Goal: Task Accomplishment & Management: Manage account settings

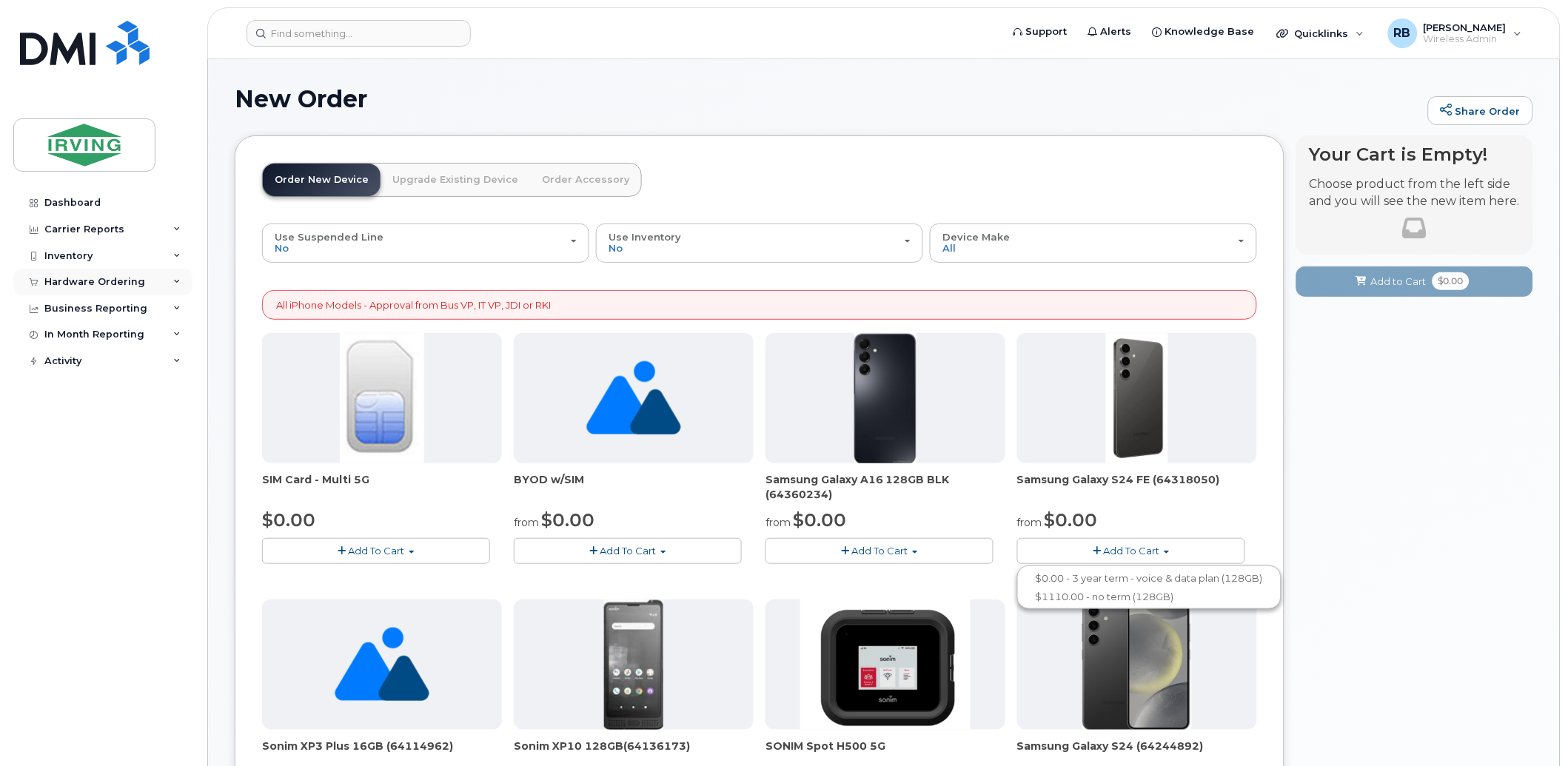
click at [109, 278] on div "Hardware Ordering" at bounding box center [95, 282] width 101 height 12
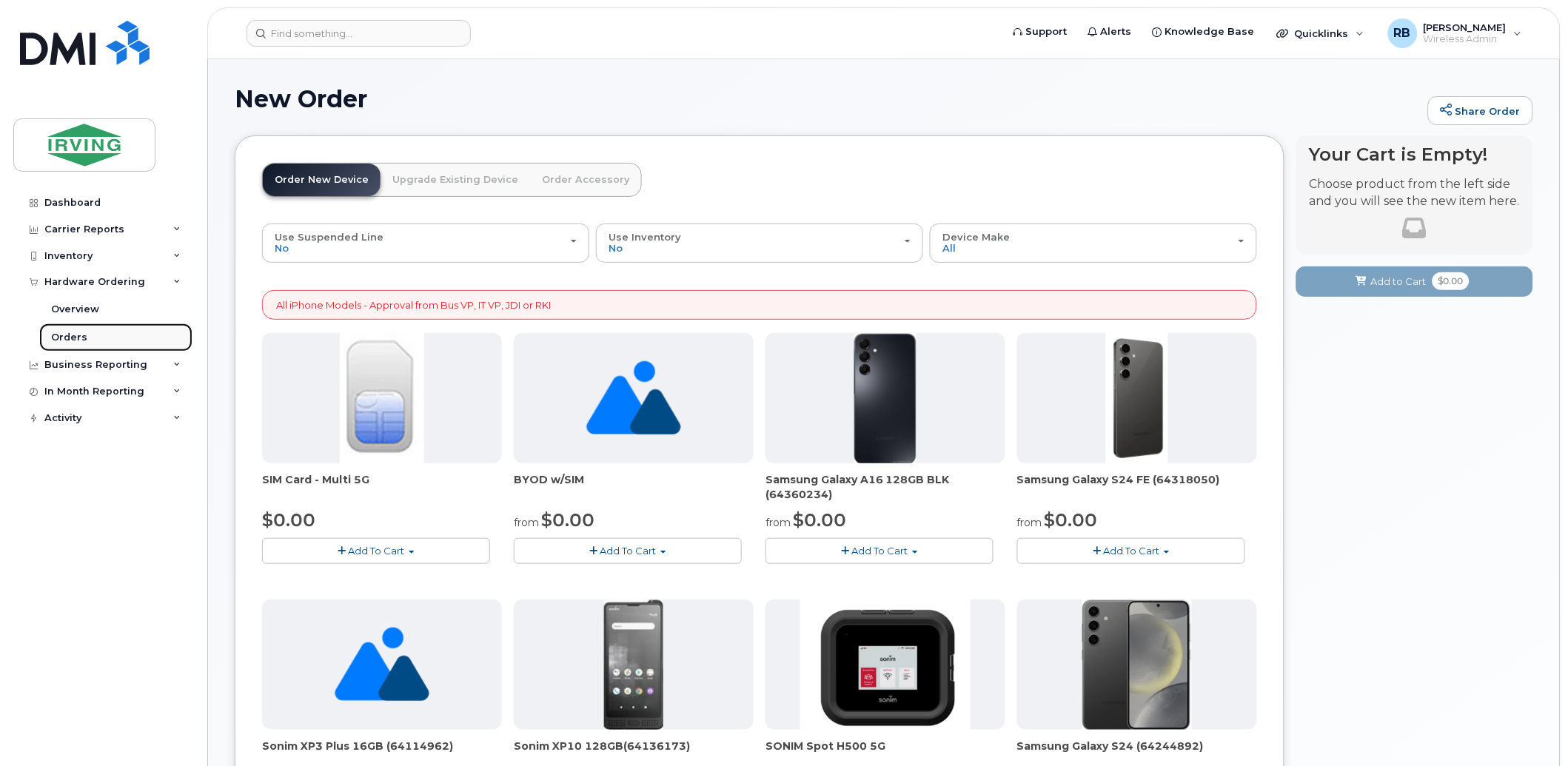
click at [56, 336] on div "Orders" at bounding box center [70, 337] width 37 height 13
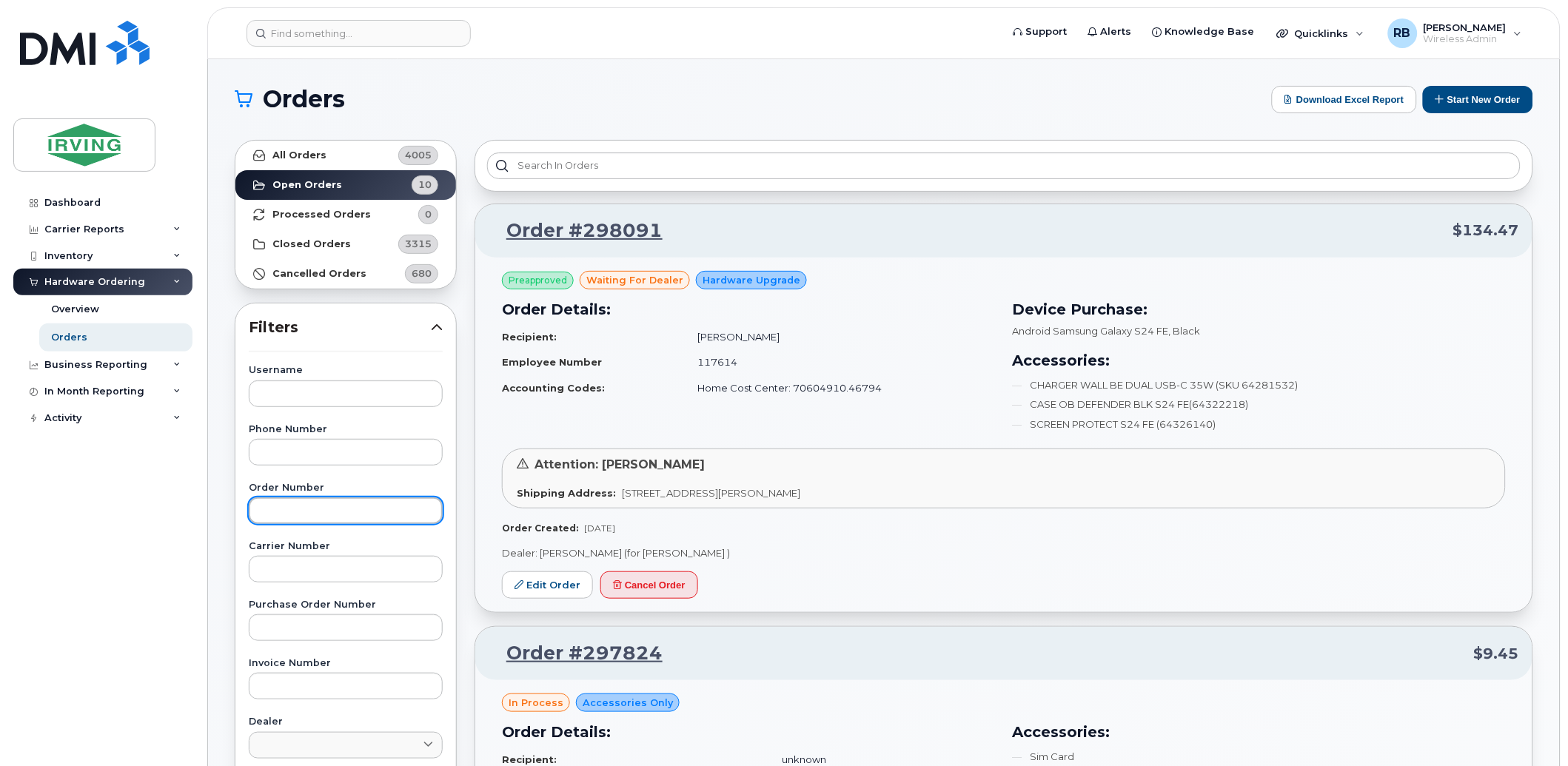
click at [323, 512] on input "text" at bounding box center [345, 511] width 194 height 27
type input "297678"
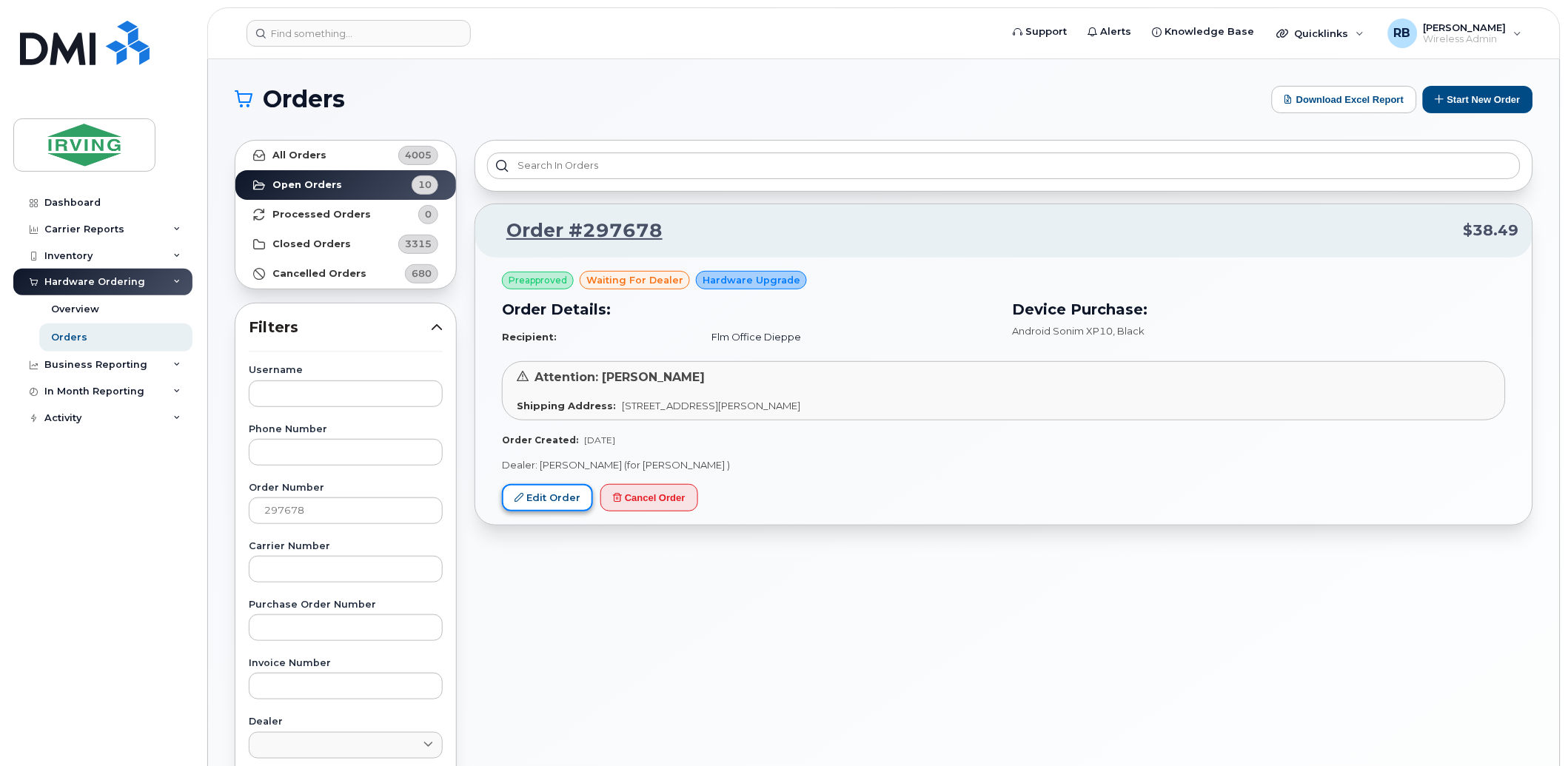
click at [563, 499] on link "Edit Order" at bounding box center [547, 498] width 91 height 27
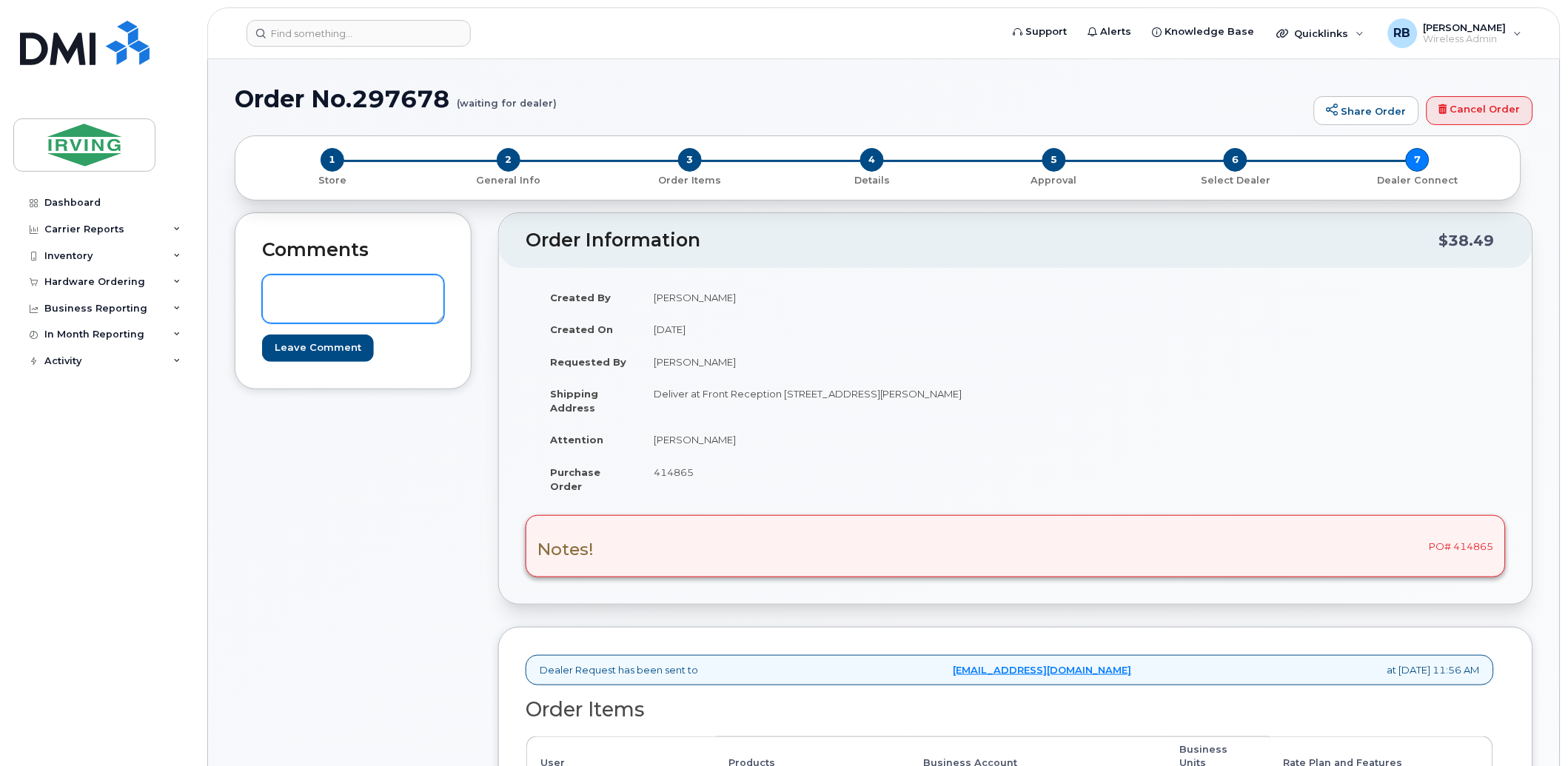
click at [383, 298] on textarea at bounding box center [353, 299] width 182 height 49
paste textarea "64375272"
type textarea "Item#64375272, Sonim XP Pro replacing the Sonim XP10"
click at [331, 346] on input "Leave Comment" at bounding box center [318, 348] width 112 height 27
type input "Create Event"
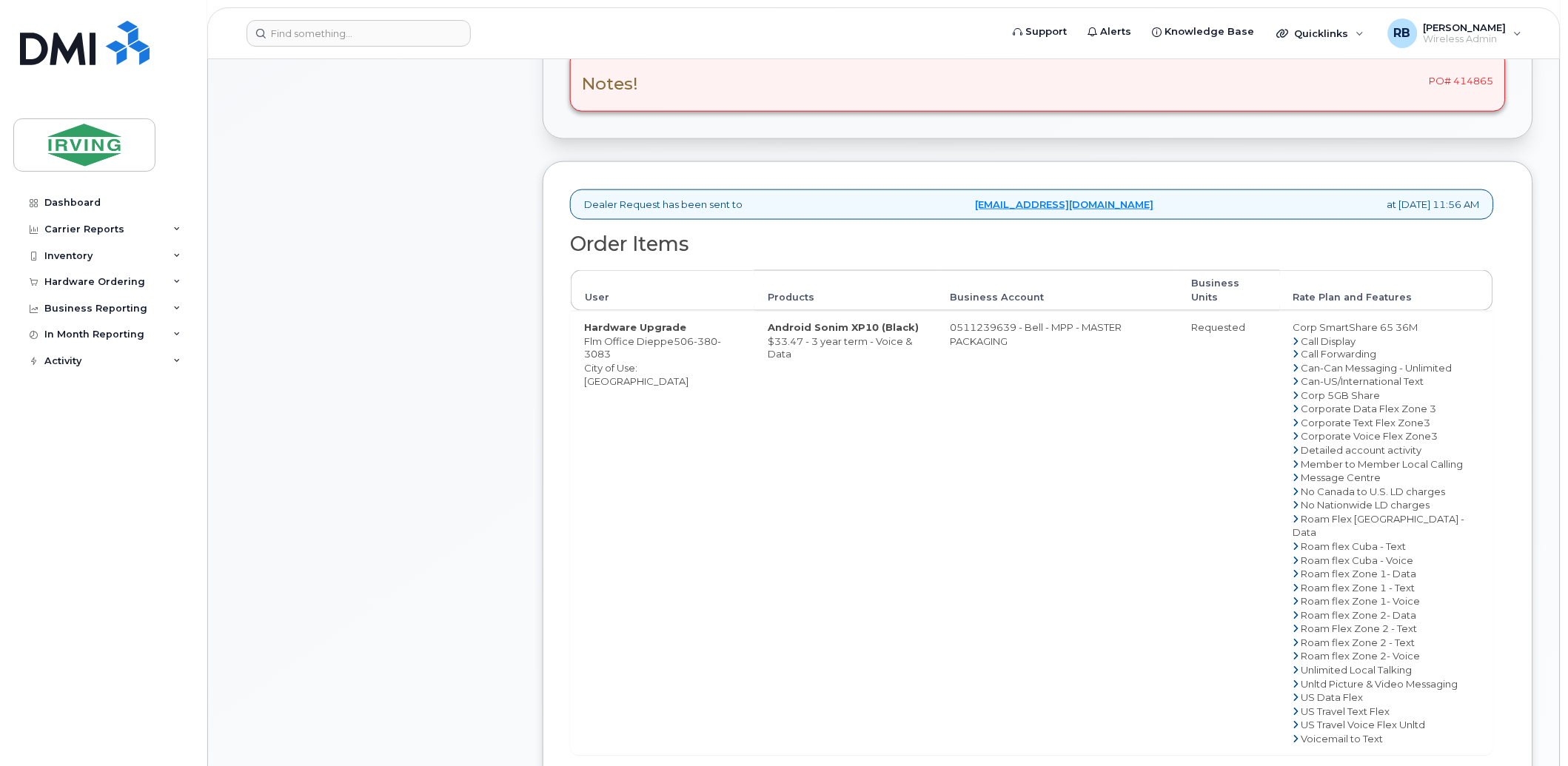
scroll to position [548, 0]
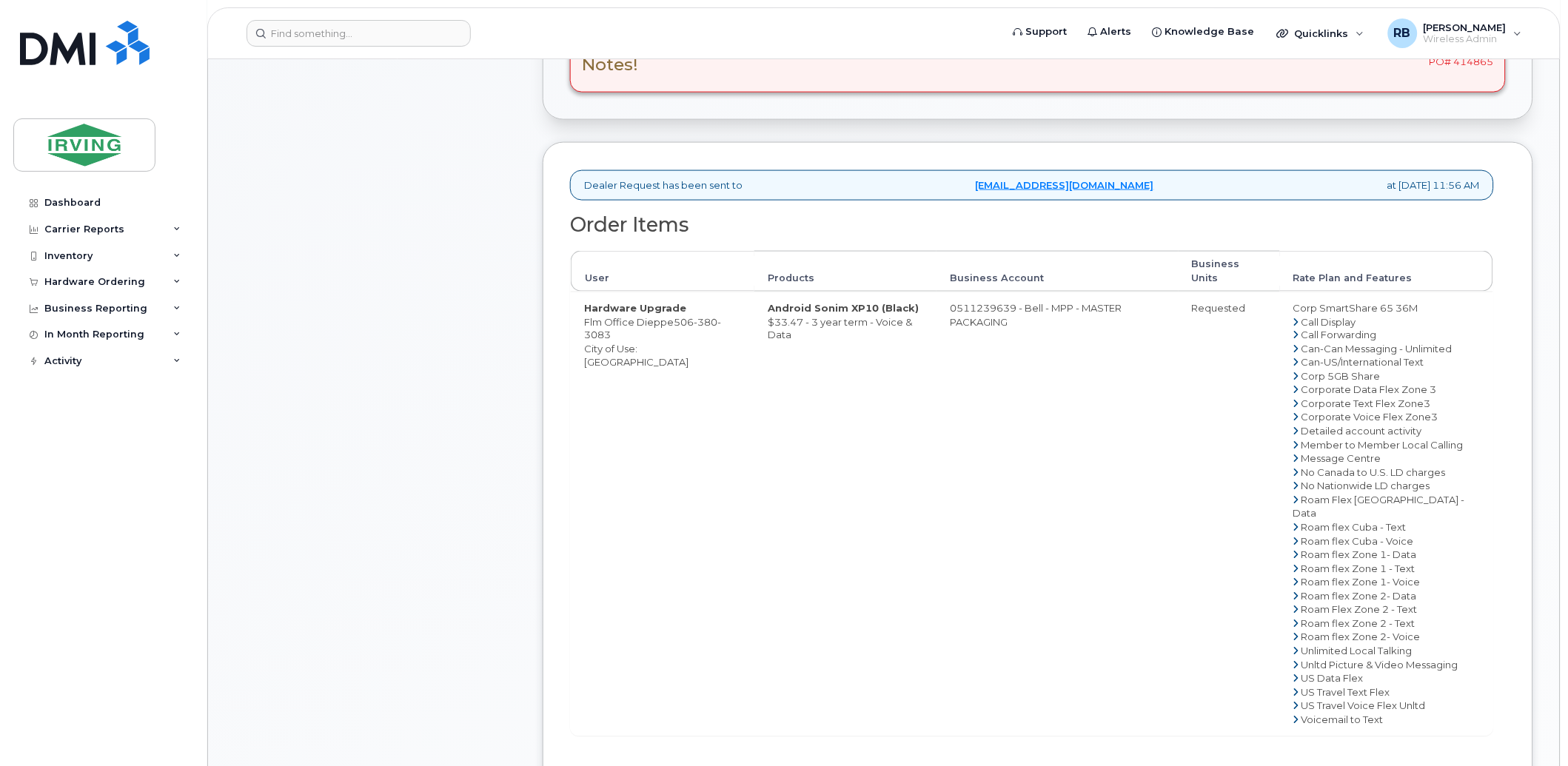
click at [717, 319] on span "380" at bounding box center [705, 322] width 24 height 12
copy span "506 380 3083"
click at [493, 336] on div "Comments roberts.brad@chandlersales.com Item#64375272, Sonim XP Pro replacing t…" at bounding box center [375, 320] width 282 height 1185
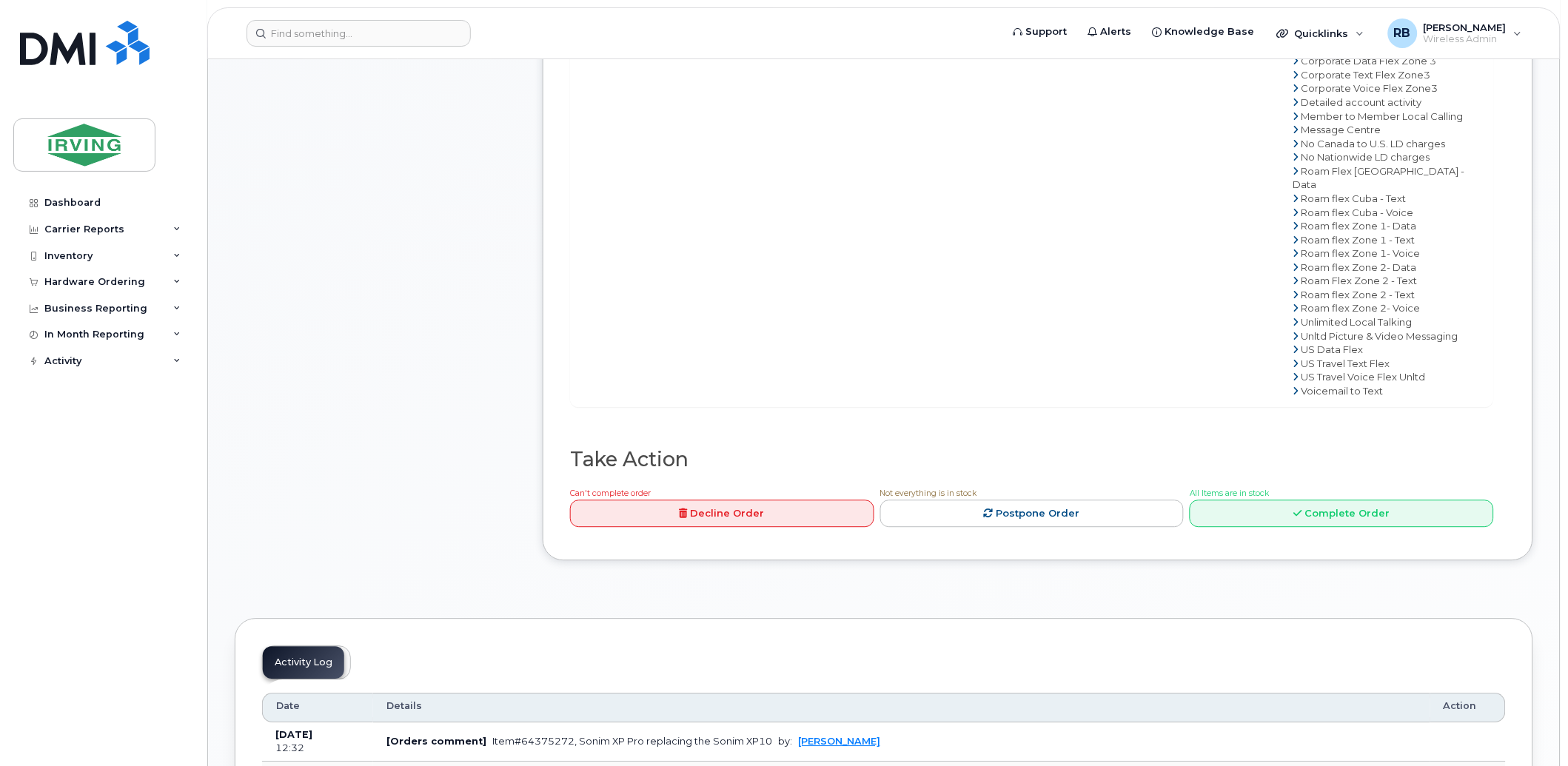
scroll to position [1096, 0]
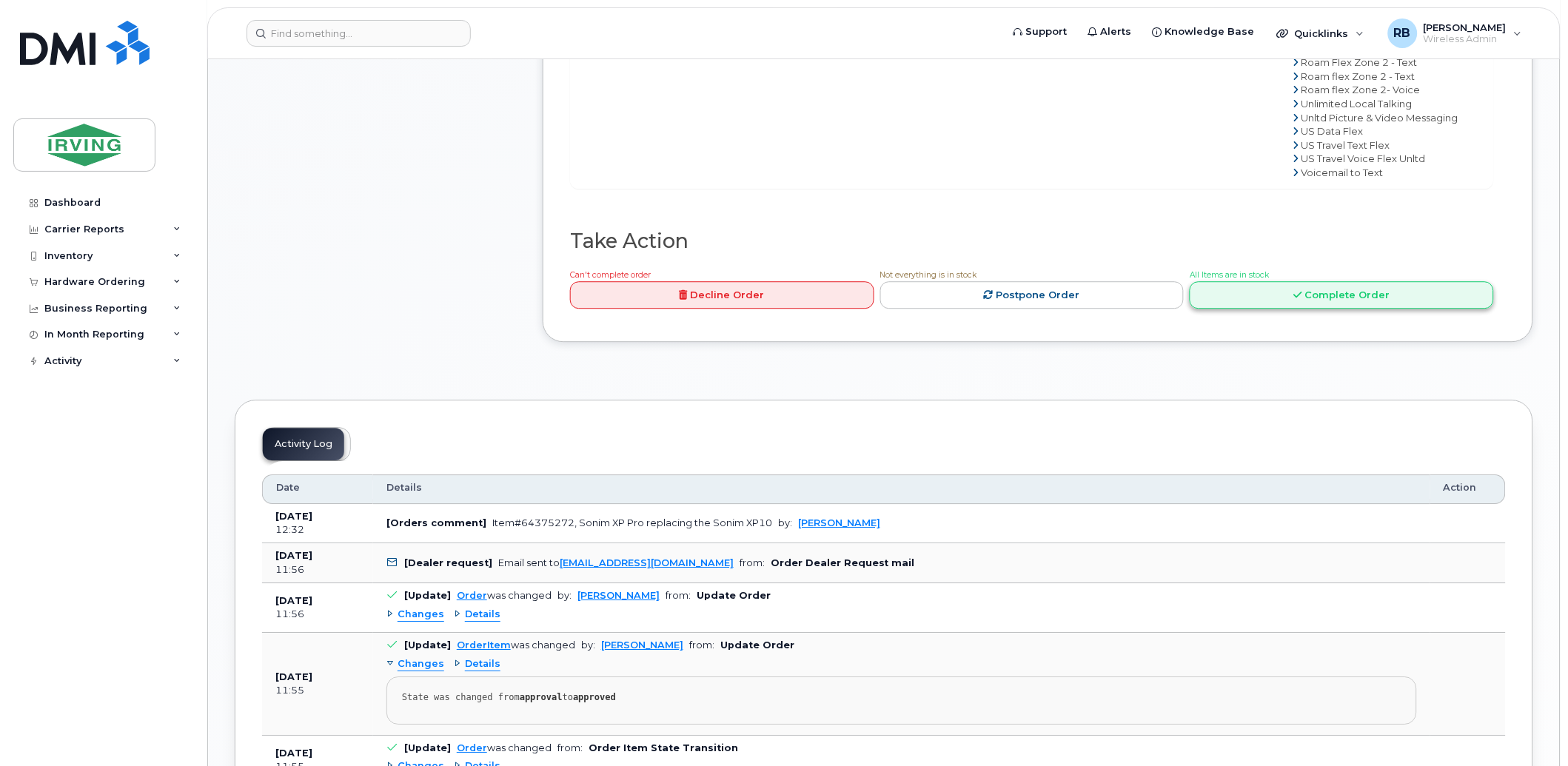
click at [1248, 308] on link "Complete Order" at bounding box center [1341, 295] width 304 height 27
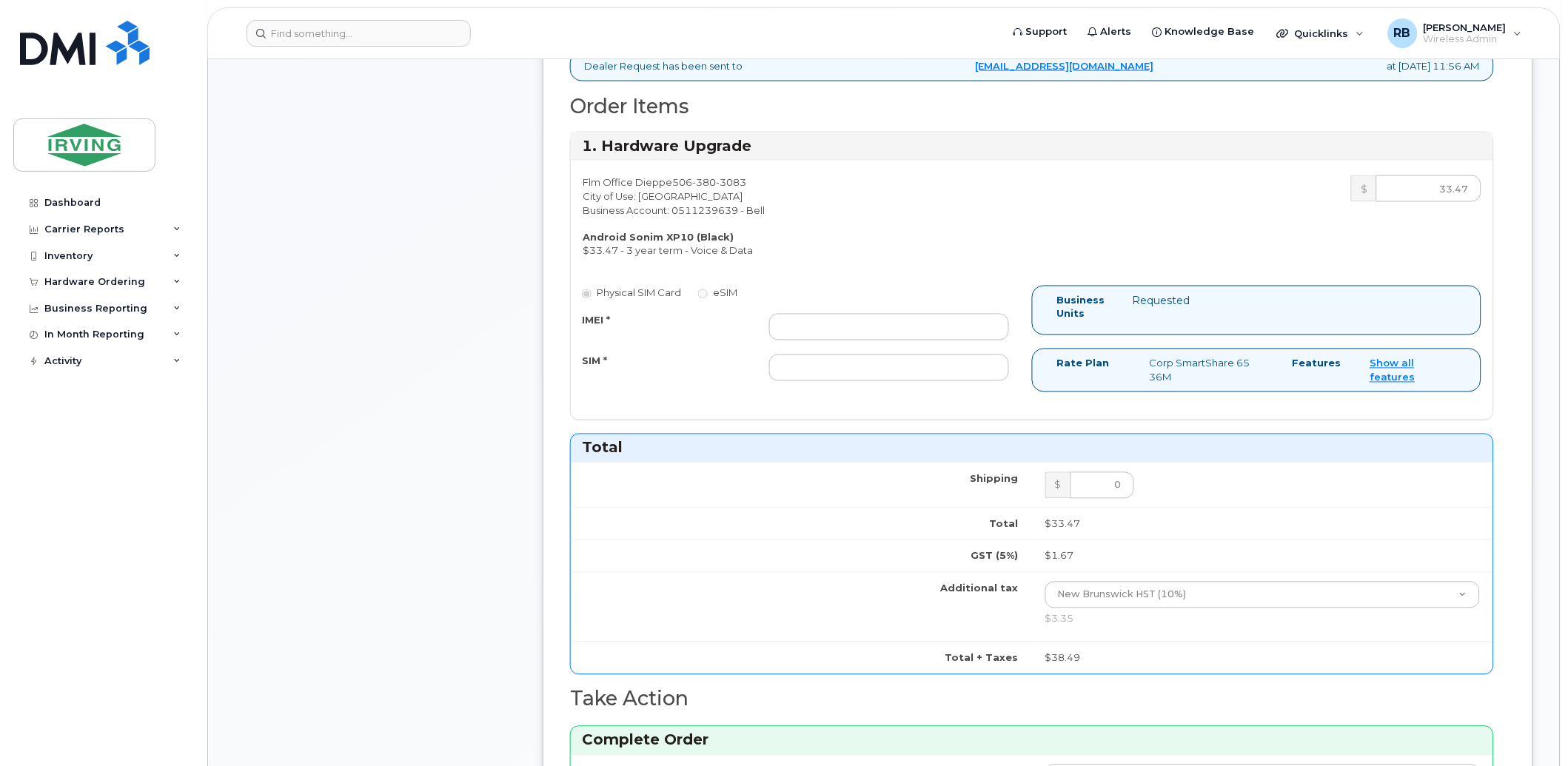
scroll to position [657, 0]
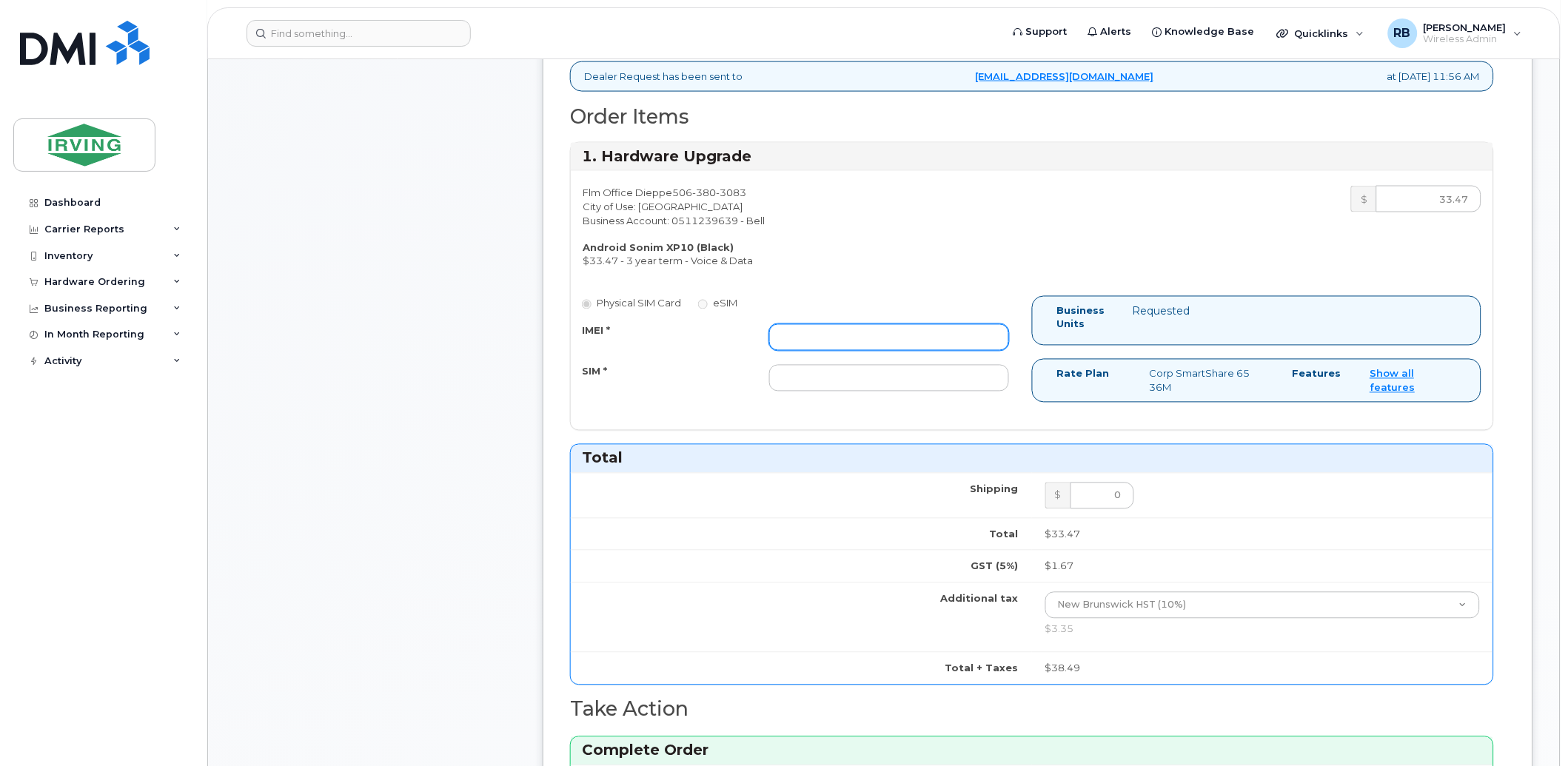
click at [977, 336] on input "IMEI *" at bounding box center [889, 337] width 240 height 27
paste input "016650000017388"
type input "016650000017388"
click at [852, 376] on input "SIM *" at bounding box center [889, 378] width 240 height 27
click at [906, 382] on input "SIM *" at bounding box center [889, 378] width 240 height 27
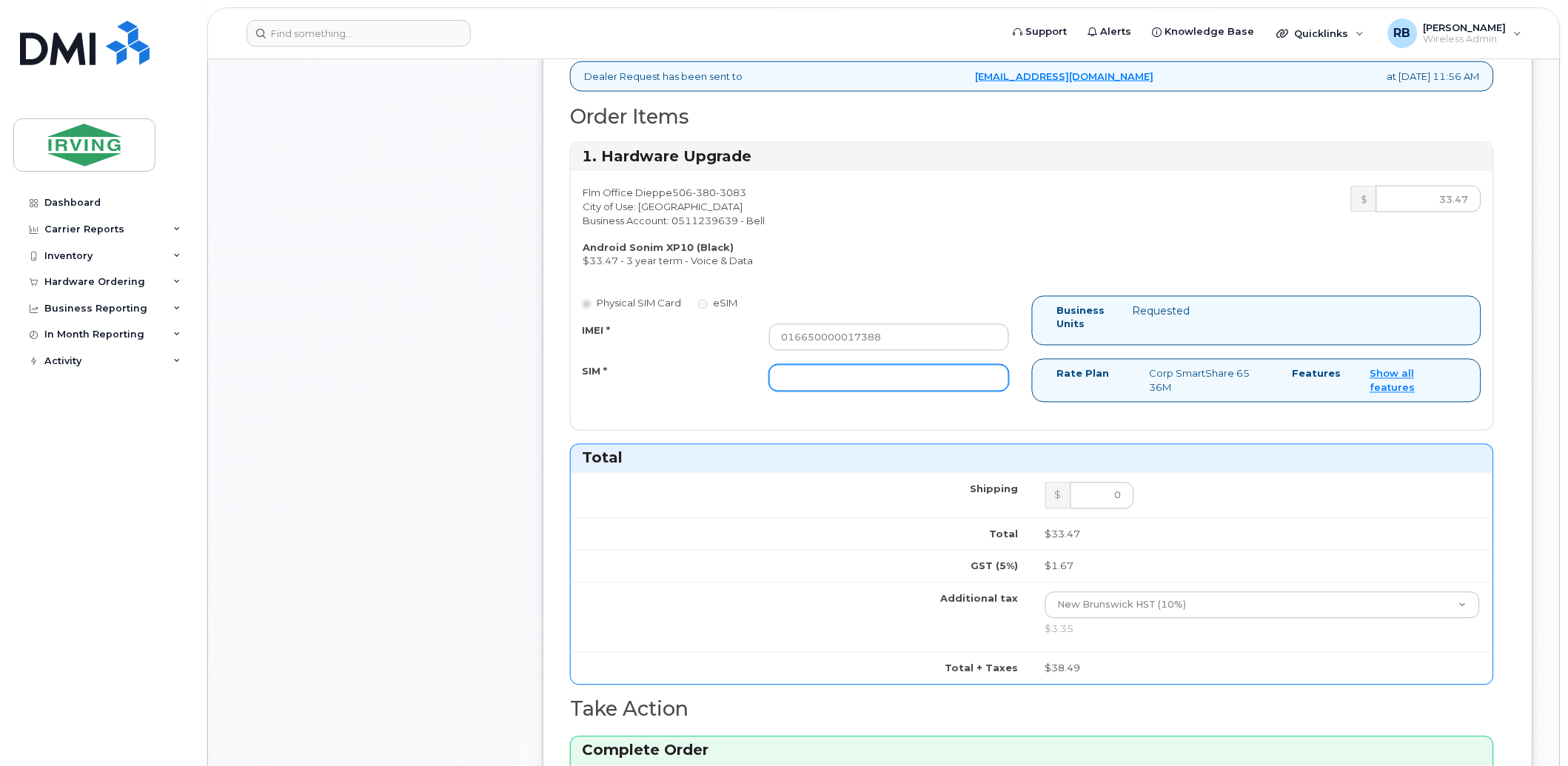
paste input "89302610207712405767"
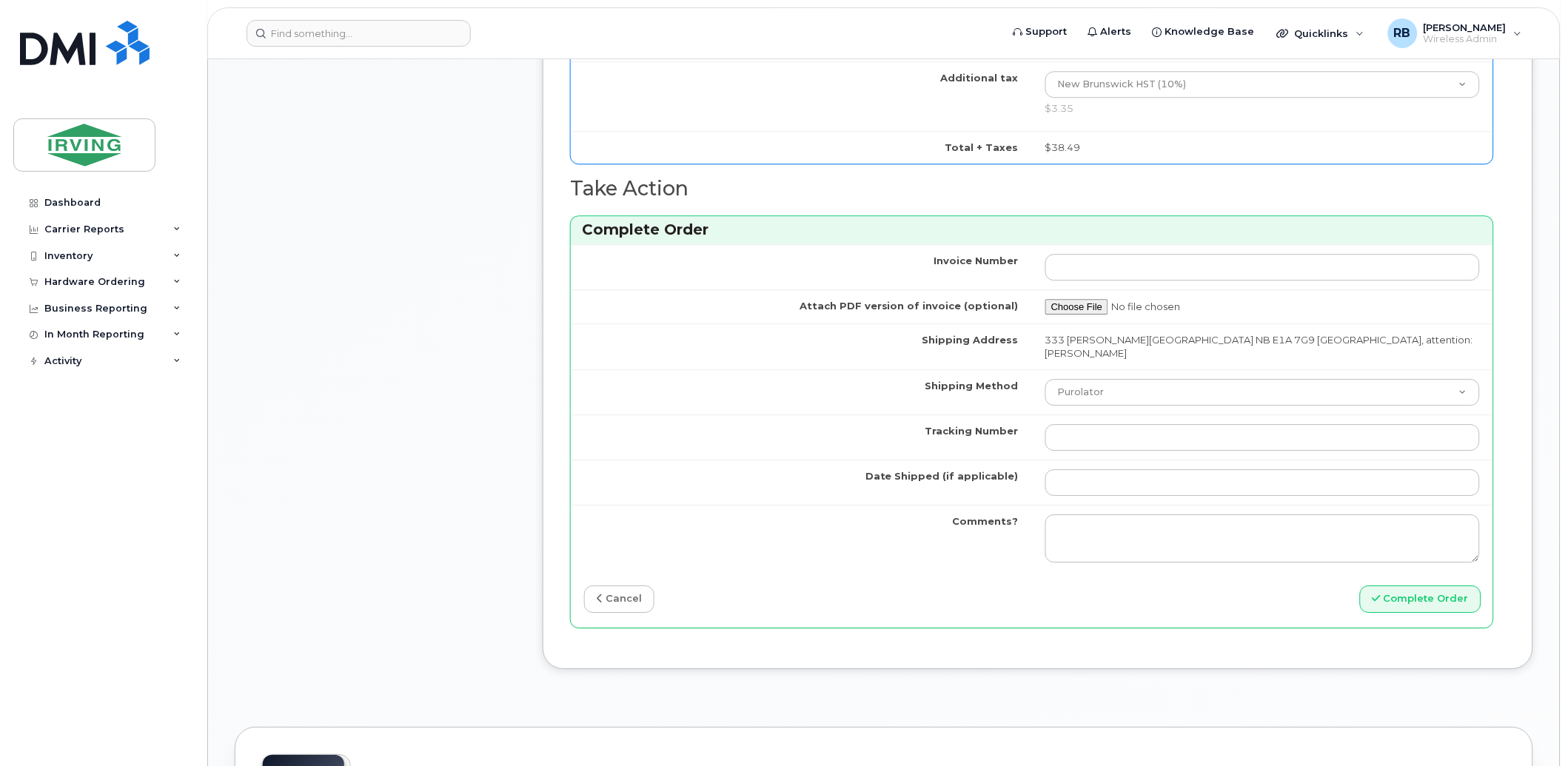
scroll to position [1315, 0]
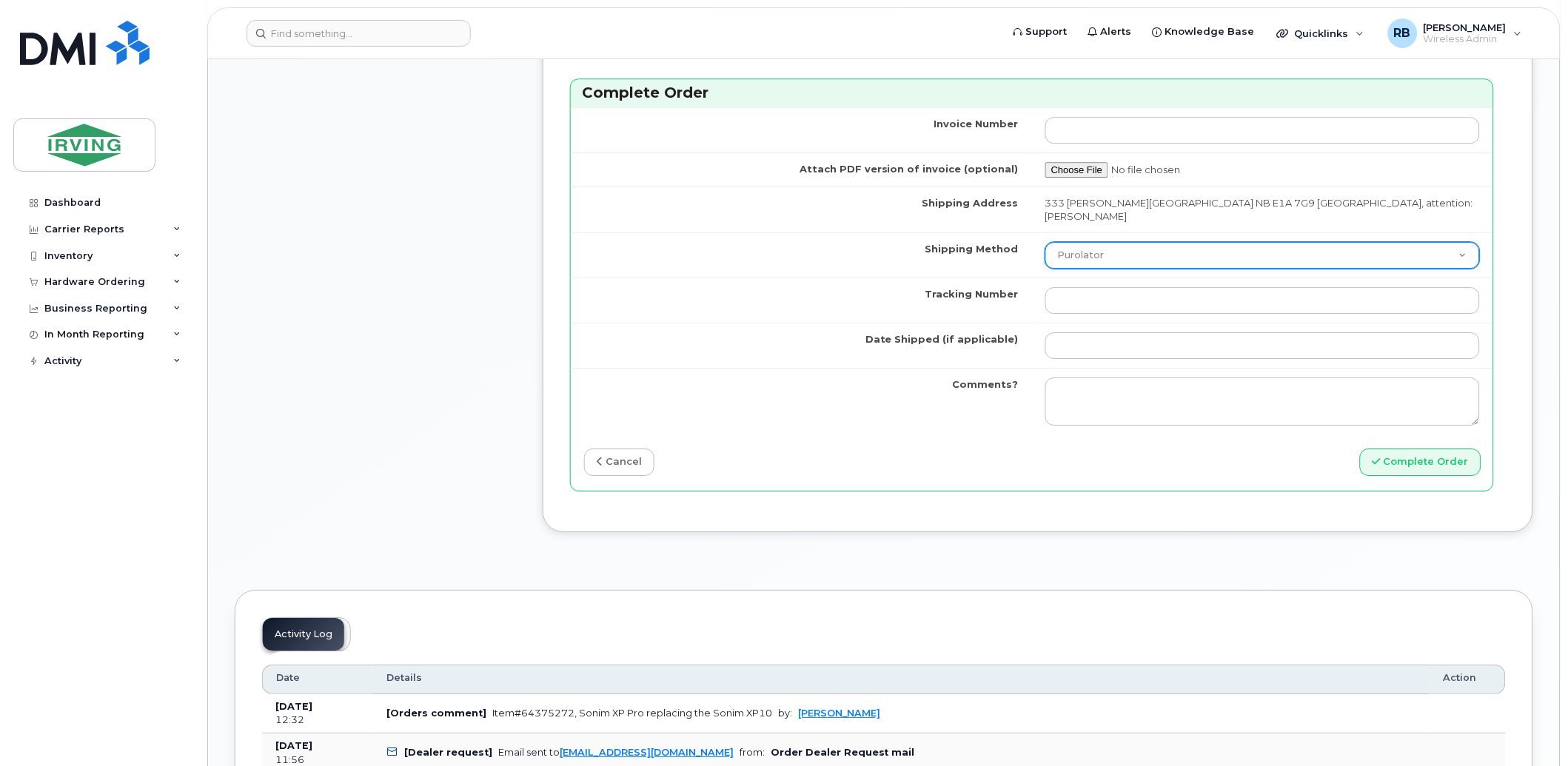
type input "89302610207712405767"
click at [1104, 246] on select "Purolator UPS FedEx Canada Post Courier Other Drop Off Pick Up" at bounding box center [1262, 255] width 435 height 27
select select "Courier"
click at [1080, 242] on select "Purolator UPS FedEx Canada Post Courier Other Drop Off Pick Up" at bounding box center [1262, 255] width 435 height 27
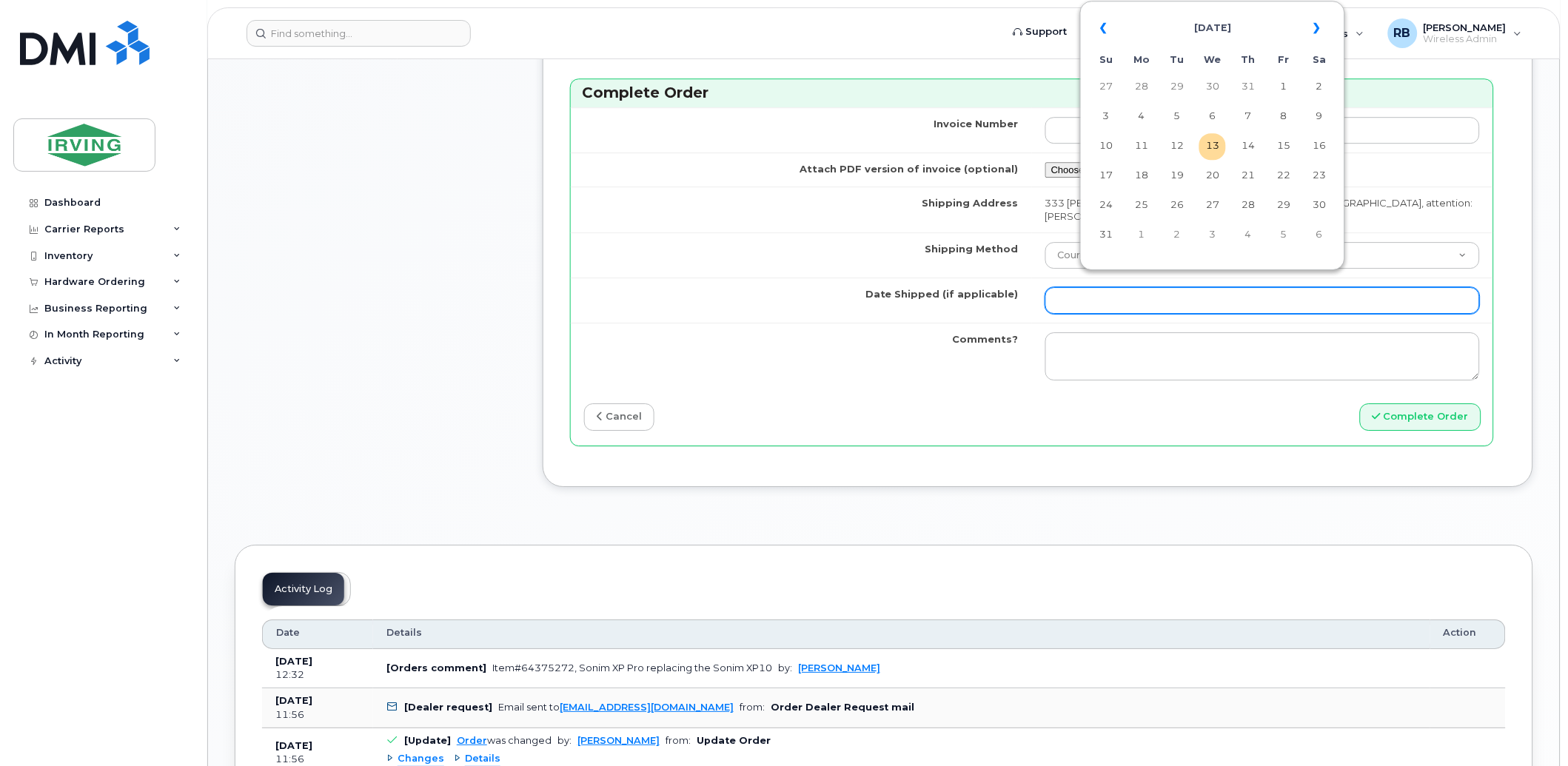
click at [1100, 288] on input "Date Shipped (if applicable)" at bounding box center [1262, 301] width 435 height 27
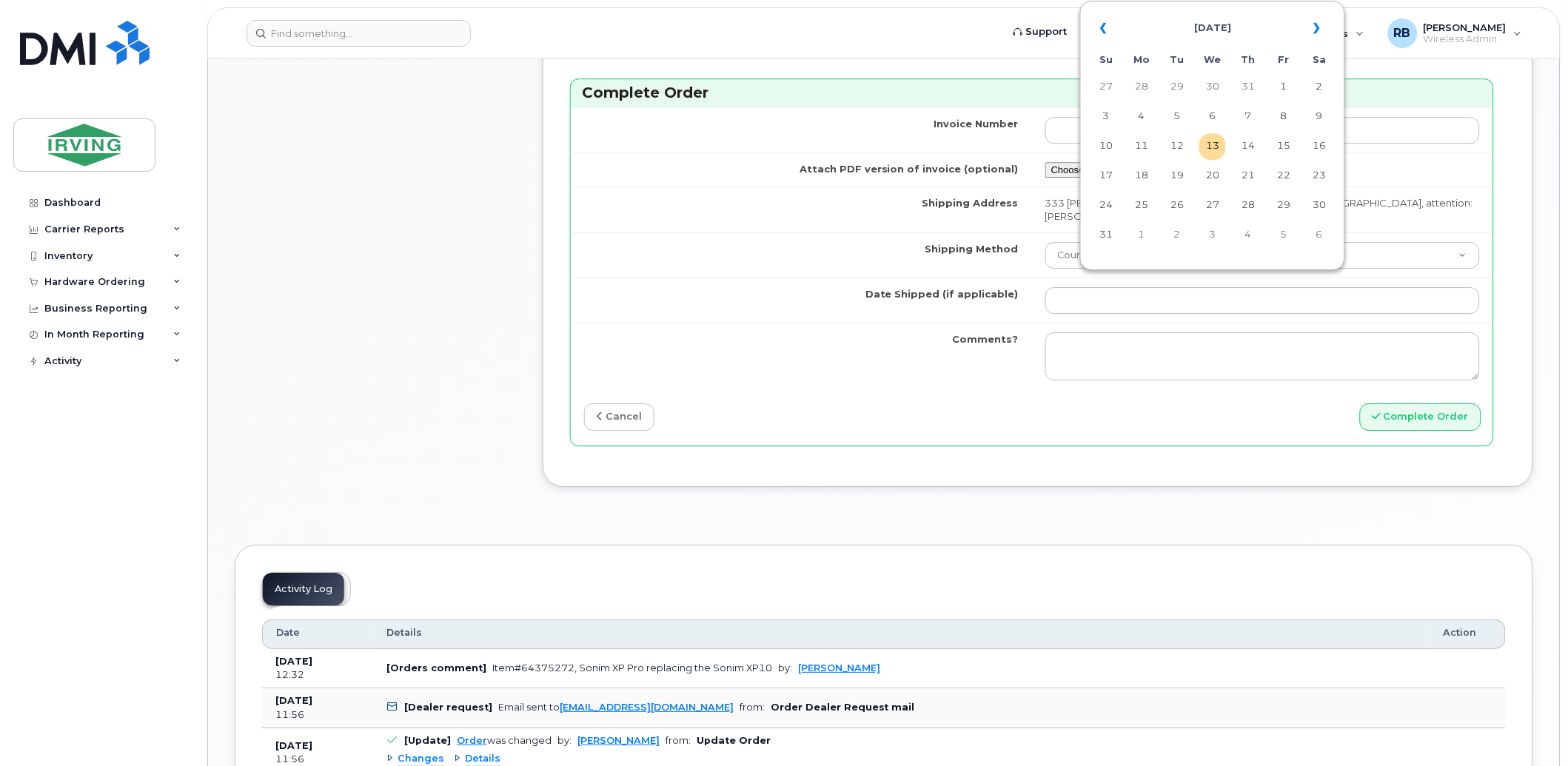
click at [943, 288] on label "Date Shipped (if applicable)" at bounding box center [942, 295] width 153 height 14
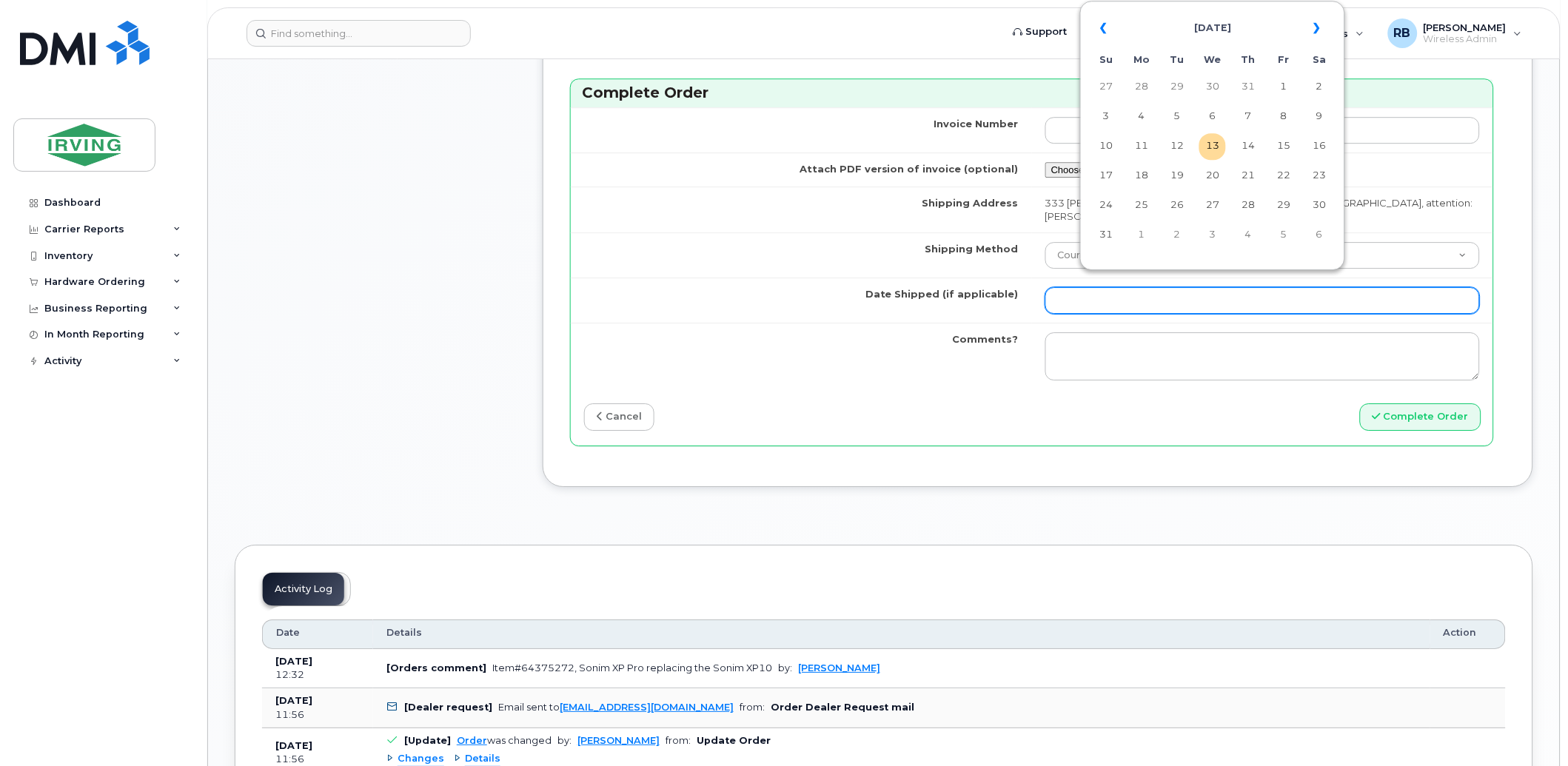
click at [1045, 288] on input "Date Shipped (if applicable)" at bounding box center [1262, 301] width 435 height 27
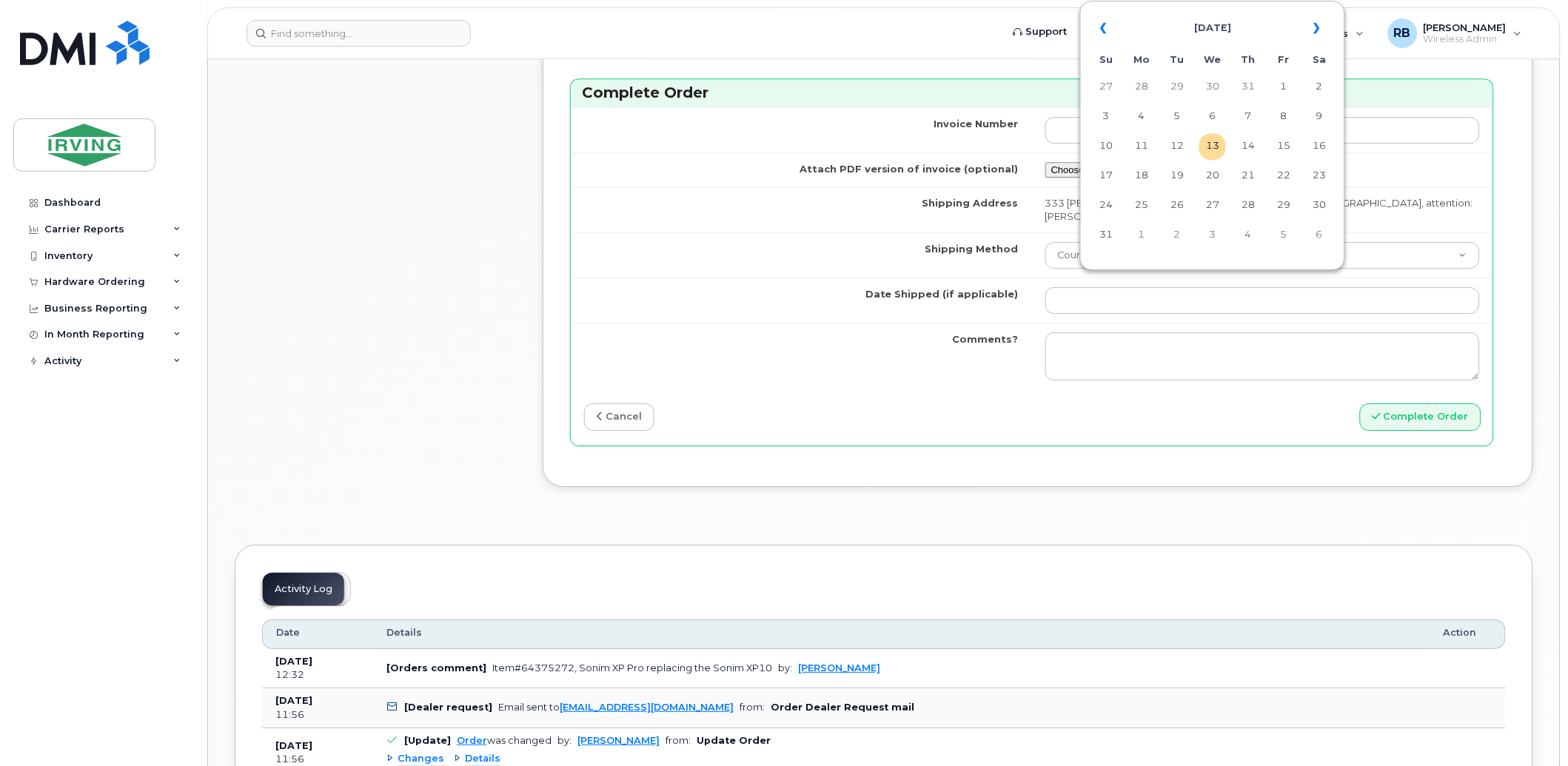
click at [1470, 208] on td "333 Adélard-Savoie Blvd DIEPPE NB E1A 7G9 CANADA, attention: Ela Doria" at bounding box center [1262, 209] width 461 height 46
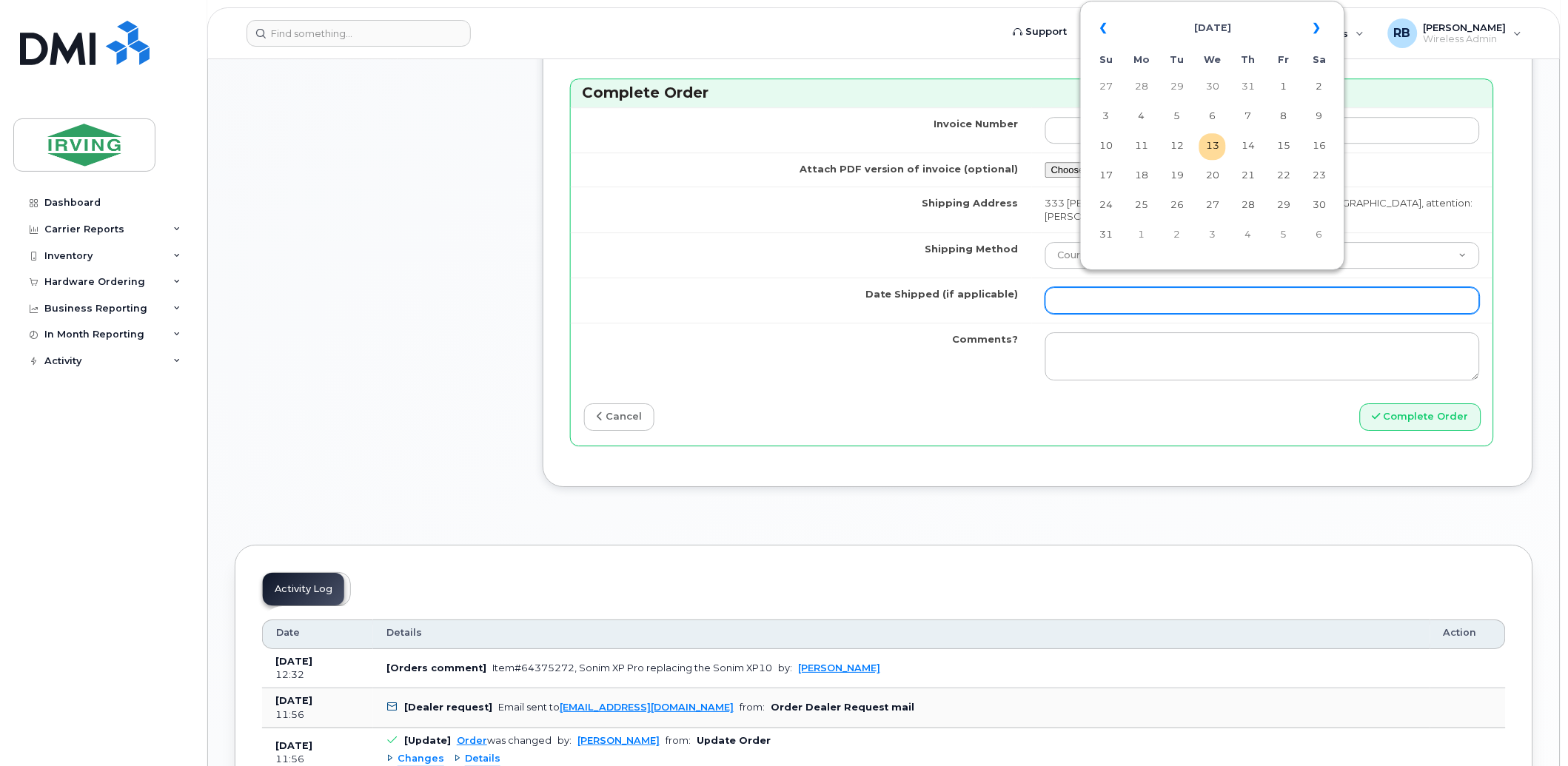
drag, startPoint x: 1153, startPoint y: 293, endPoint x: 1160, endPoint y: 284, distance: 11.4
click at [1153, 293] on input "Date Shipped (if applicable)" at bounding box center [1262, 301] width 435 height 27
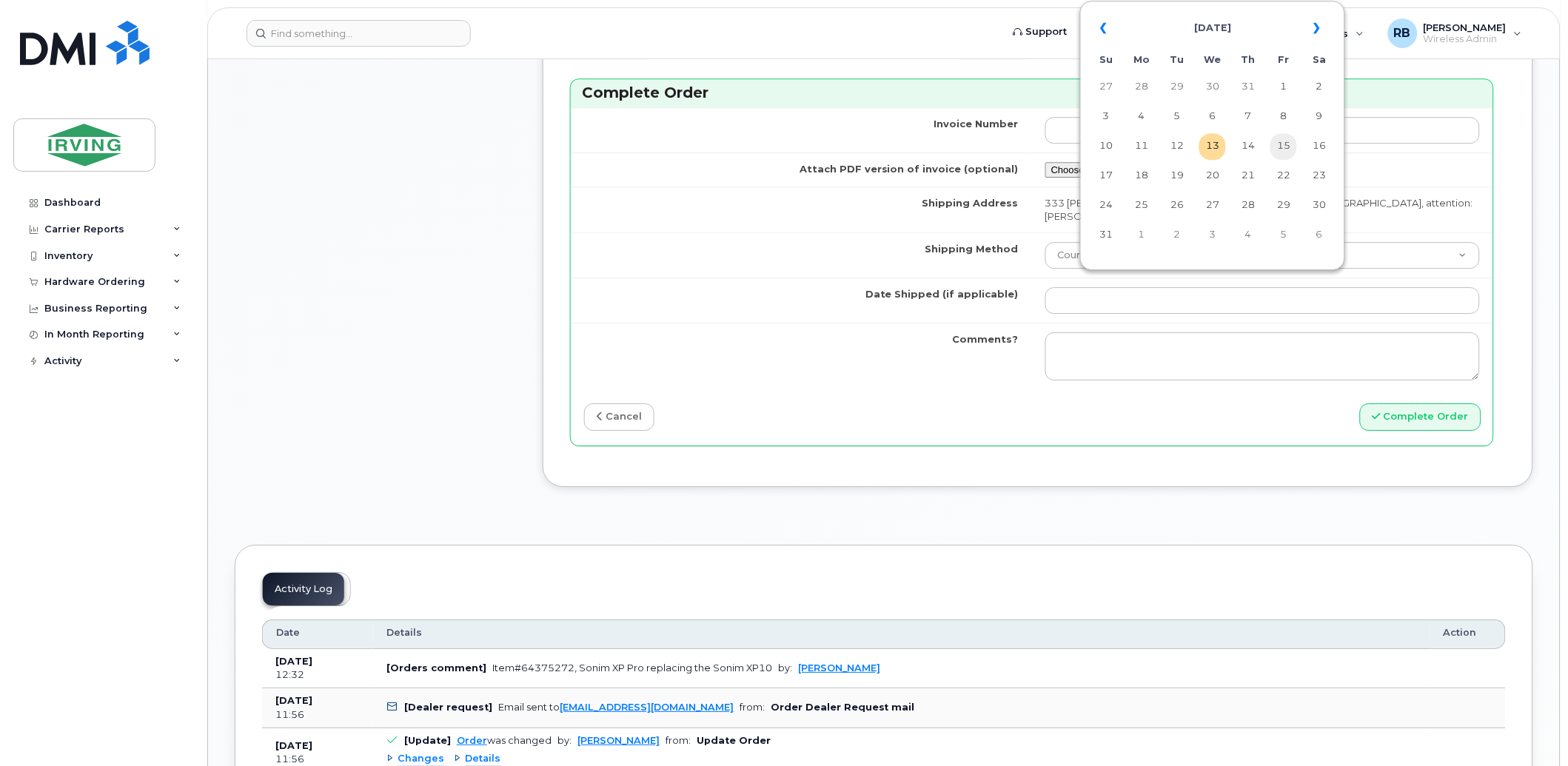
click at [1280, 146] on td "15" at bounding box center [1284, 146] width 27 height 27
type input "2025-08-15"
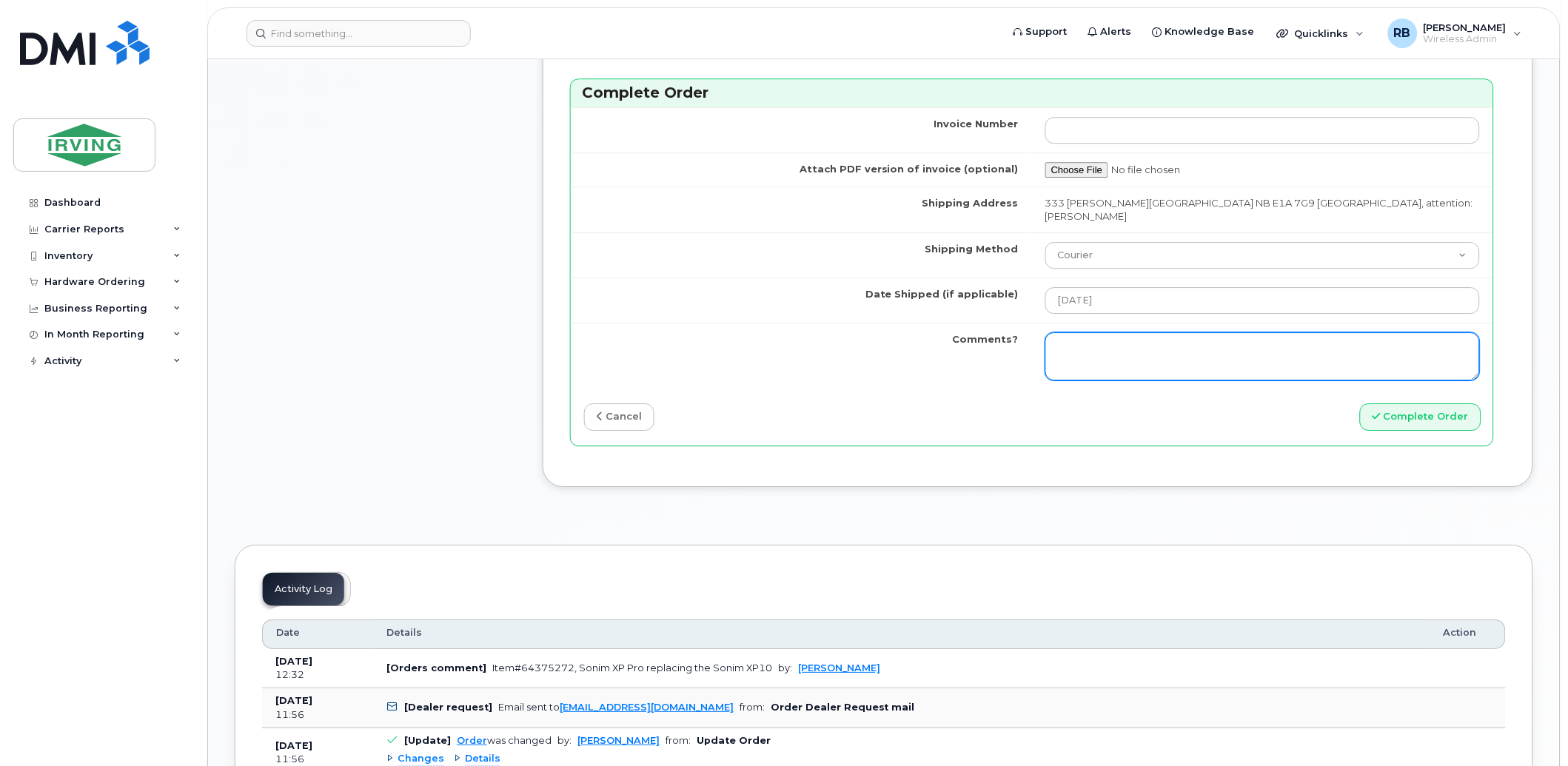
click at [1168, 336] on textarea "Comments?" at bounding box center [1262, 356] width 435 height 49
type textarea "p"
type textarea "Please be advised the order has been completed. SO#26194891 Allow 1-3 business …"
drag, startPoint x: 1239, startPoint y: 356, endPoint x: 1085, endPoint y: 339, distance: 154.9
click at [1085, 339] on textarea "Please be advised the order has been completed. SO#26194891 Allow 1-3 business …" at bounding box center [1262, 356] width 435 height 49
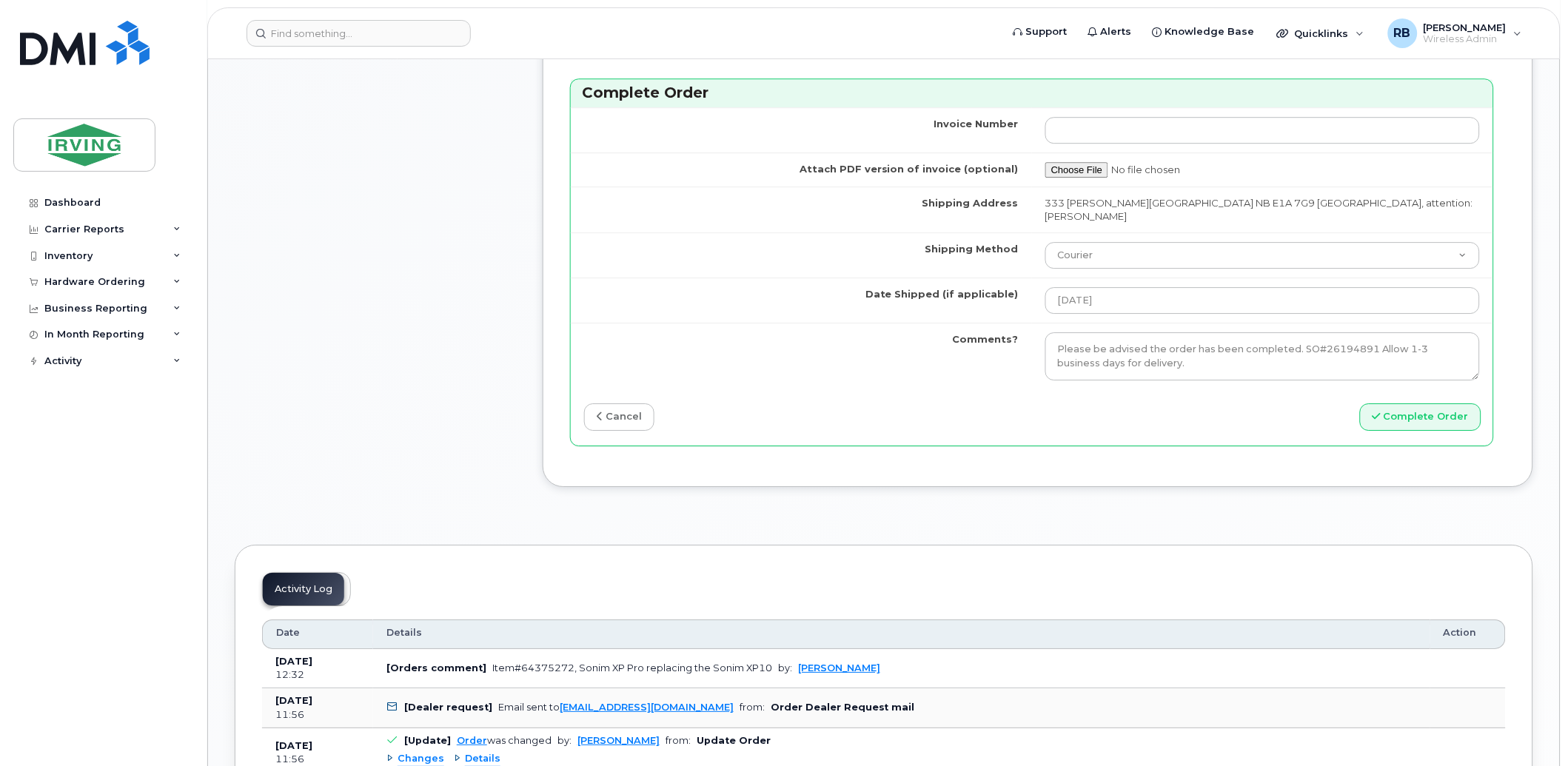
click at [1395, 403] on button "Complete Order" at bounding box center [1420, 417] width 121 height 27
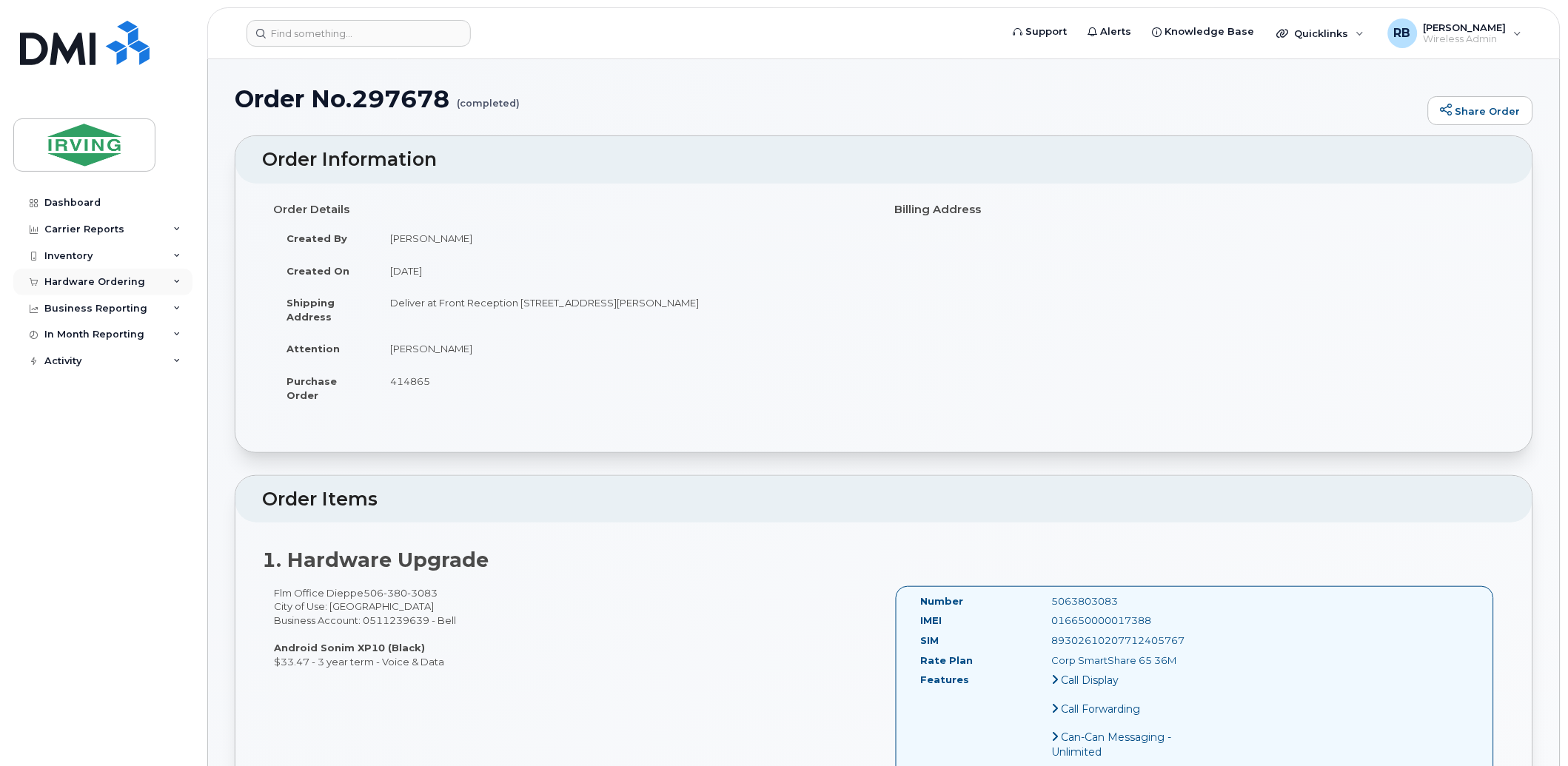
click at [71, 285] on div "Hardware Ordering" at bounding box center [95, 282] width 101 height 12
click at [69, 336] on div "Orders" at bounding box center [70, 337] width 37 height 13
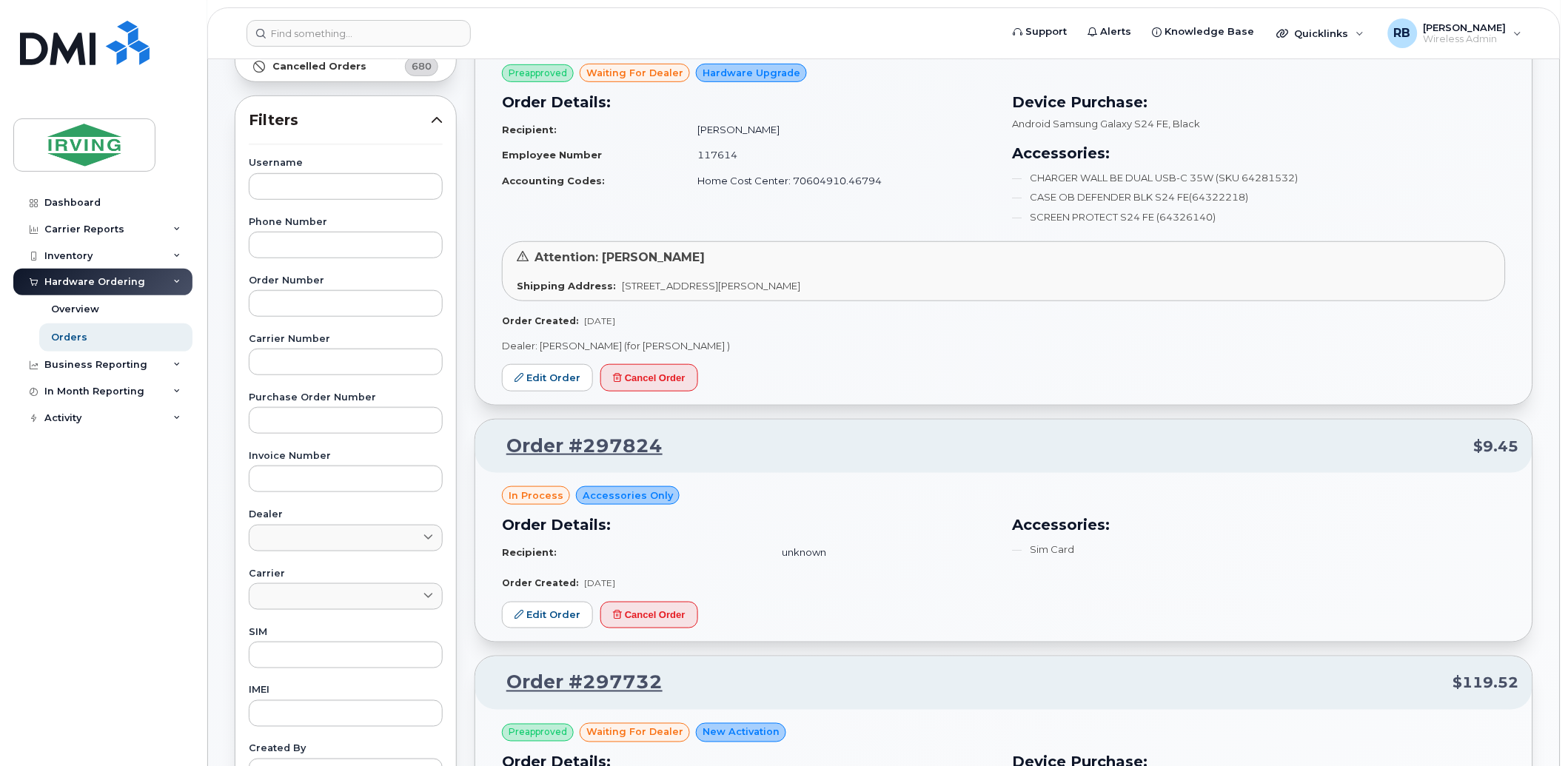
scroll to position [219, 0]
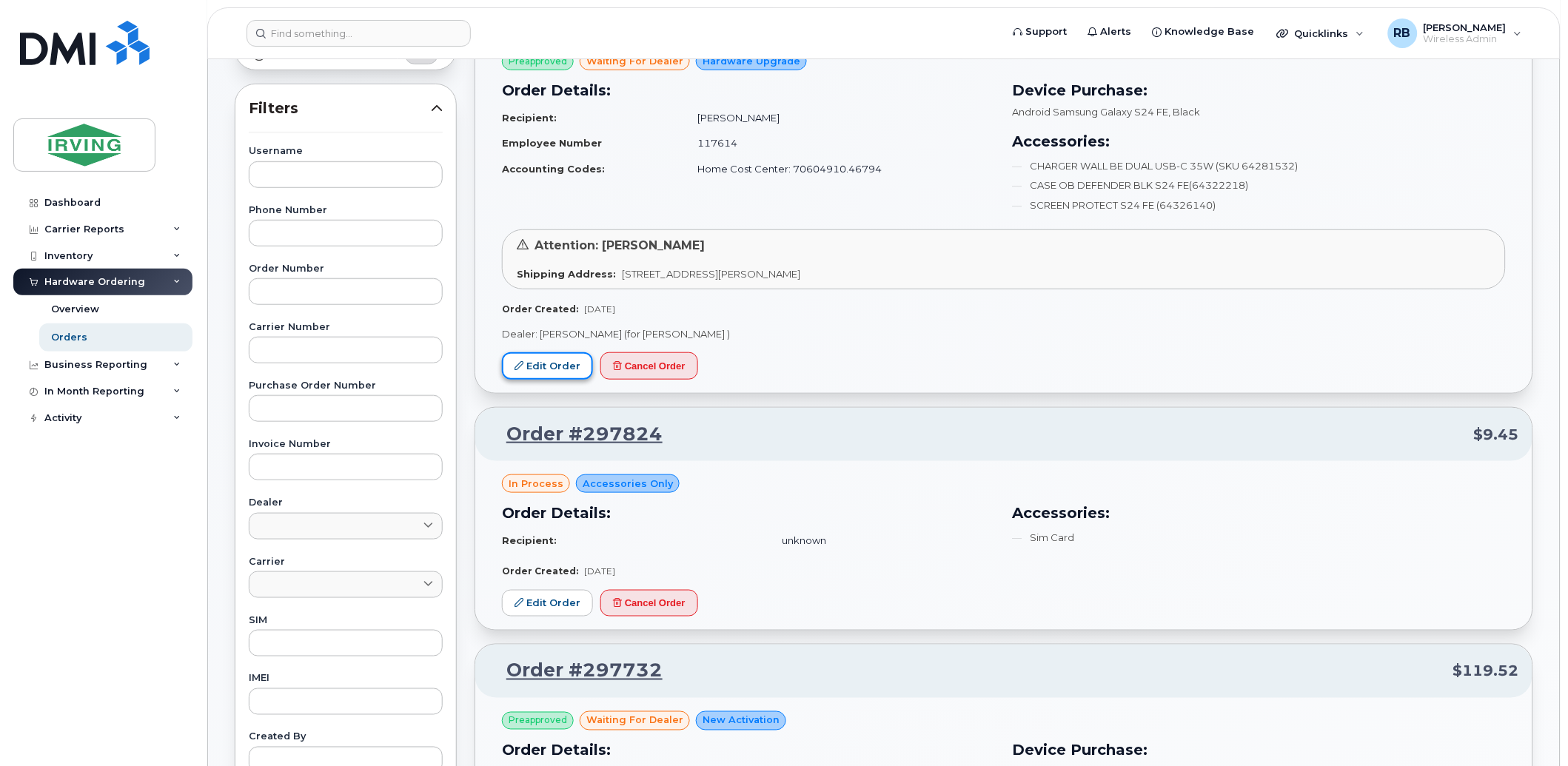
click at [575, 357] on link "Edit Order" at bounding box center [547, 365] width 91 height 27
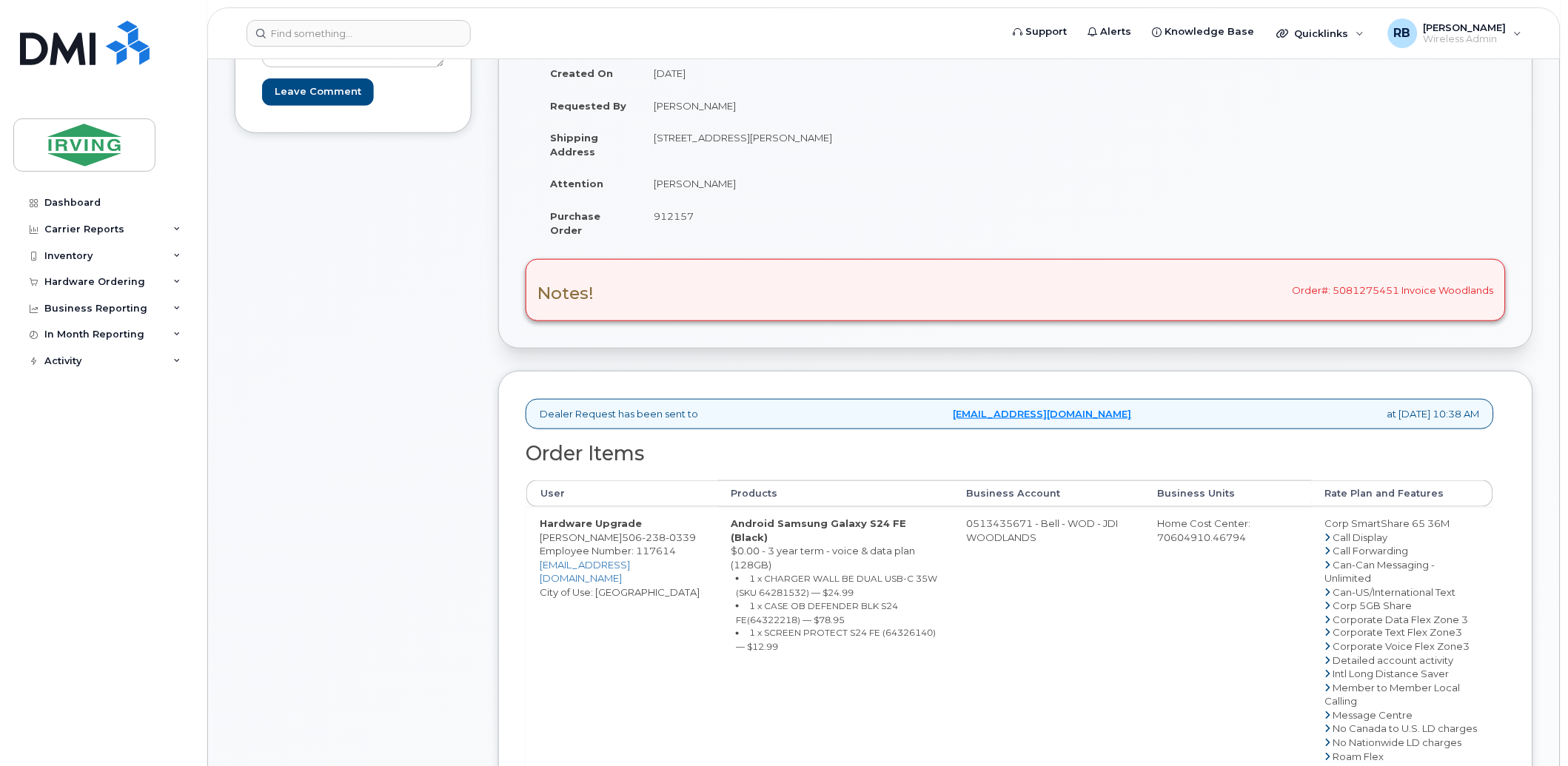
scroll to position [219, 0]
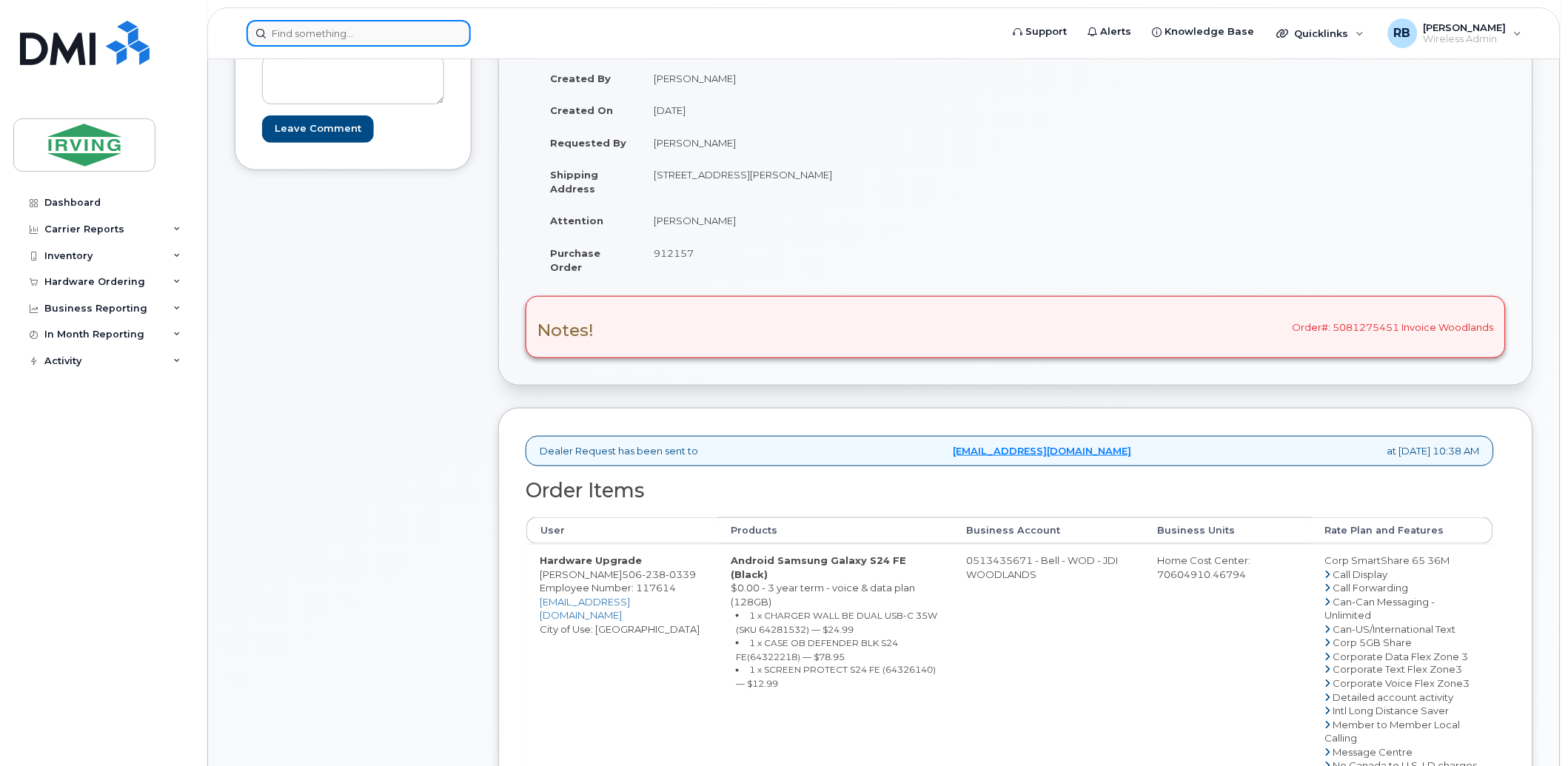
click at [308, 35] on input at bounding box center [358, 33] width 224 height 27
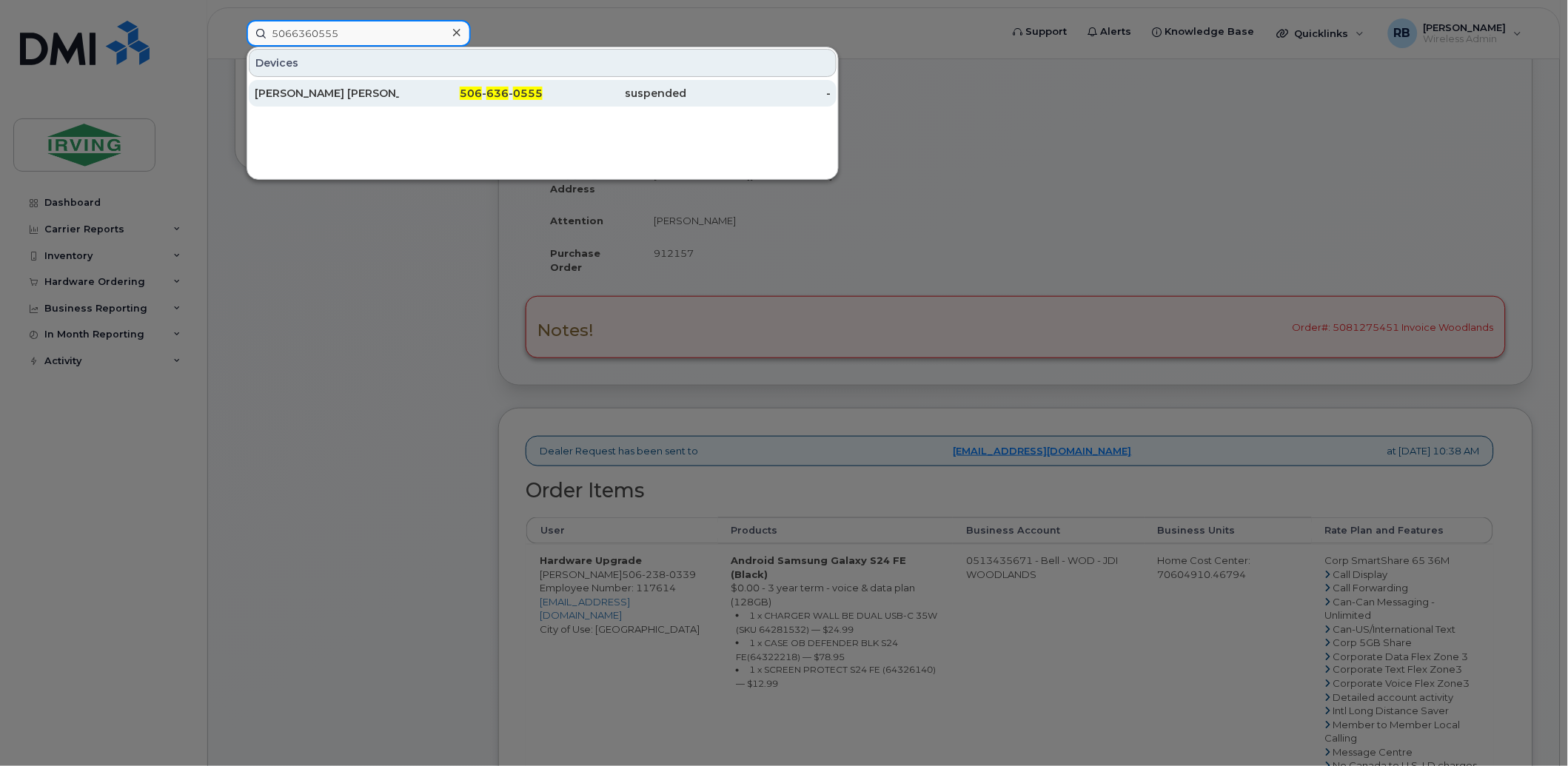
type input "5066360555"
click at [289, 98] on div "[PERSON_NAME] [PERSON_NAME]" at bounding box center [327, 93] width 145 height 15
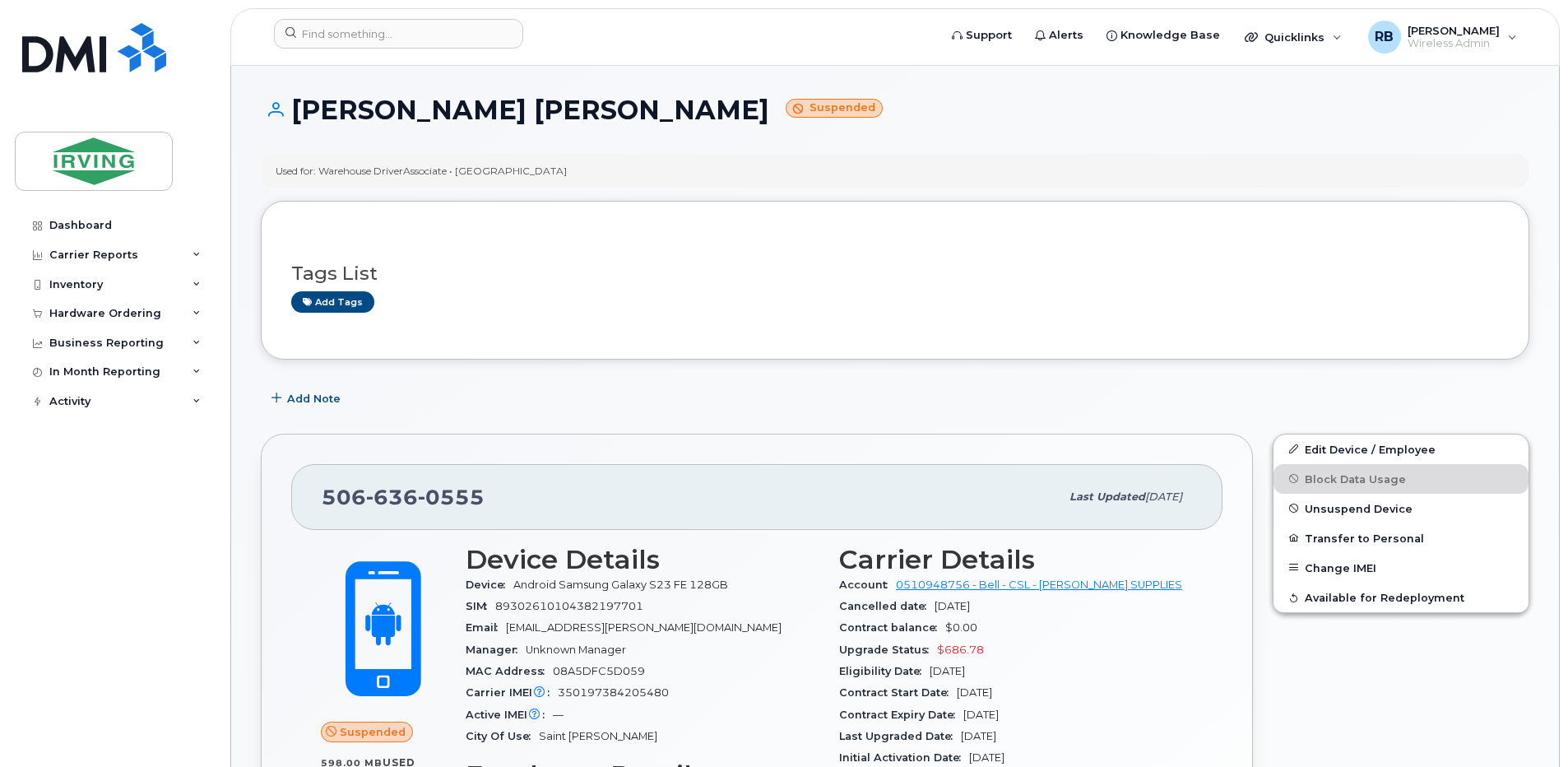
click at [382, 503] on span "636" at bounding box center [392, 496] width 52 height 24
copy span "[PHONE_NUMBER]"
click at [138, 311] on div "Hardware Ordering" at bounding box center [106, 314] width 112 height 14
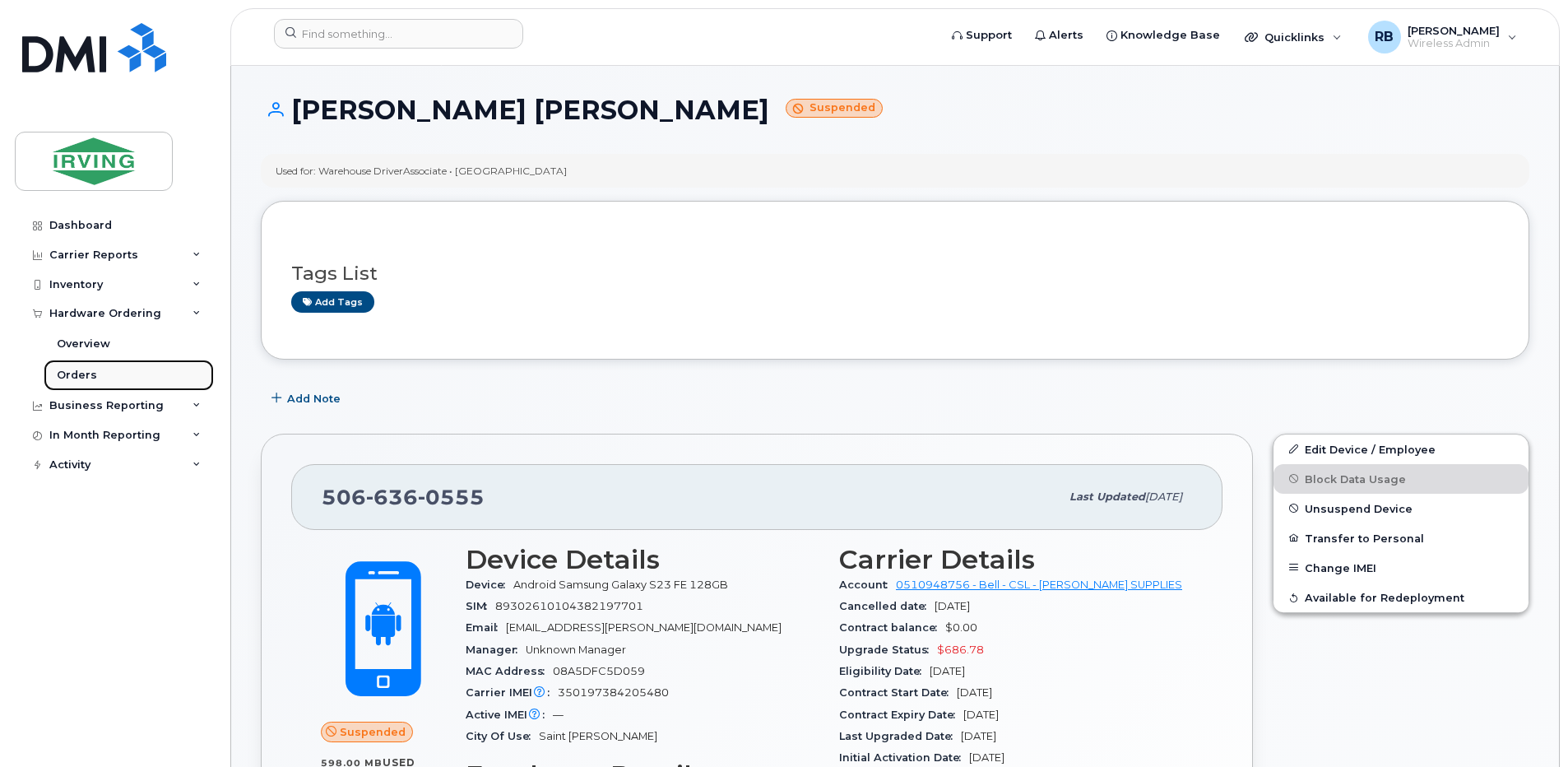
click at [89, 372] on div "Orders" at bounding box center [77, 375] width 41 height 15
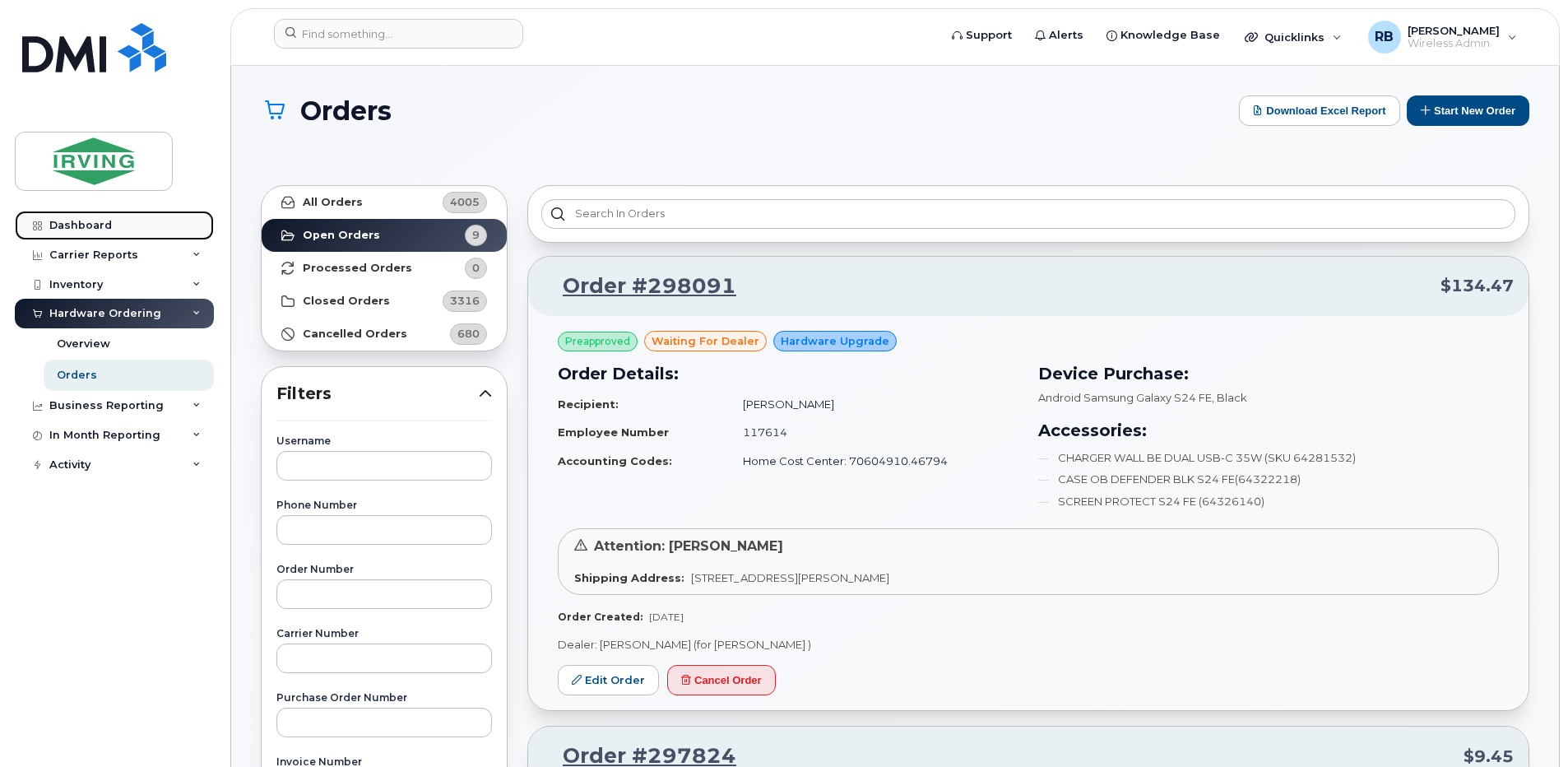
click at [90, 227] on div "Dashboard" at bounding box center [80, 226] width 63 height 14
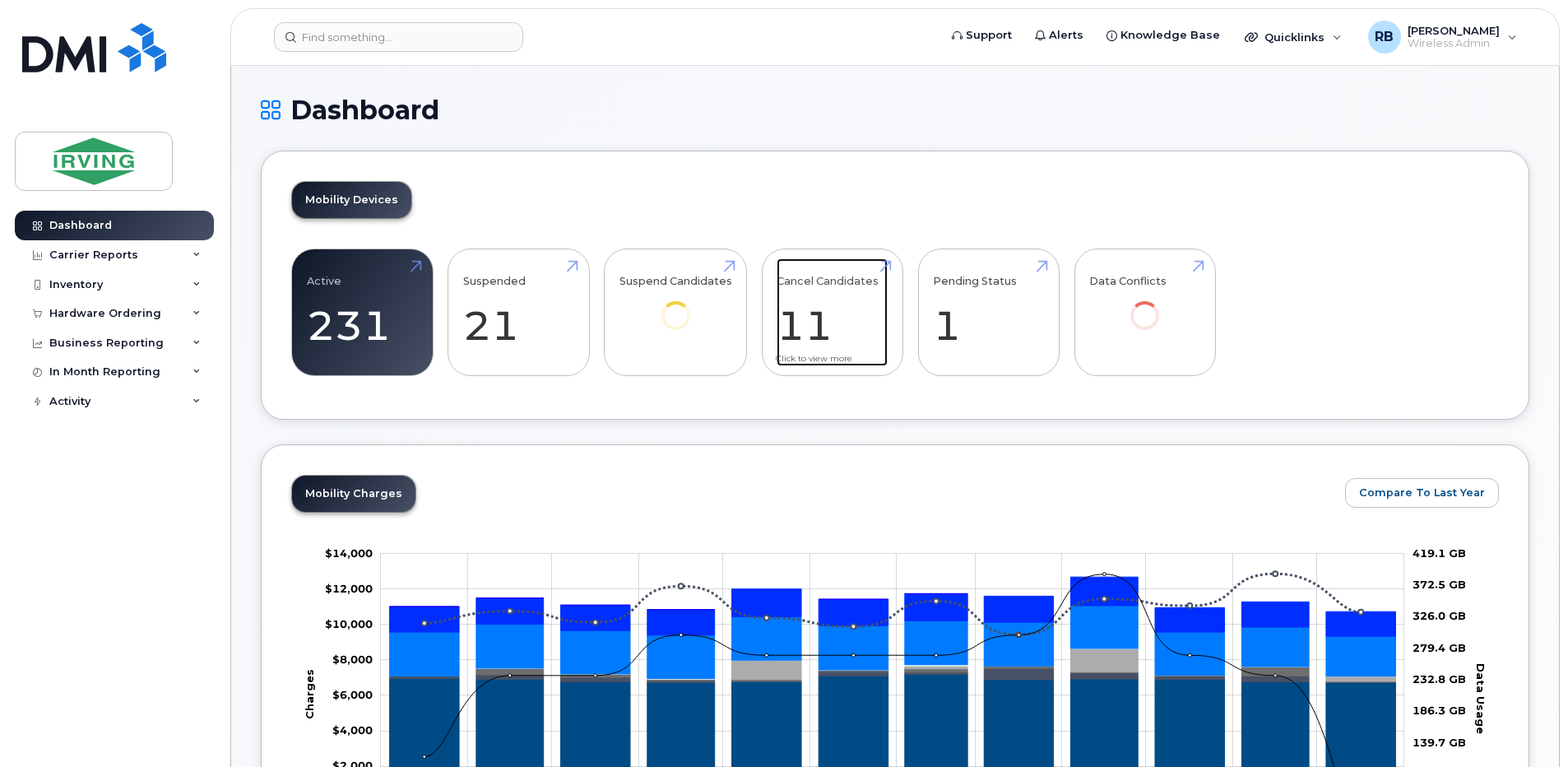
click at [851, 312] on link "Cancel Candidates 11" at bounding box center [832, 313] width 111 height 108
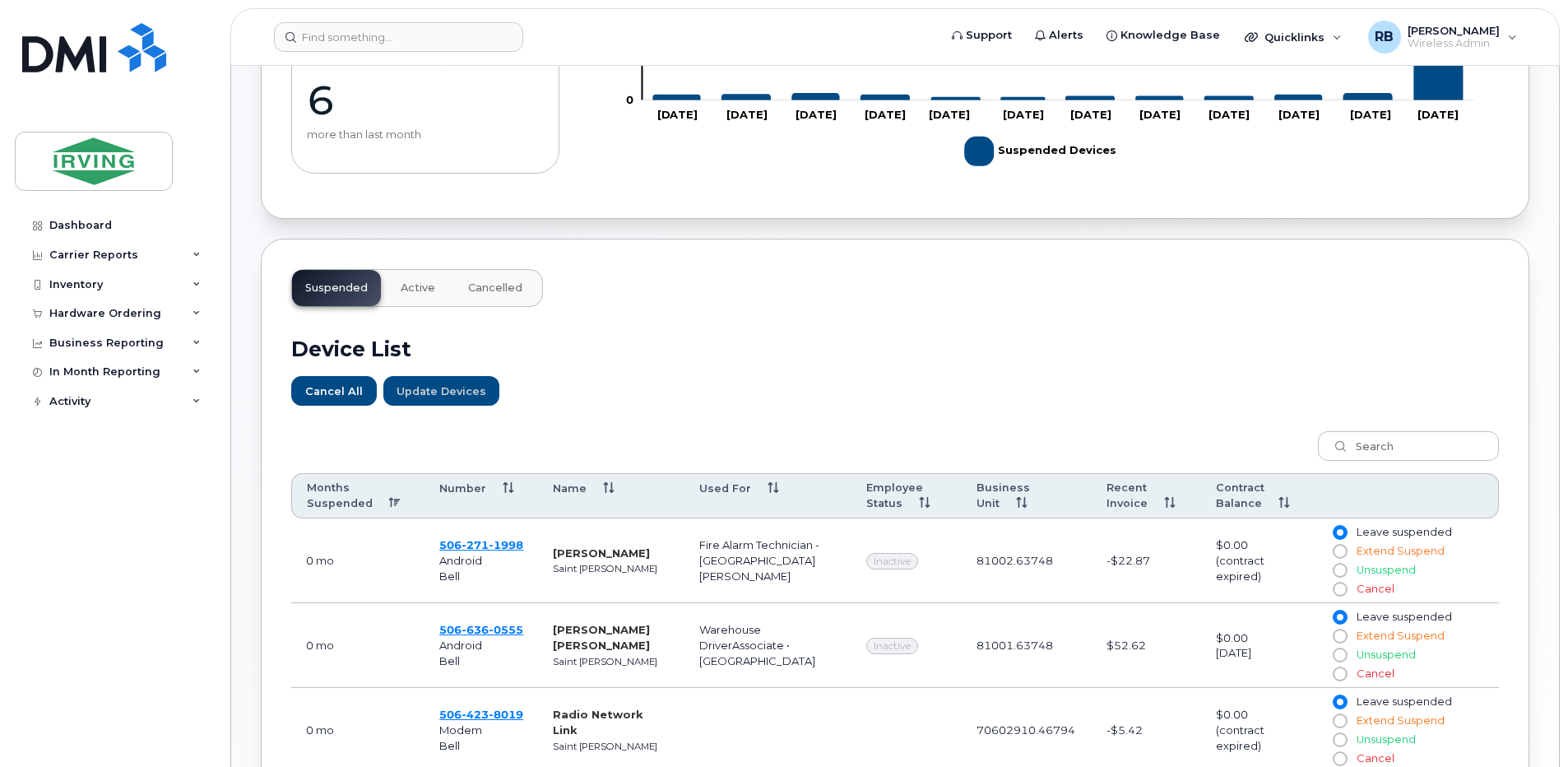
scroll to position [549, 0]
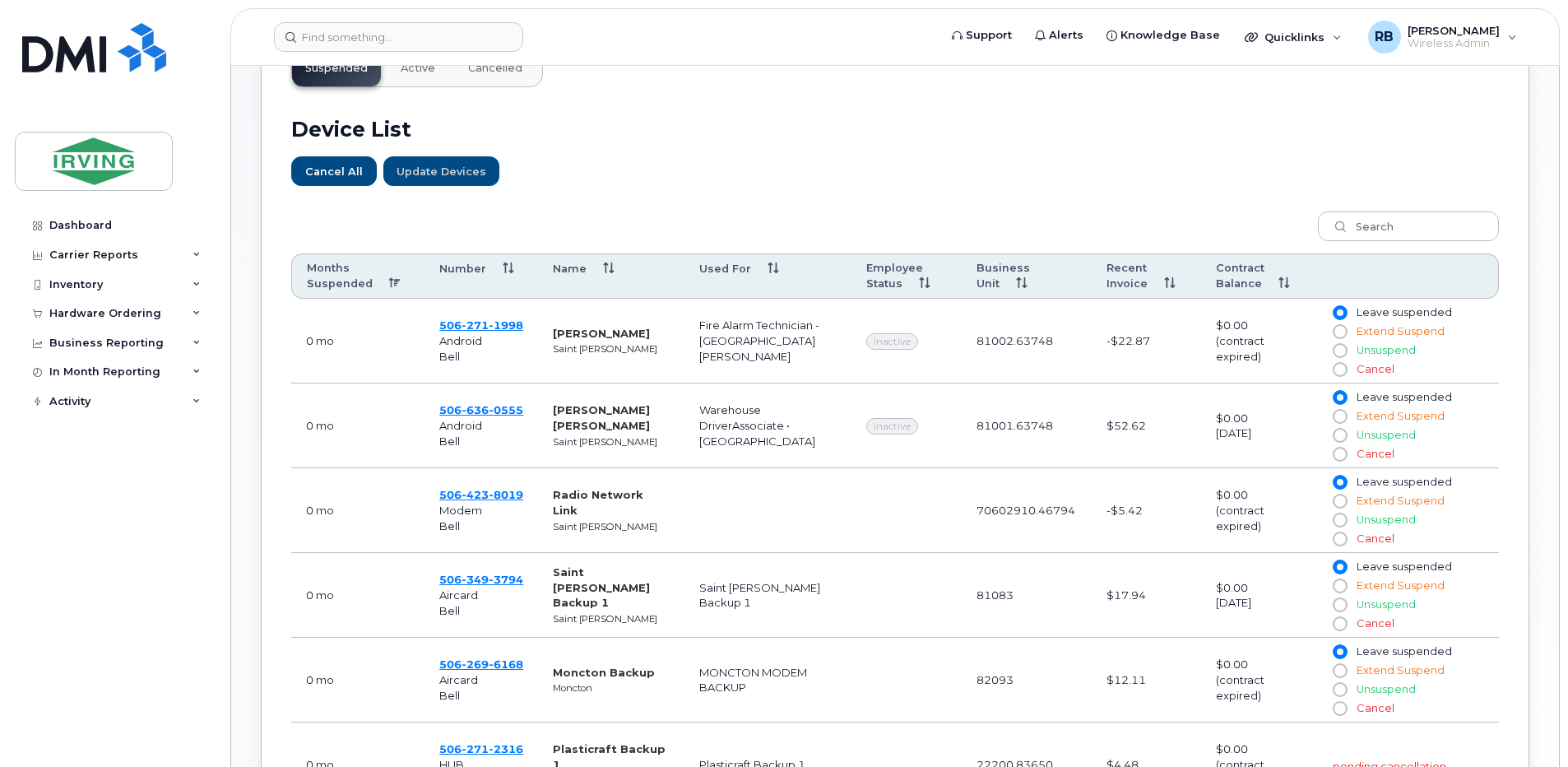
click at [359, 282] on th "Months Suspended" at bounding box center [358, 277] width 134 height 46
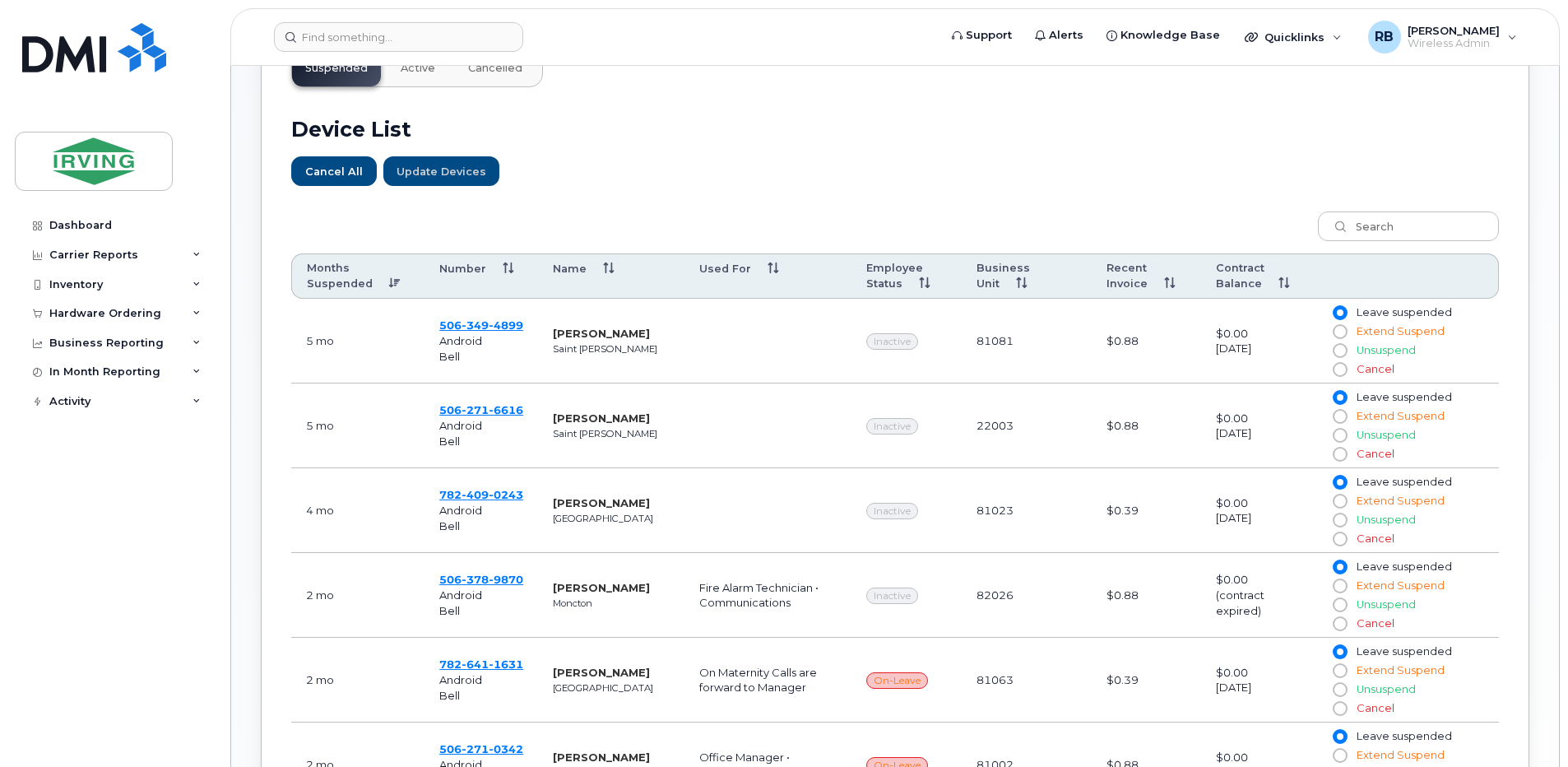
click at [359, 282] on th "Months Suspended" at bounding box center [358, 277] width 134 height 46
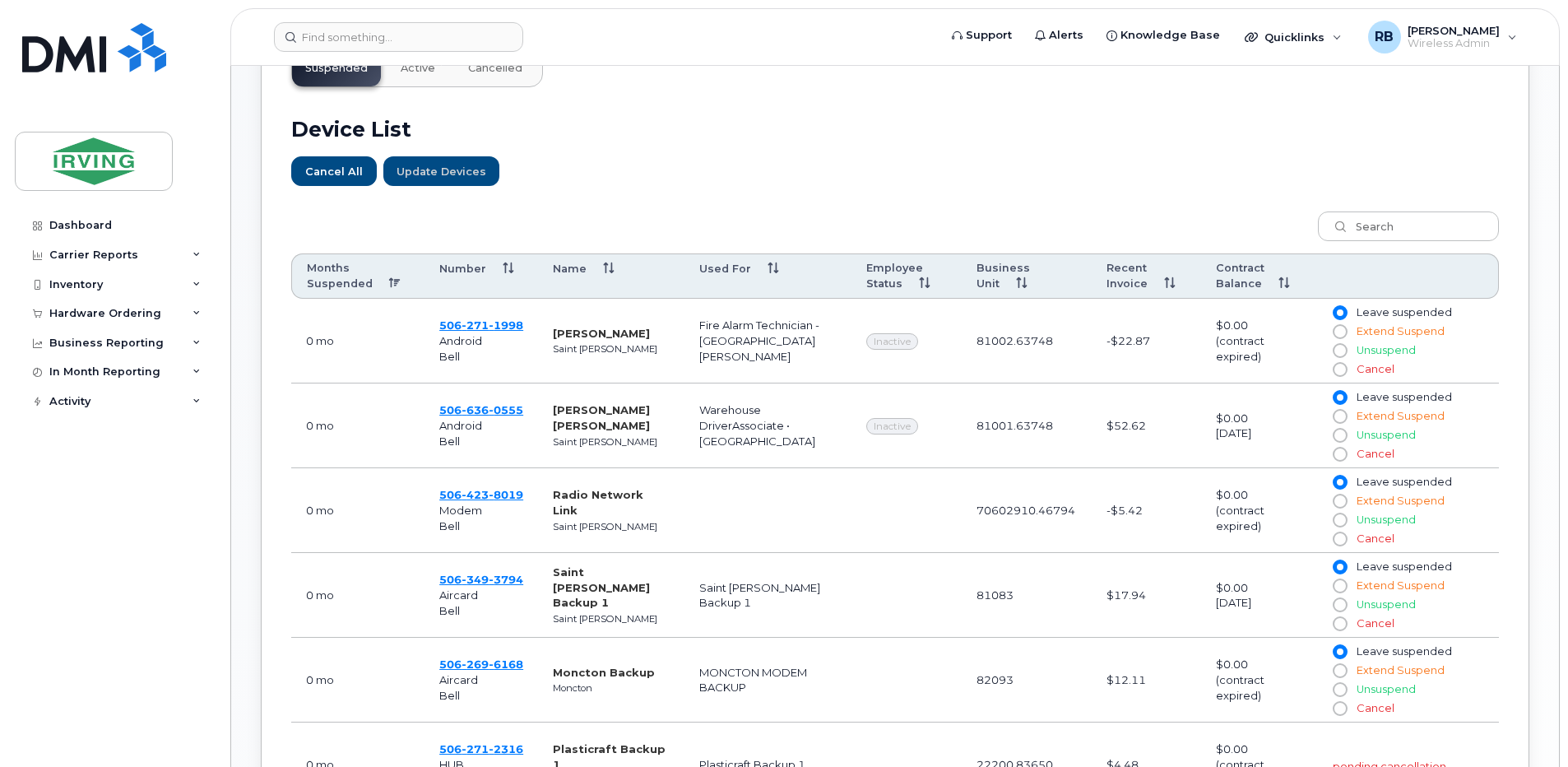
click at [359, 282] on th "Months Suspended" at bounding box center [358, 277] width 134 height 46
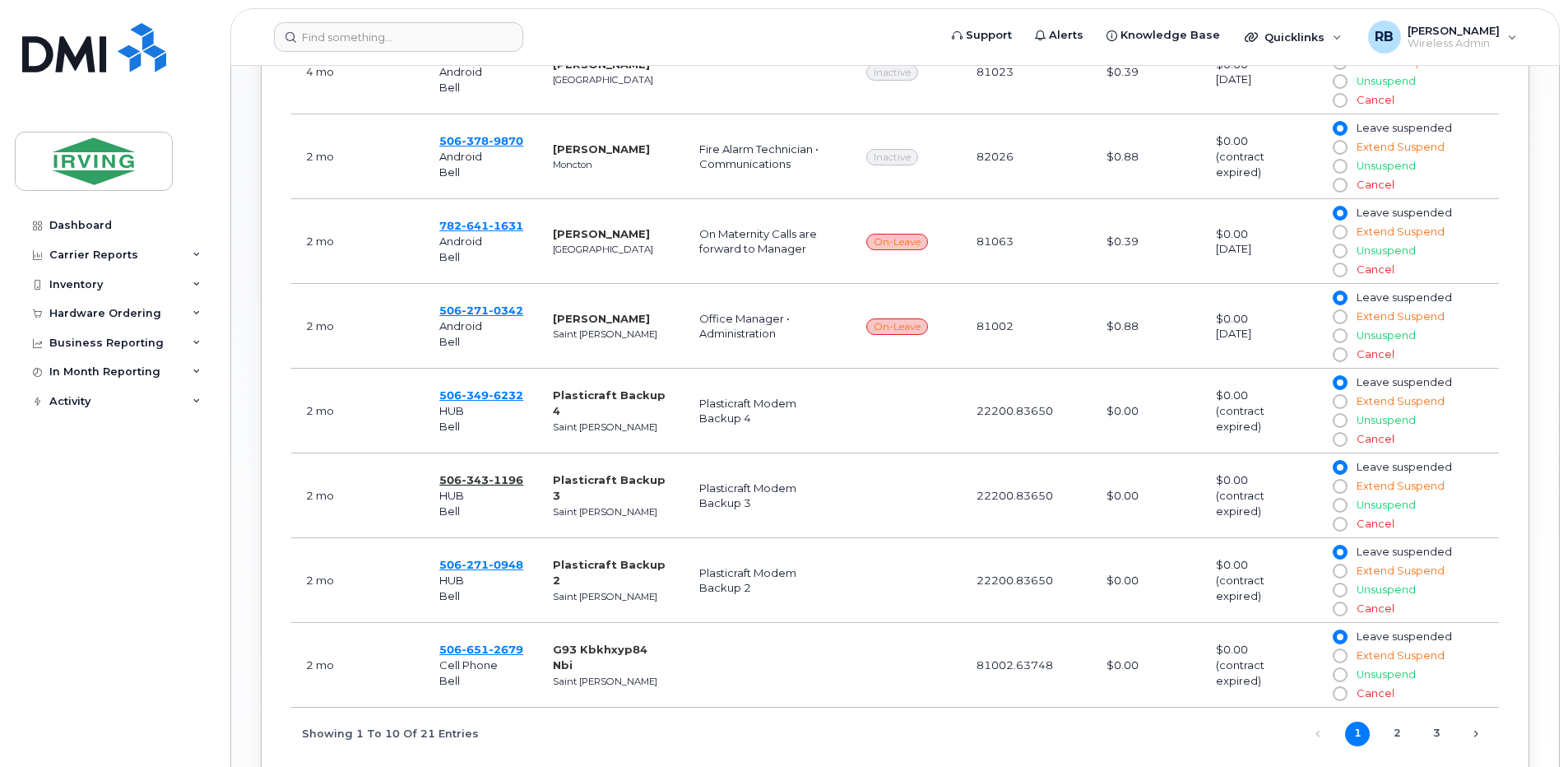
scroll to position [1096, 0]
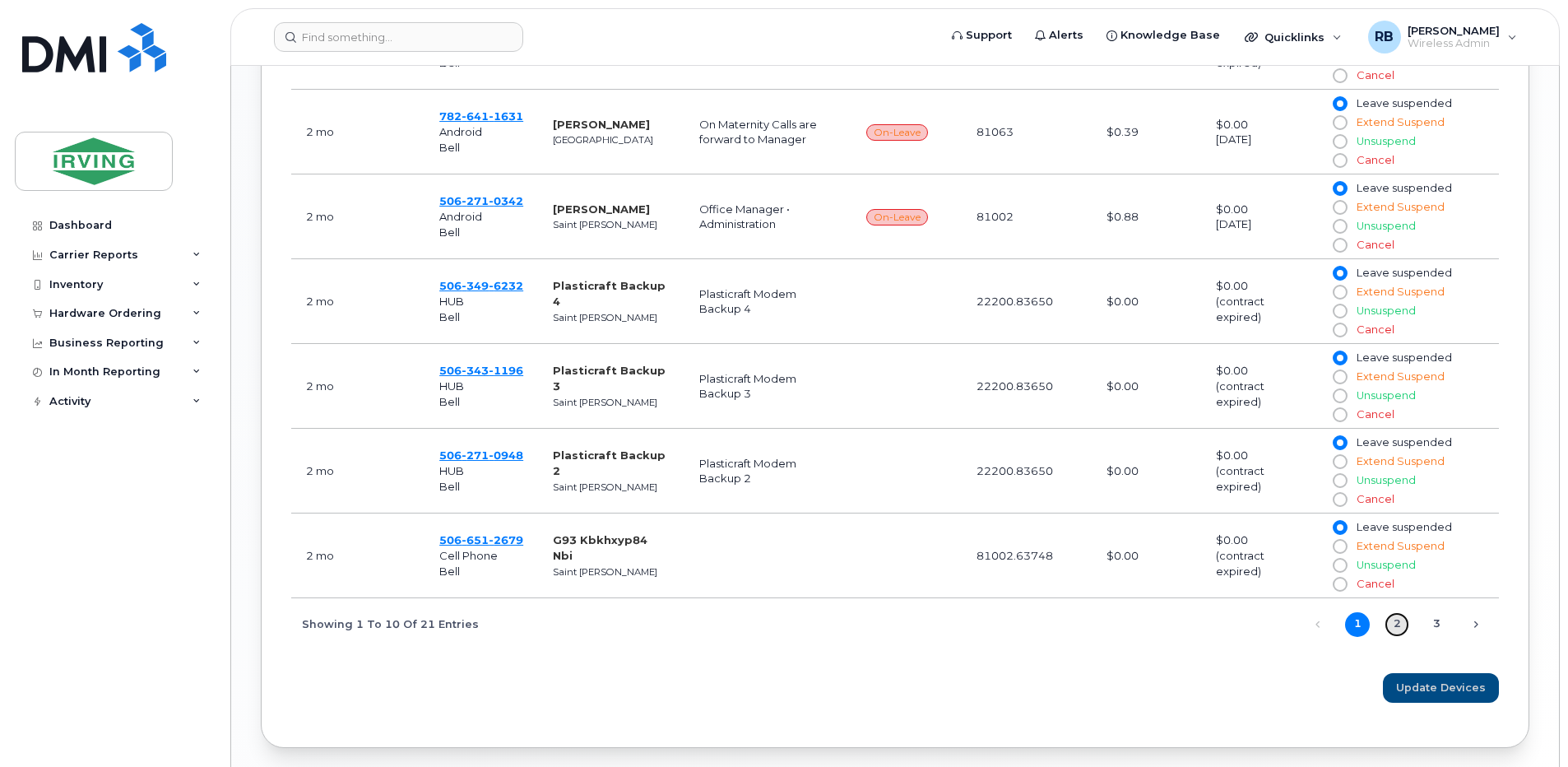
click at [1399, 631] on link "2" at bounding box center [1397, 624] width 24 height 24
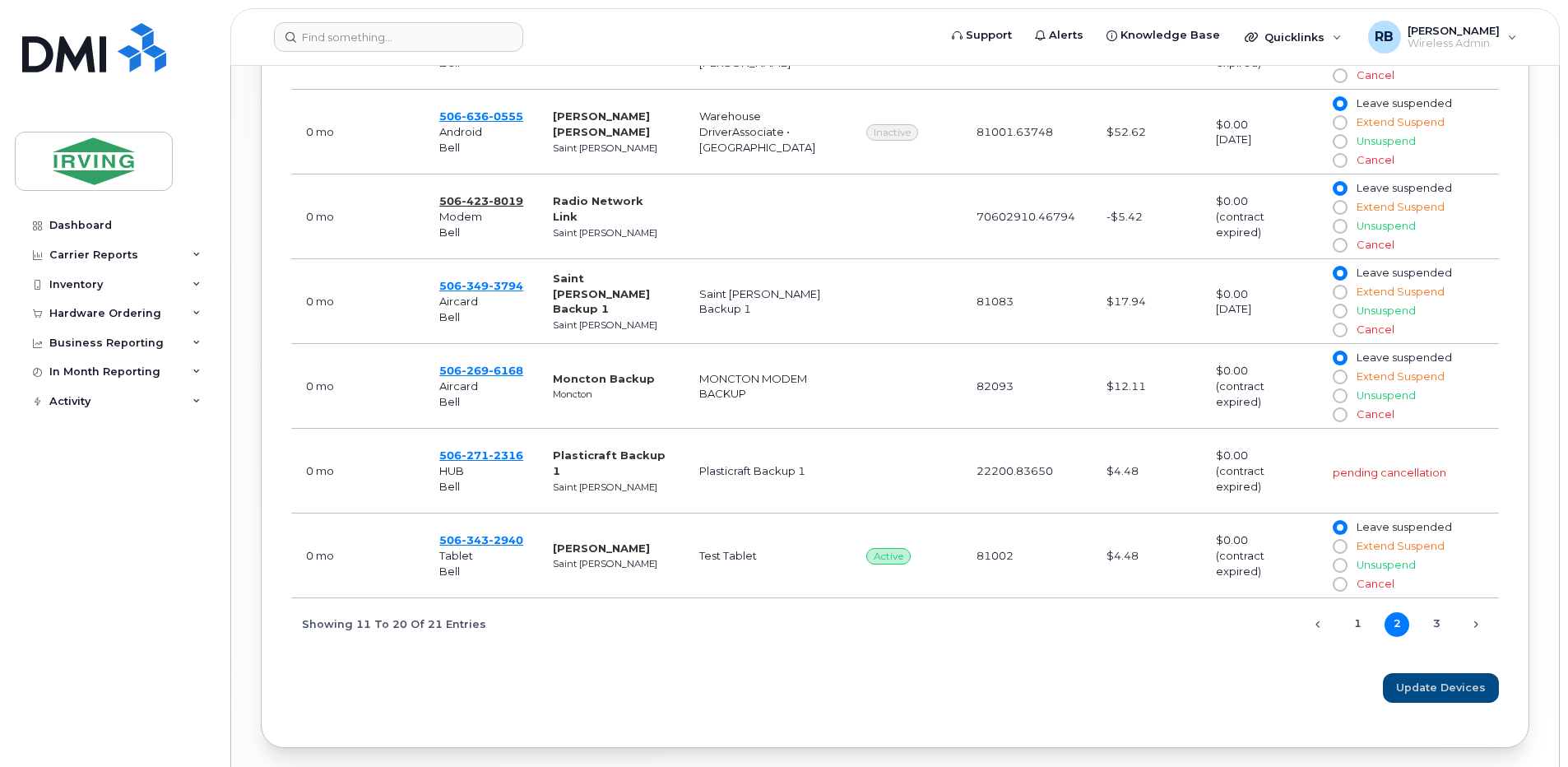
scroll to position [1160, 0]
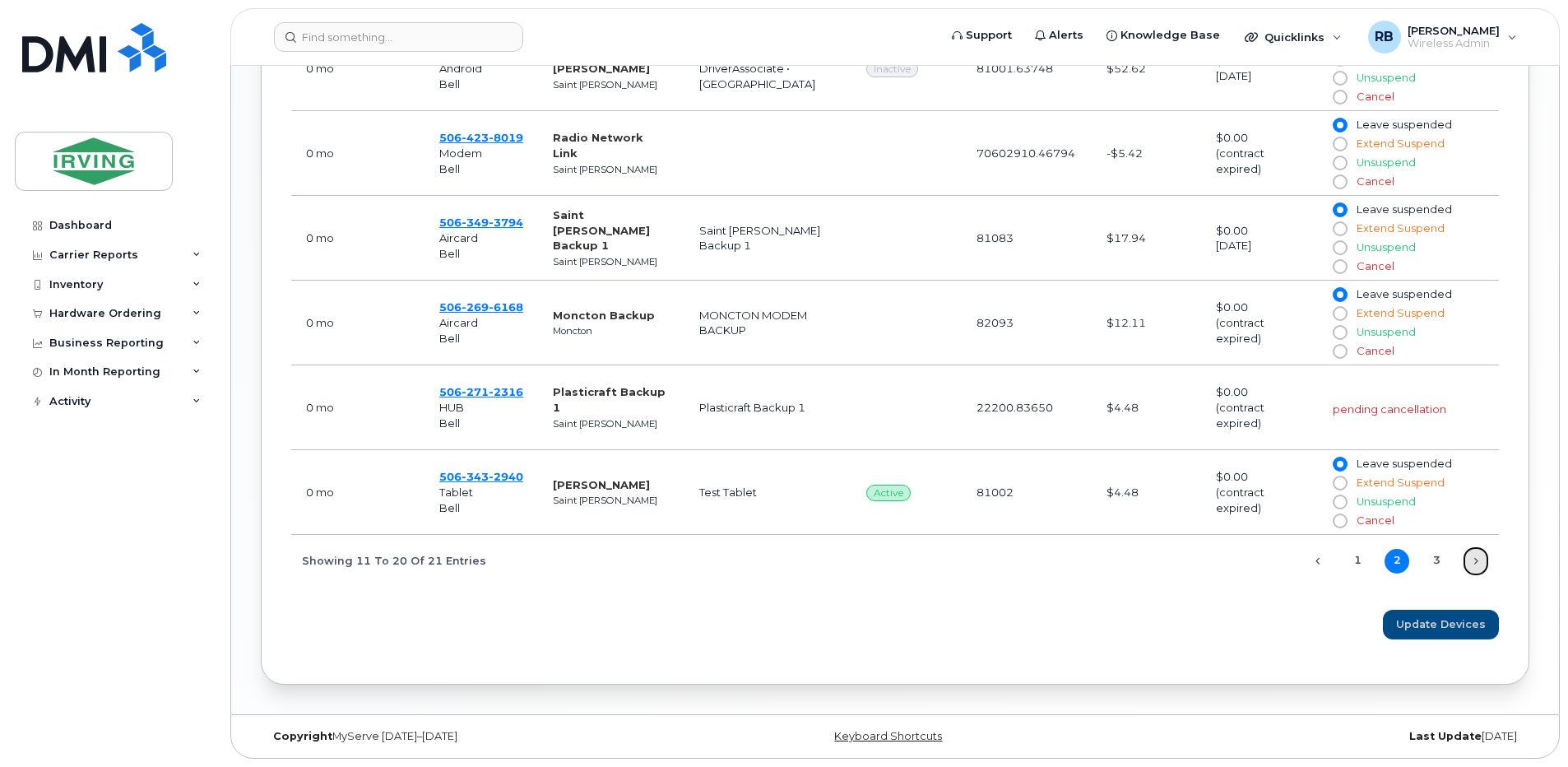
click at [1470, 560] on link "Next" at bounding box center [1475, 561] width 24 height 24
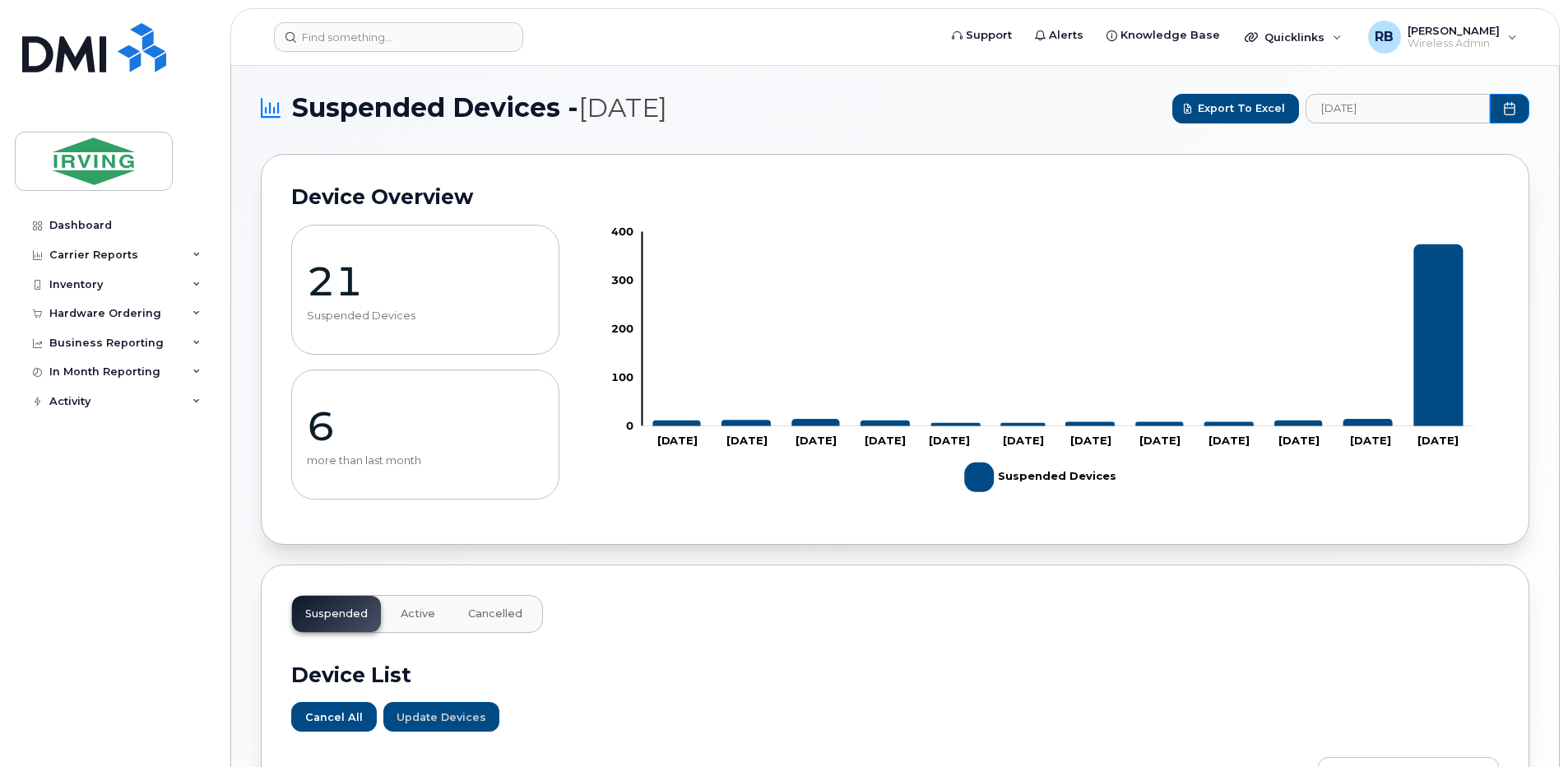
scroll to position [0, 0]
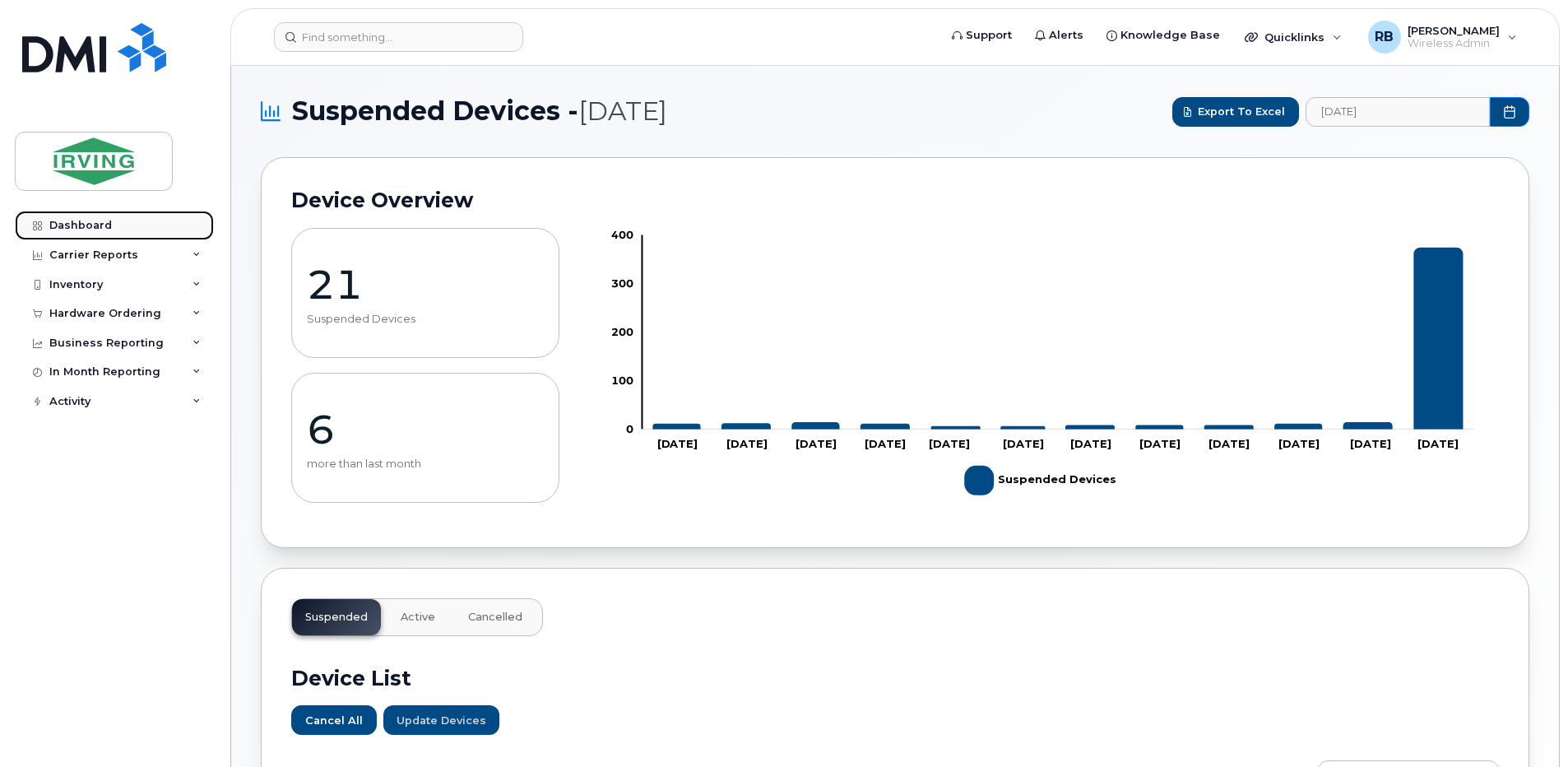
click at [83, 226] on div "Dashboard" at bounding box center [80, 226] width 63 height 14
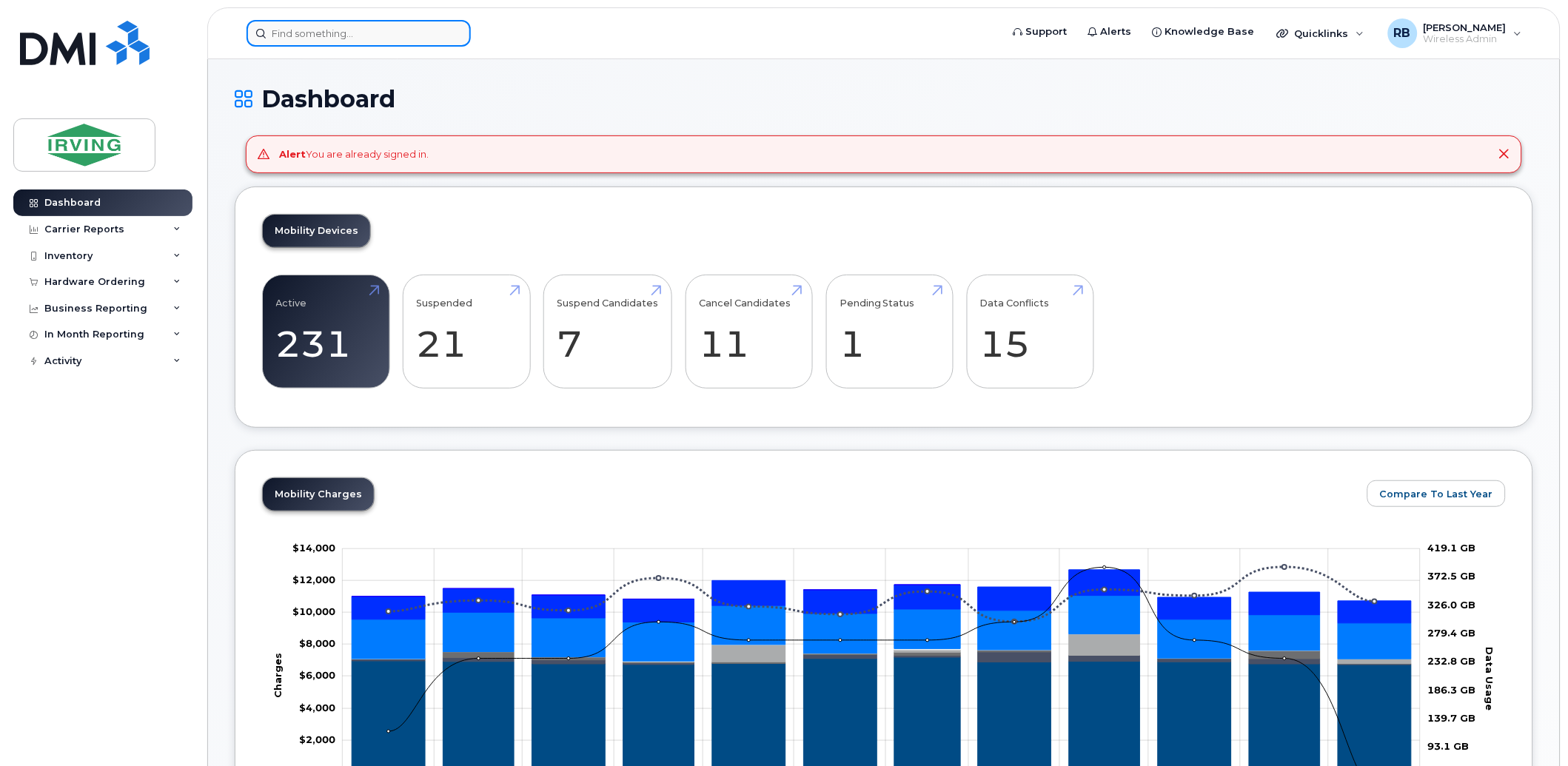
click at [298, 37] on input at bounding box center [358, 33] width 224 height 27
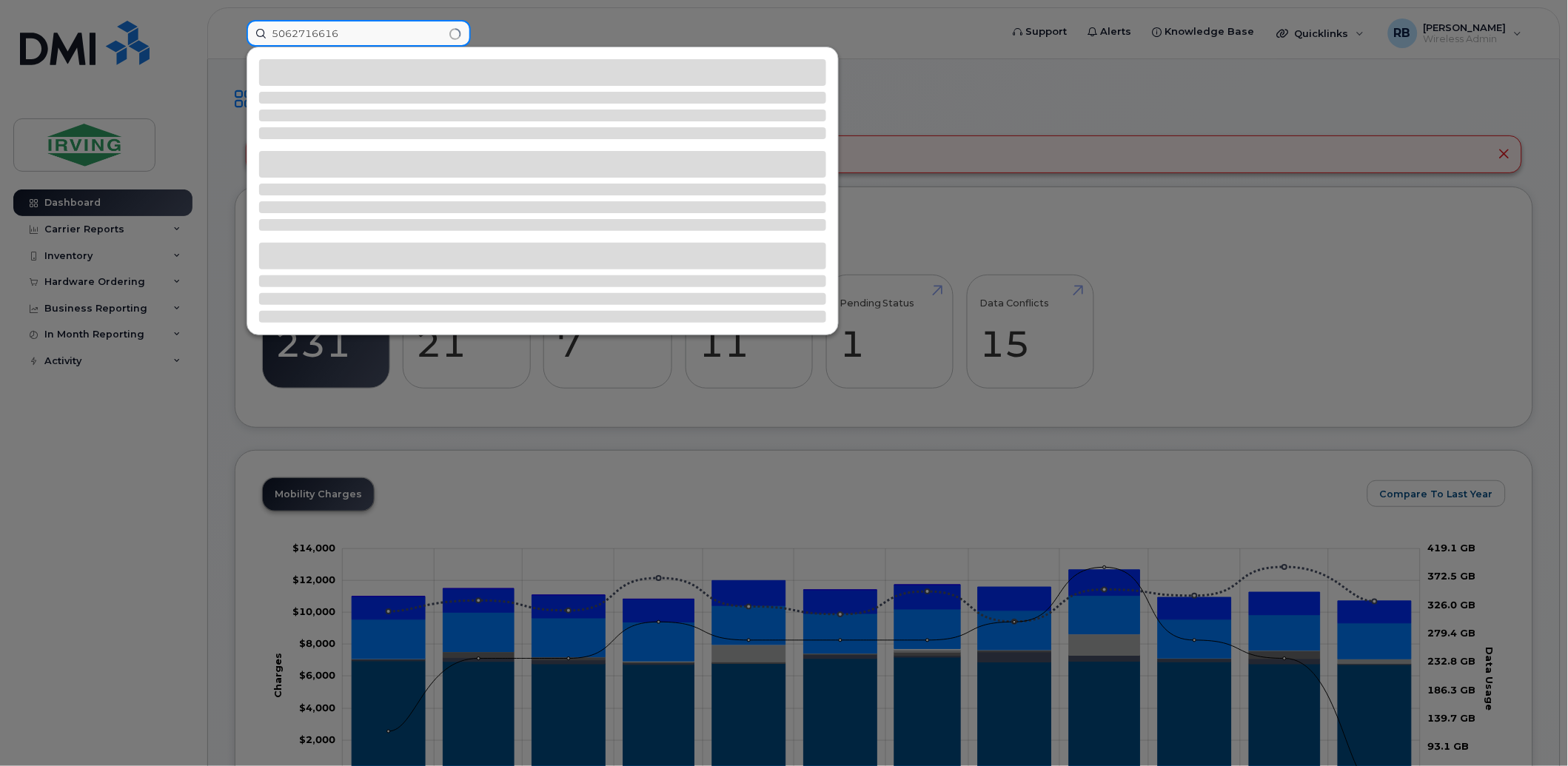
type input "5062716616"
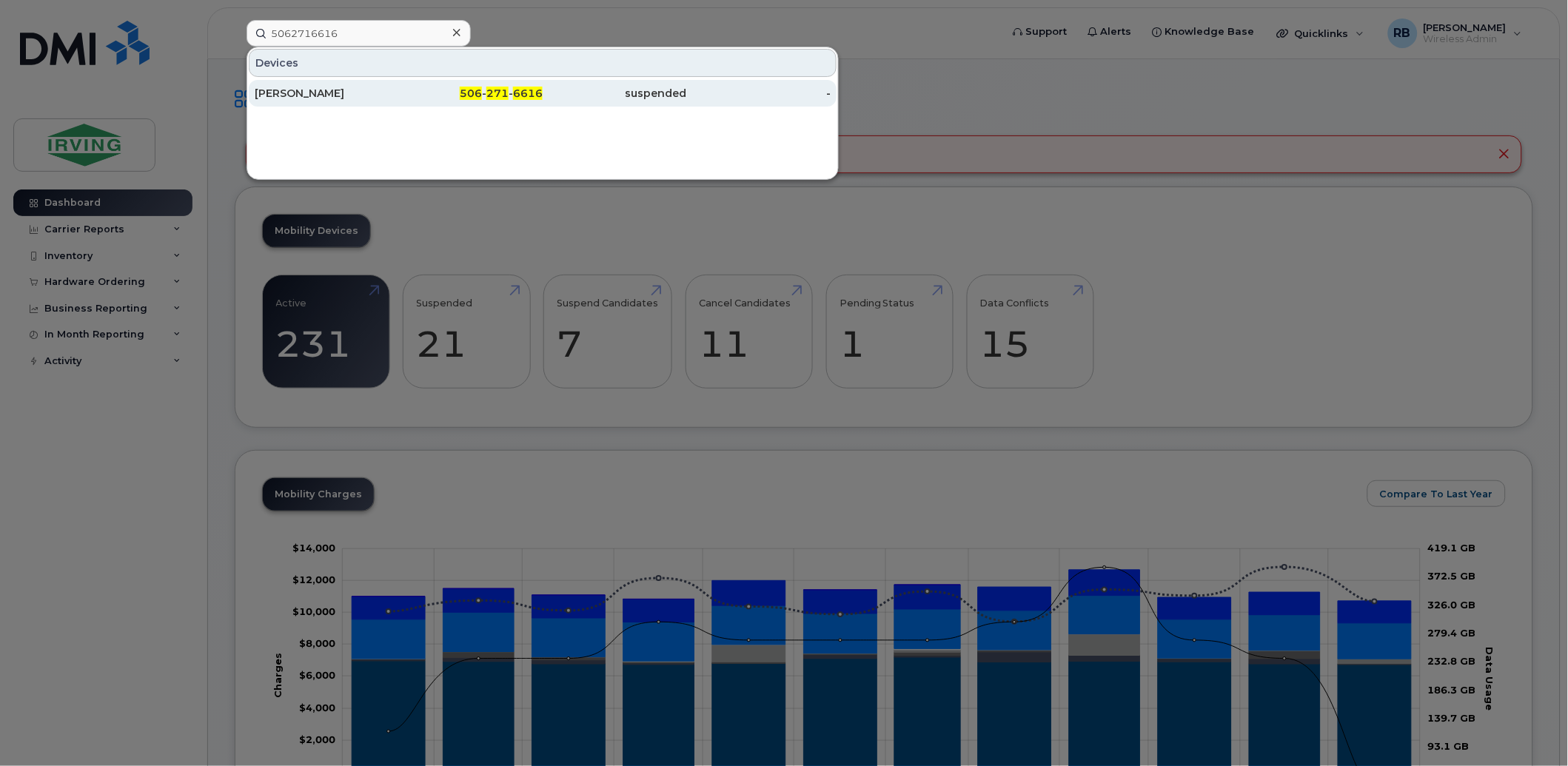
click at [282, 96] on div "[PERSON_NAME]" at bounding box center [327, 93] width 145 height 15
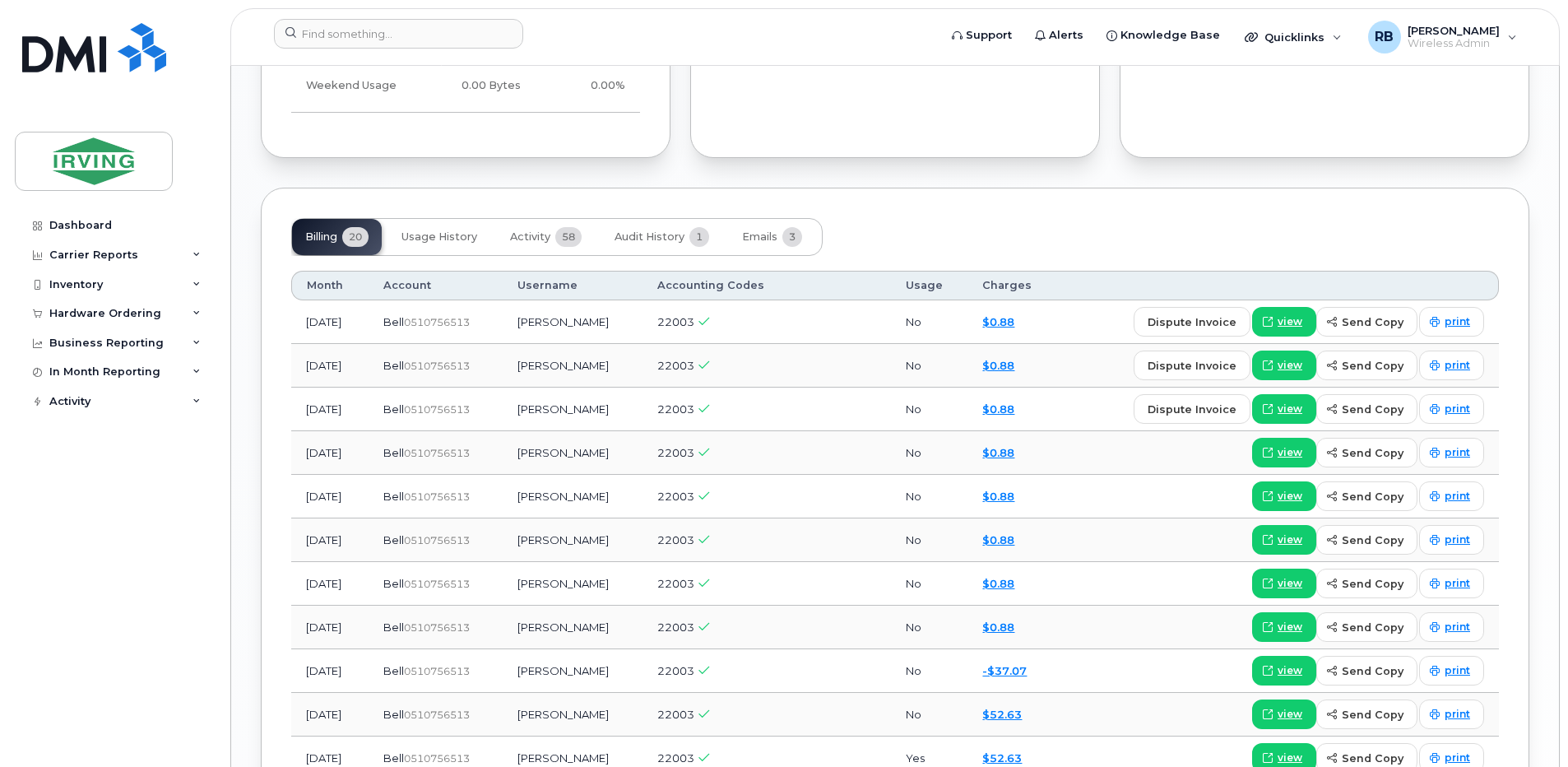
scroll to position [1645, 0]
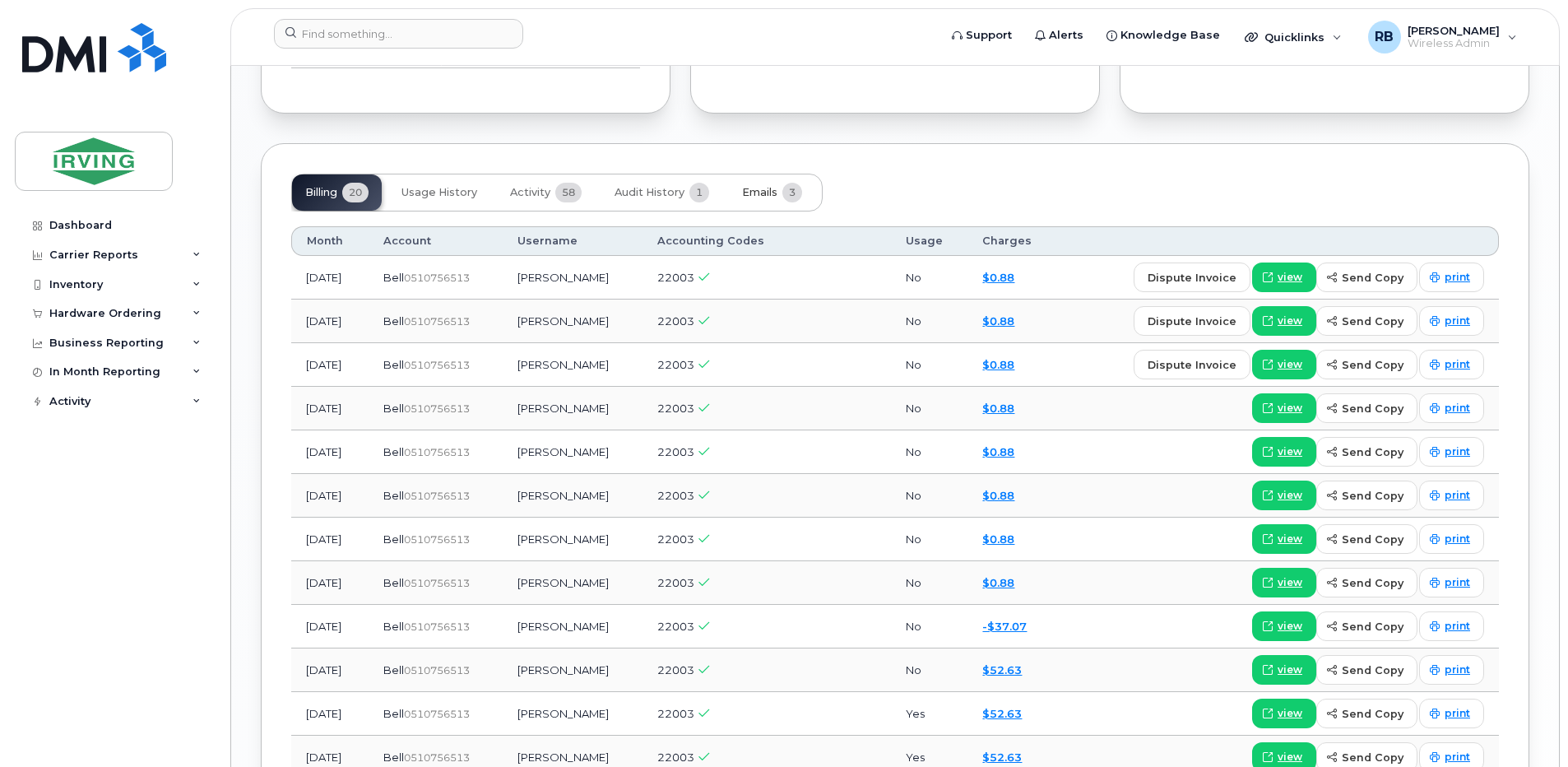
click at [762, 193] on span "Emails" at bounding box center [759, 193] width 36 height 14
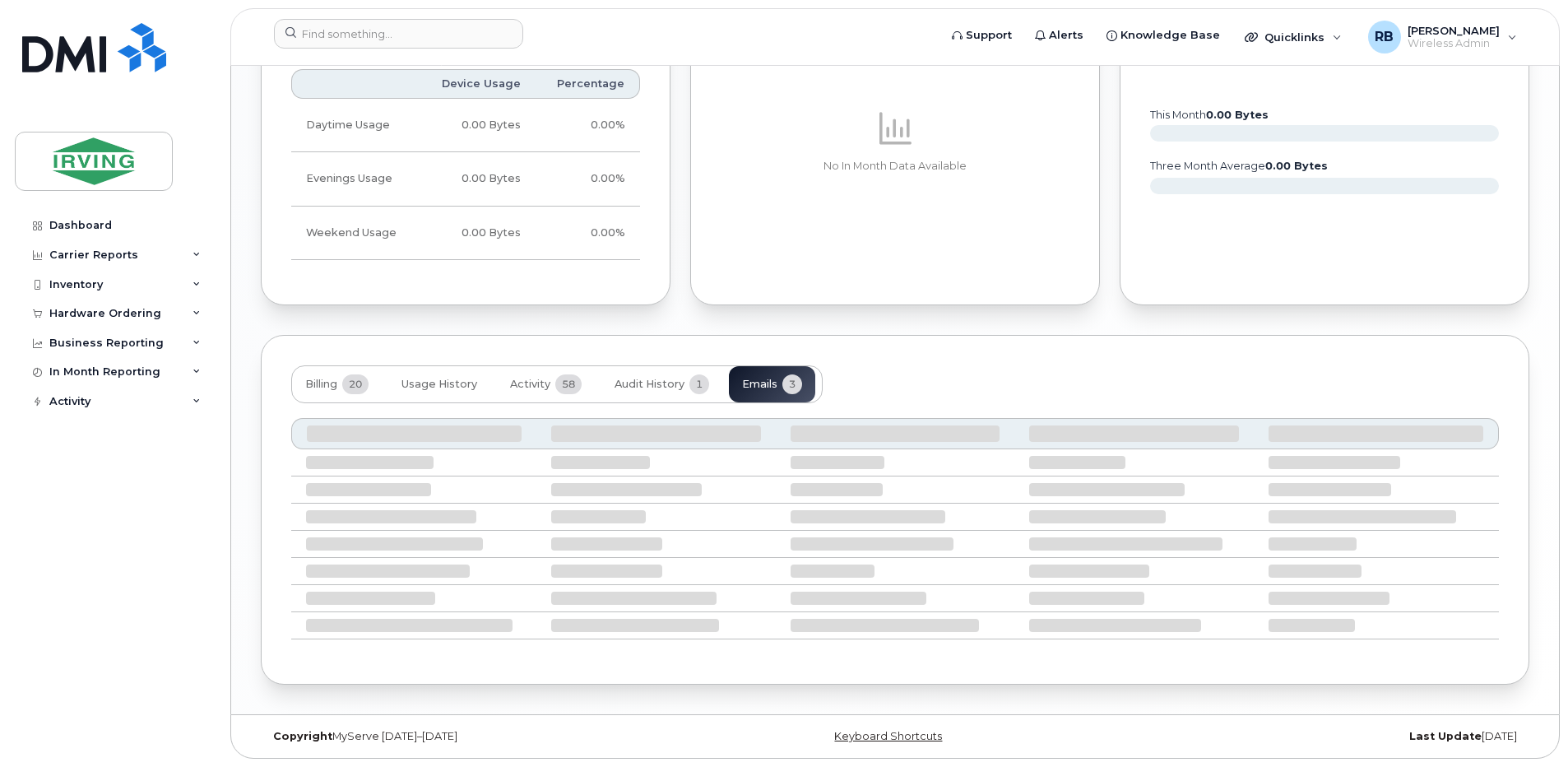
scroll to position [1350, 0]
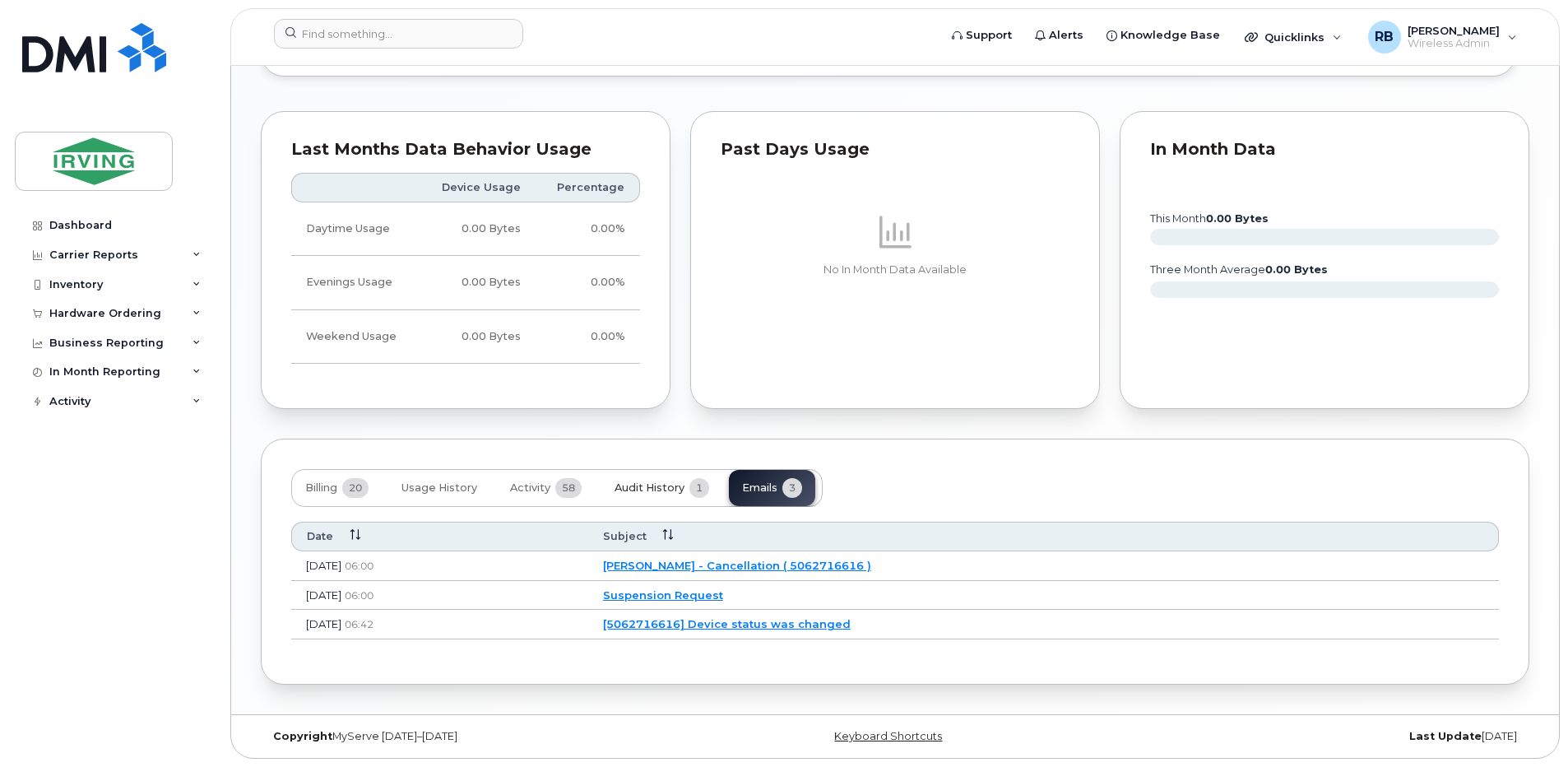
click at [627, 491] on span "Audit History" at bounding box center [650, 488] width 70 height 14
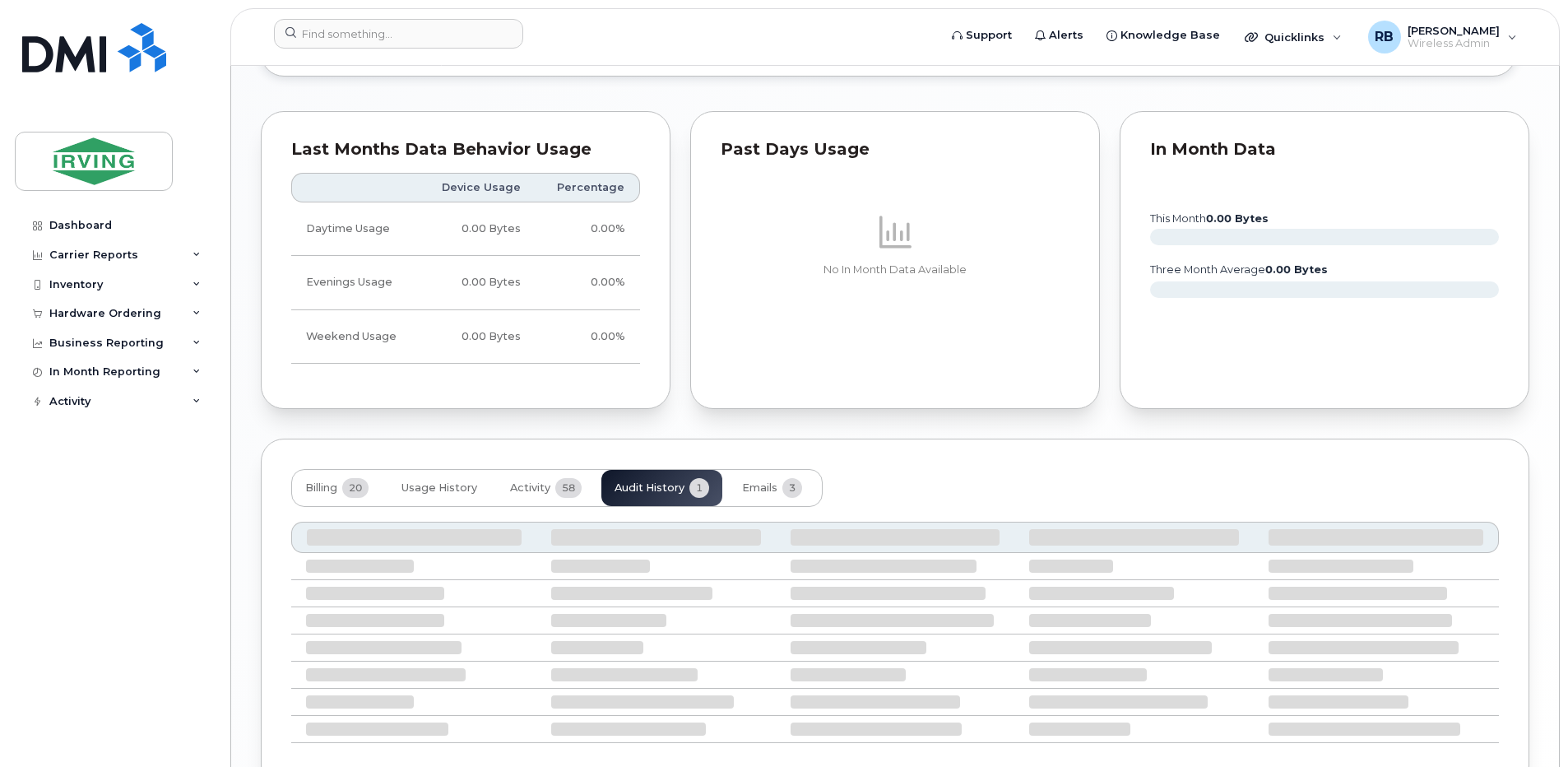
scroll to position [1292, 0]
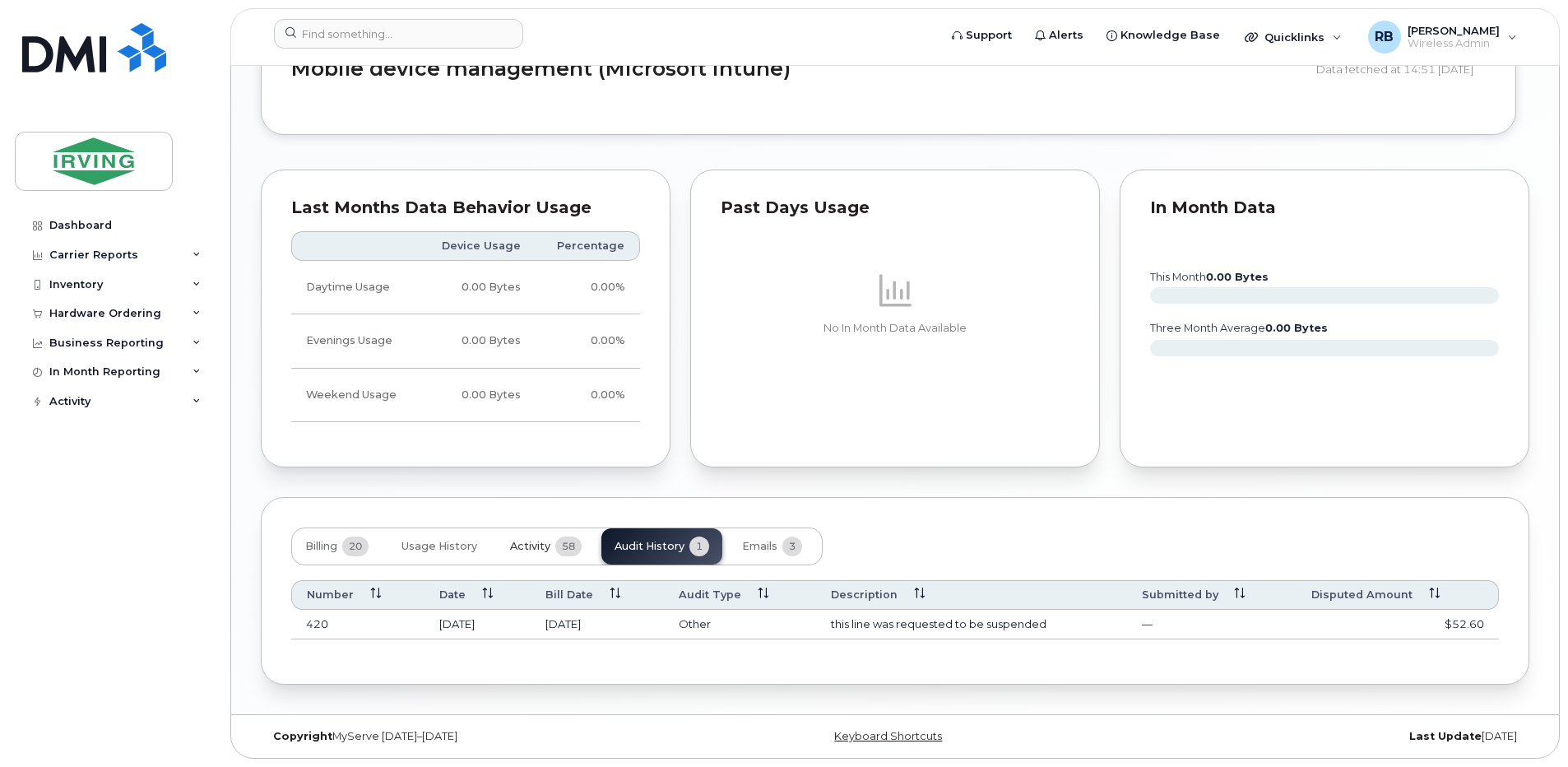
click at [536, 543] on span "Activity" at bounding box center [531, 546] width 41 height 14
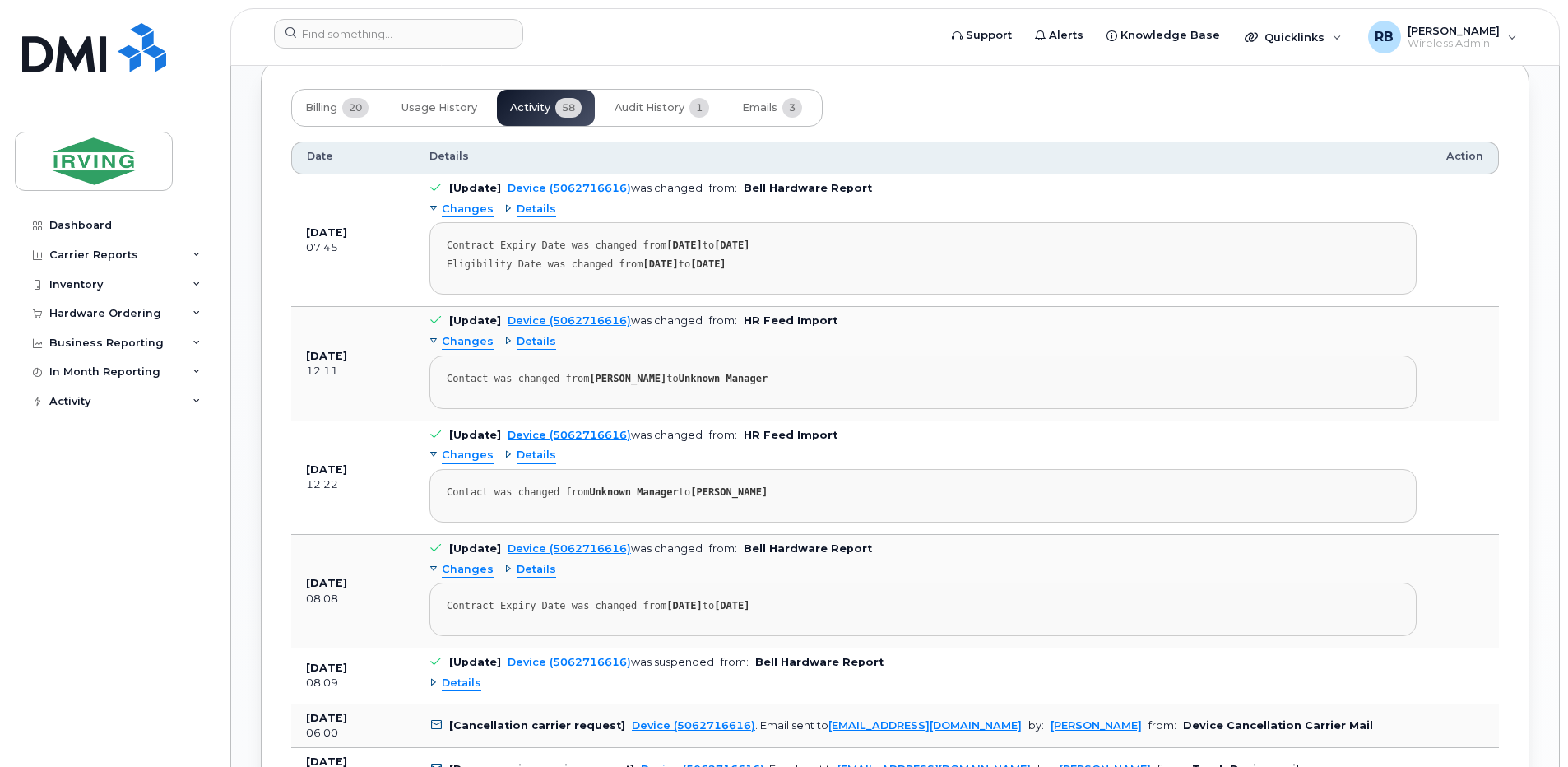
scroll to position [1620, 0]
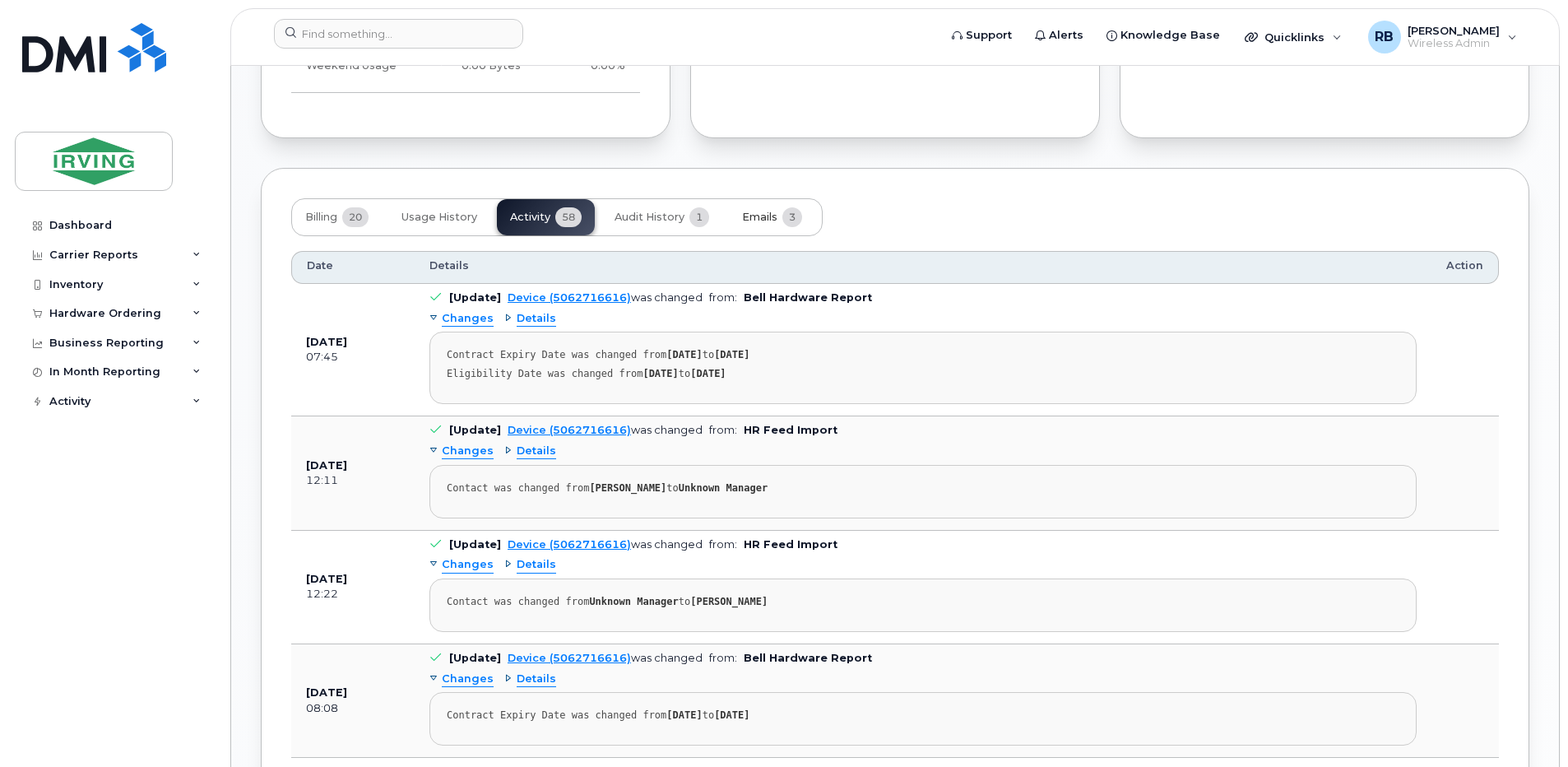
click at [765, 216] on span "Emails" at bounding box center [759, 217] width 36 height 14
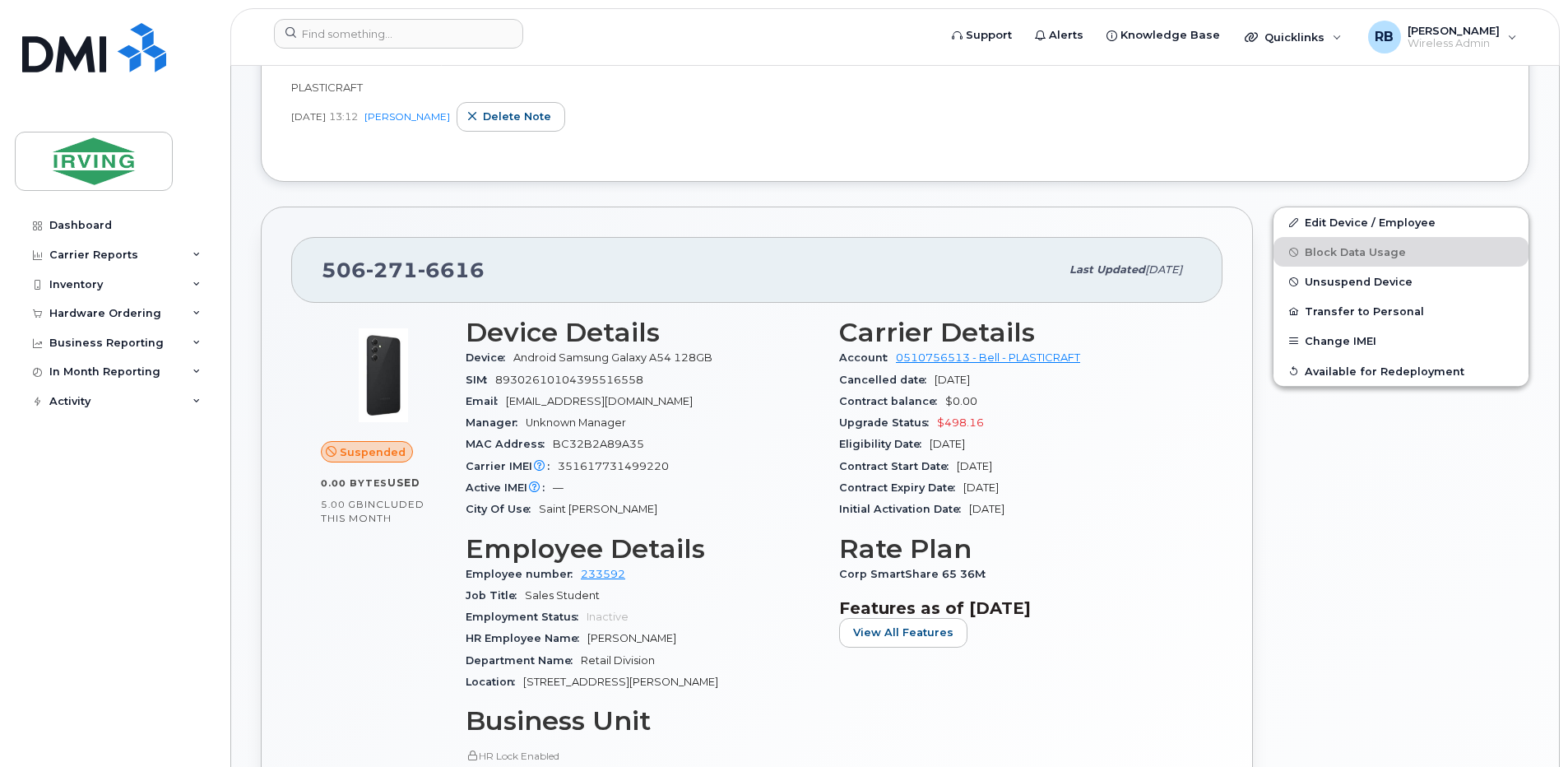
scroll to position [143, 0]
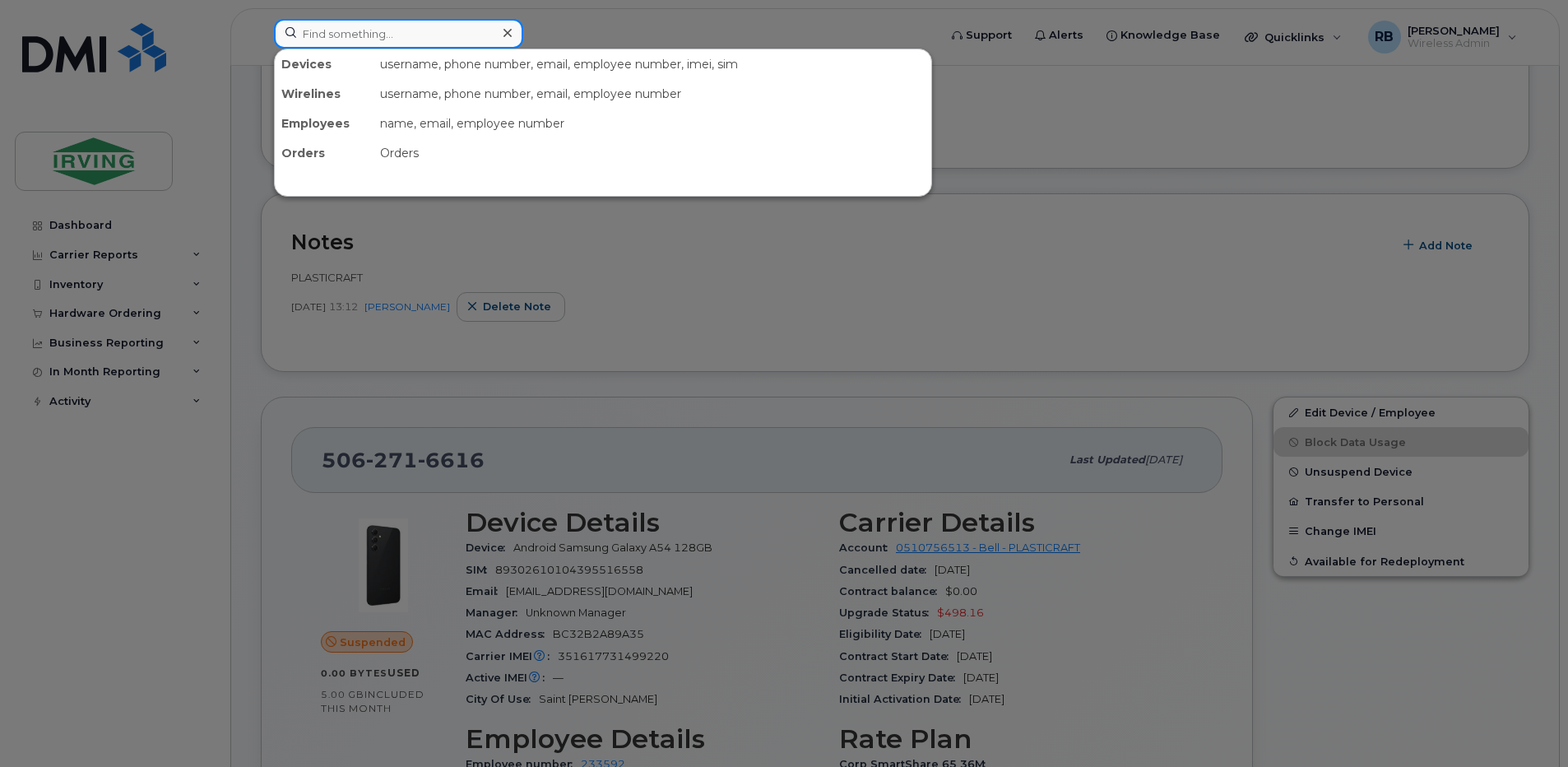
click at [366, 36] on input at bounding box center [398, 34] width 249 height 30
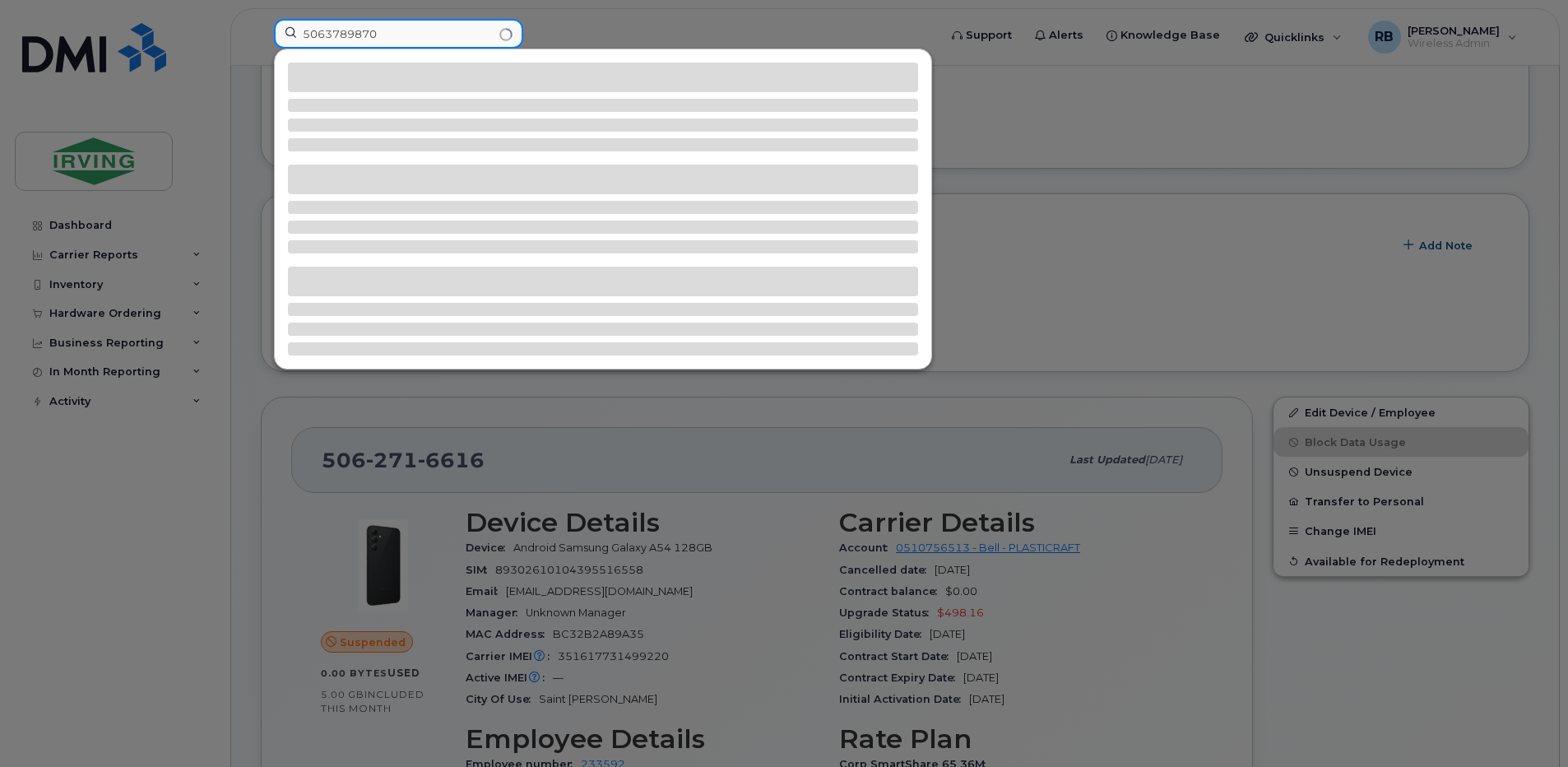
type input "5063789870"
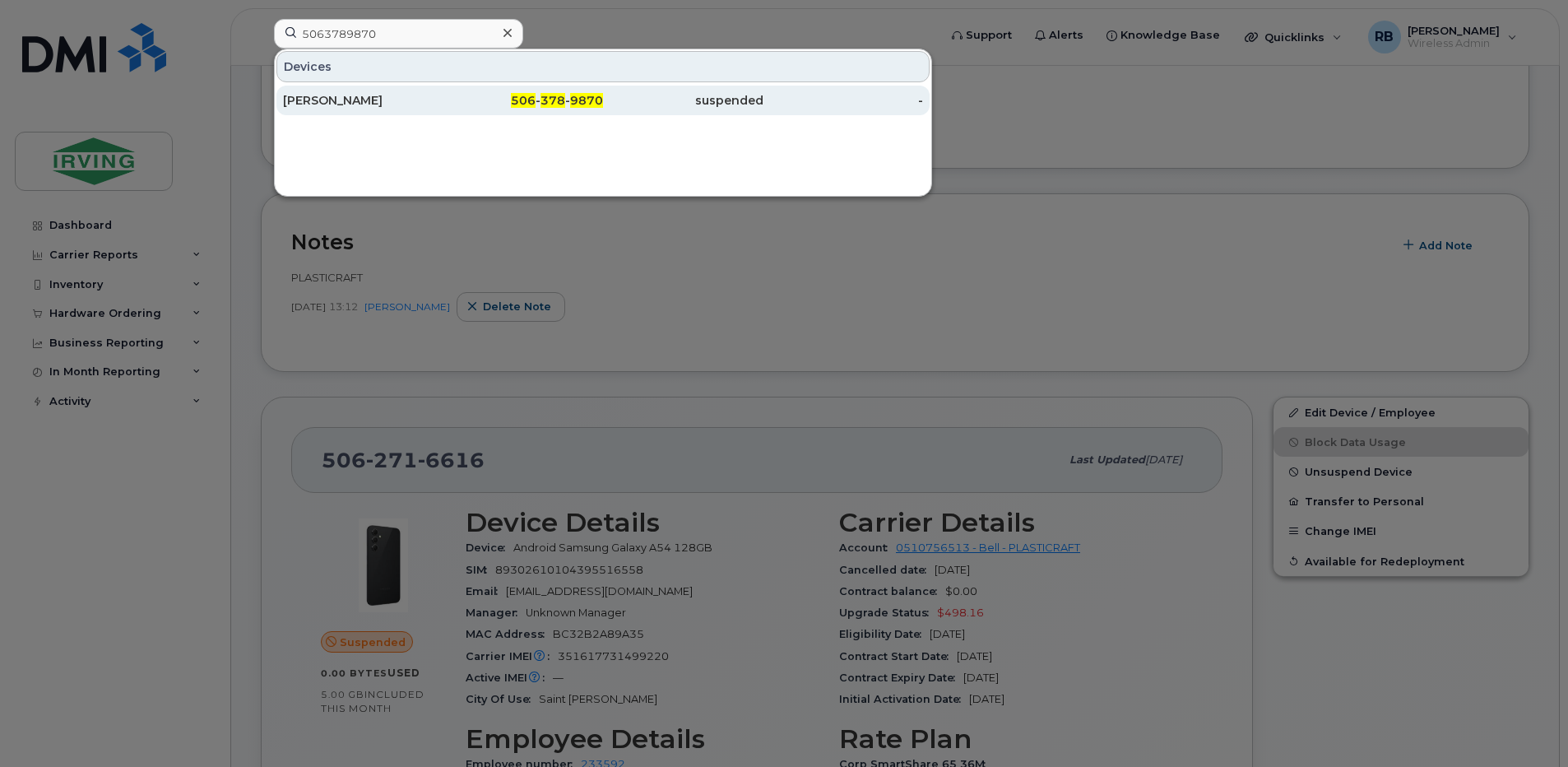
click at [357, 105] on div "Jeffrey Bonotan" at bounding box center [363, 100] width 161 height 16
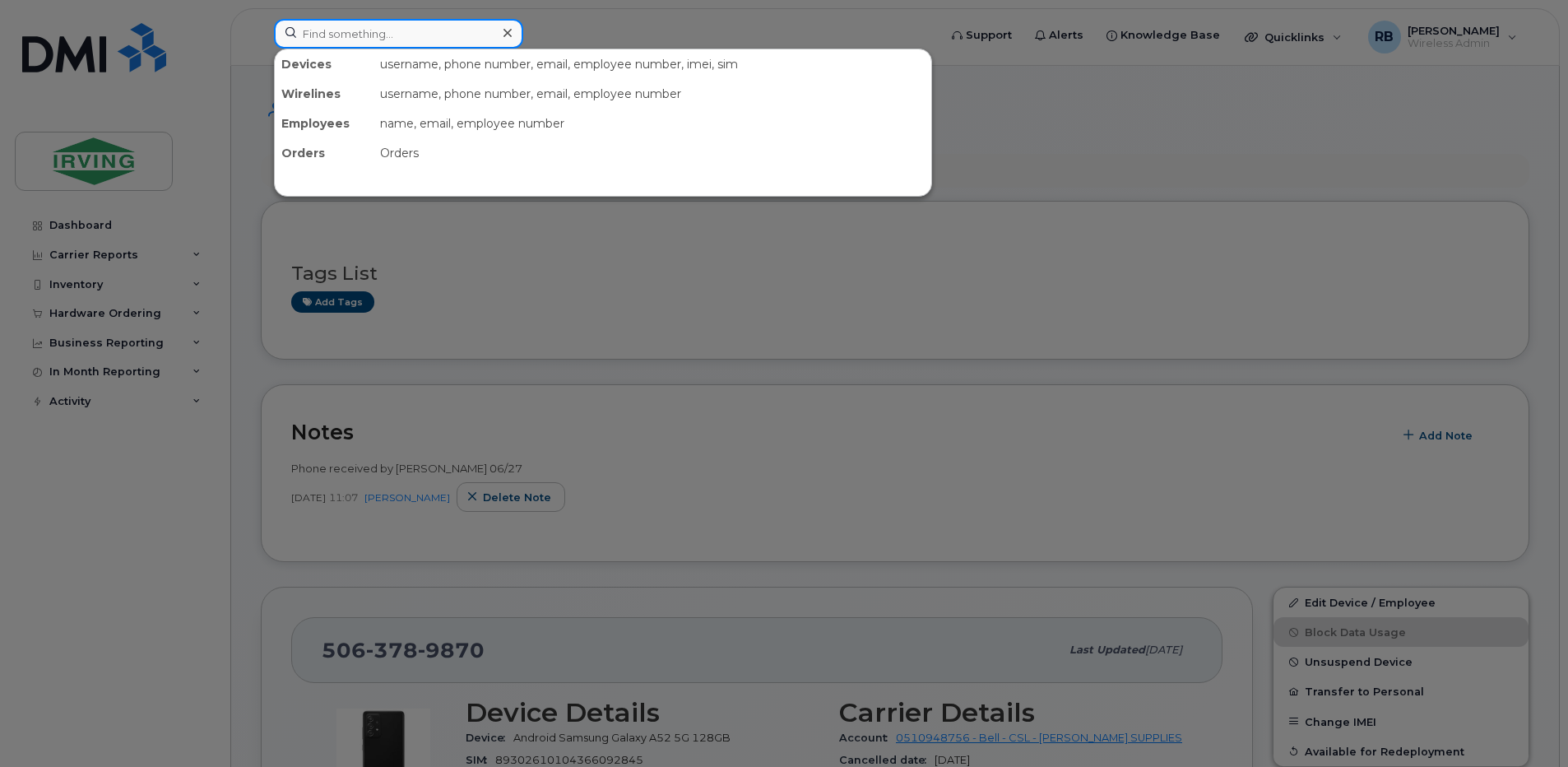
click at [446, 28] on input at bounding box center [398, 34] width 249 height 30
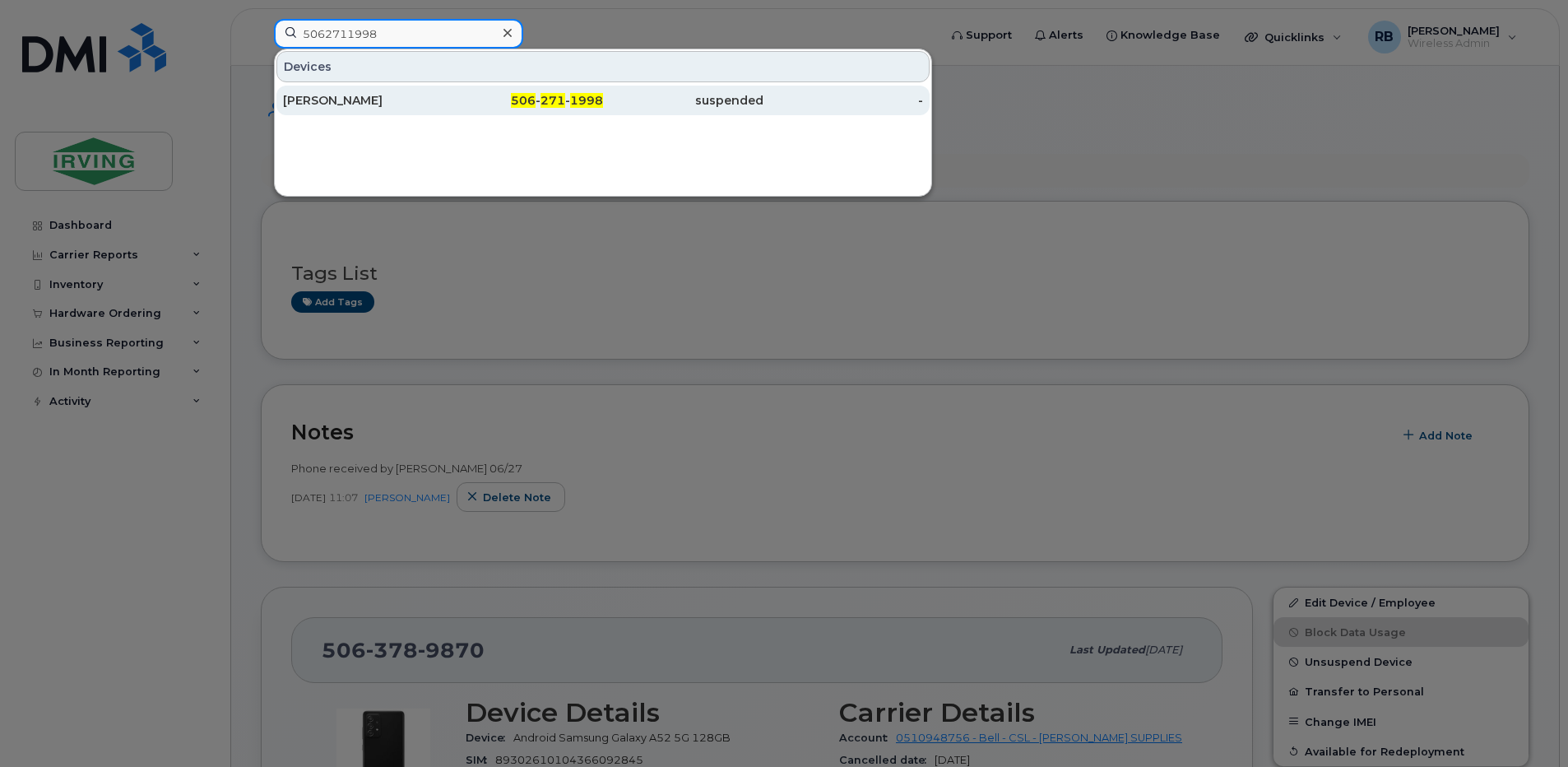
type input "5062711998"
click at [333, 102] on div "[PERSON_NAME]" at bounding box center [363, 100] width 161 height 16
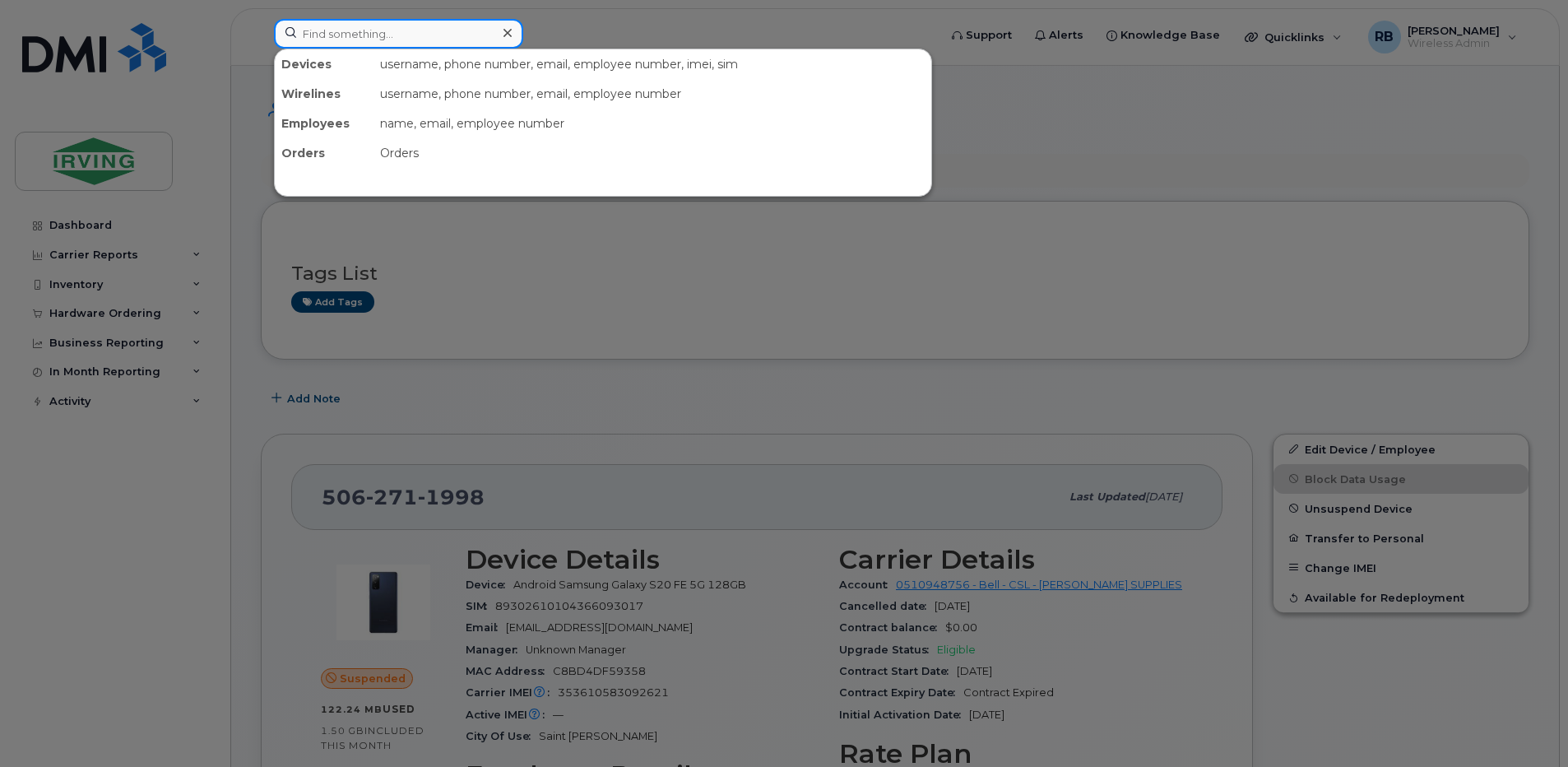
click at [384, 35] on input at bounding box center [398, 34] width 249 height 30
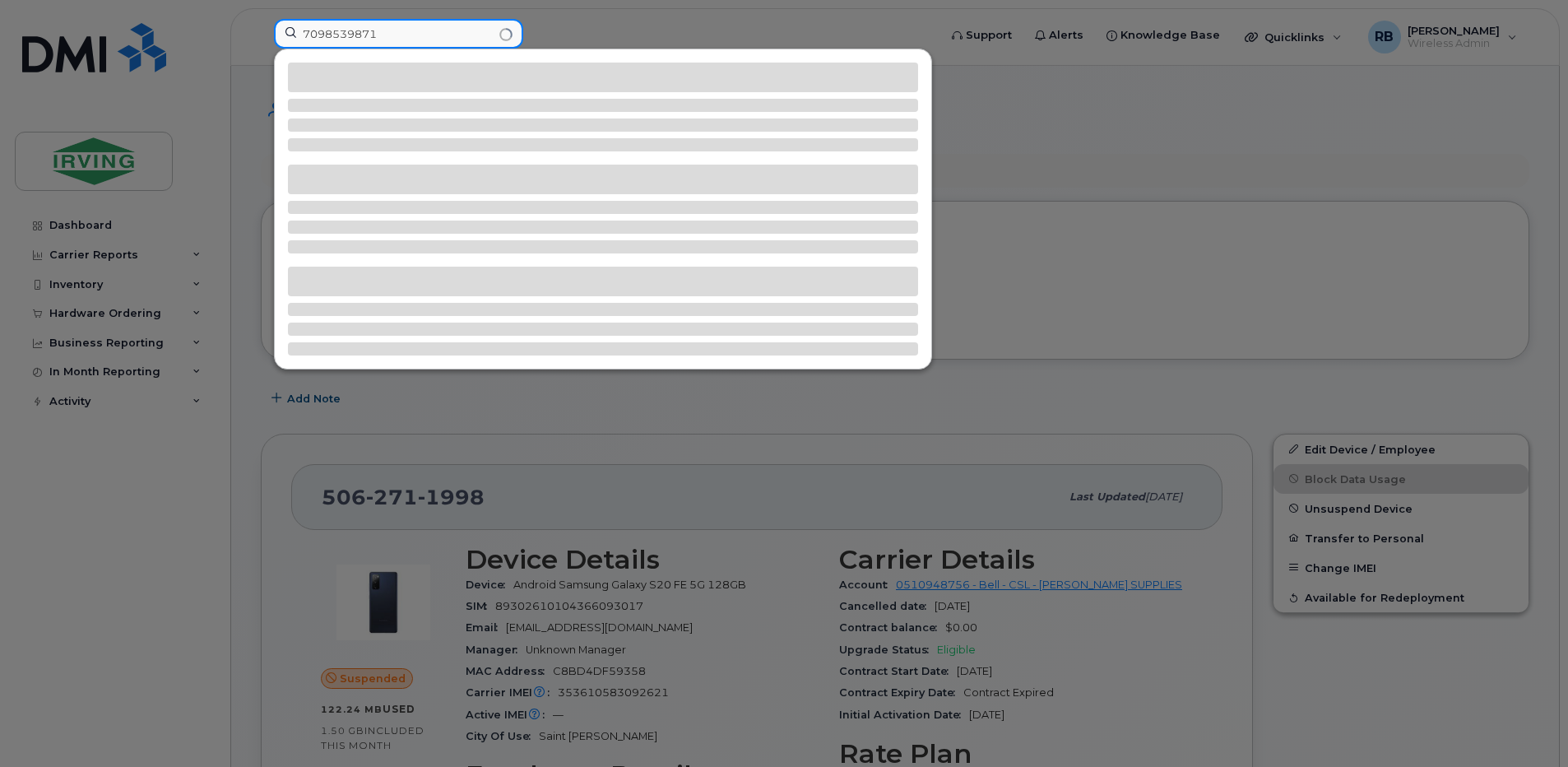
type input "7098539871"
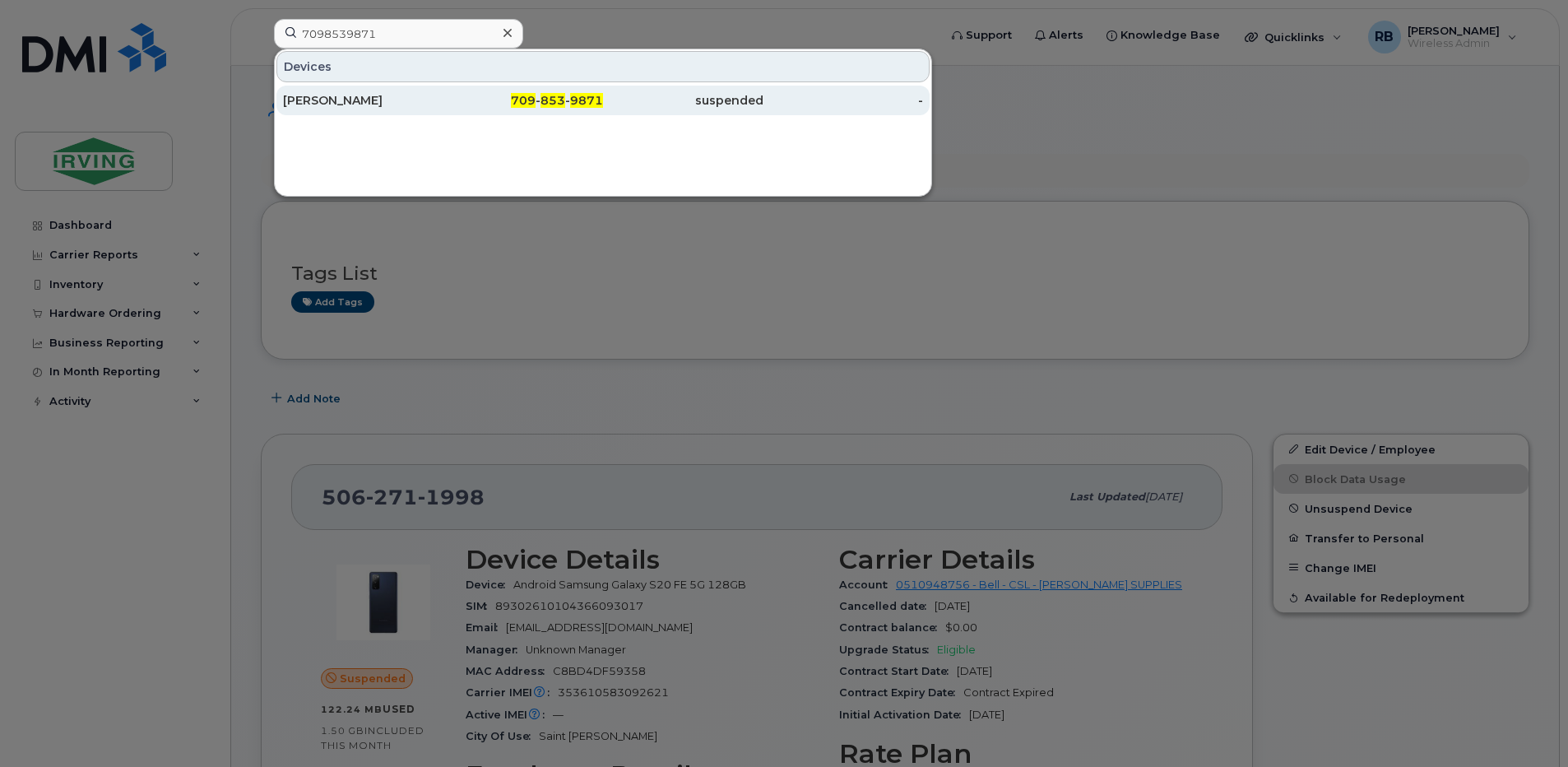
click at [317, 100] on div "[PERSON_NAME]" at bounding box center [363, 100] width 161 height 16
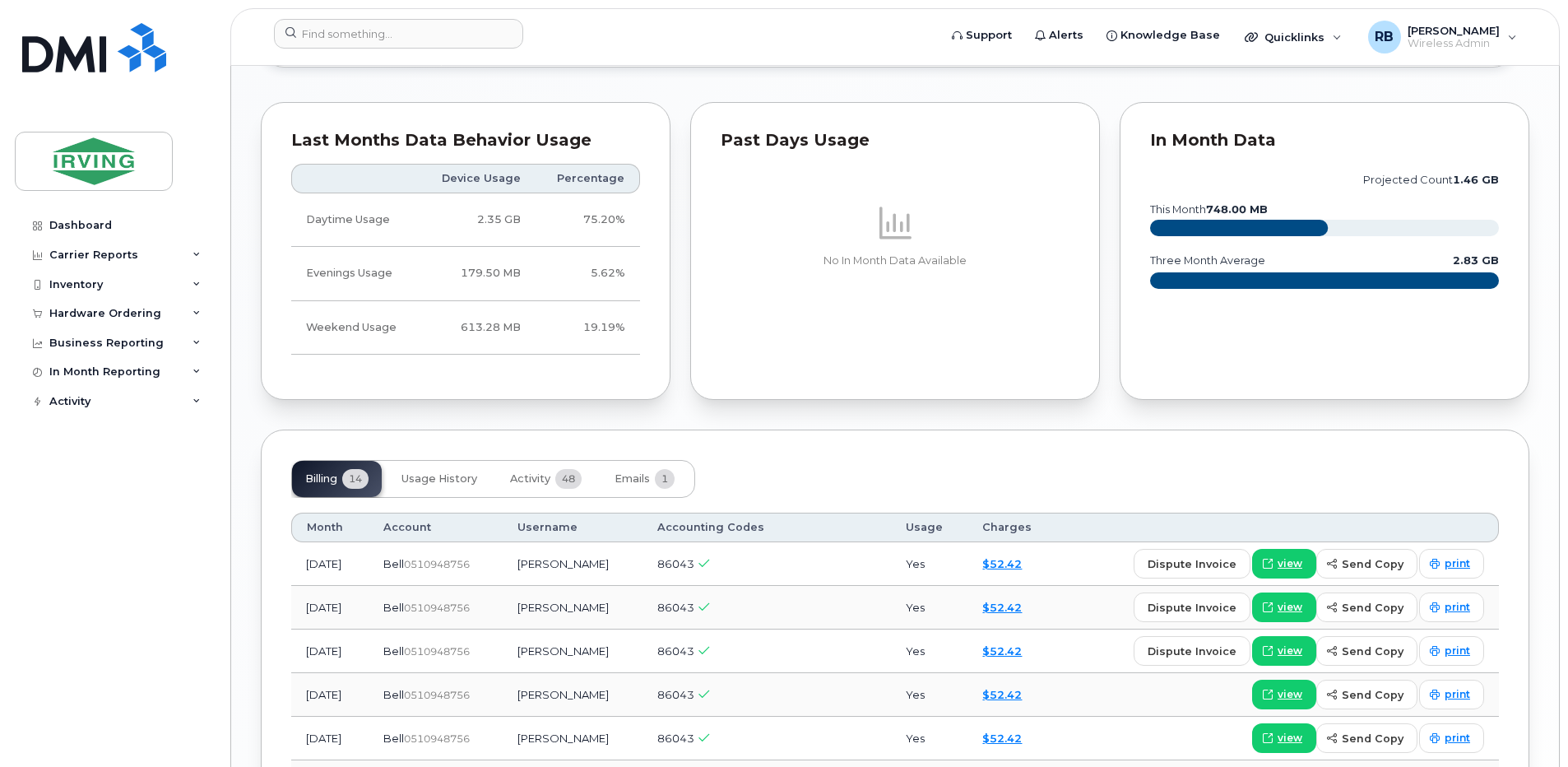
scroll to position [1645, 0]
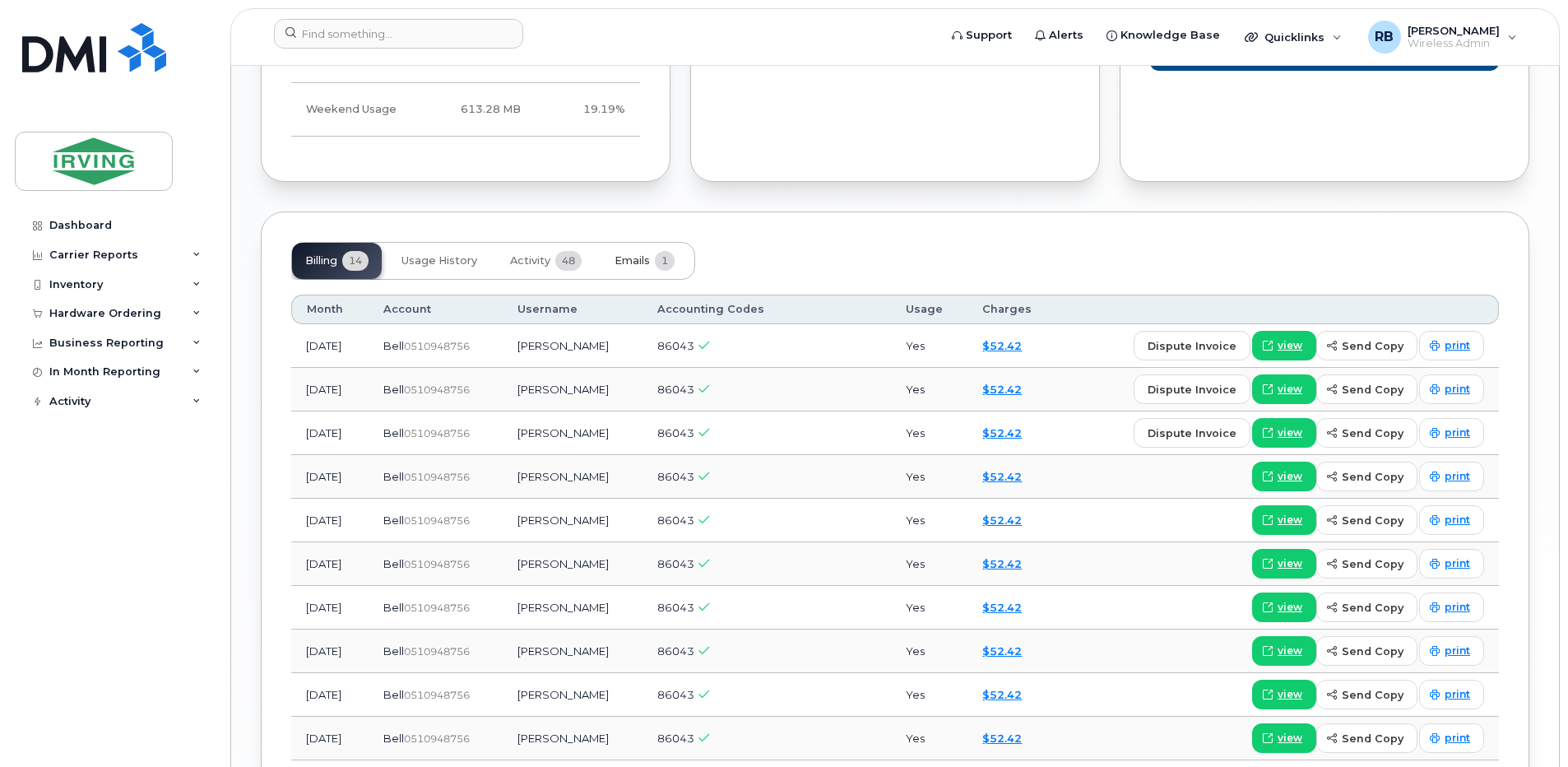
click at [636, 265] on span "Emails" at bounding box center [632, 261] width 36 height 14
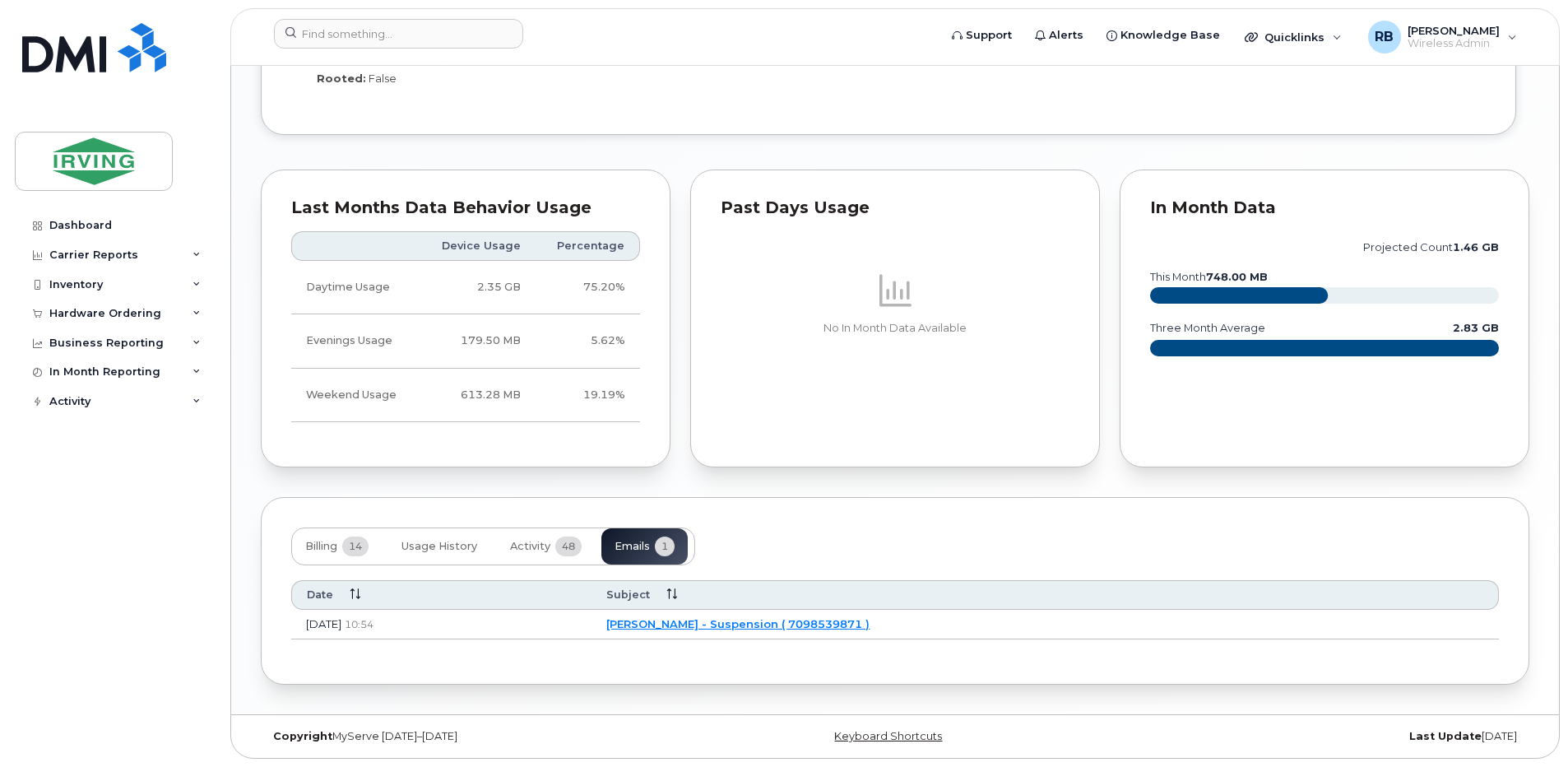
scroll to position [1360, 0]
click at [538, 549] on span "Activity" at bounding box center [531, 546] width 41 height 14
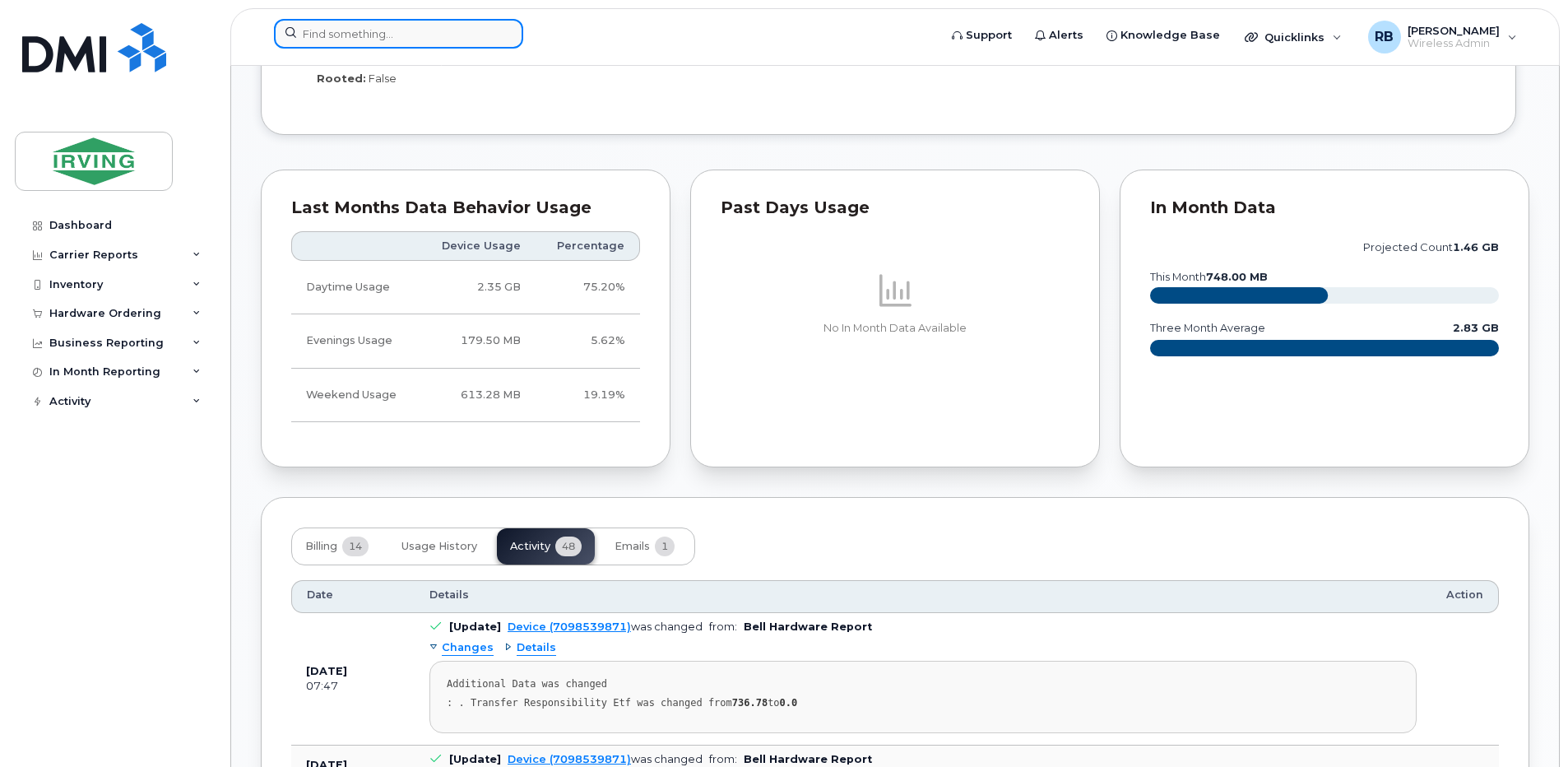
click at [472, 25] on input at bounding box center [398, 34] width 249 height 30
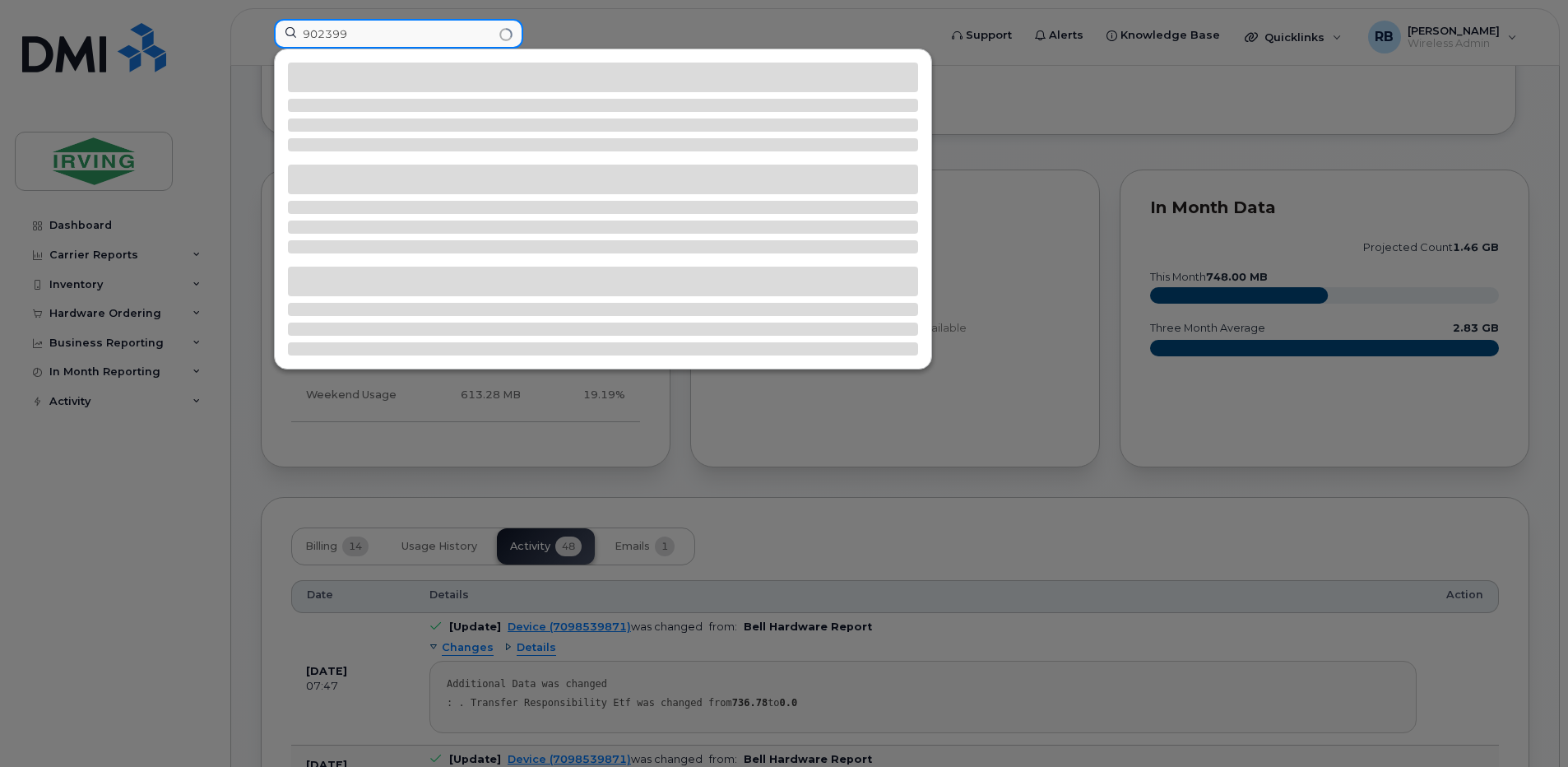
type input "902399"
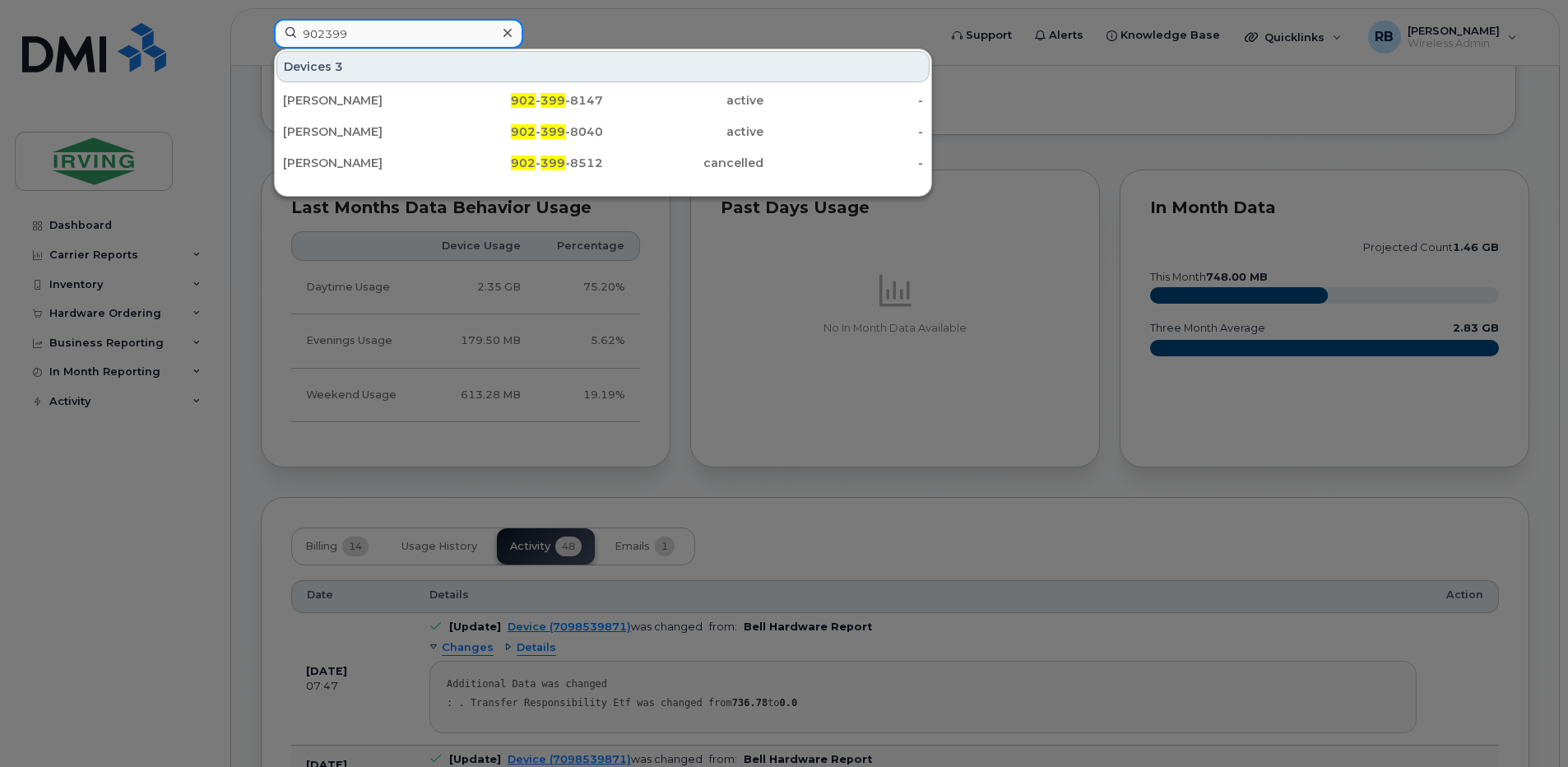
click at [472, 25] on input "902399" at bounding box center [398, 34] width 249 height 30
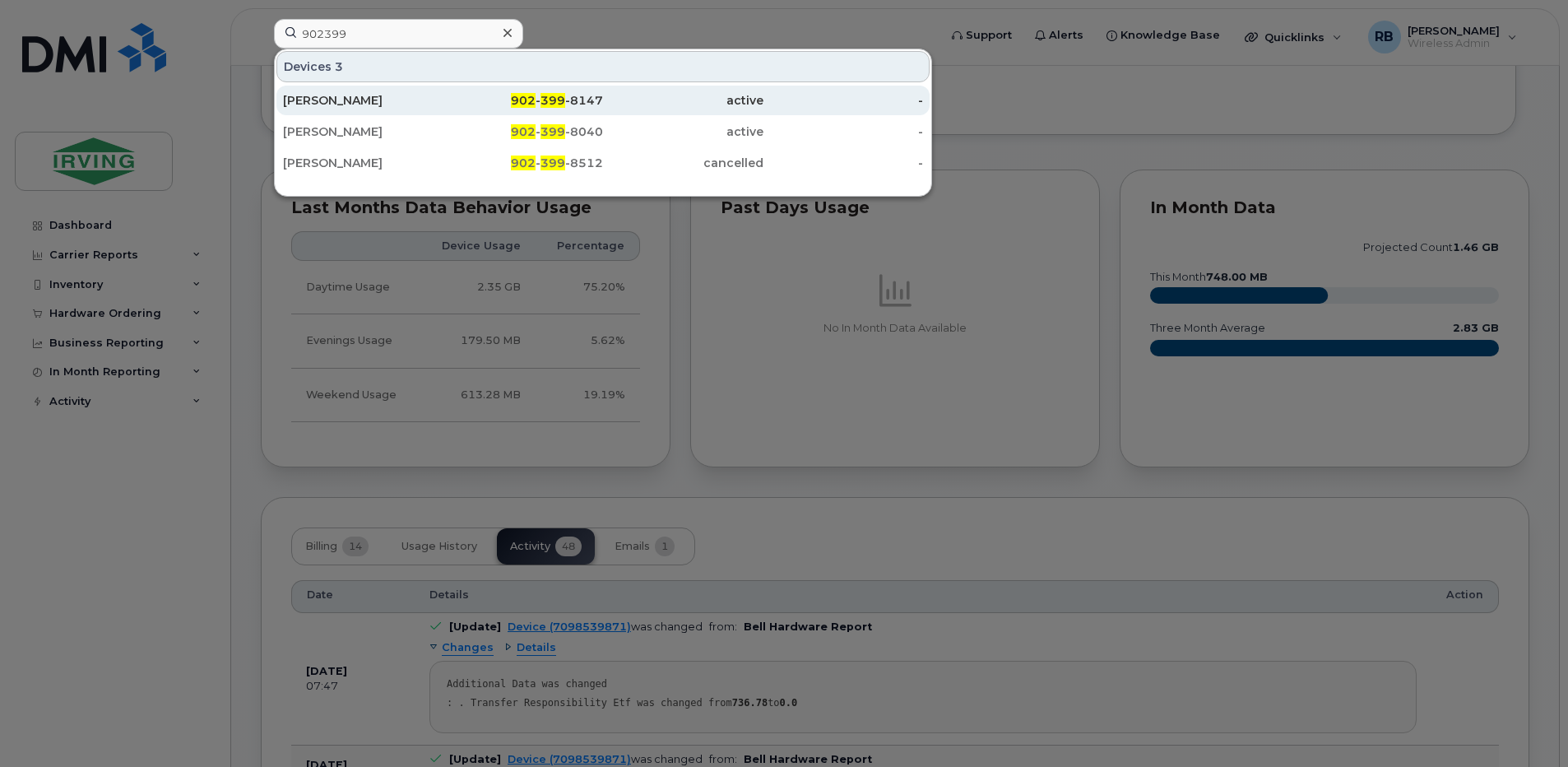
click at [347, 90] on div "[PERSON_NAME]" at bounding box center [363, 100] width 161 height 30
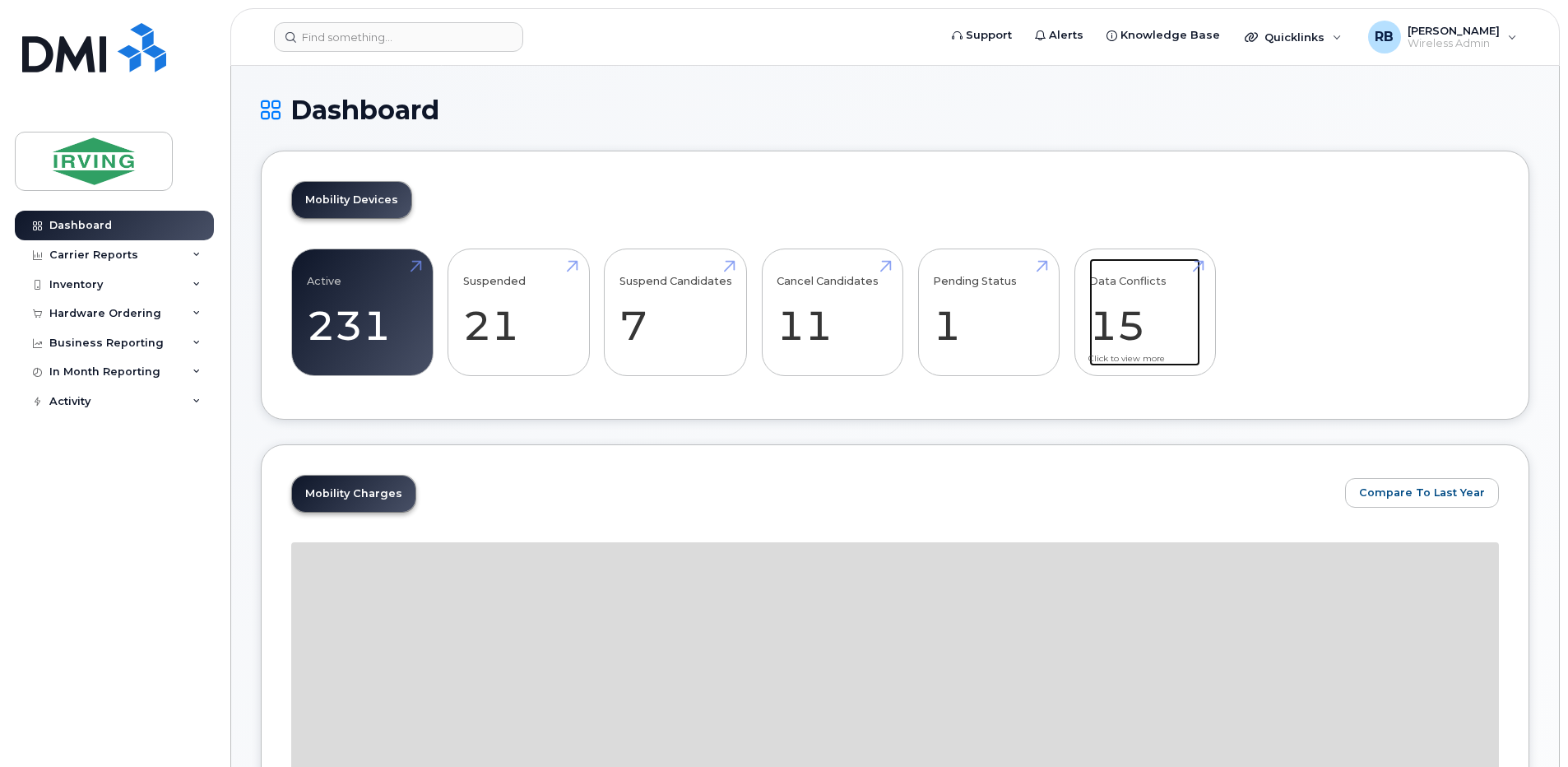
click at [1111, 304] on link "Data Conflicts 15" at bounding box center [1145, 313] width 111 height 108
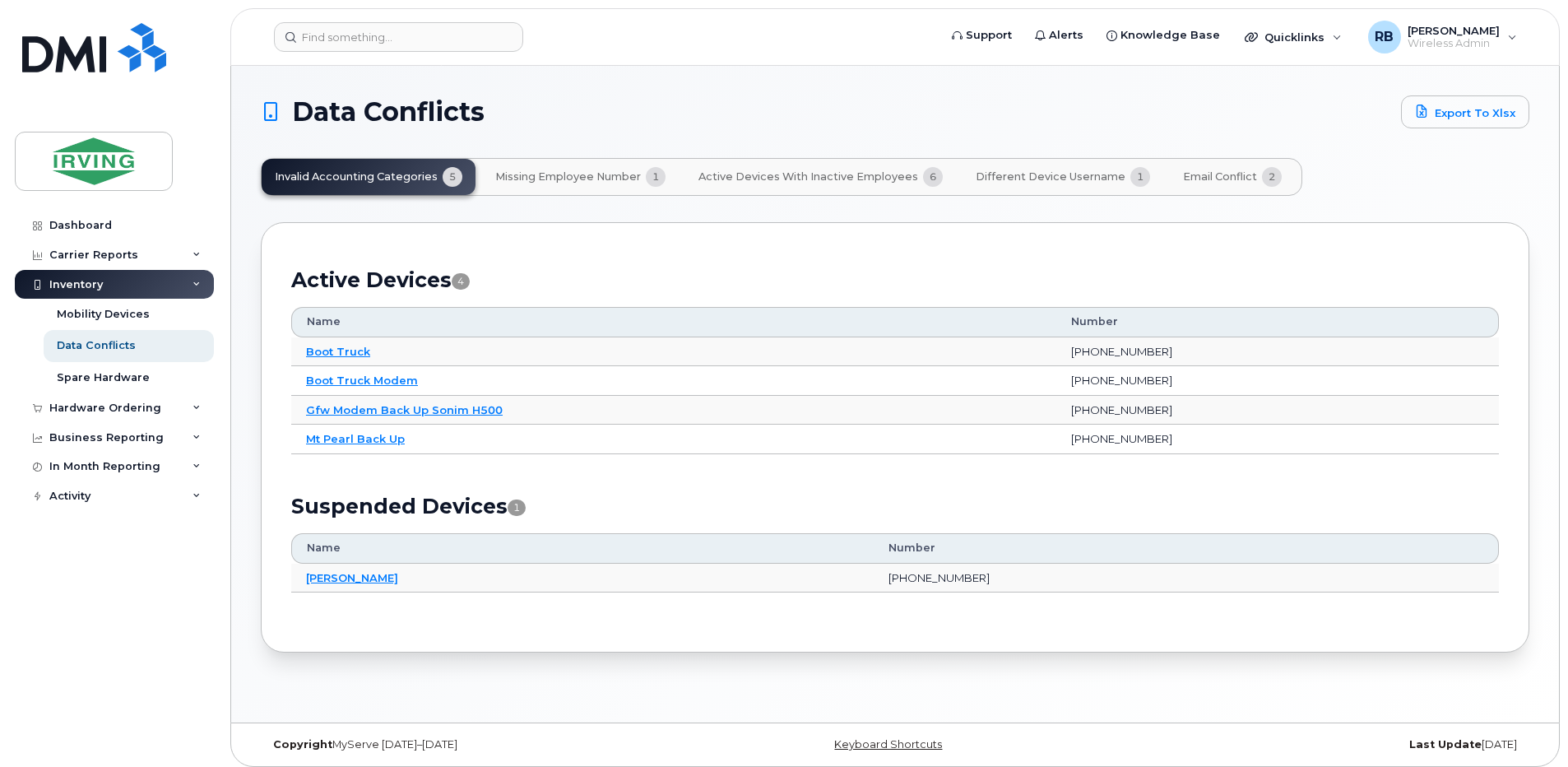
click at [571, 178] on span "Missing Employee Number" at bounding box center [568, 177] width 145 height 14
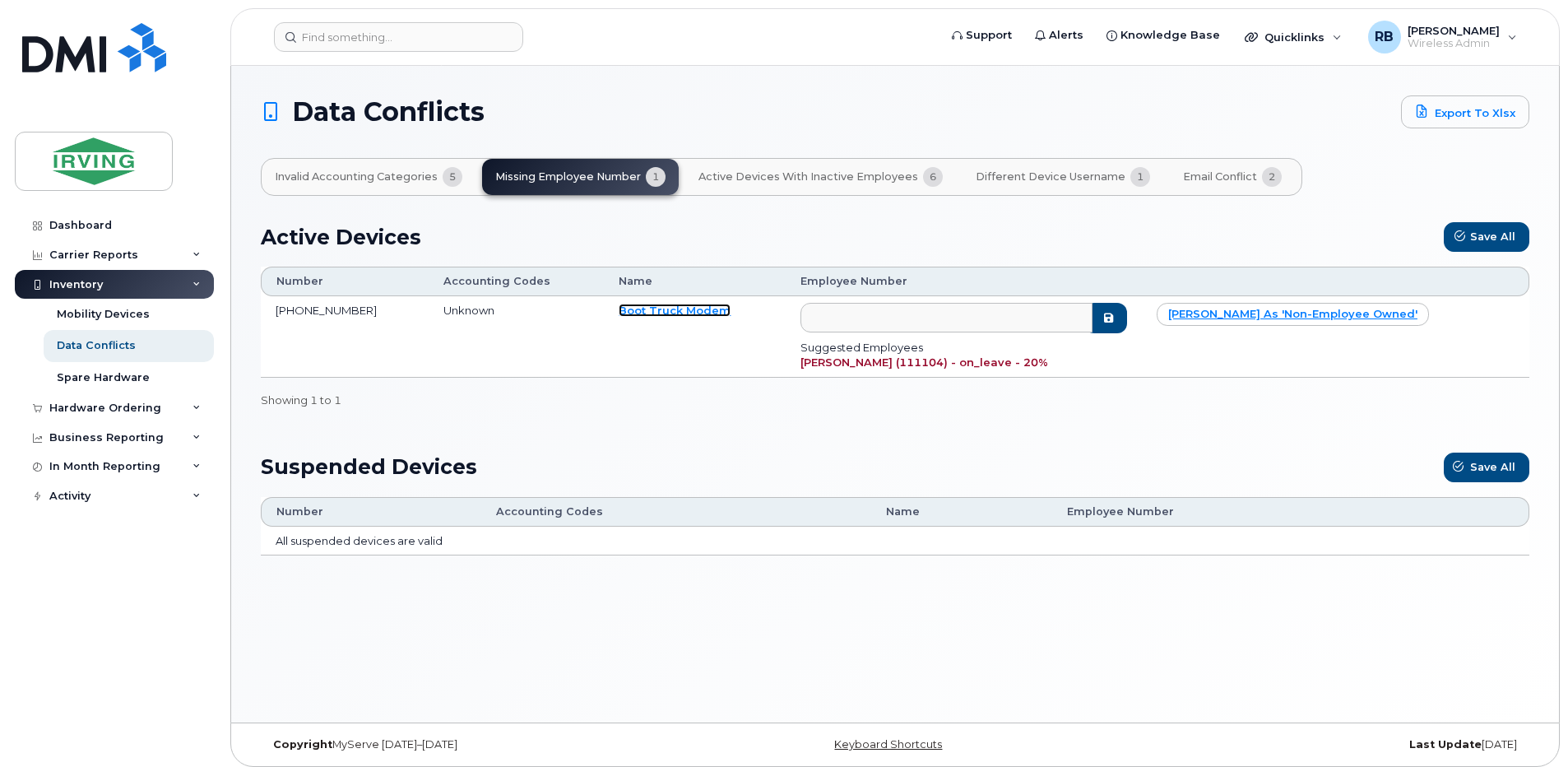
click at [643, 313] on link "Boot Truck Modem" at bounding box center [675, 310] width 112 height 14
click at [800, 174] on span "Active Devices with Inactive Employees" at bounding box center [808, 177] width 220 height 14
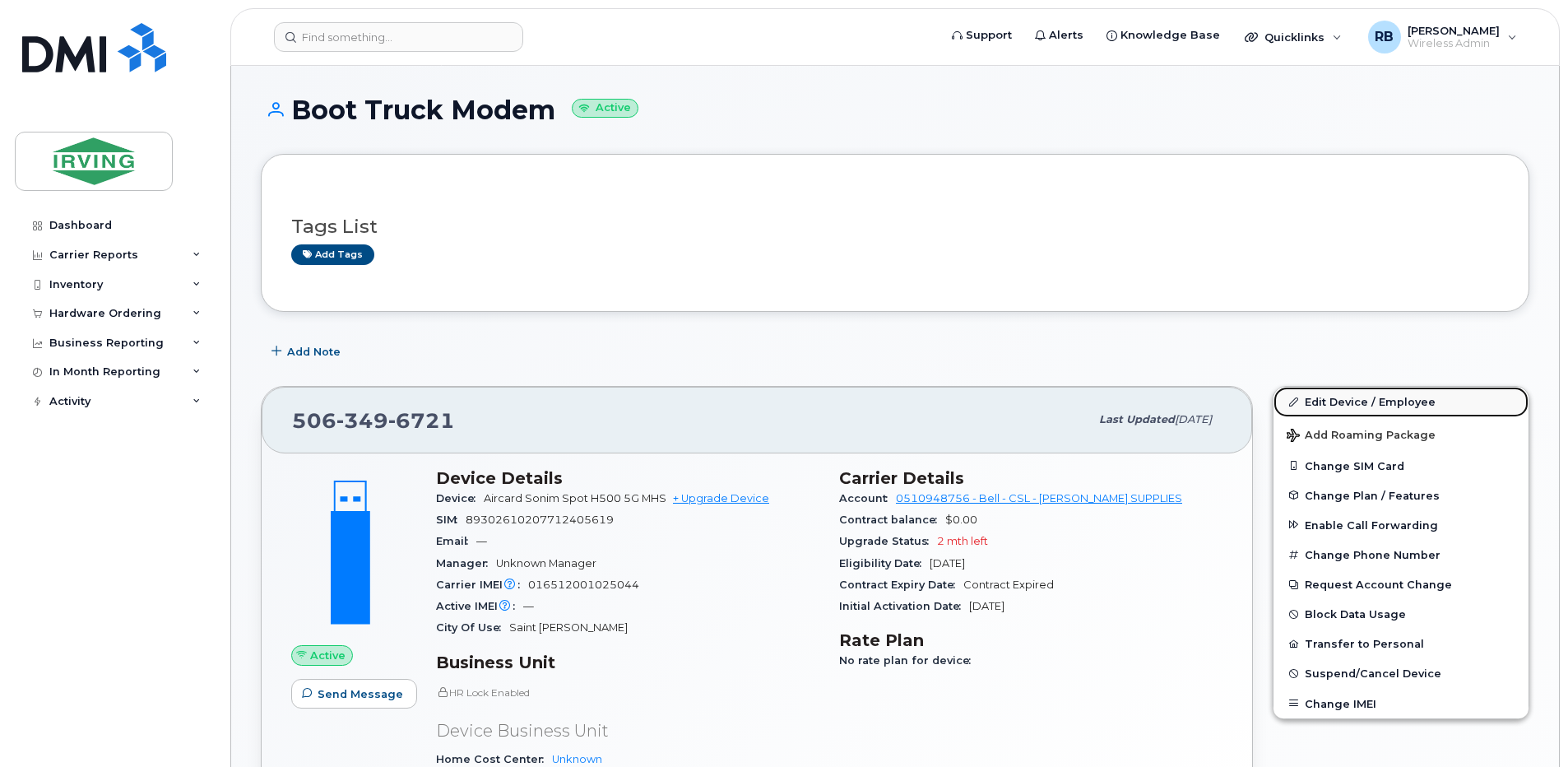
click at [1309, 400] on link "Edit Device / Employee" at bounding box center [1400, 401] width 255 height 30
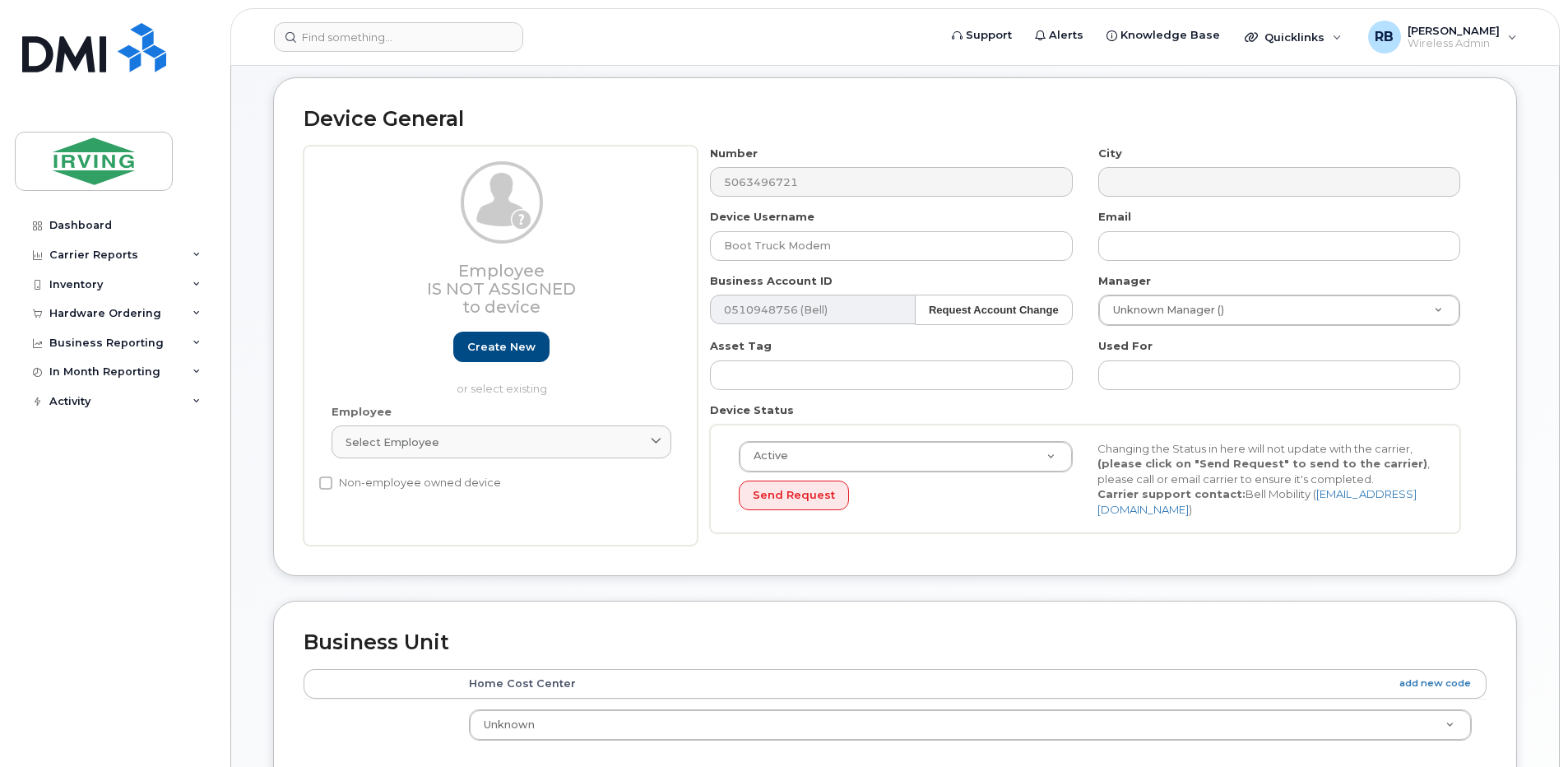
scroll to position [109, 0]
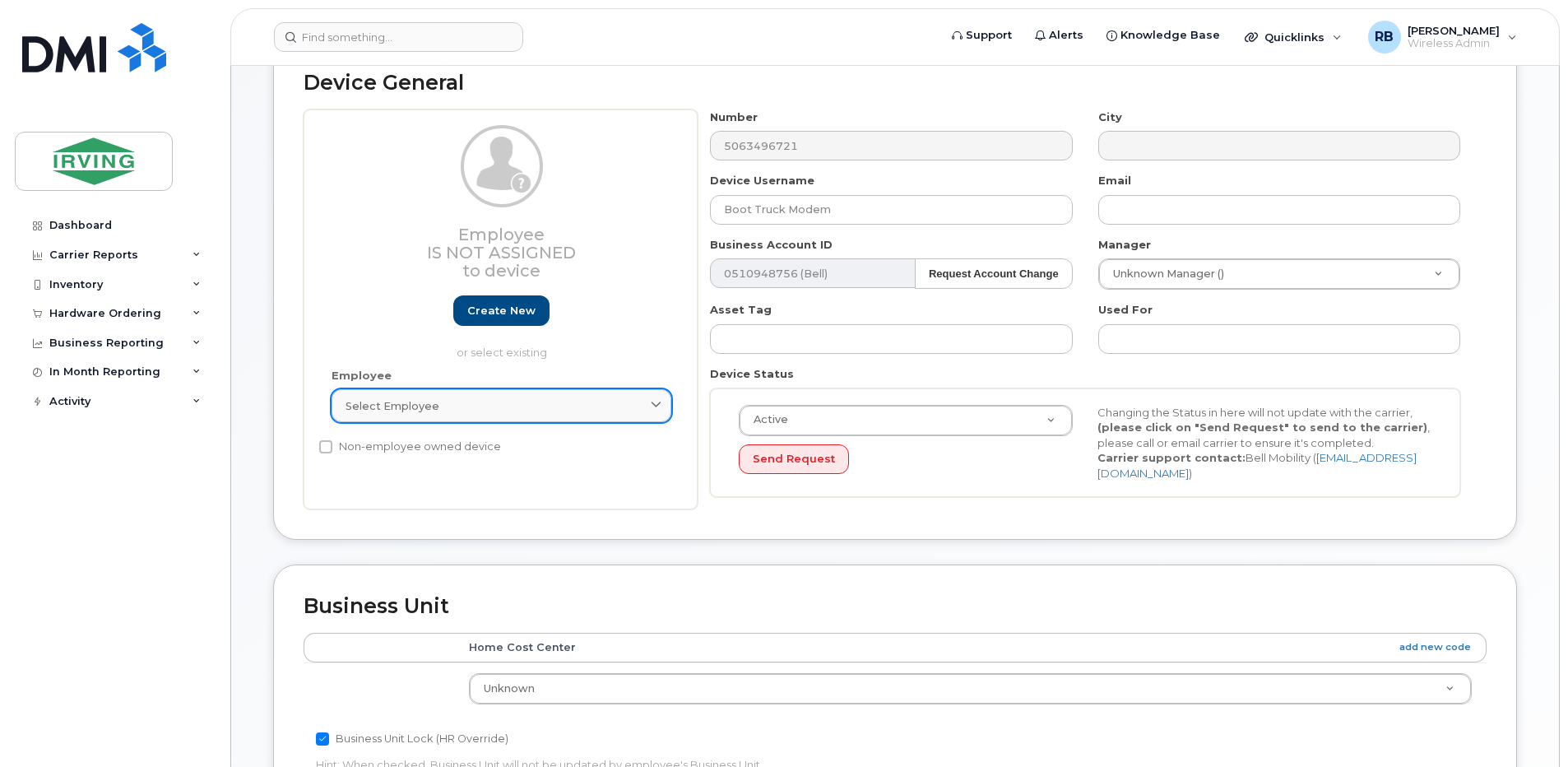
click at [616, 411] on div "Select employee" at bounding box center [502, 406] width 312 height 15
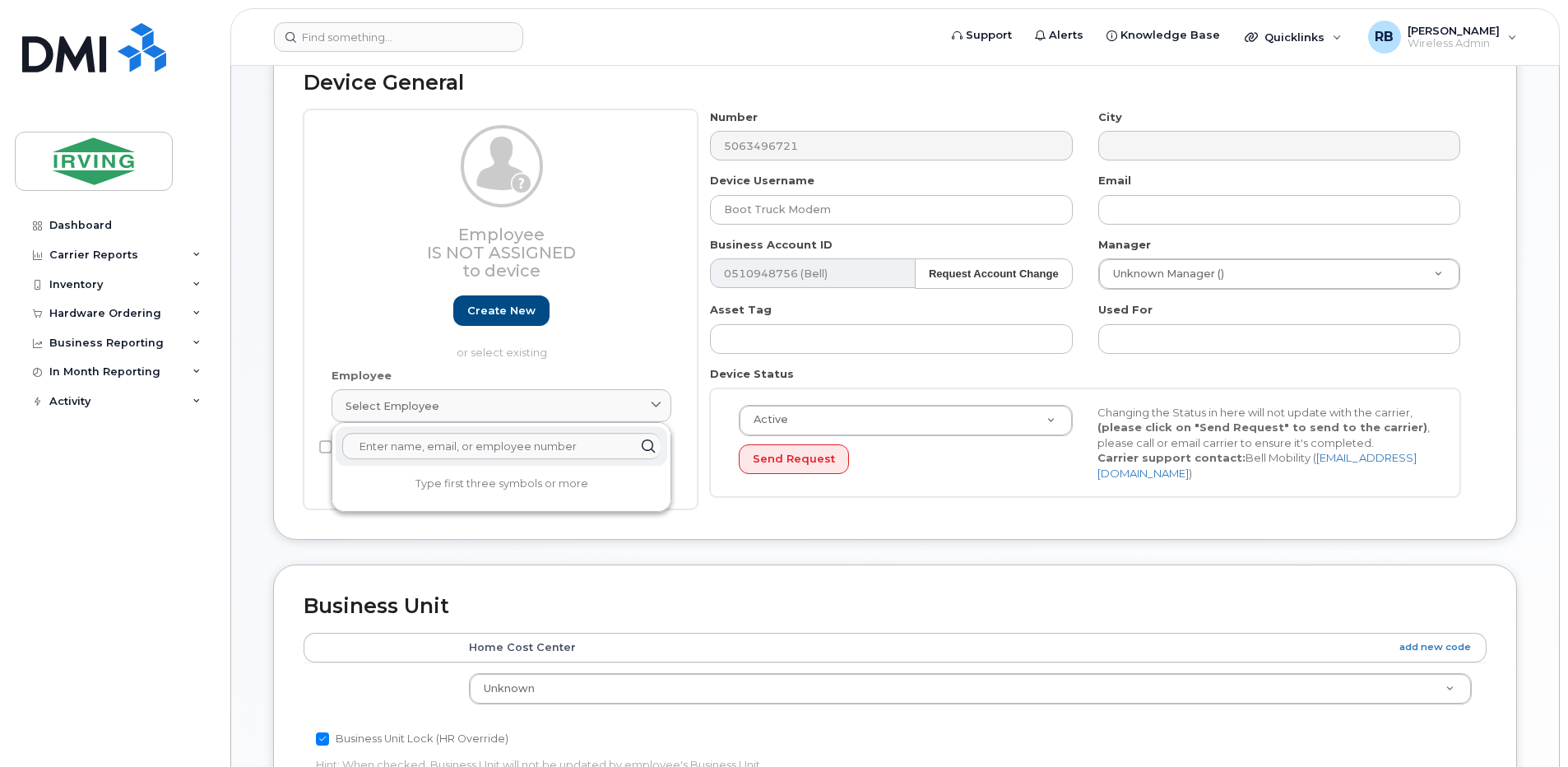
click at [634, 353] on p "or select existing" at bounding box center [501, 353] width 340 height 15
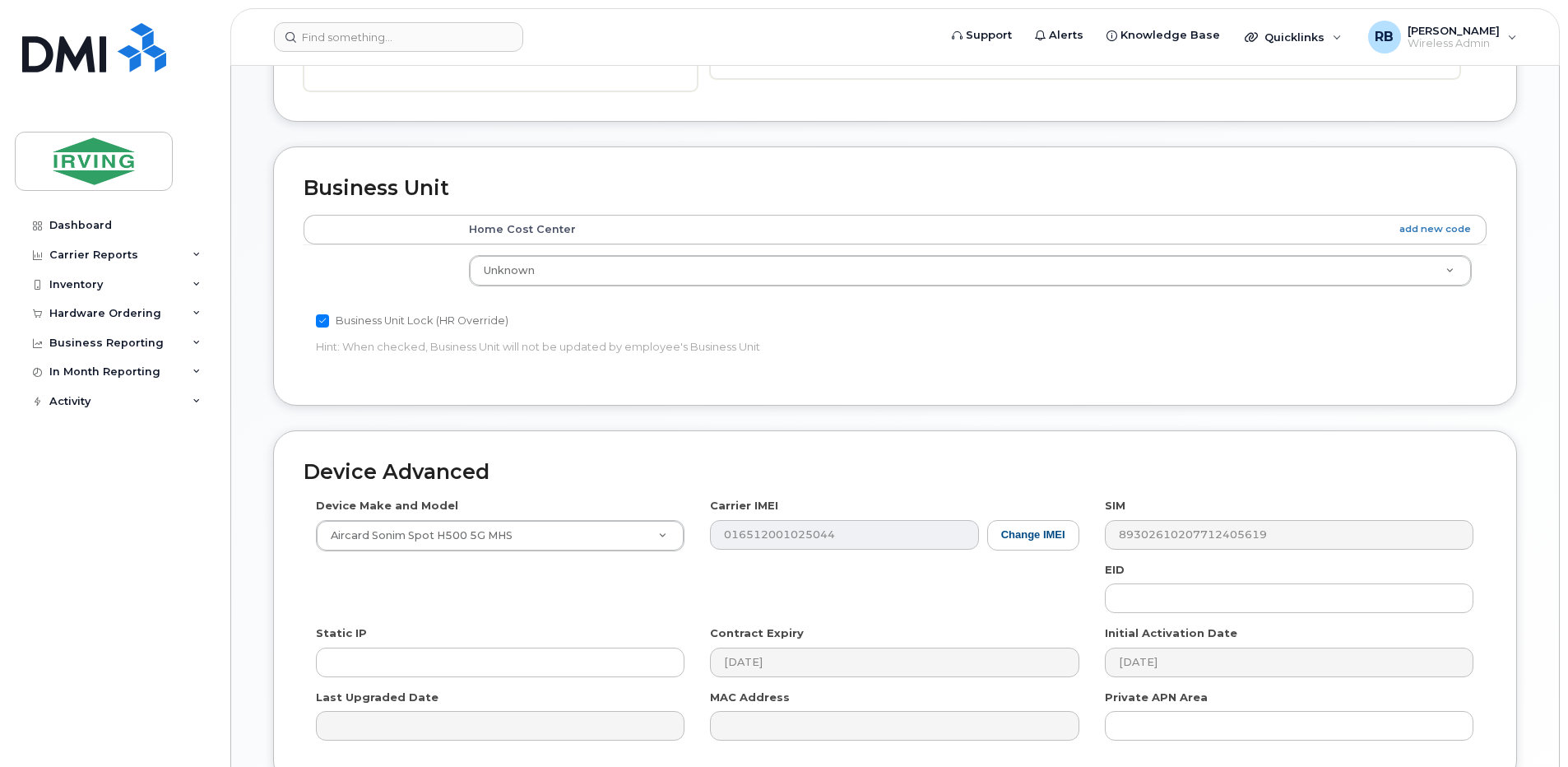
scroll to position [549, 0]
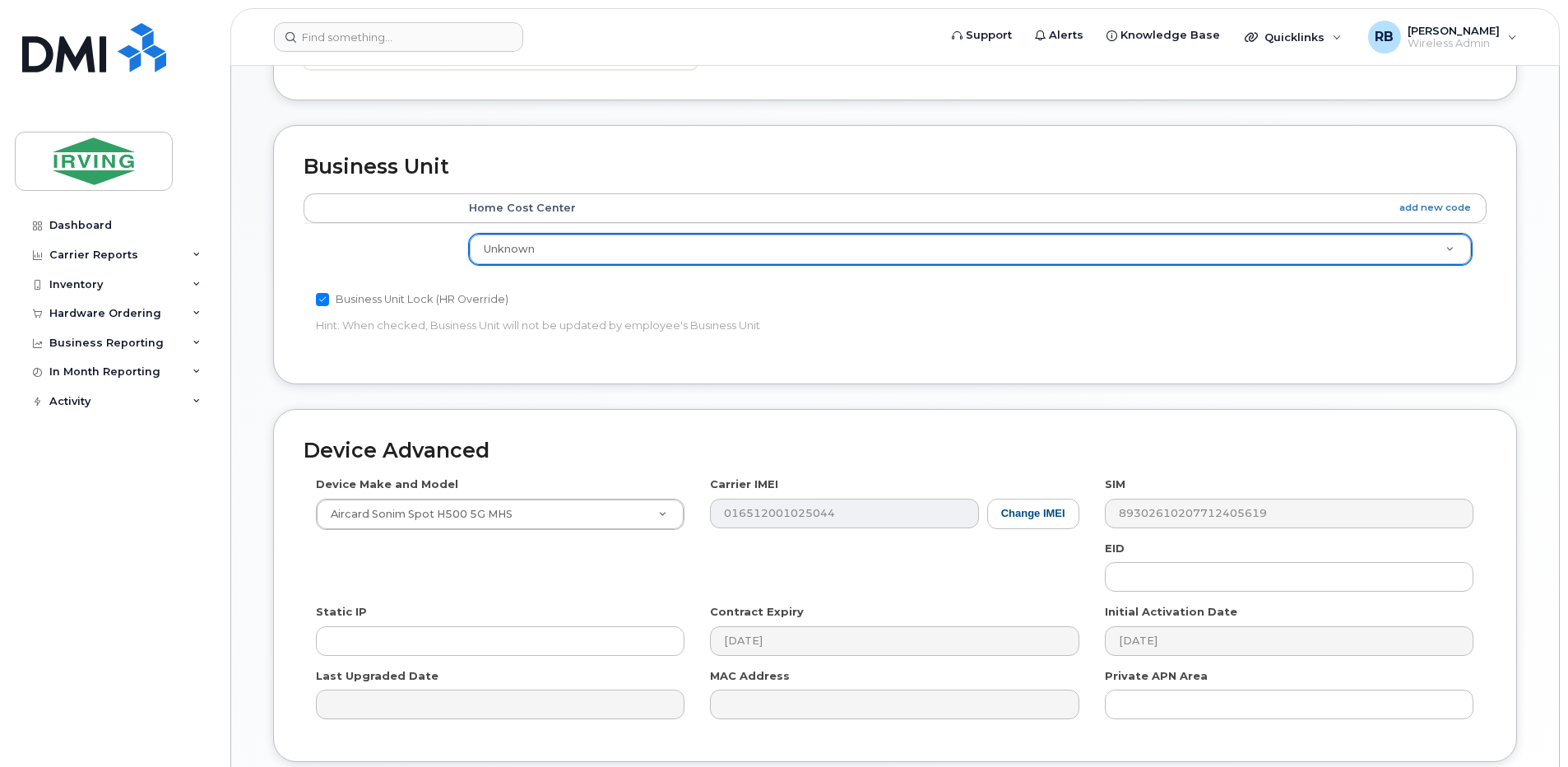
click at [727, 153] on div "Business Unit Accounting Categories Rules Home Cost Center add new code Unknown…" at bounding box center [895, 254] width 1244 height 259
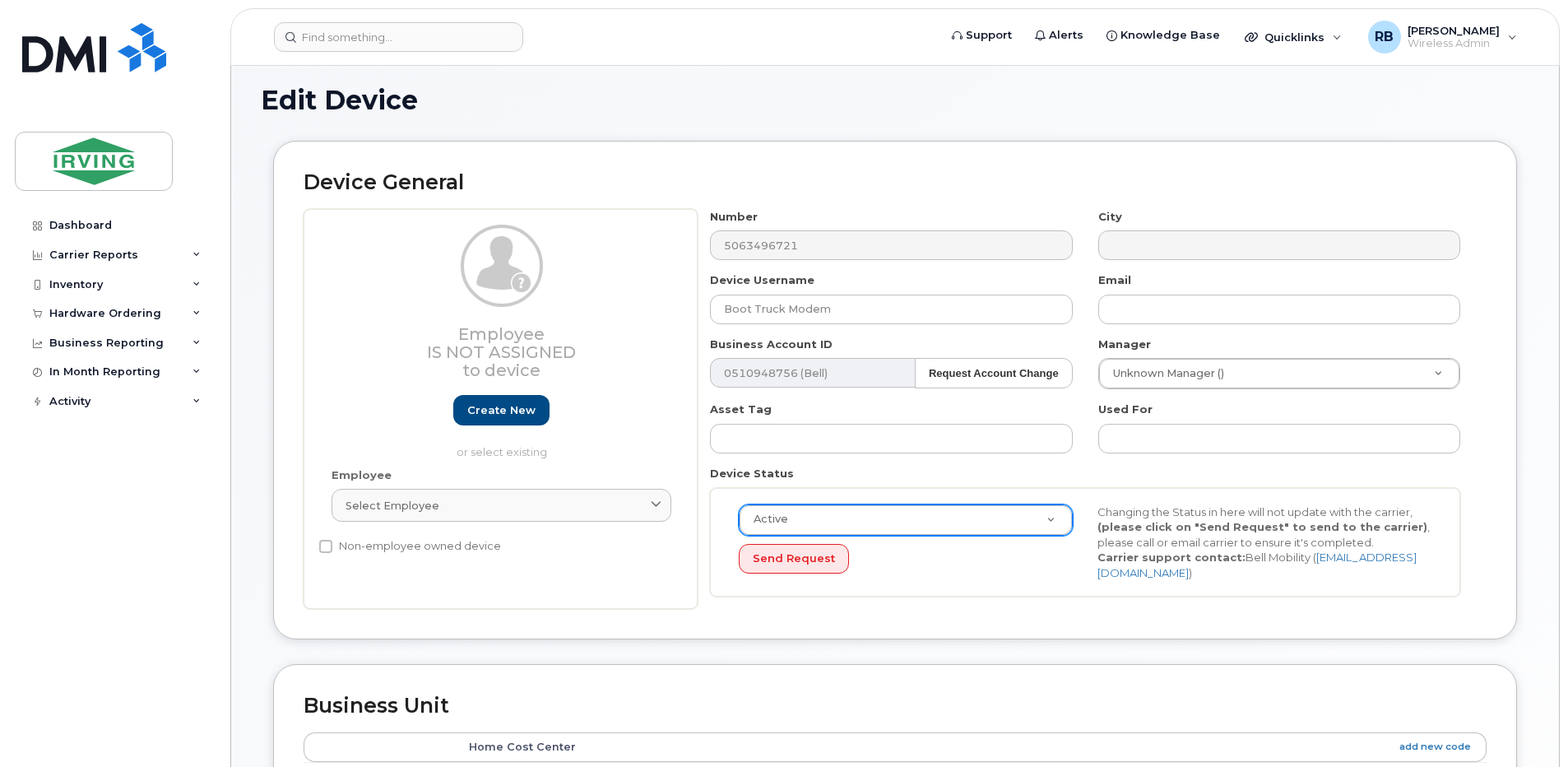
scroll to position [0, 0]
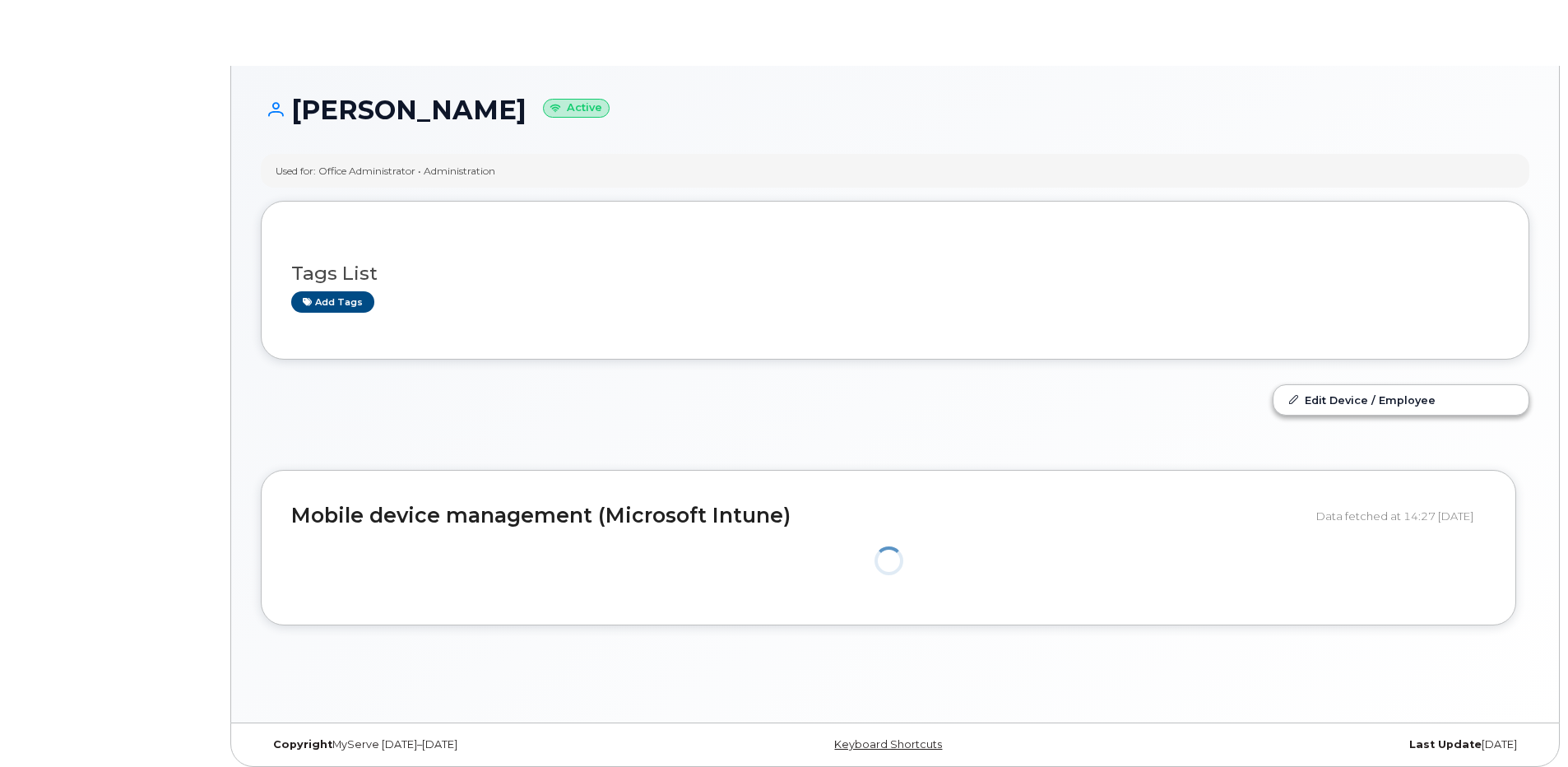
click at [325, 104] on h1 "[PERSON_NAME] Active" at bounding box center [895, 110] width 1269 height 29
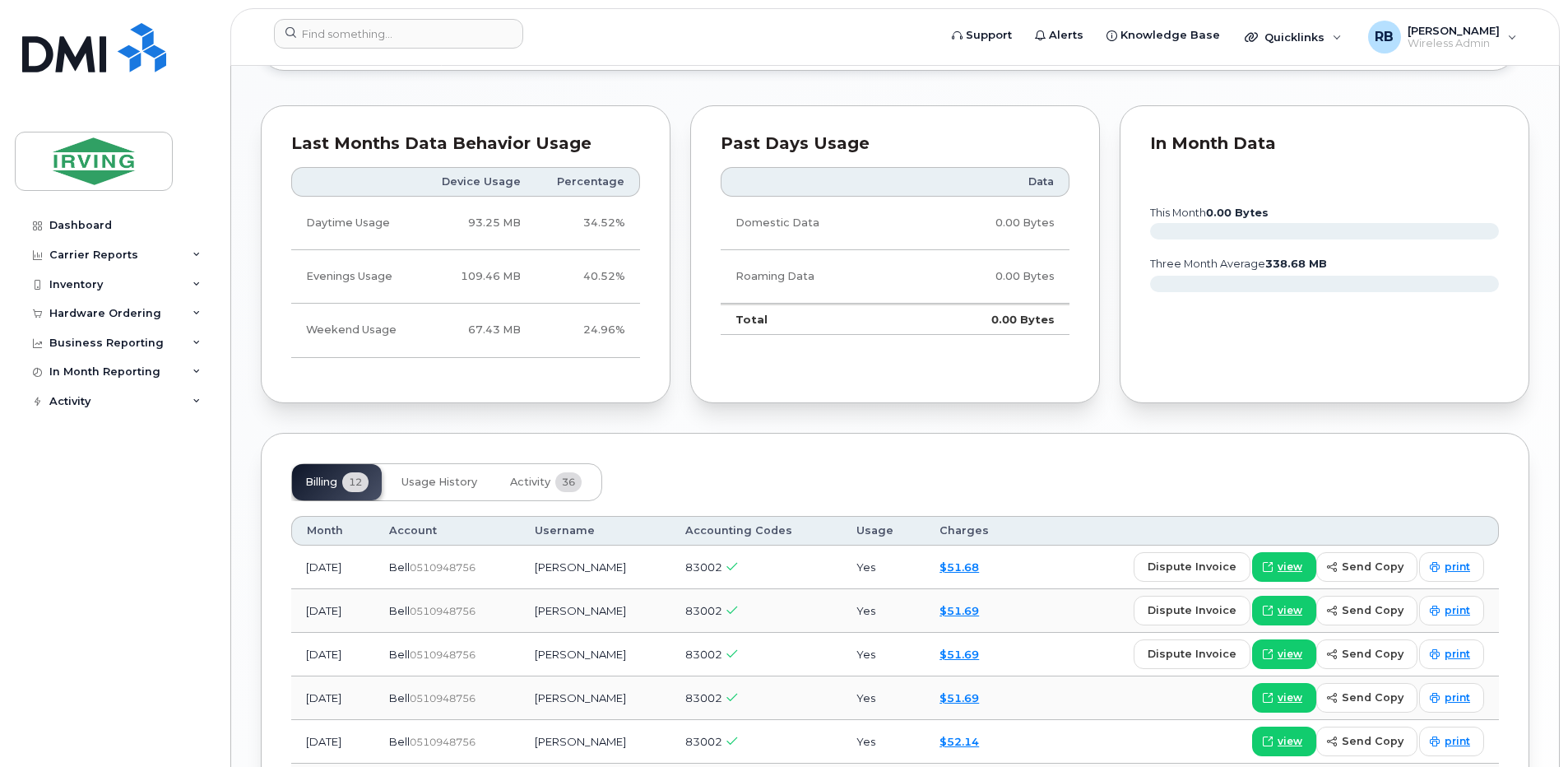
scroll to position [1316, 0]
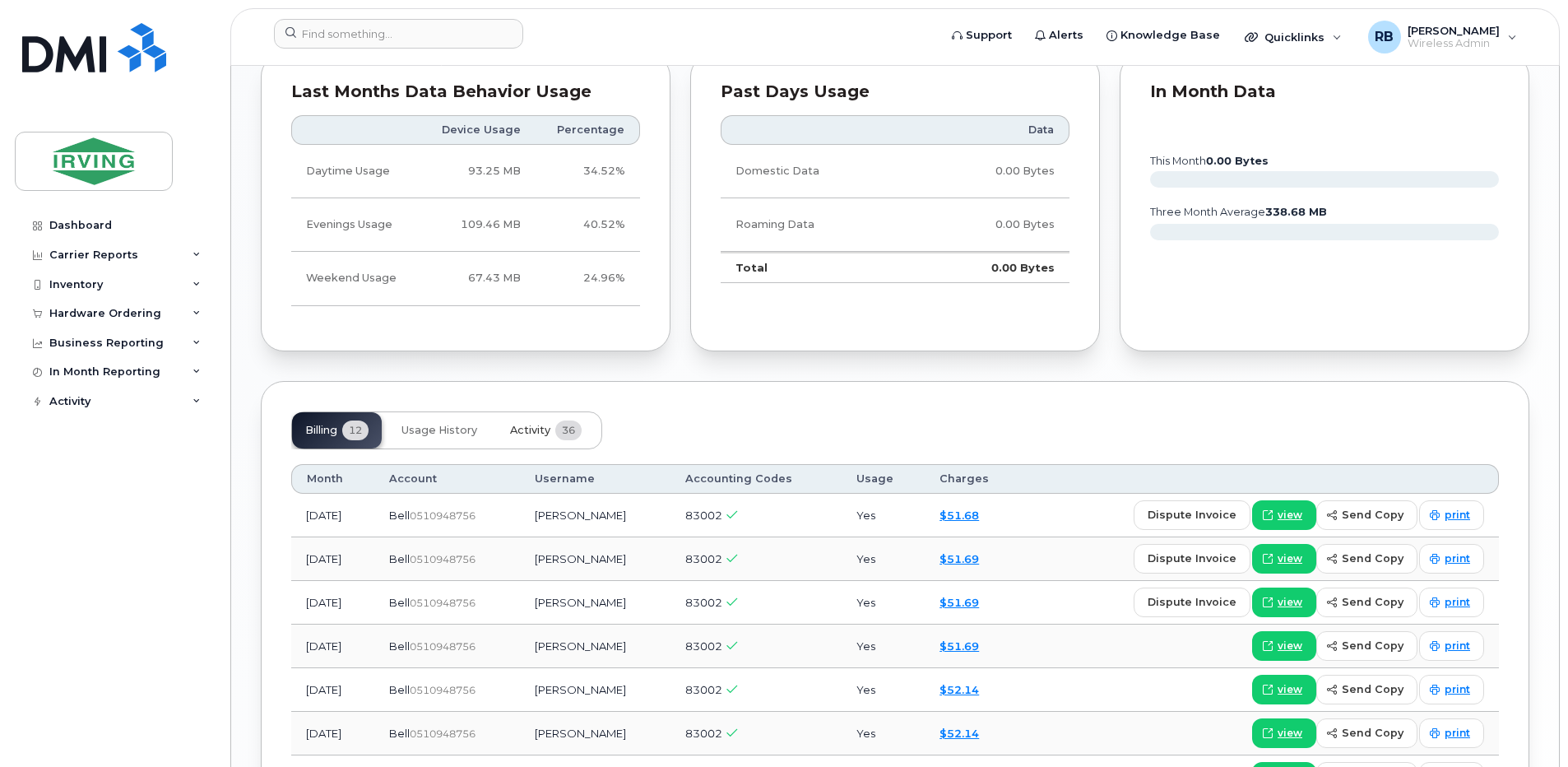
click at [527, 434] on span "Activity" at bounding box center [531, 430] width 41 height 14
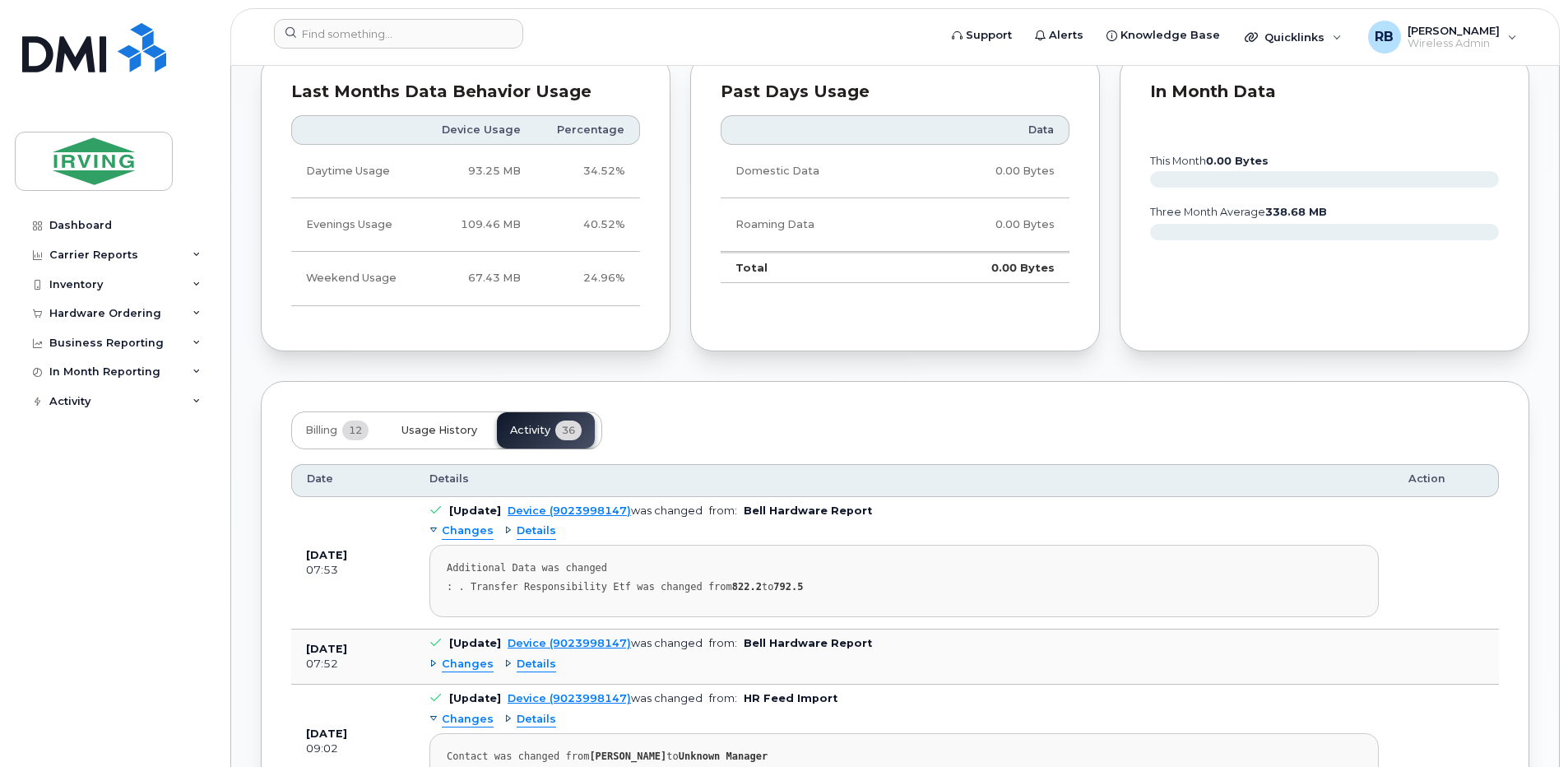
click at [471, 427] on span "Usage History" at bounding box center [440, 430] width 76 height 14
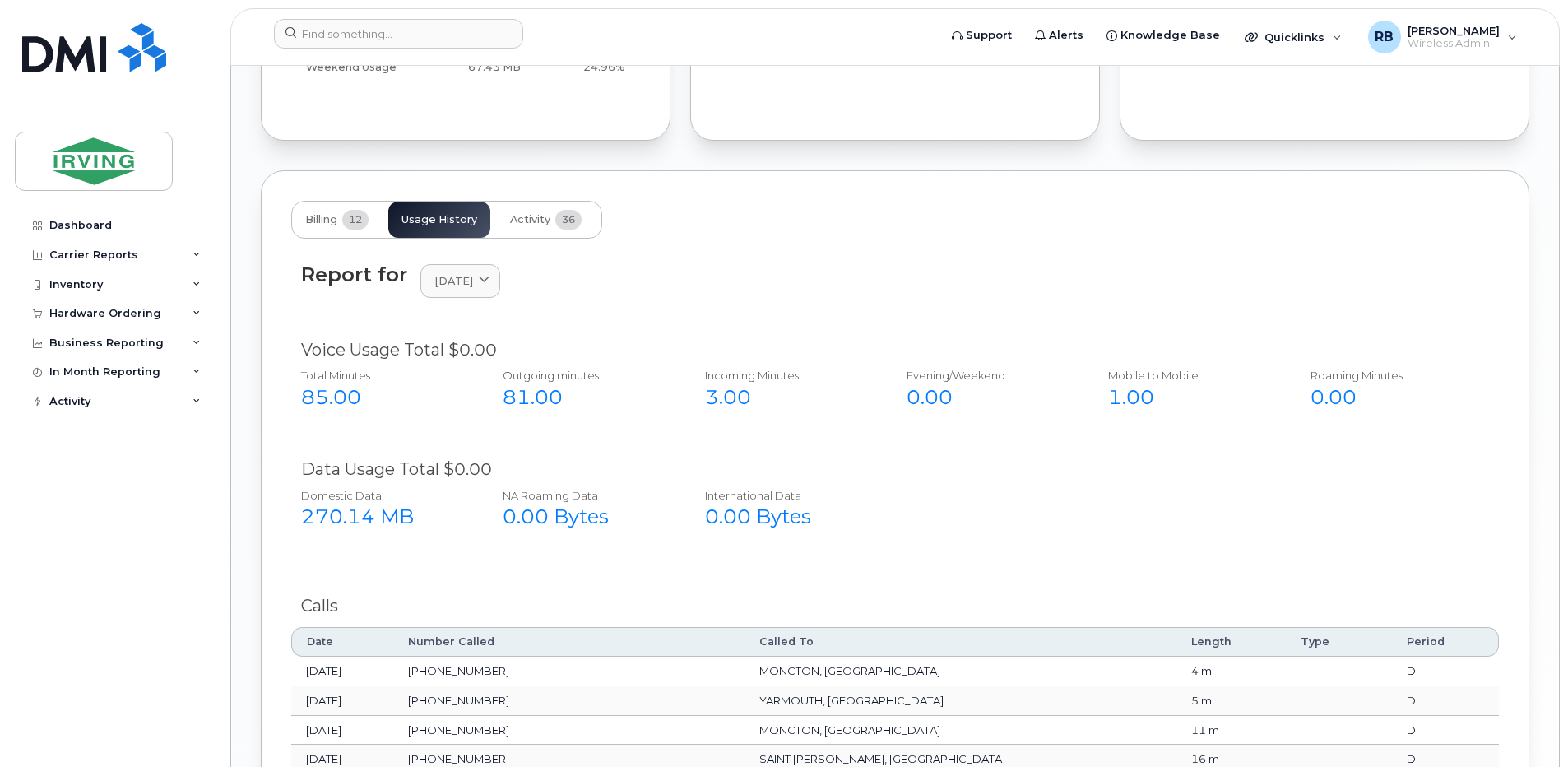
scroll to position [1536, 0]
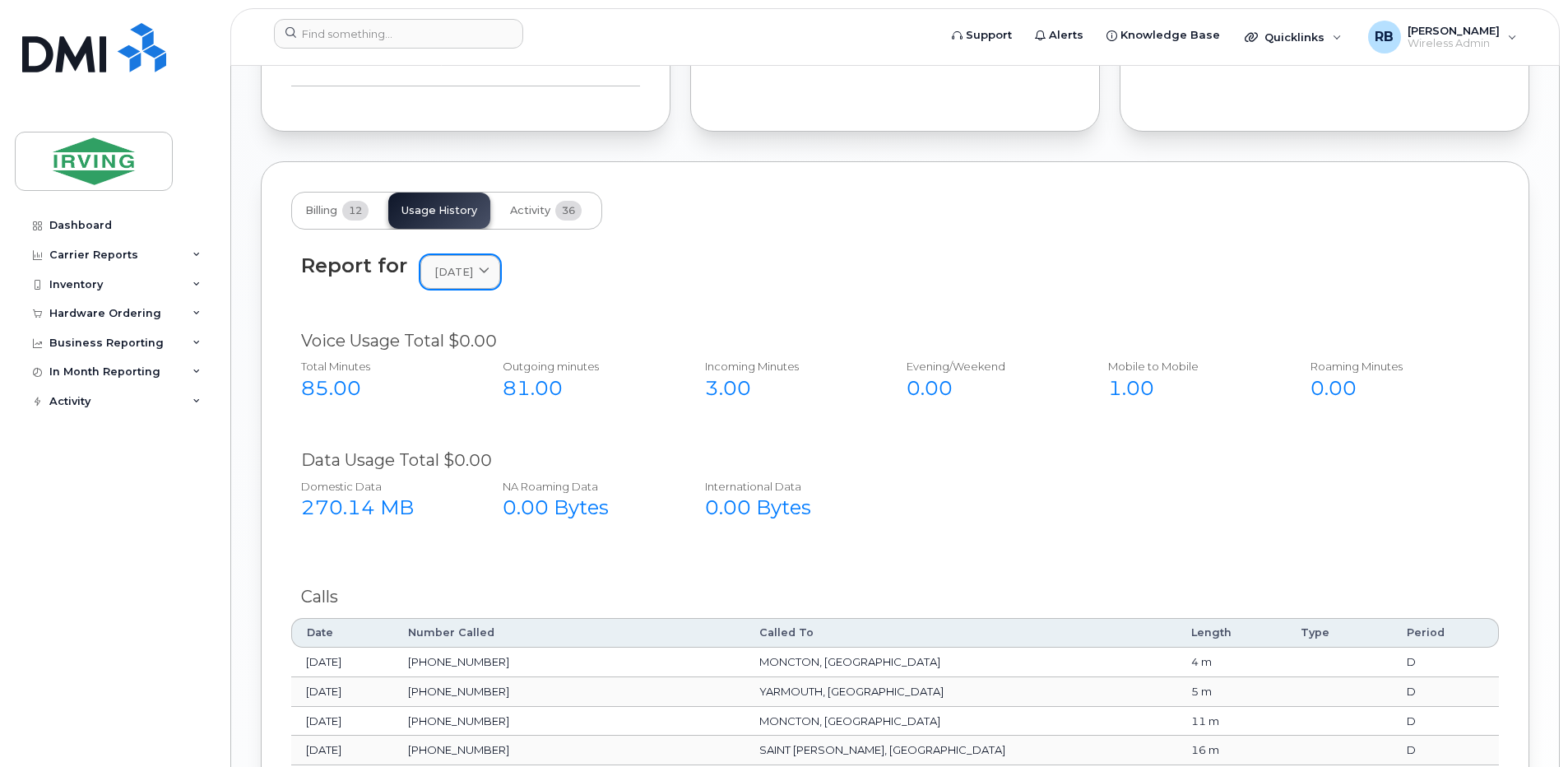
click at [447, 267] on span "July 2025" at bounding box center [454, 272] width 39 height 15
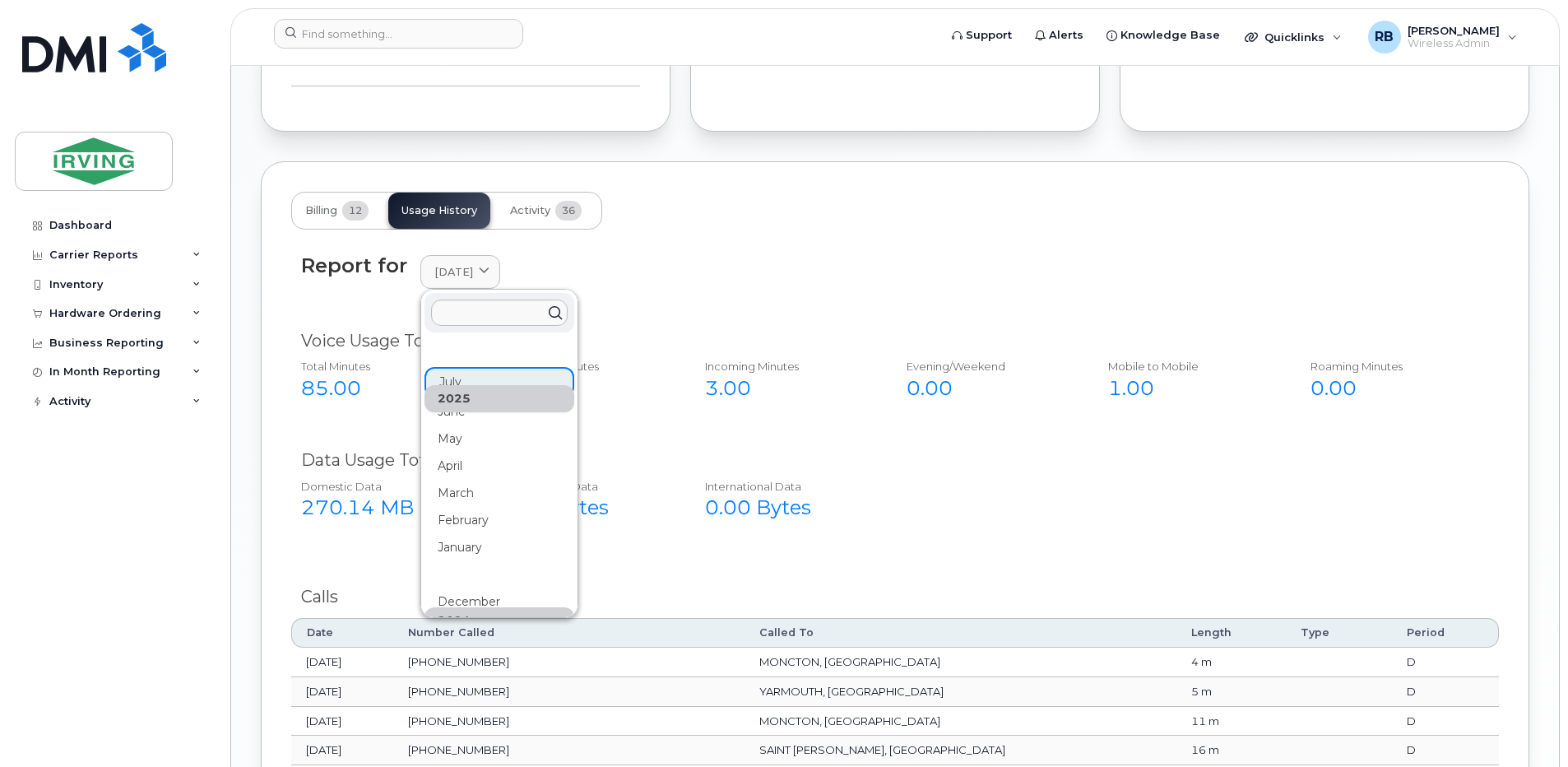
click at [382, 313] on div "Report for July 2025 2025 July June May April March February January 2024 Decem…" at bounding box center [895, 281] width 1208 height 75
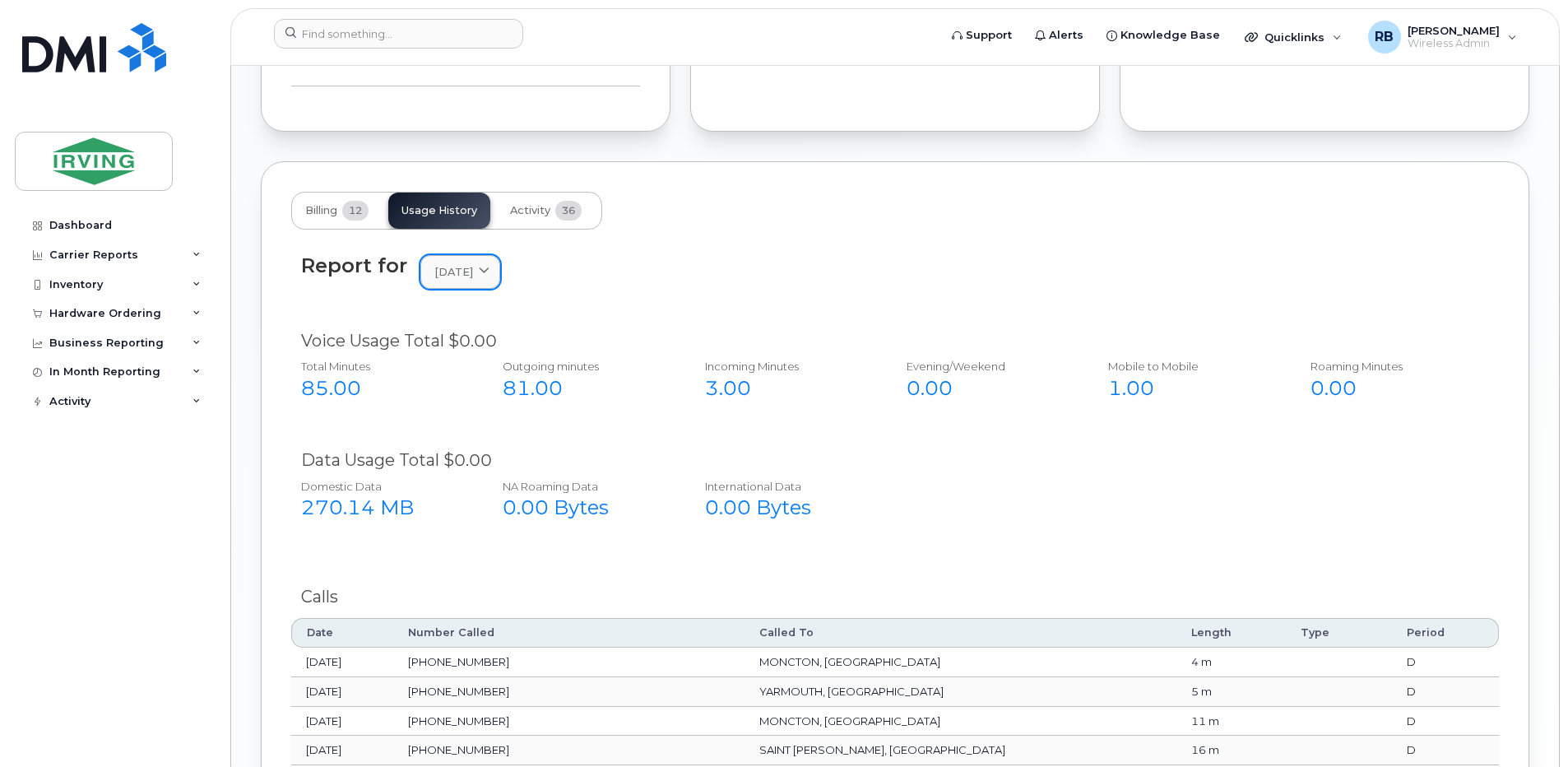
click at [450, 271] on span "July 2025" at bounding box center [454, 272] width 39 height 15
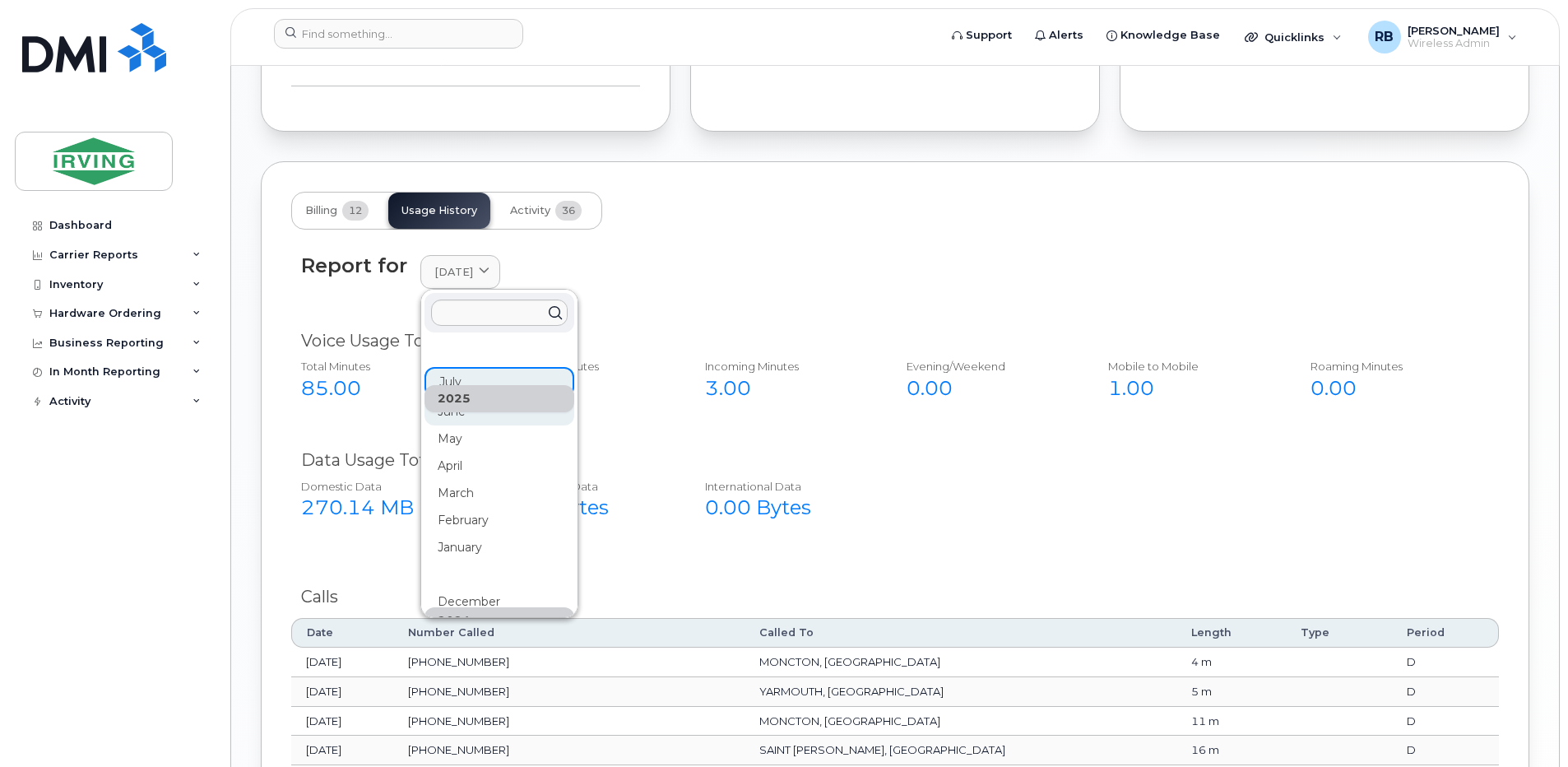
click at [440, 413] on div "June" at bounding box center [499, 412] width 150 height 27
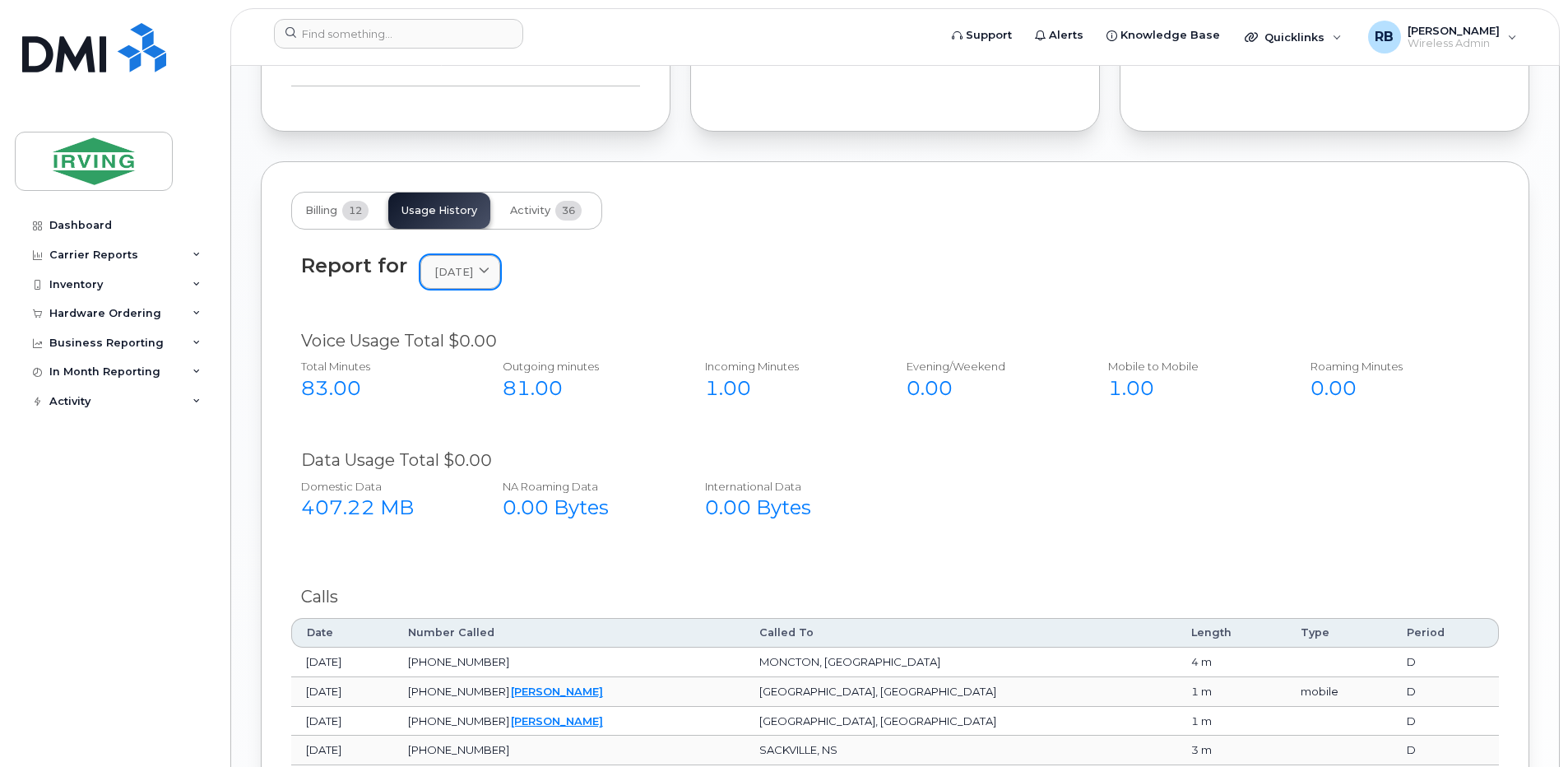
click at [468, 281] on link "June 2025" at bounding box center [460, 271] width 79 height 34
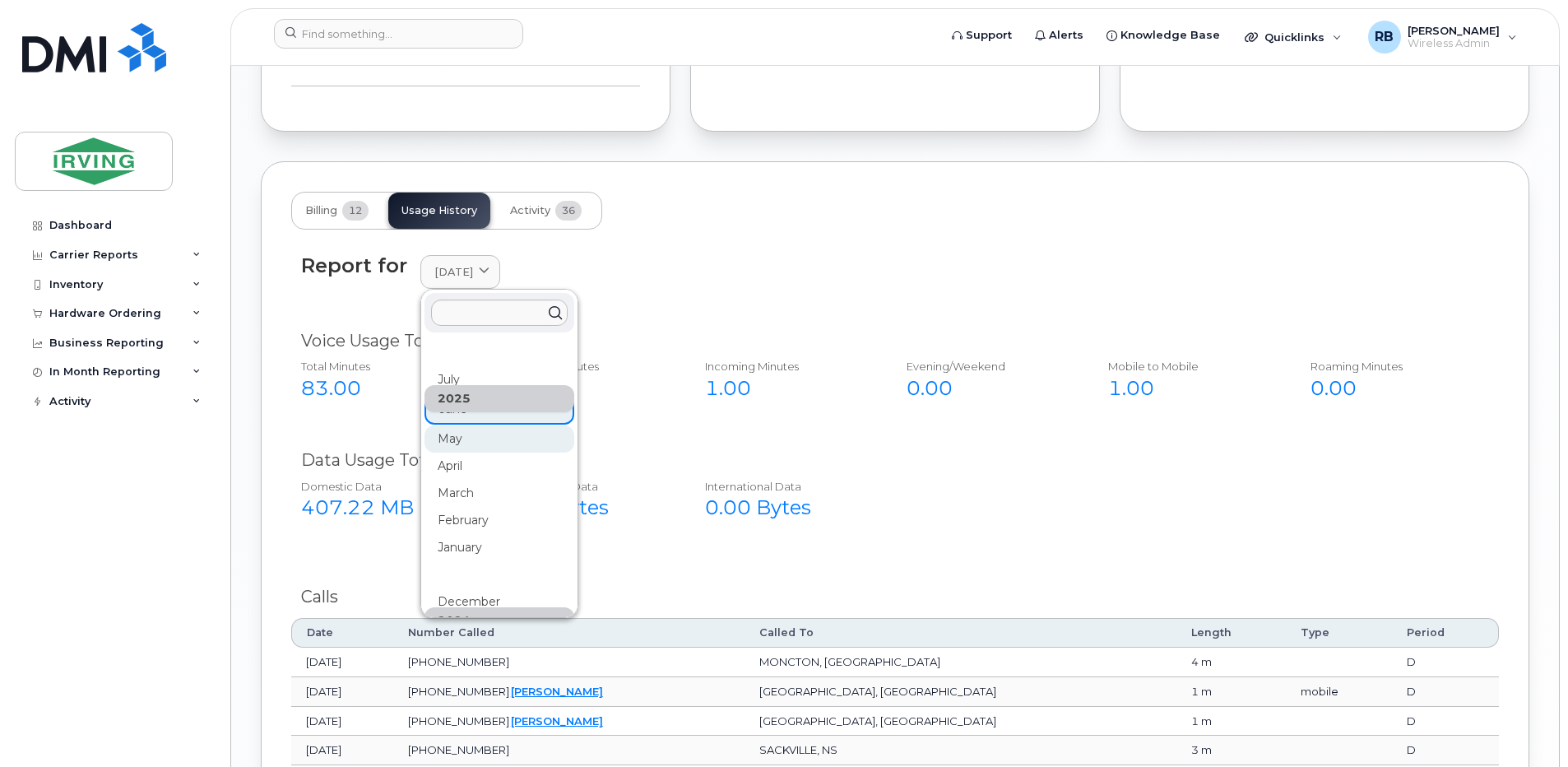
click at [446, 435] on div "May" at bounding box center [499, 439] width 150 height 27
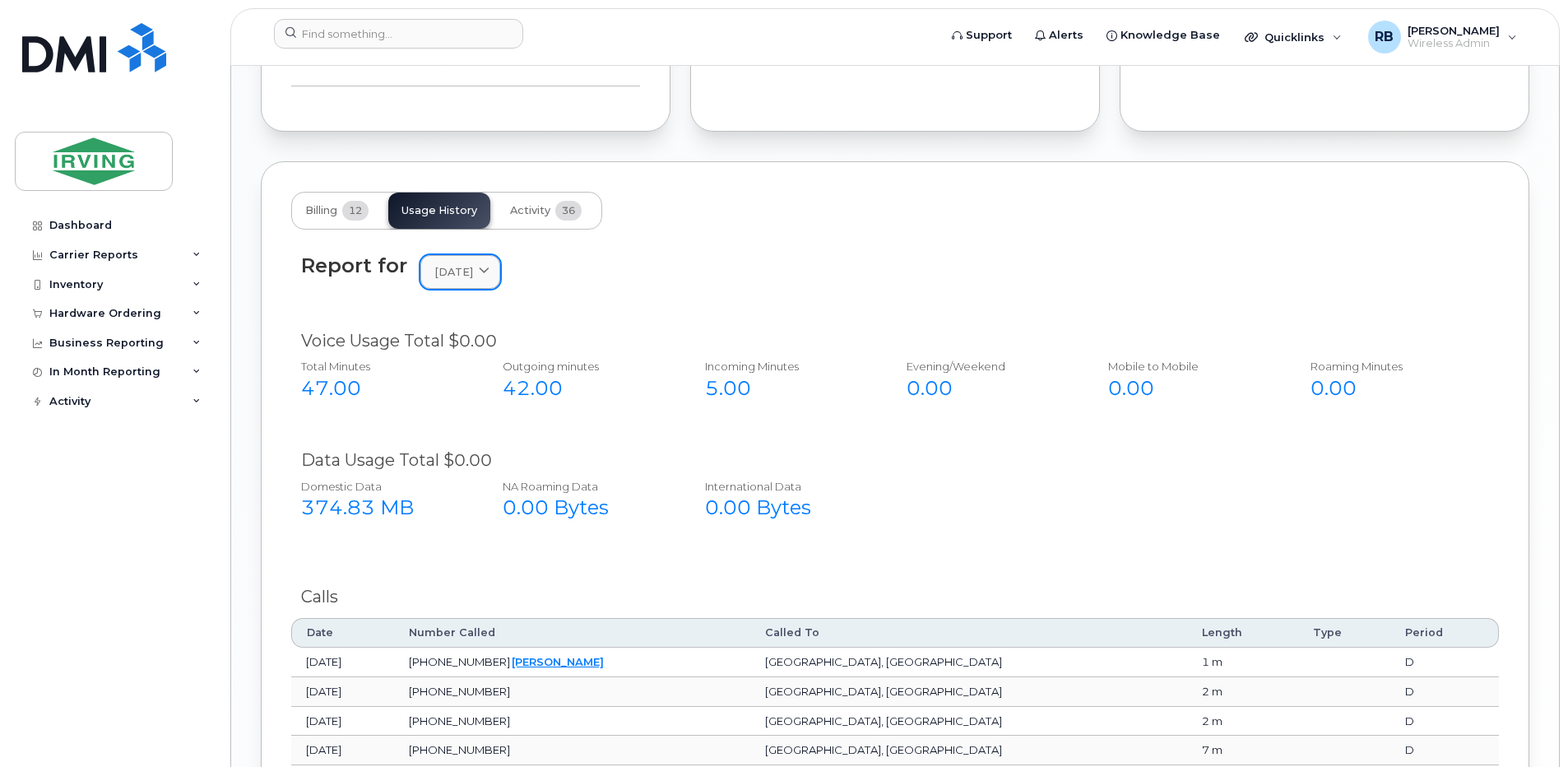
click at [450, 276] on span "May 2025" at bounding box center [454, 272] width 39 height 15
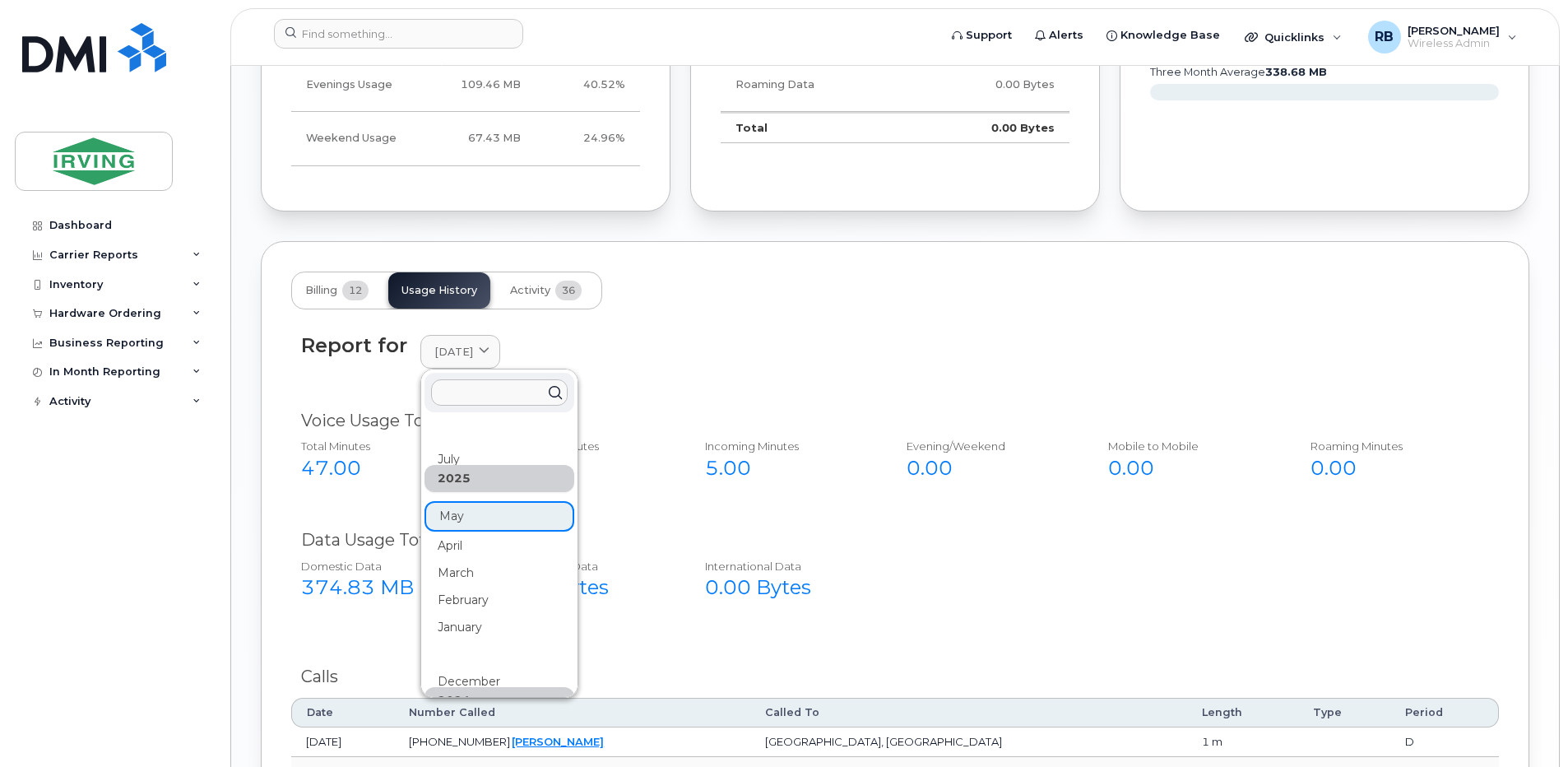
scroll to position [1426, 0]
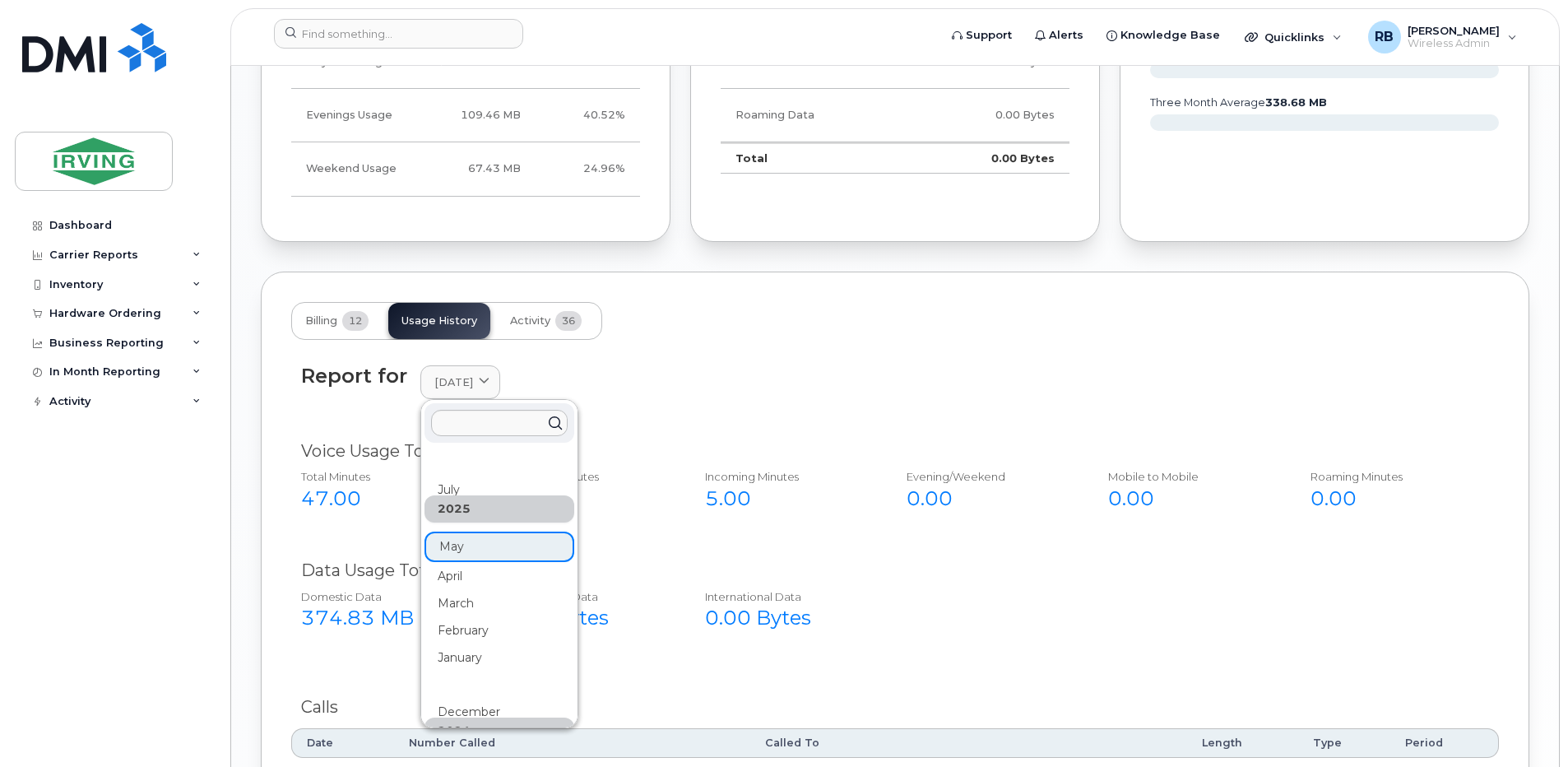
click at [453, 506] on div "2025" at bounding box center [499, 508] width 150 height 27
click at [453, 491] on div "July" at bounding box center [499, 490] width 150 height 27
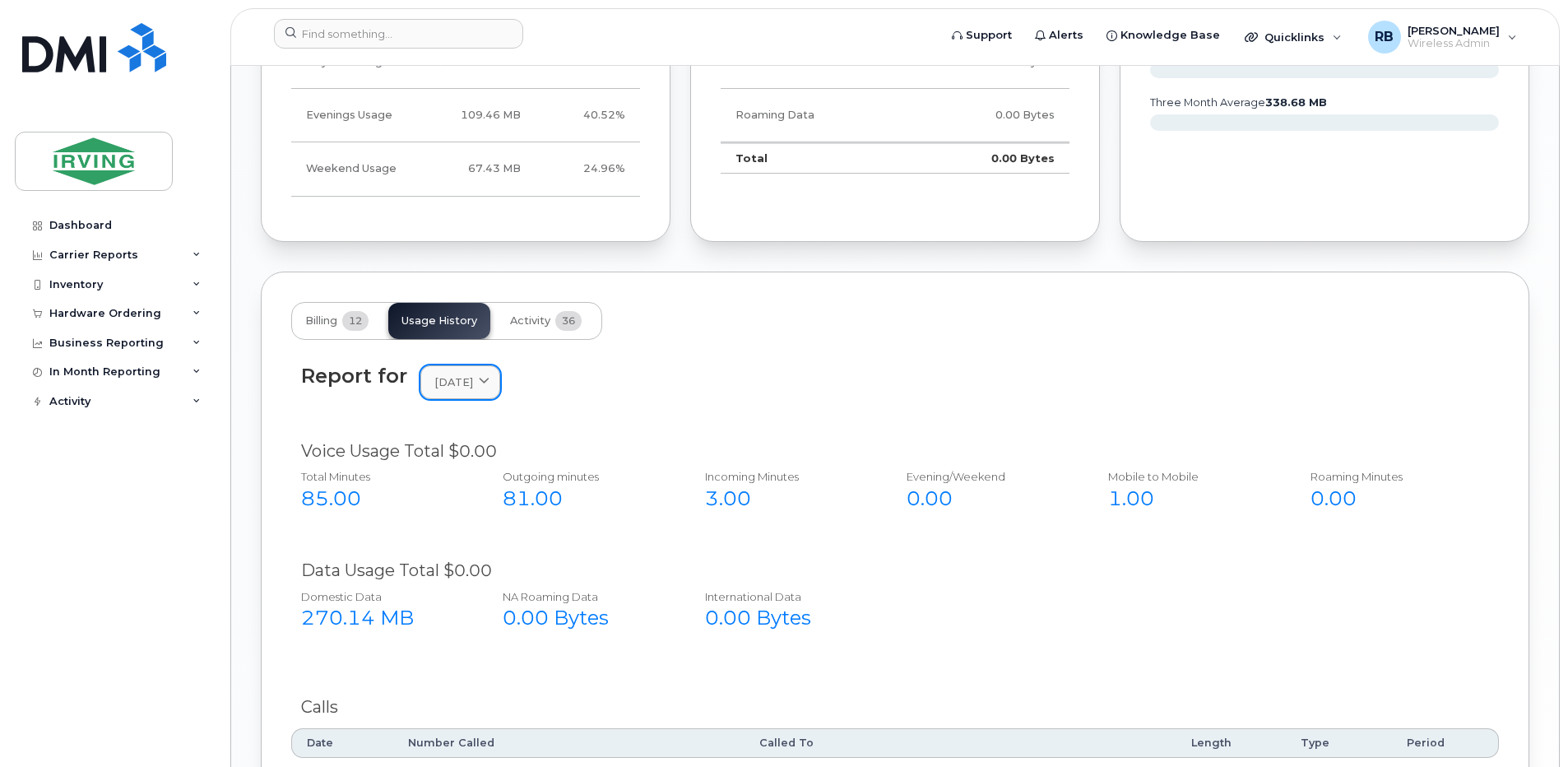
click at [460, 376] on span "July 2025" at bounding box center [454, 382] width 39 height 15
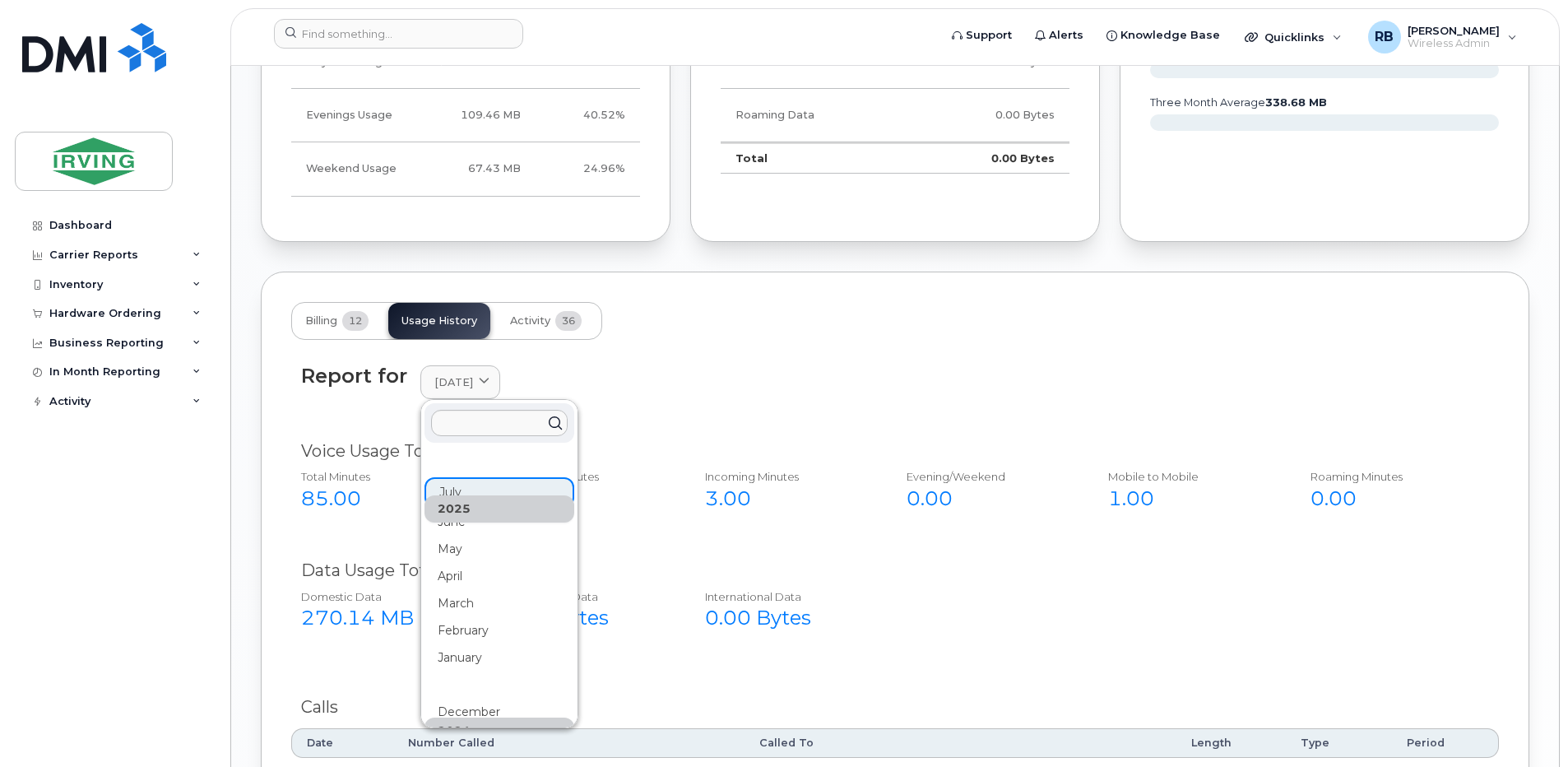
click at [446, 522] on div "2025" at bounding box center [499, 508] width 150 height 27
click at [505, 529] on div "June" at bounding box center [499, 522] width 150 height 27
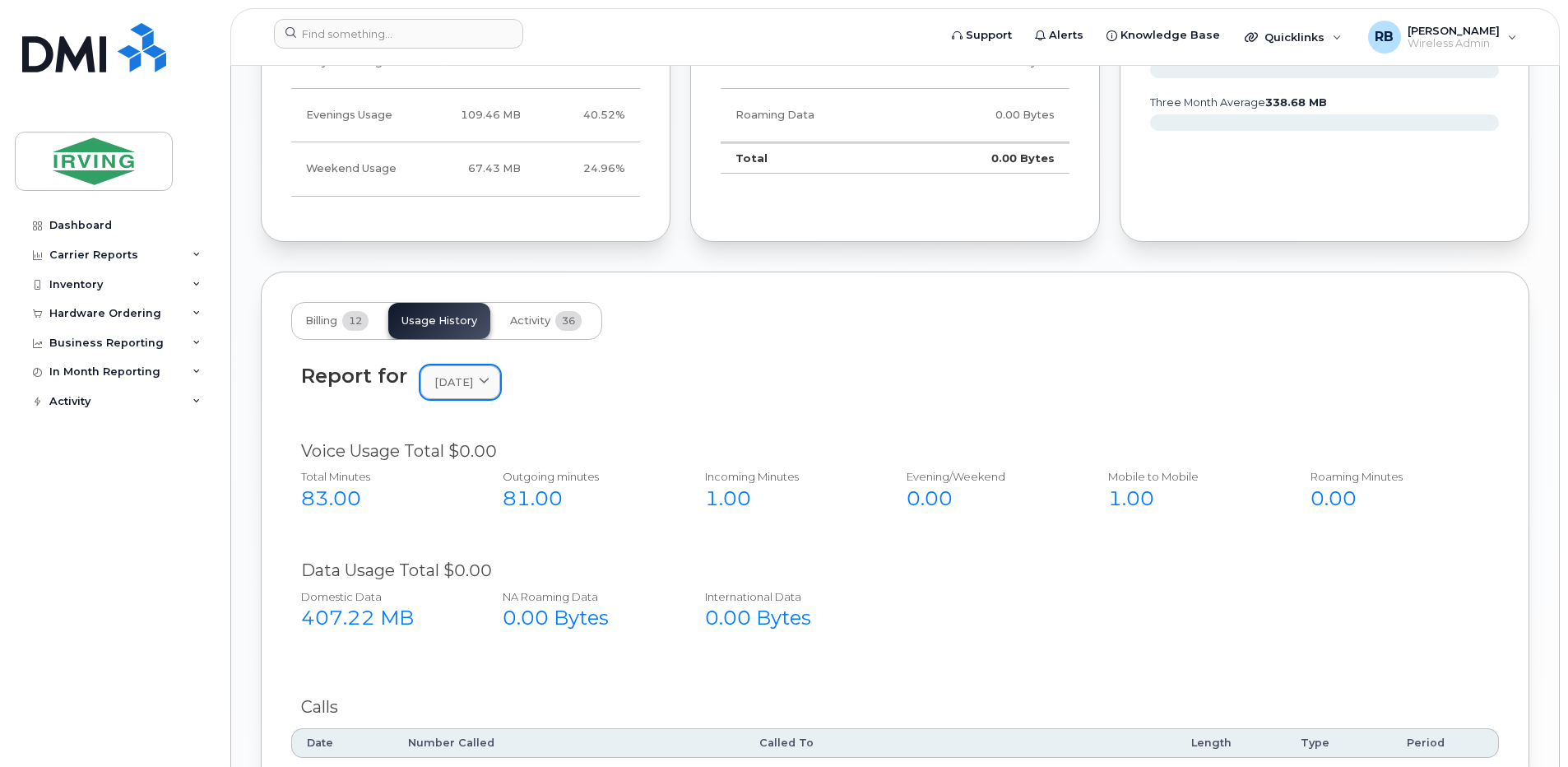
click at [446, 389] on span "June 2025" at bounding box center [454, 382] width 39 height 15
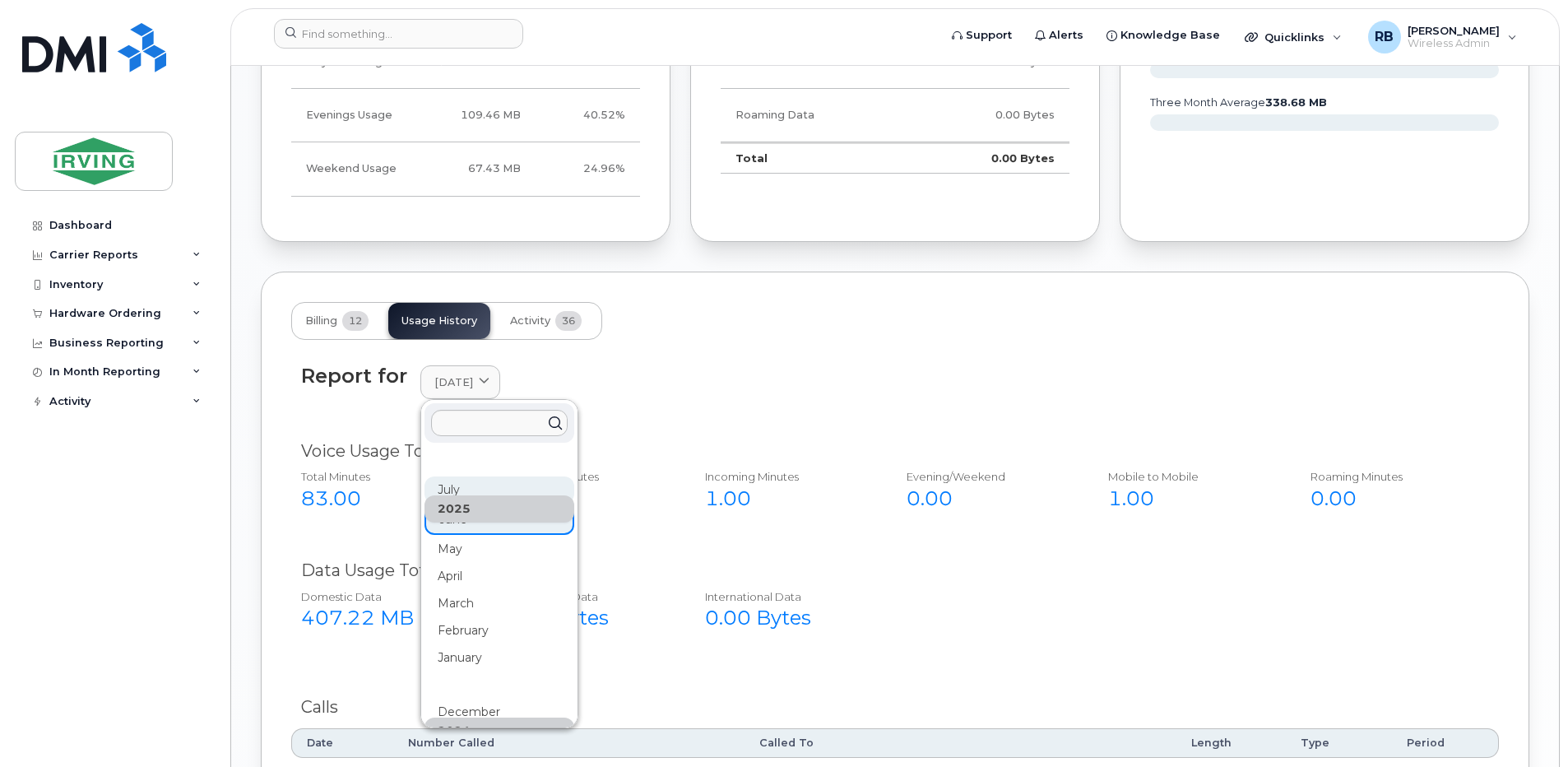
click at [446, 484] on div "July" at bounding box center [499, 490] width 150 height 27
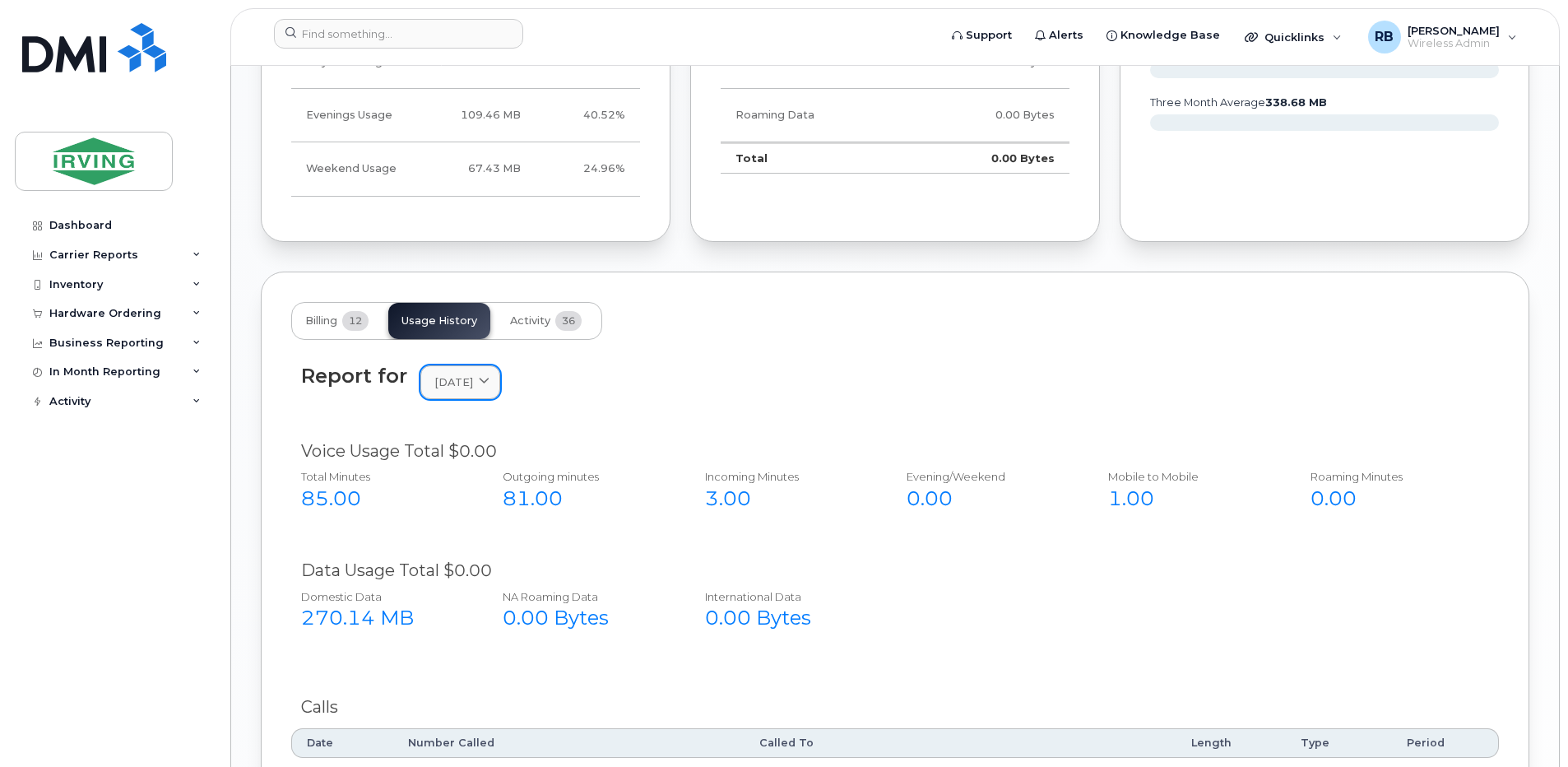
click at [451, 388] on span "July 2025" at bounding box center [454, 382] width 39 height 15
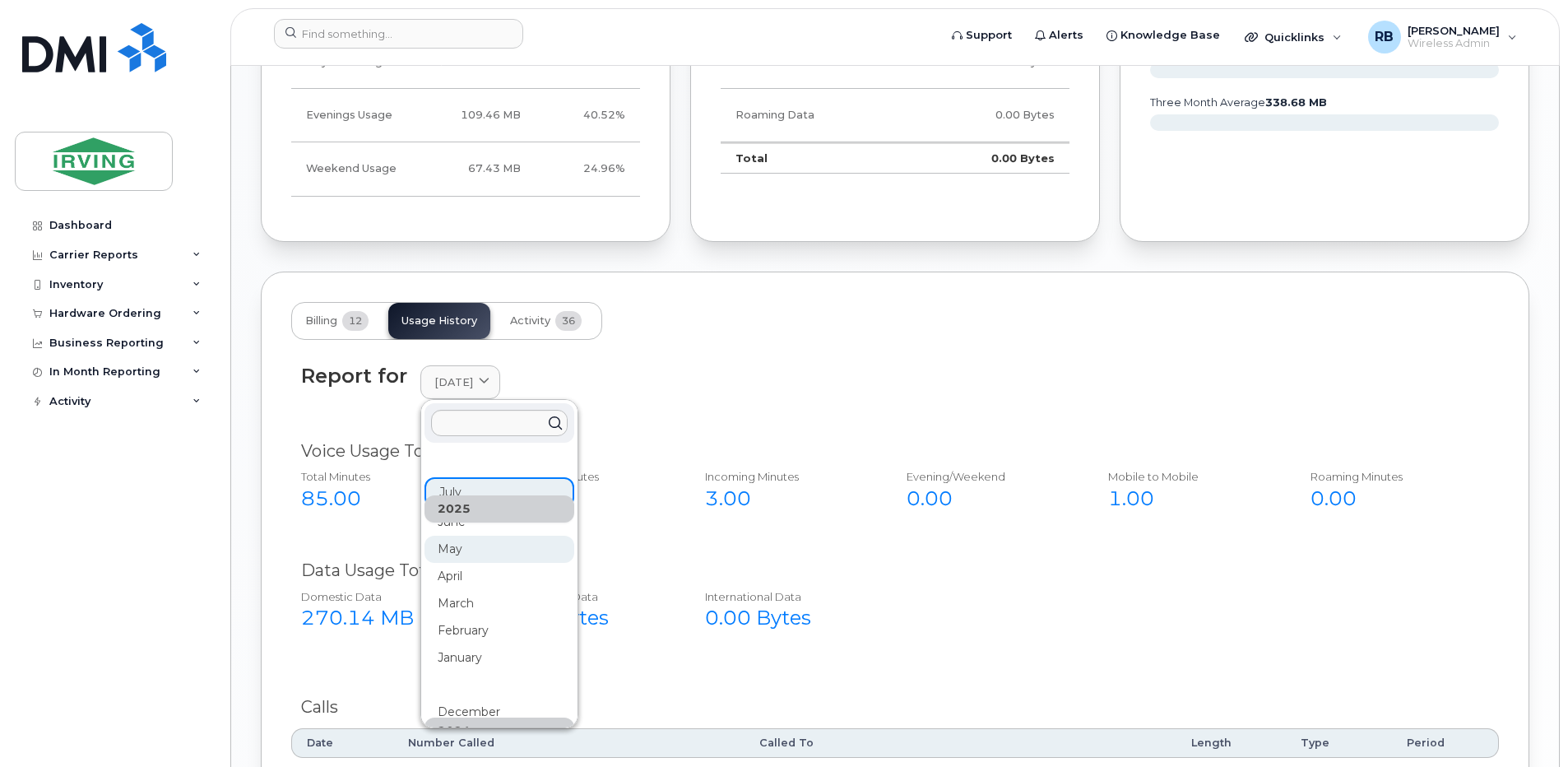
click at [446, 552] on div "May" at bounding box center [499, 549] width 150 height 27
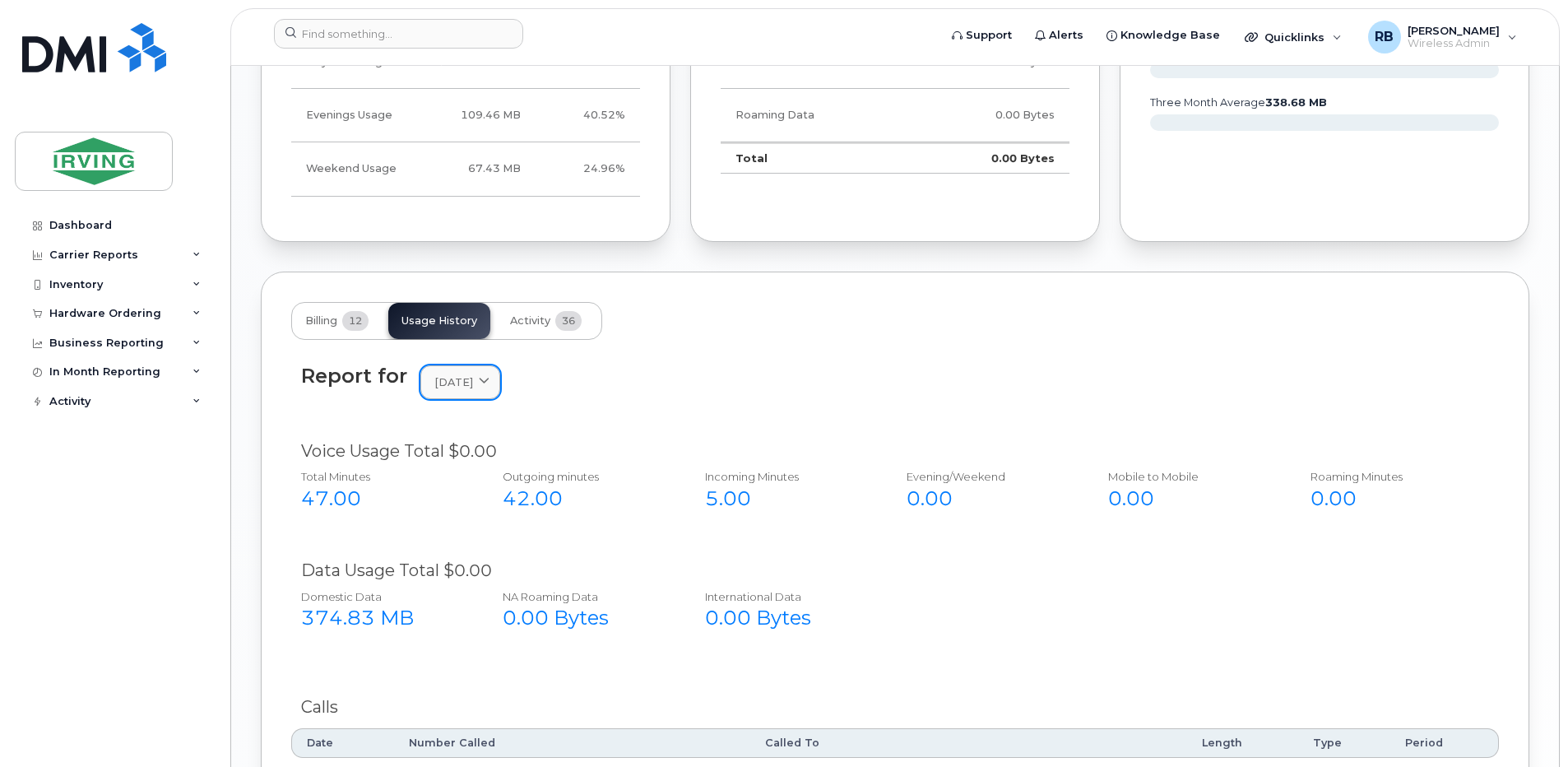
click at [450, 380] on span "May 2025" at bounding box center [454, 382] width 39 height 15
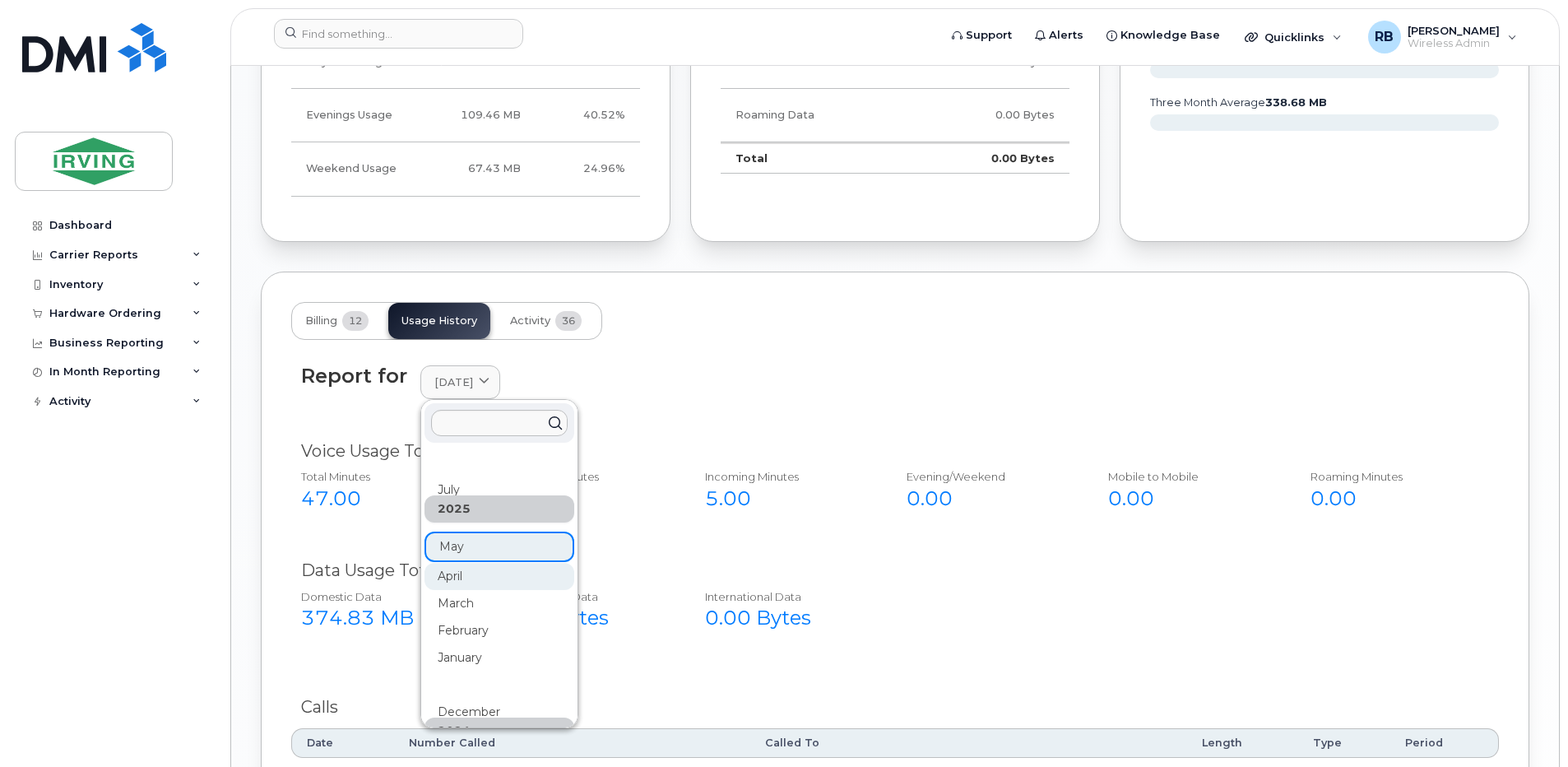
click at [448, 569] on div "April" at bounding box center [499, 576] width 150 height 27
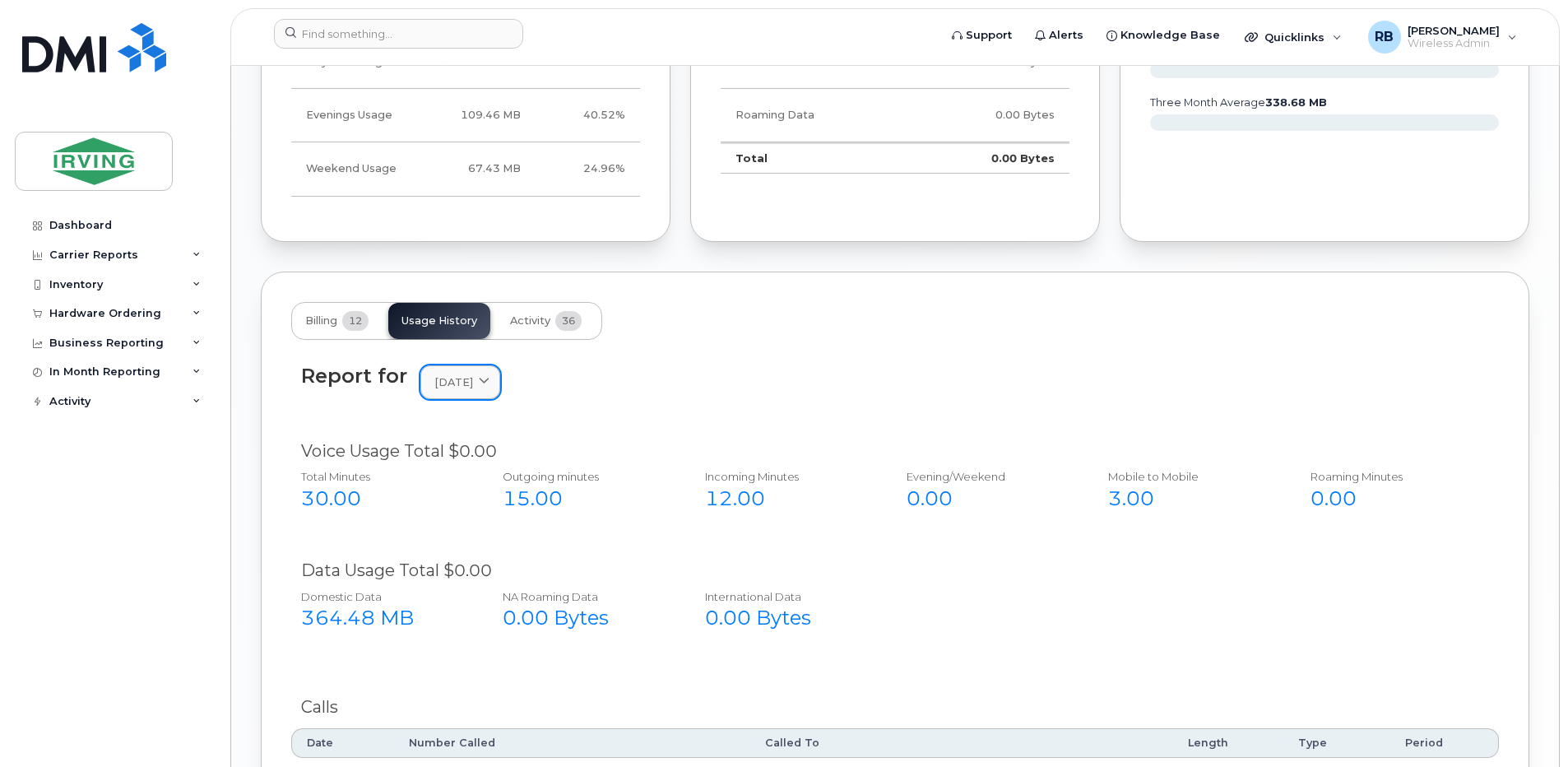
click at [452, 390] on link "April 2025" at bounding box center [460, 382] width 79 height 34
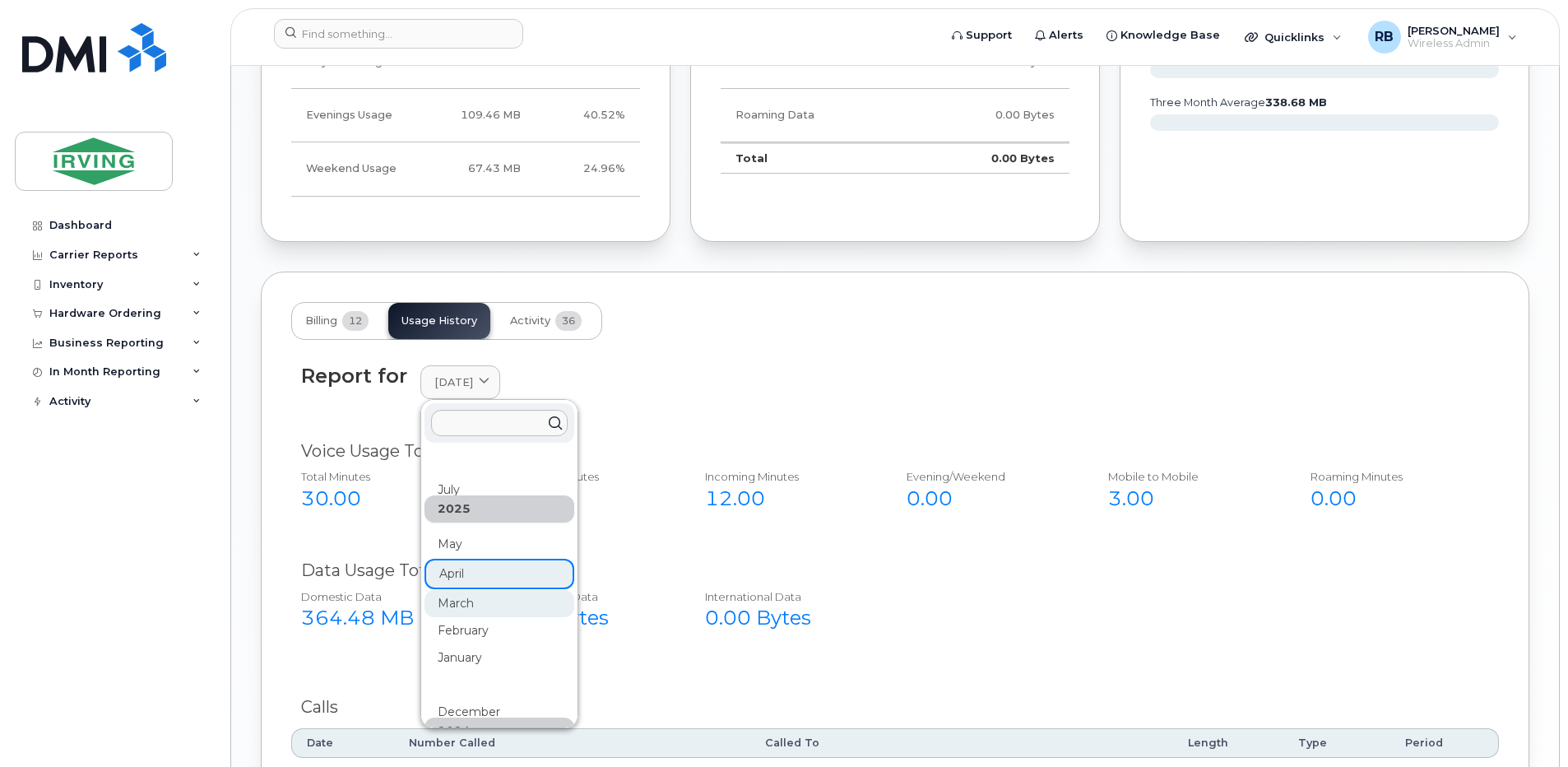
click at [445, 598] on div "March" at bounding box center [499, 603] width 150 height 27
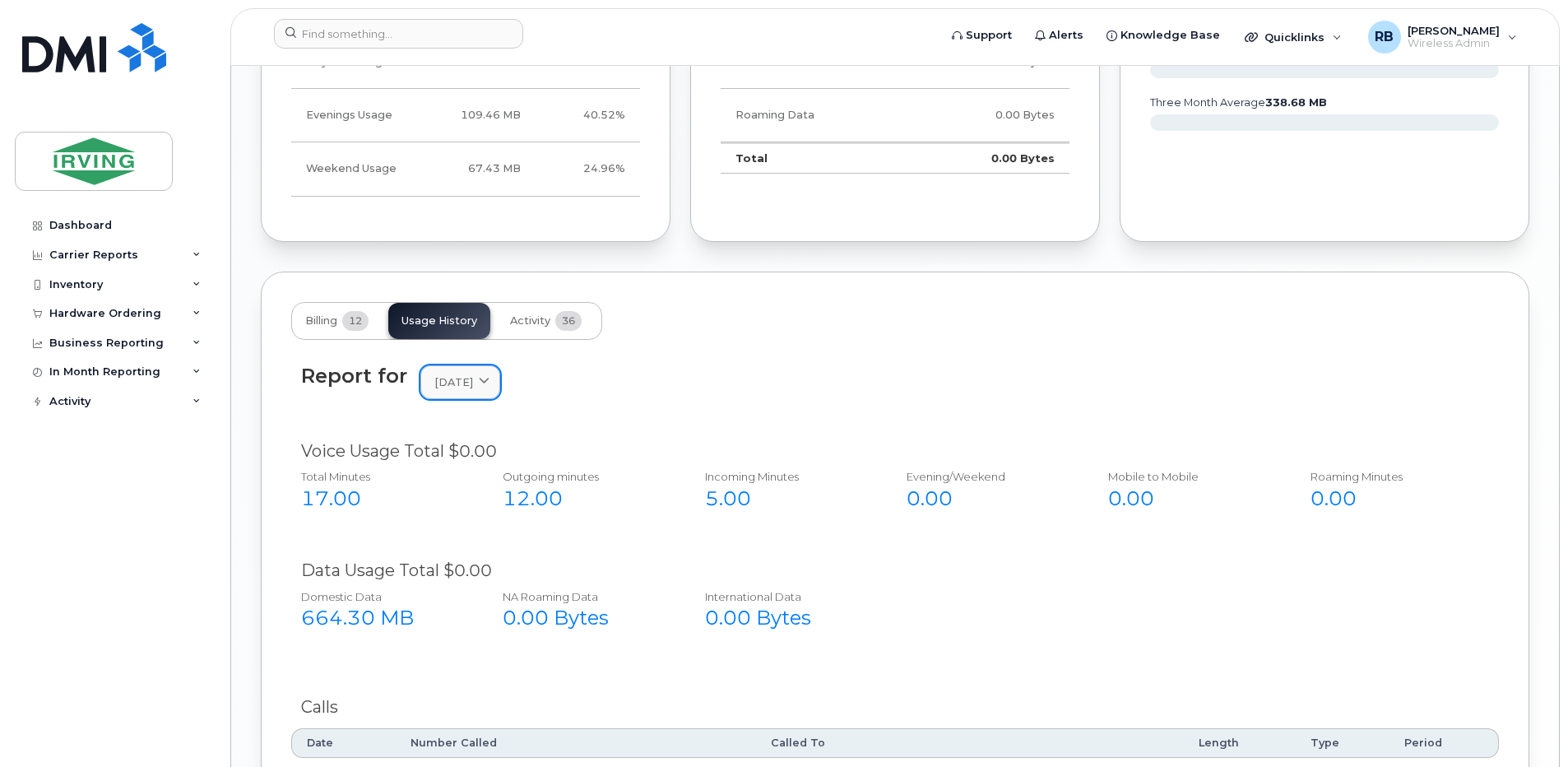
click at [463, 380] on span "March 2025" at bounding box center [454, 382] width 39 height 15
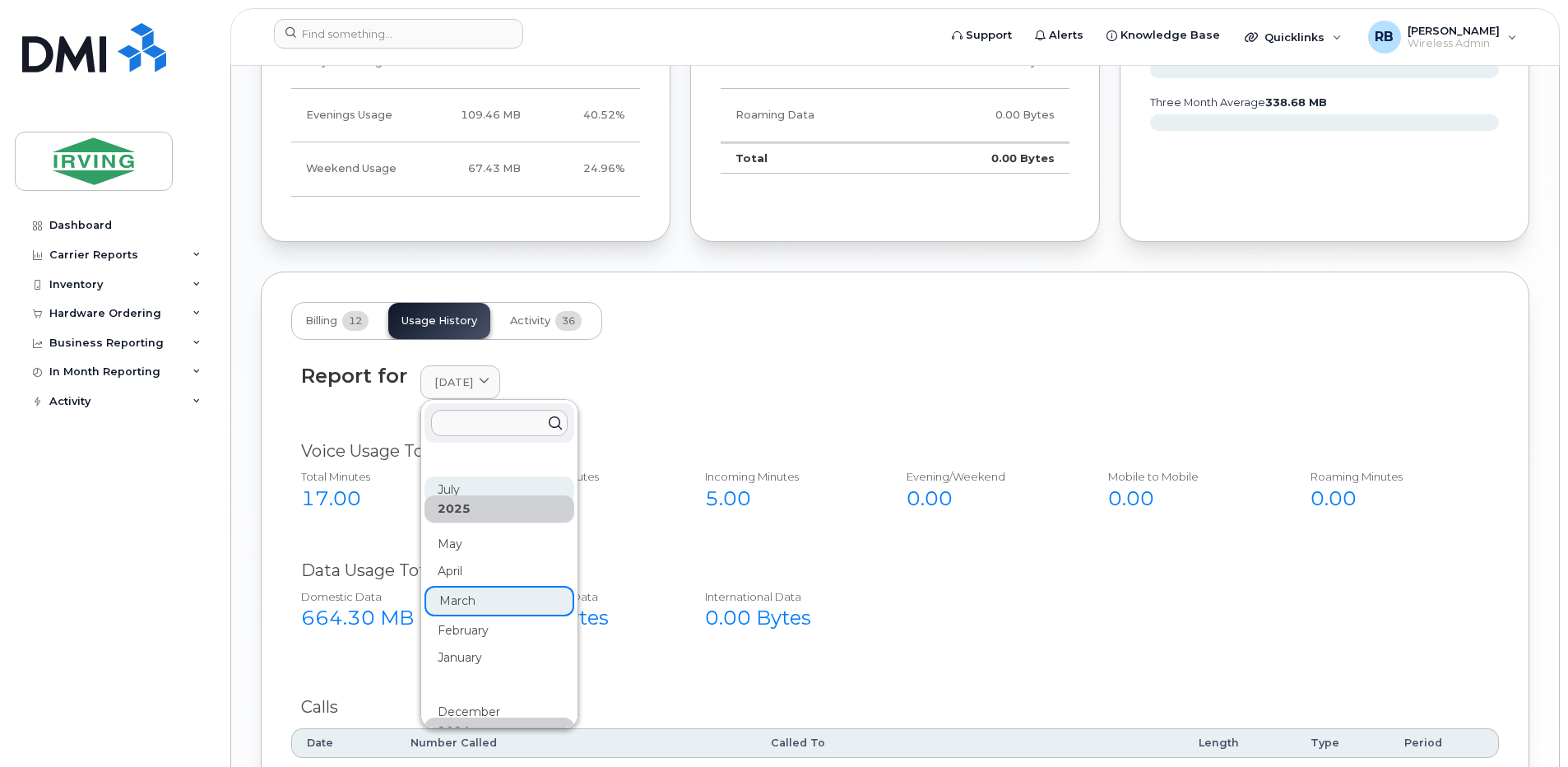
click at [453, 484] on div "July" at bounding box center [499, 490] width 150 height 27
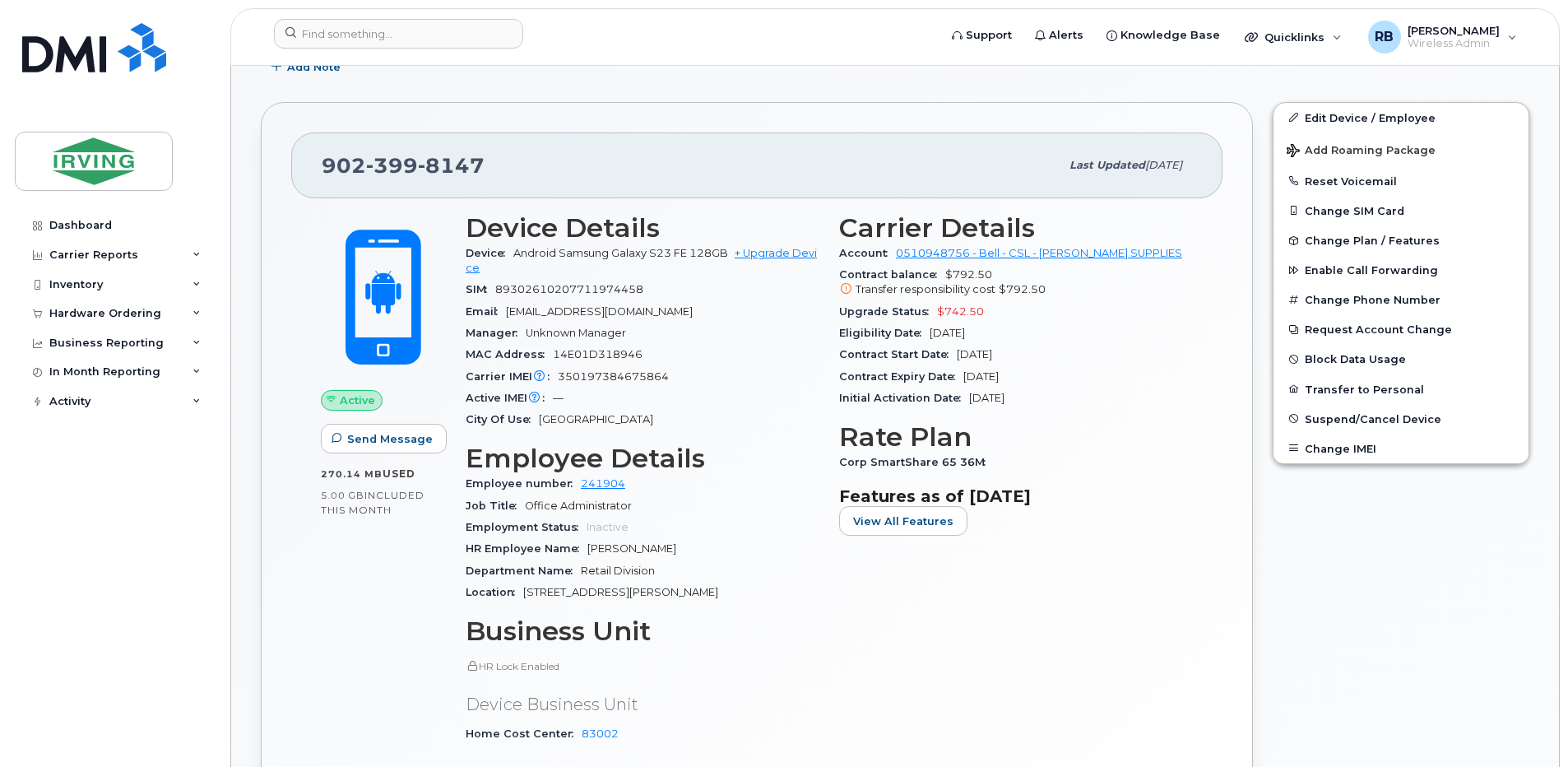
scroll to position [329, 0]
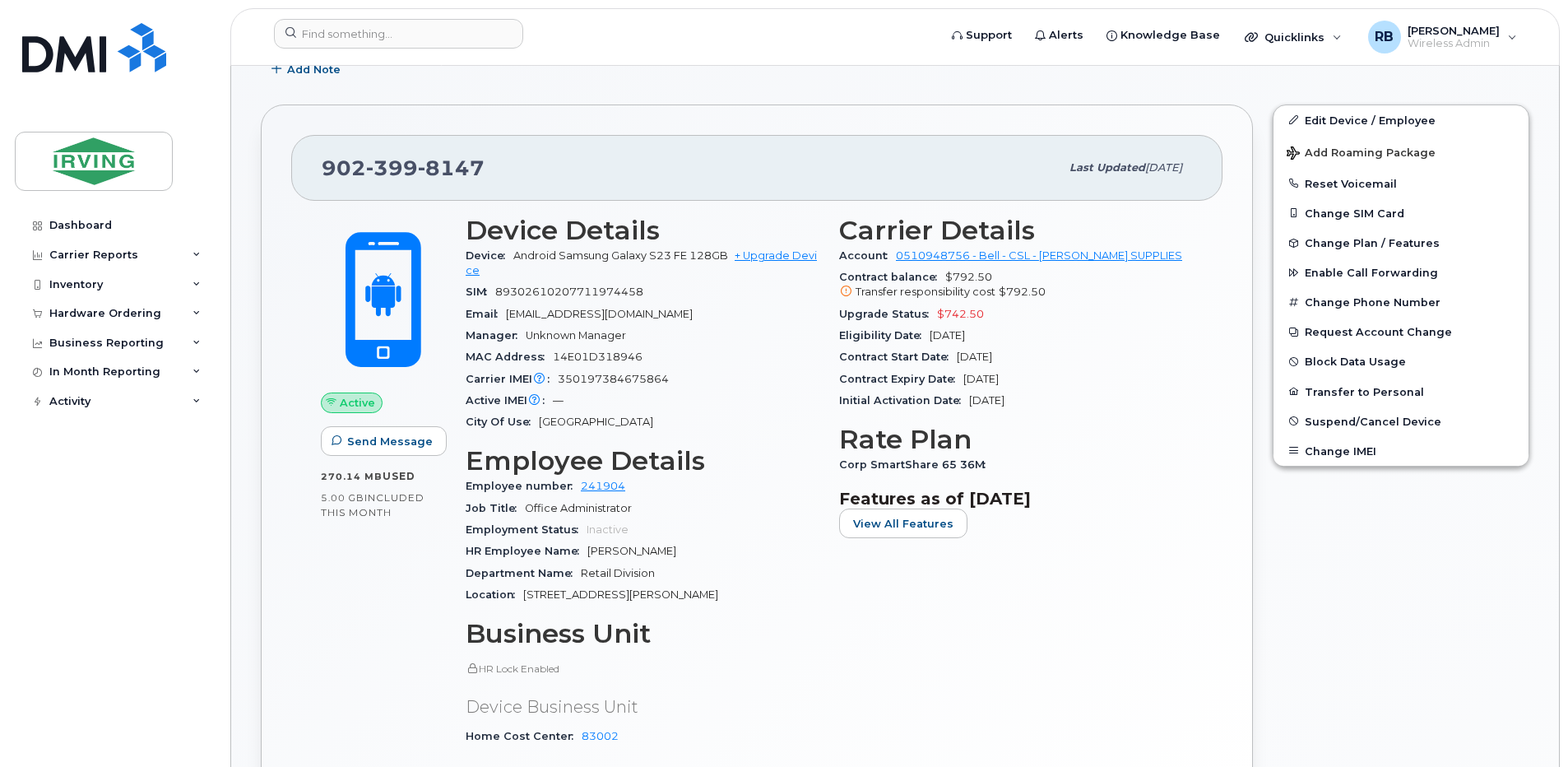
drag, startPoint x: 692, startPoint y: 365, endPoint x: 811, endPoint y: 405, distance: 125.5
drag, startPoint x: 811, startPoint y: 405, endPoint x: 690, endPoint y: 527, distance: 171.8
click at [690, 527] on div "Employment Status Inactive" at bounding box center [642, 530] width 354 height 21
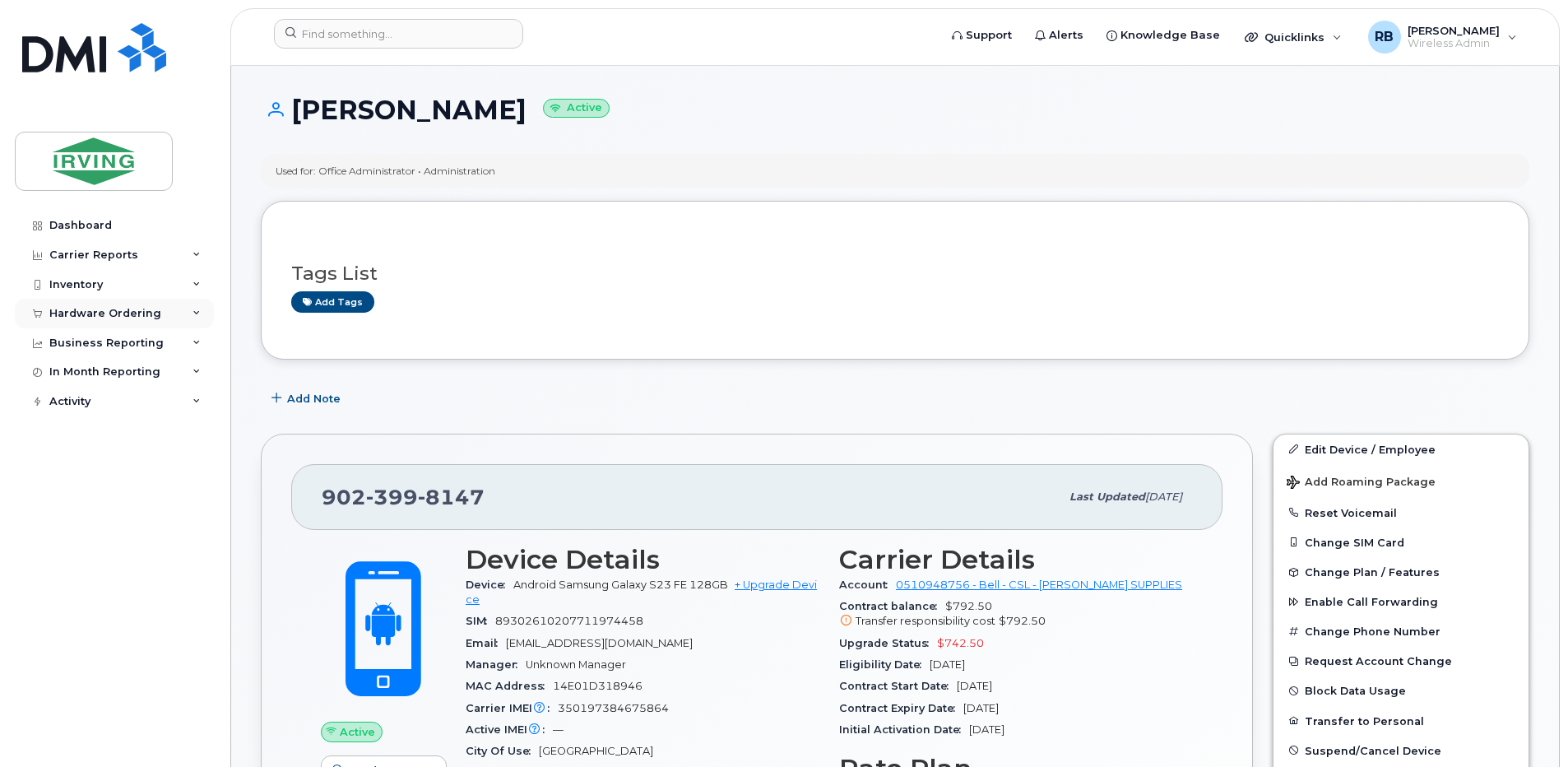
click at [69, 314] on div "Hardware Ordering" at bounding box center [106, 314] width 112 height 14
click at [70, 377] on div "Orders" at bounding box center [77, 375] width 41 height 15
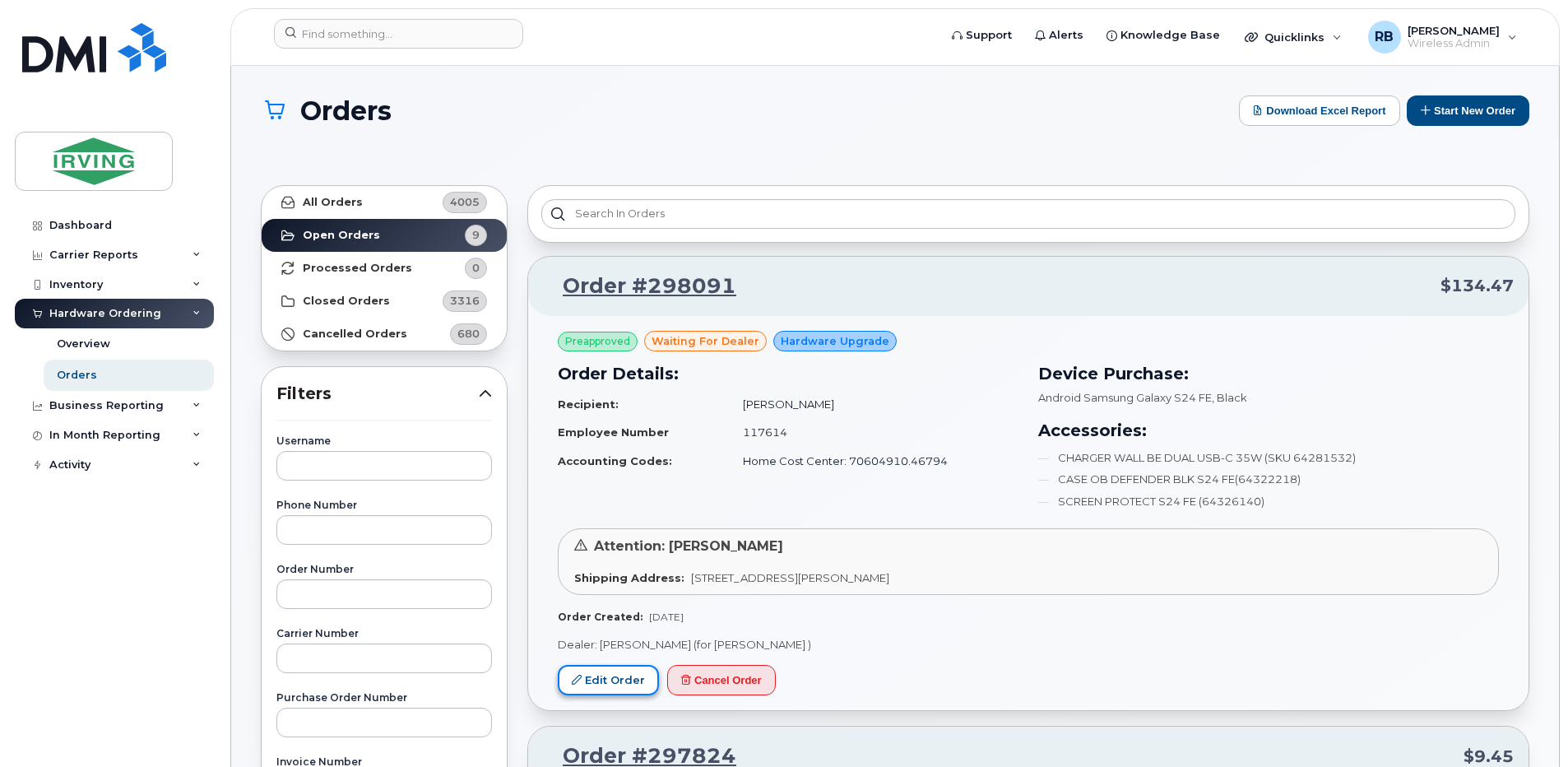
click at [611, 674] on link "Edit Order" at bounding box center [608, 679] width 101 height 30
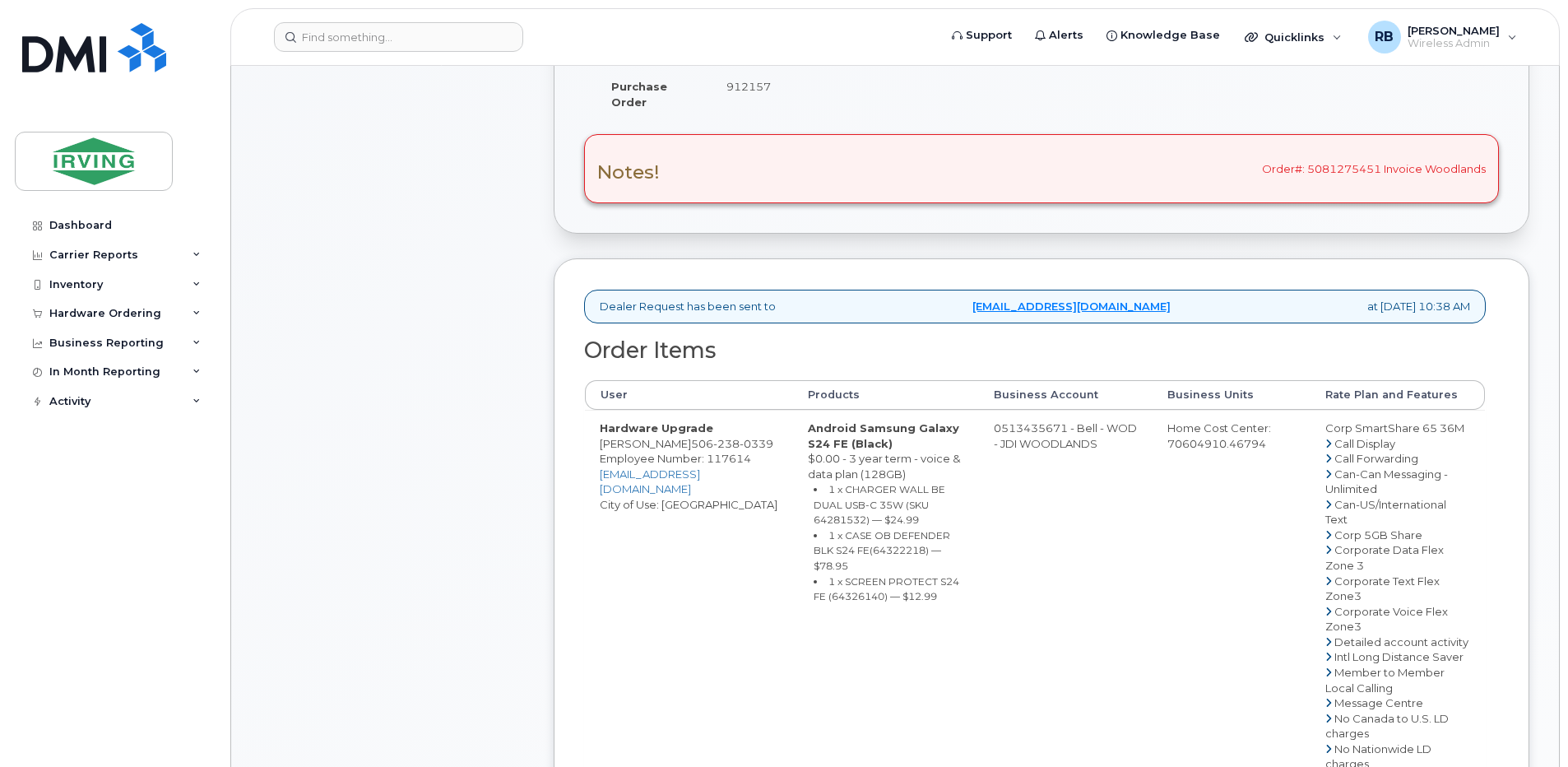
scroll to position [109, 0]
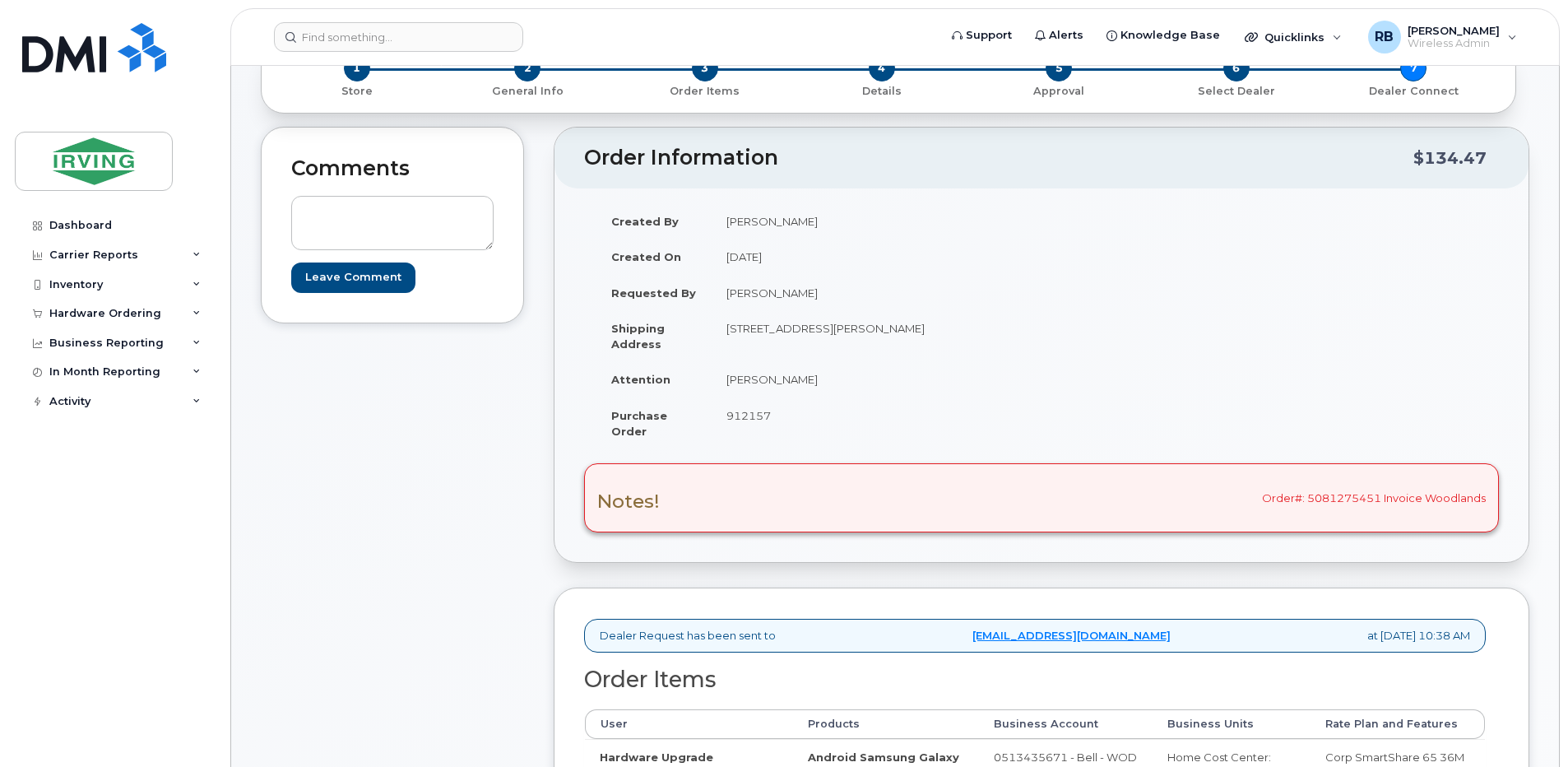
click at [743, 292] on td "[PERSON_NAME]" at bounding box center [871, 292] width 318 height 36
drag, startPoint x: 784, startPoint y: 291, endPoint x: 724, endPoint y: 292, distance: 60.0
click at [724, 292] on td "[PERSON_NAME]" at bounding box center [871, 292] width 318 height 36
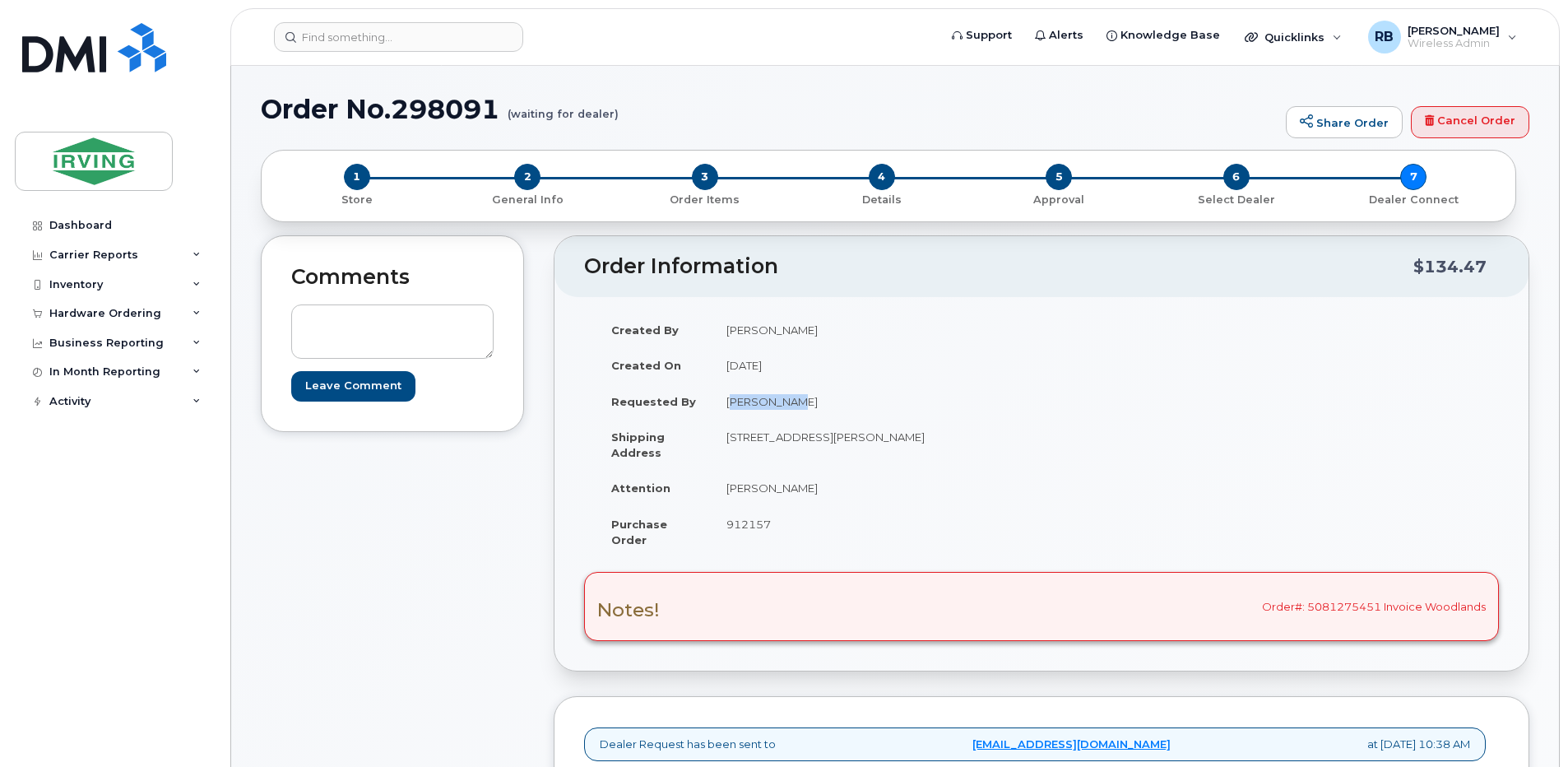
scroll to position [0, 0]
copy td "[PERSON_NAME]"
drag, startPoint x: 776, startPoint y: 488, endPoint x: 723, endPoint y: 488, distance: 53.0
click at [723, 488] on td "[PERSON_NAME]" at bounding box center [871, 488] width 318 height 36
copy td "[PERSON_NAME]"
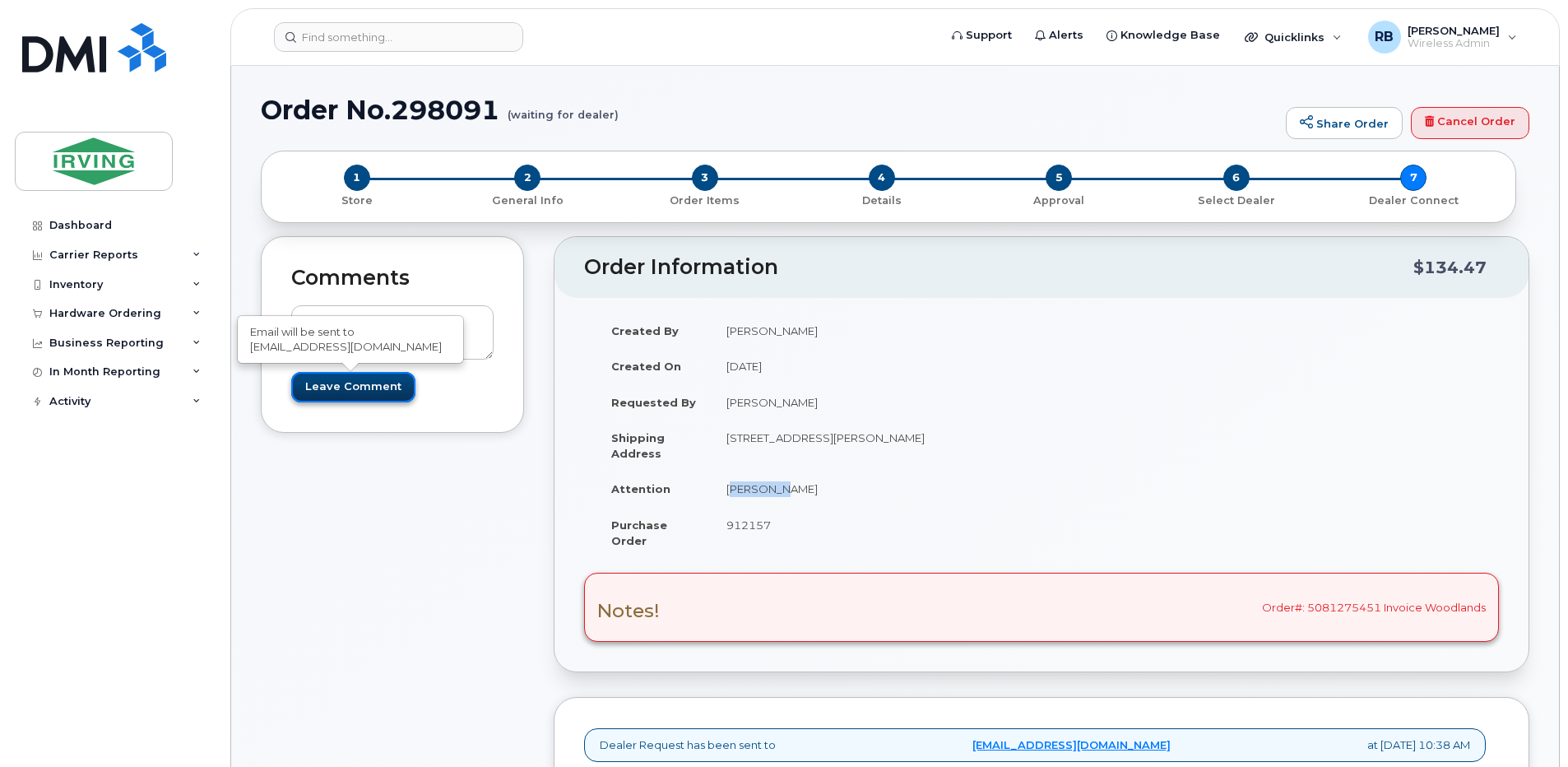
click at [386, 388] on input "Leave Comment" at bounding box center [354, 386] width 124 height 30
type input "Create Event"
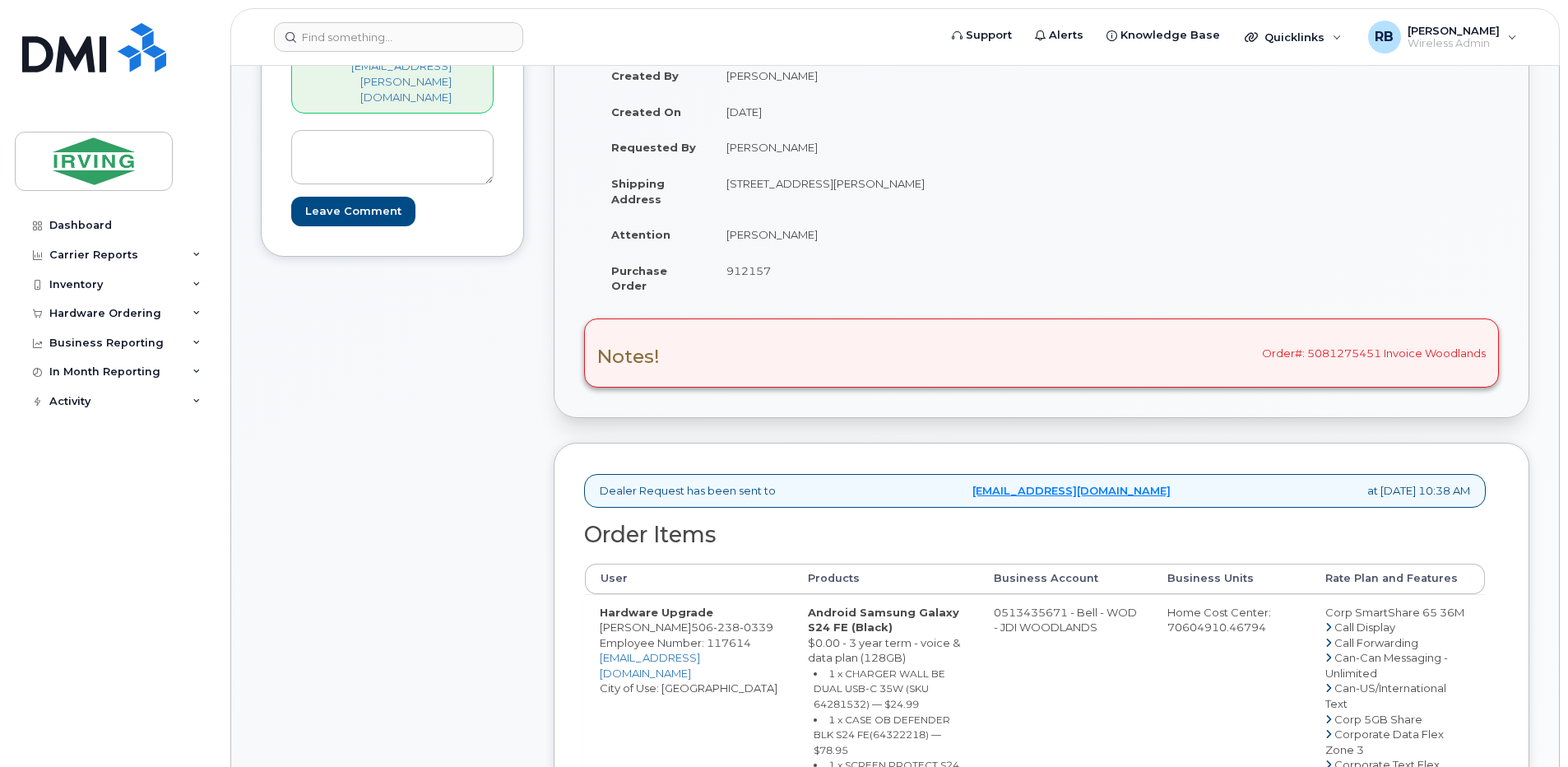
scroll to position [439, 0]
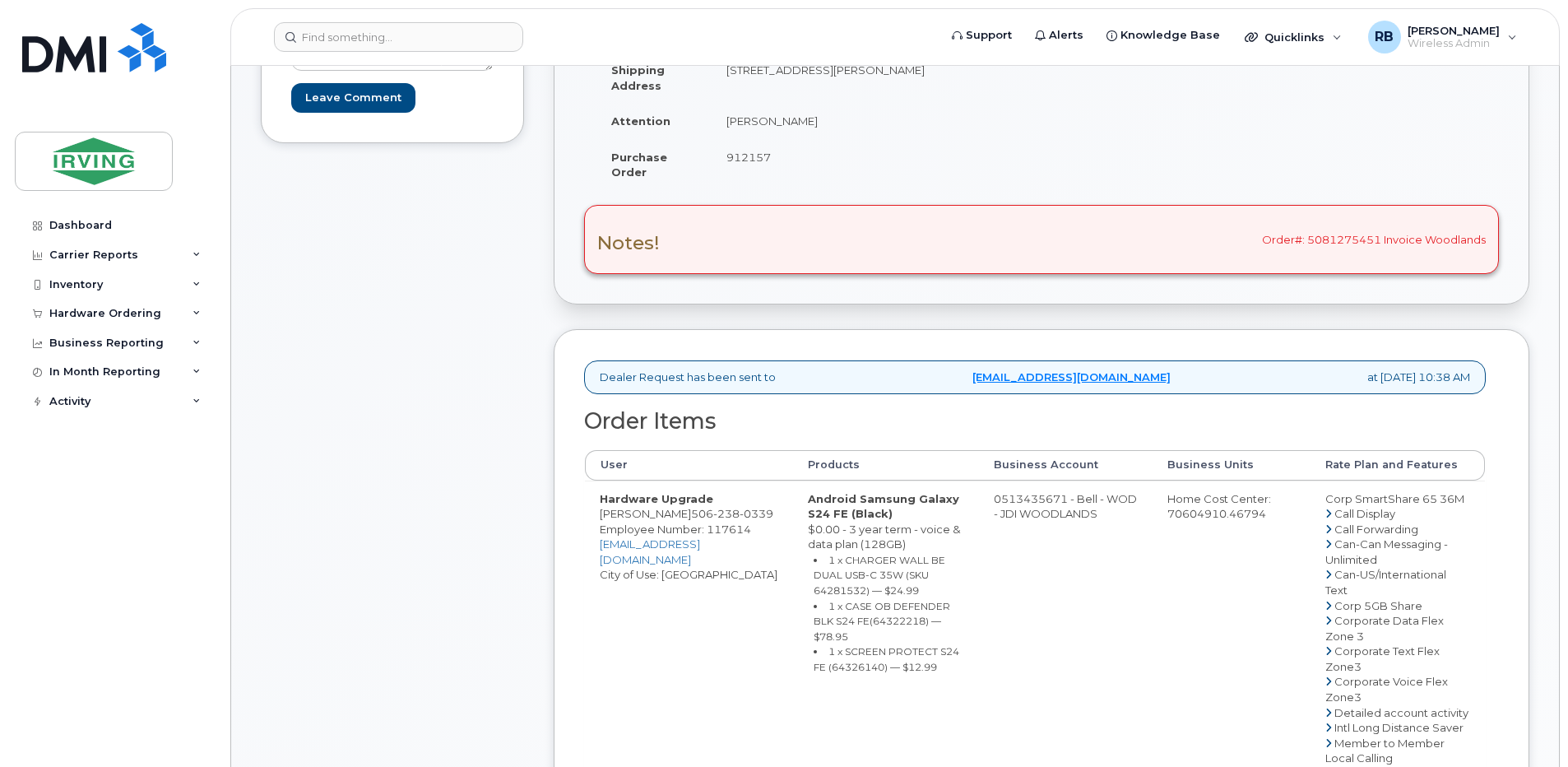
drag, startPoint x: 717, startPoint y: 511, endPoint x: 701, endPoint y: 516, distance: 16.8
click at [713, 506] on strong "Hardware Upgrade" at bounding box center [656, 499] width 113 height 14
drag, startPoint x: 680, startPoint y: 526, endPoint x: 631, endPoint y: 527, distance: 49.0
copy td "[PERSON_NAME]"
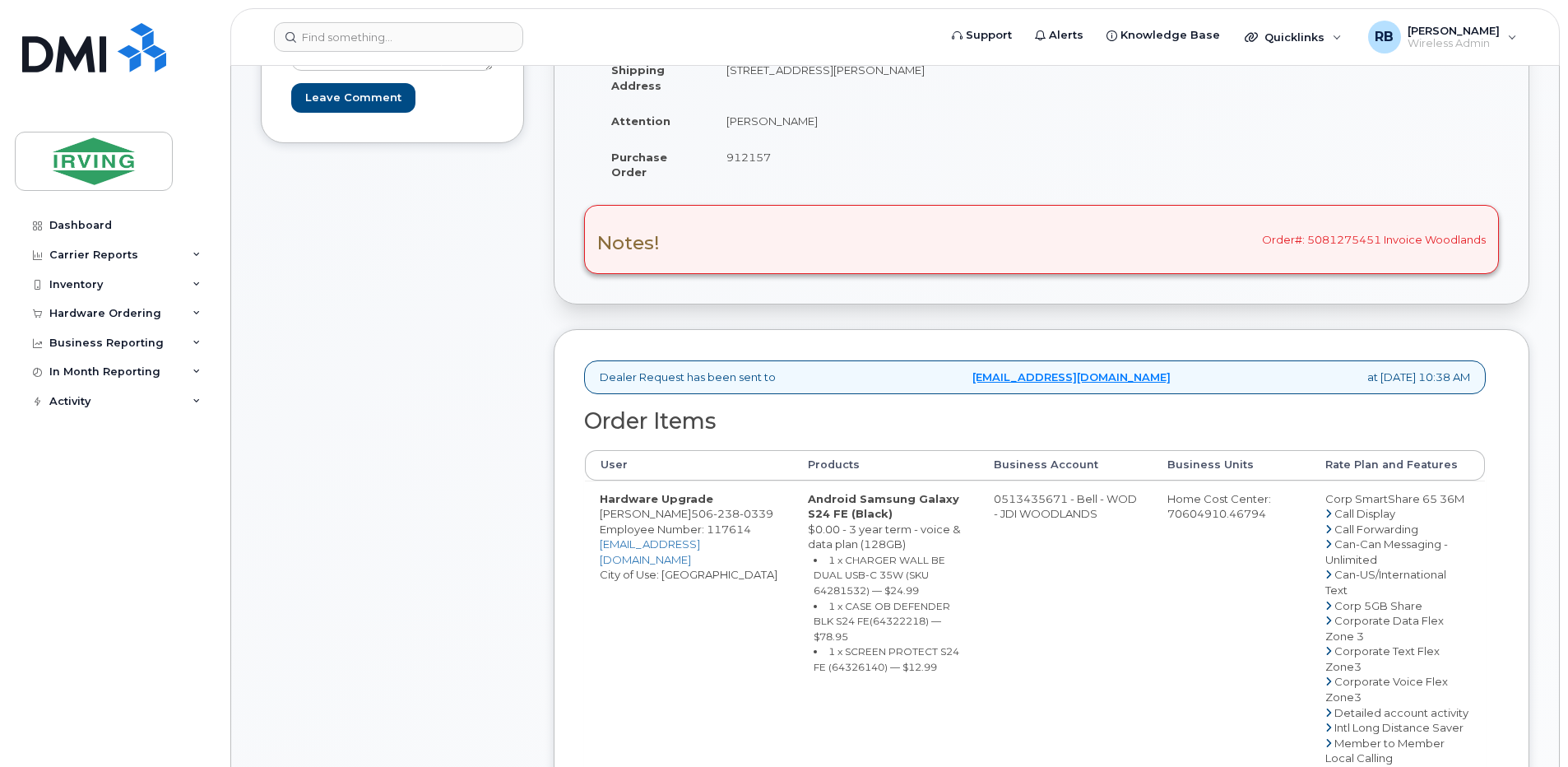
click at [909, 592] on small "1 x CHARGER WALL BE DUAL USB-C 35W (SKU 64281532) — $24.99" at bounding box center [879, 575] width 132 height 43
copy small "64281532"
click at [860, 631] on small "1 x CASE OB DEFENDER BLK S24 FE(64322218) — $78.95" at bounding box center [881, 621] width 137 height 43
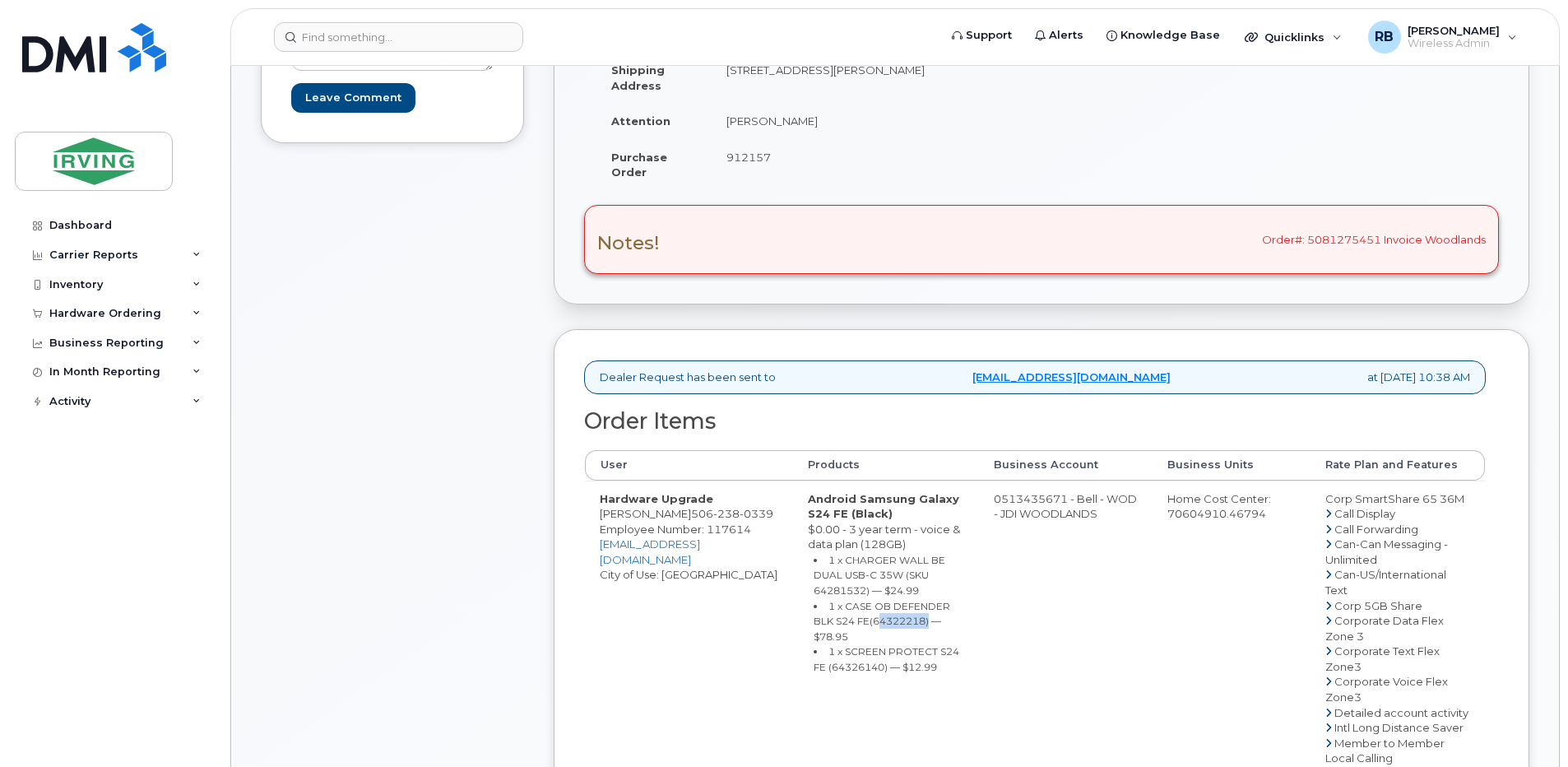
copy small "64322218"
click at [835, 670] on small "1 x SCREEN PROTECT S24 FE (64326140) — $12.99" at bounding box center [886, 659] width 145 height 28
copy small "64326140"
drag, startPoint x: 1046, startPoint y: 517, endPoint x: 1064, endPoint y: 509, distance: 19.7
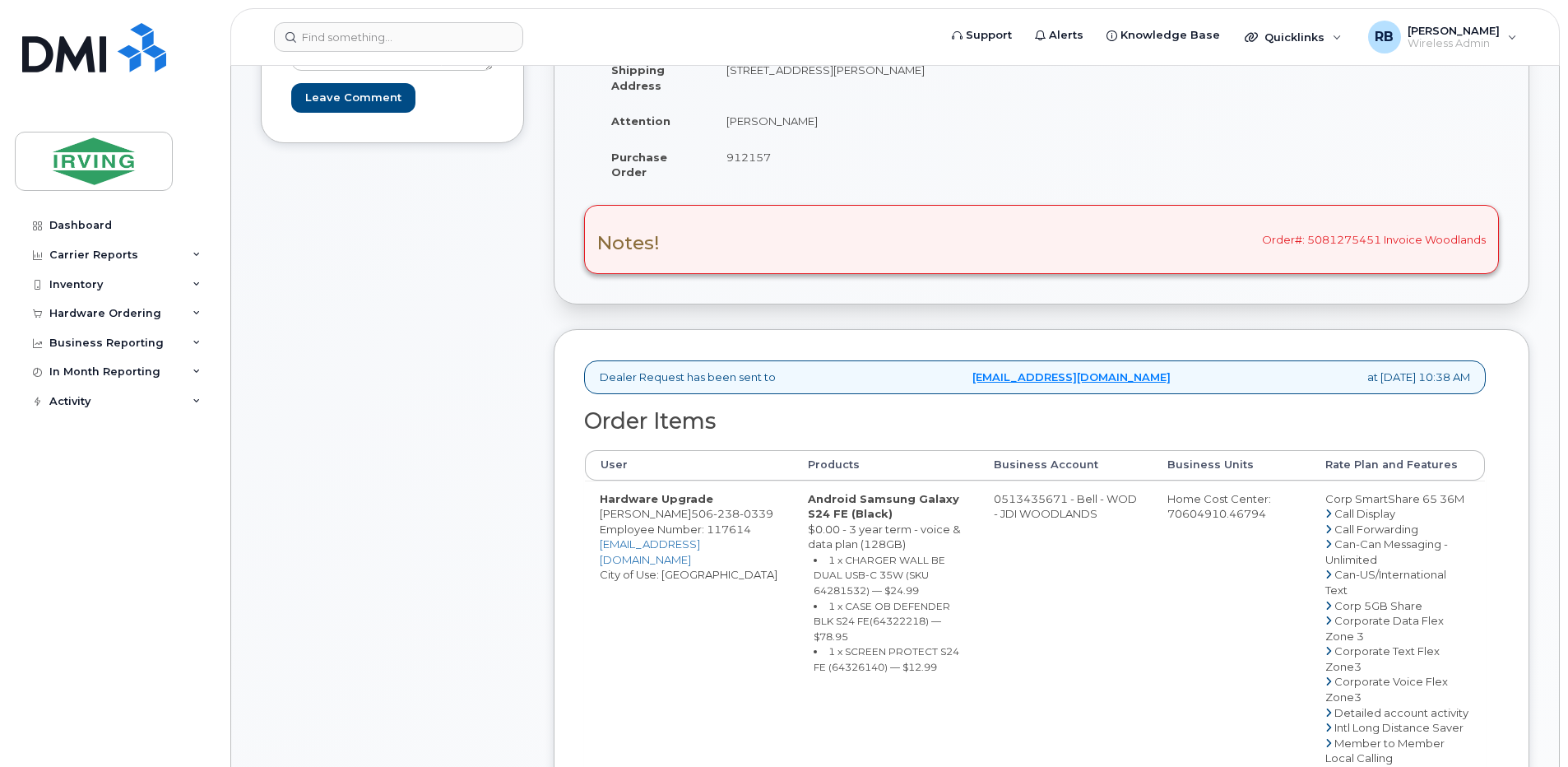
drag, startPoint x: 1078, startPoint y: 509, endPoint x: 1012, endPoint y: 513, distance: 66.1
copy td "513435671"
click at [713, 520] on span "238" at bounding box center [725, 513] width 26 height 14
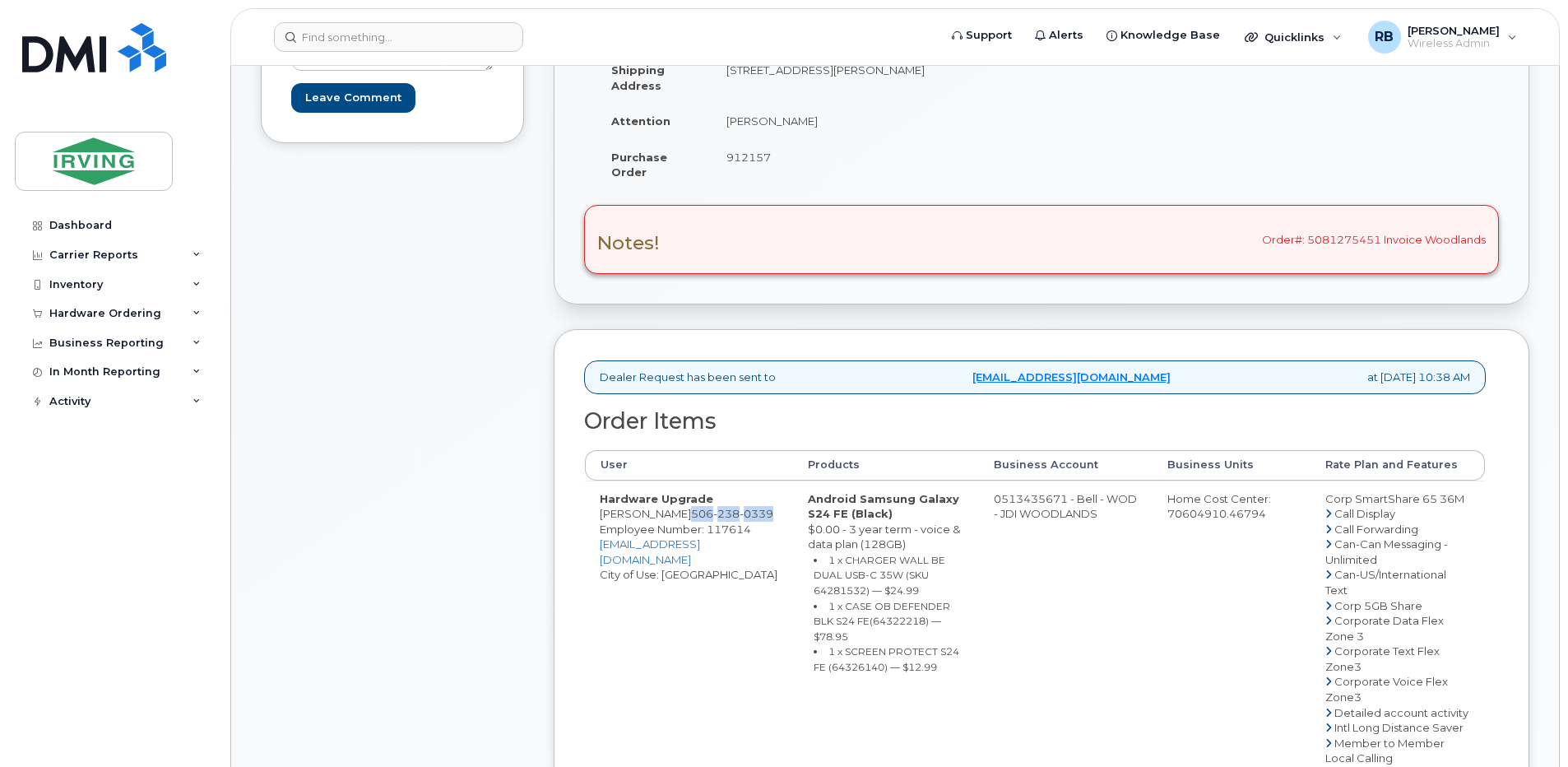
click at [713, 520] on span "238" at bounding box center [725, 513] width 26 height 14
copy span "[PHONE_NUMBER]"
click at [409, 360] on div "Comments [PERSON_NAME][EMAIL_ADDRESS][PERSON_NAME][DOMAIN_NAME] Leave Comment" at bounding box center [392, 640] width 263 height 1546
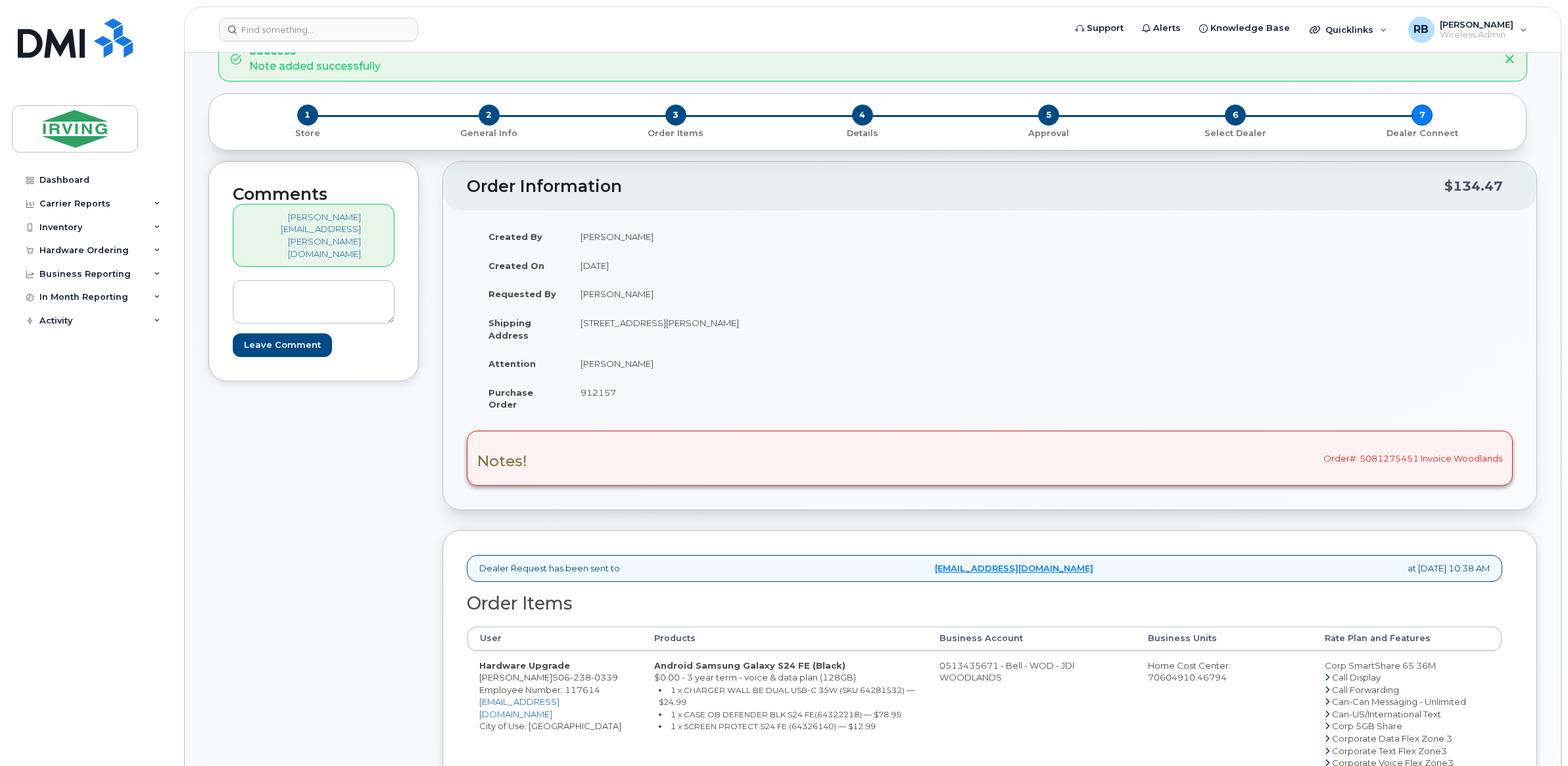
scroll to position [132, 0]
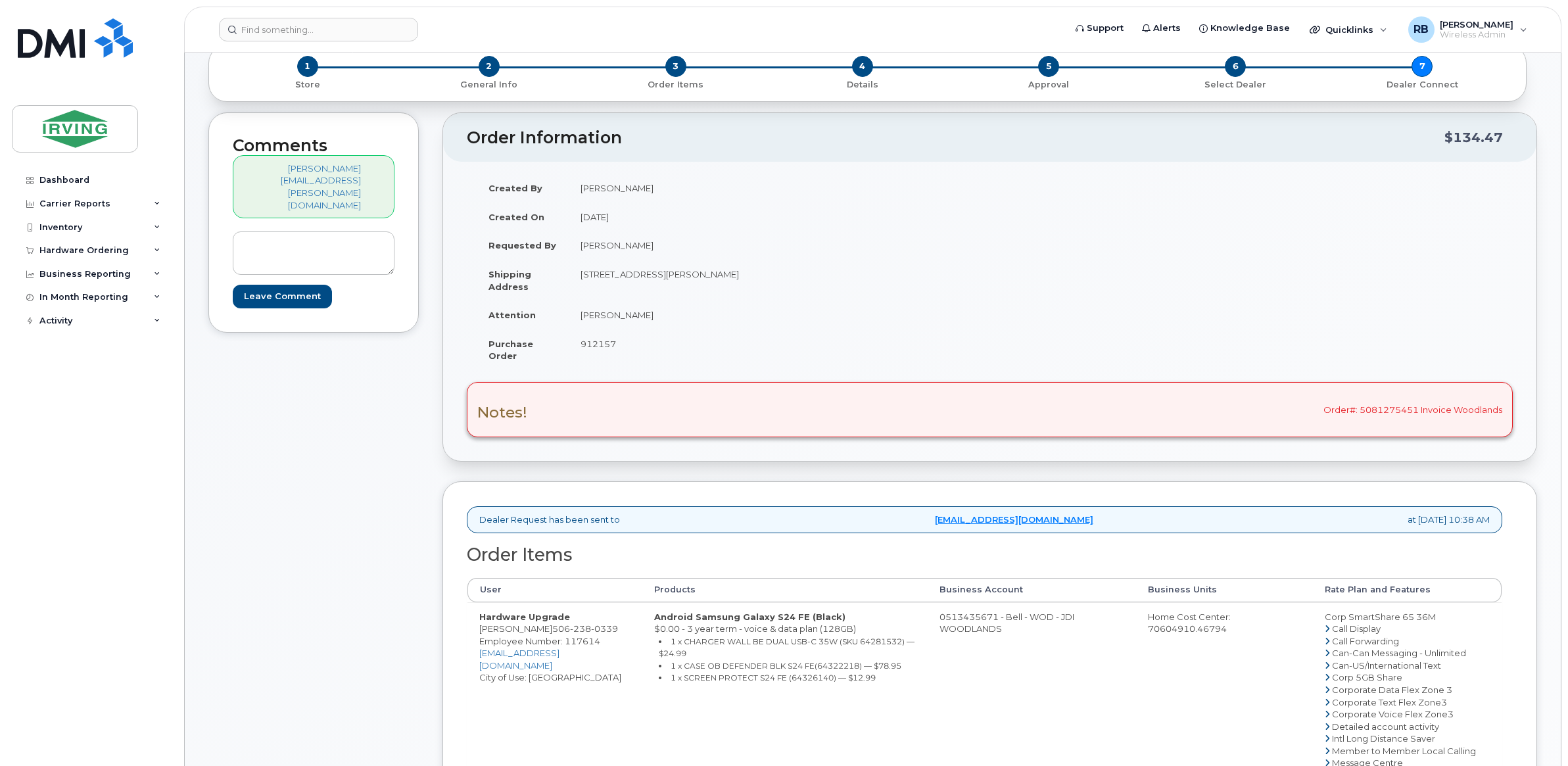
click at [419, 569] on div "Comments [PERSON_NAME][EMAIL_ADDRESS][PERSON_NAME][DOMAIN_NAME] Leave Comment" at bounding box center [313, 650] width 211 height 1076
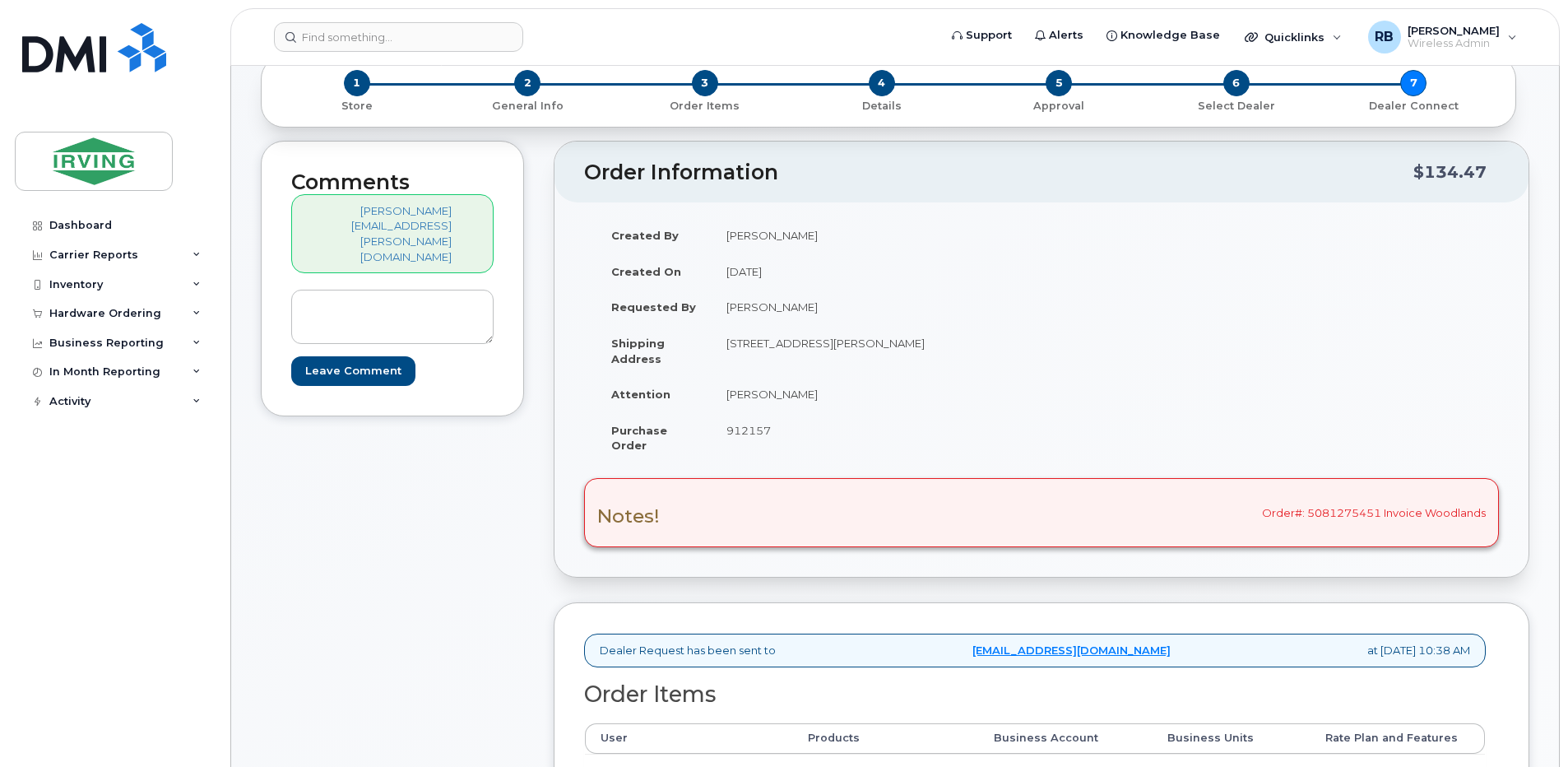
scroll to position [0, 0]
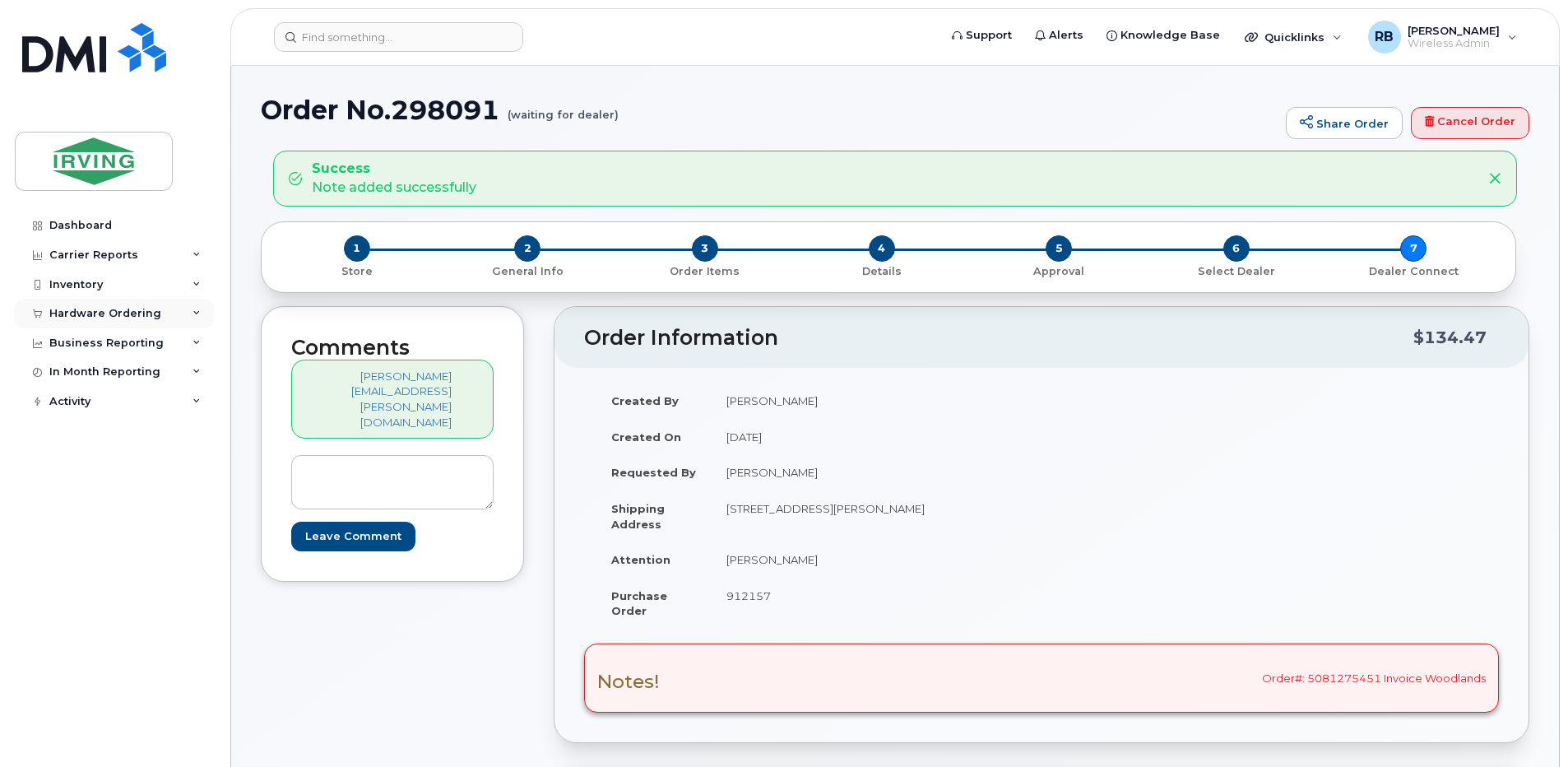
click at [111, 320] on div "Hardware Ordering" at bounding box center [106, 314] width 112 height 14
click at [64, 375] on div "Orders" at bounding box center [77, 375] width 41 height 15
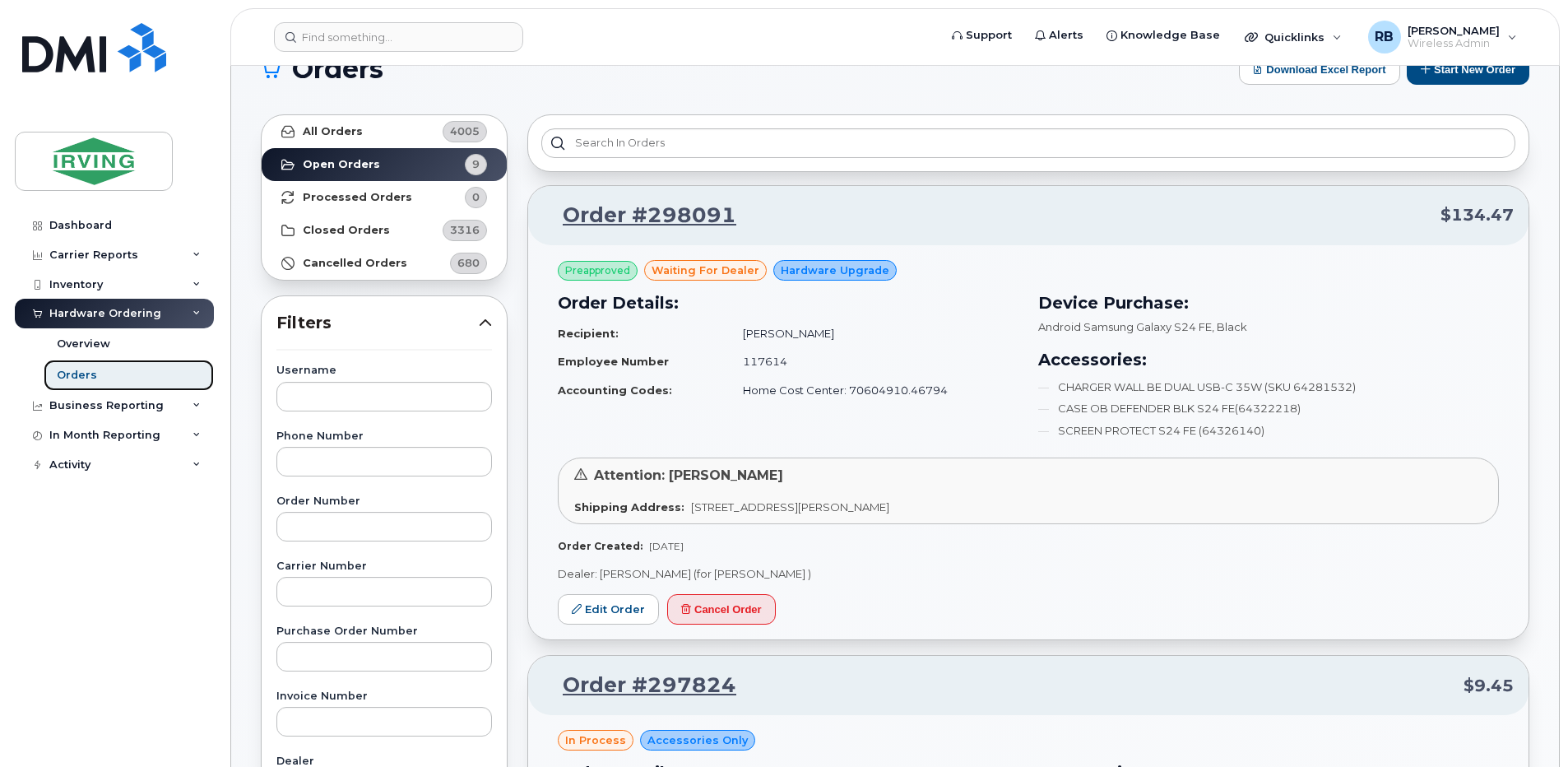
scroll to position [109, 0]
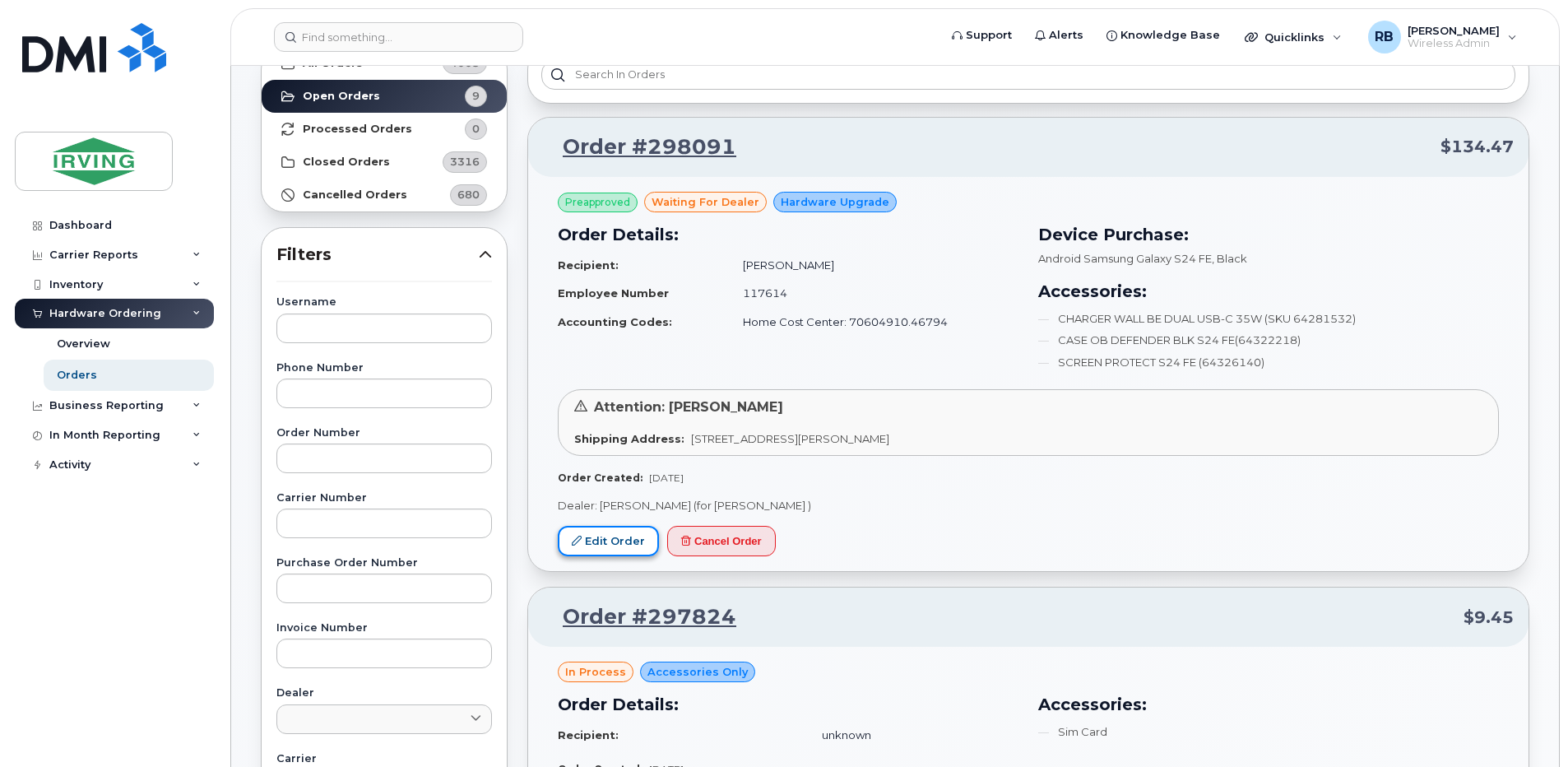
click at [618, 545] on link "Edit Order" at bounding box center [608, 540] width 101 height 30
